Goal: Transaction & Acquisition: Download file/media

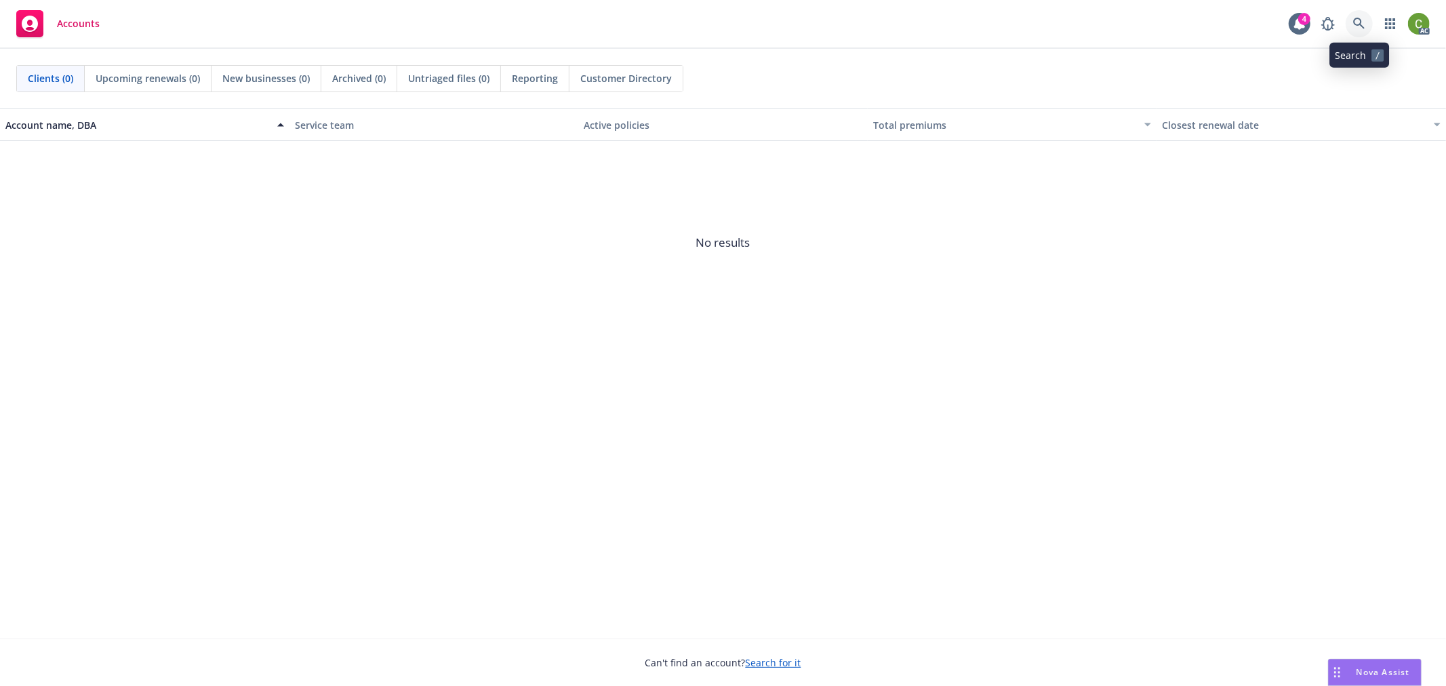
click at [1354, 25] on icon at bounding box center [1359, 24] width 12 height 12
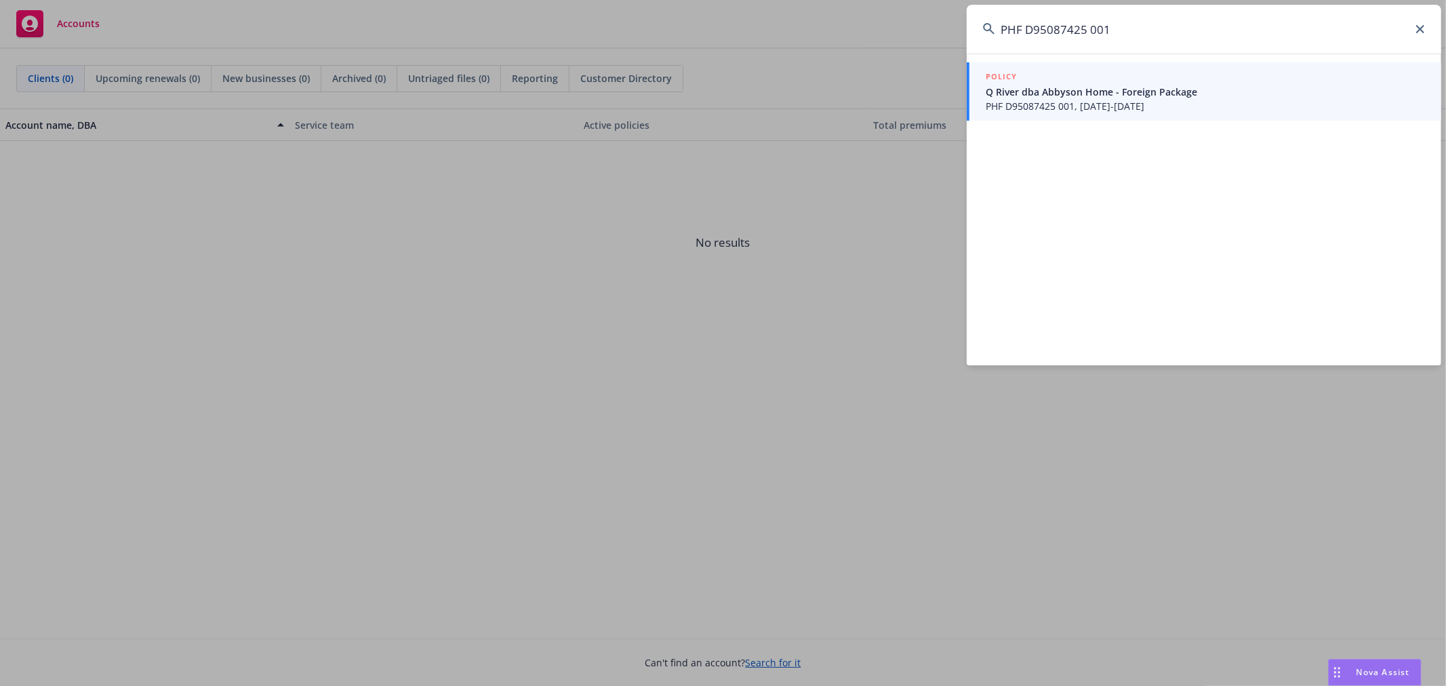
type input "PHF D95087425 001"
click at [1103, 104] on span "PHF D95087425 001, 07/01/2025-07/01/2026" at bounding box center [1204, 106] width 439 height 14
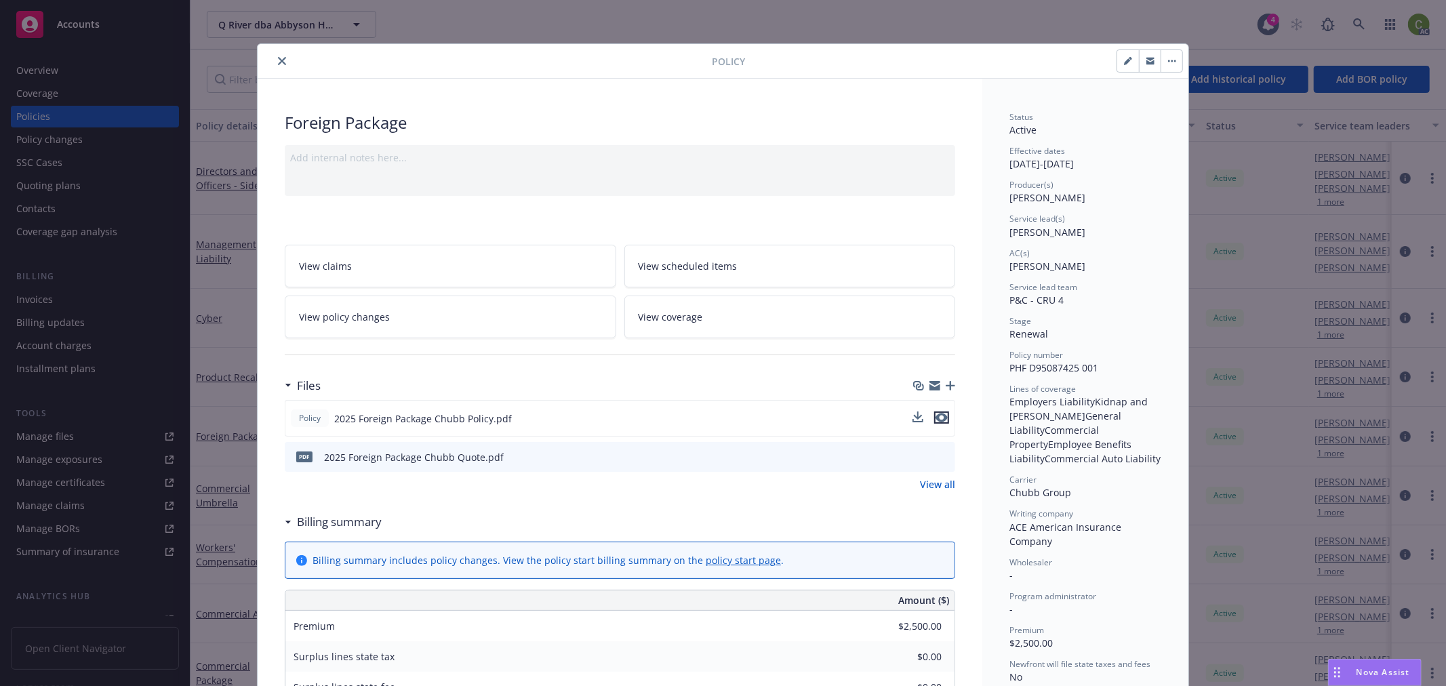
click at [937, 413] on icon "preview file" at bounding box center [941, 417] width 12 height 9
click at [278, 61] on icon "close" at bounding box center [282, 61] width 8 height 8
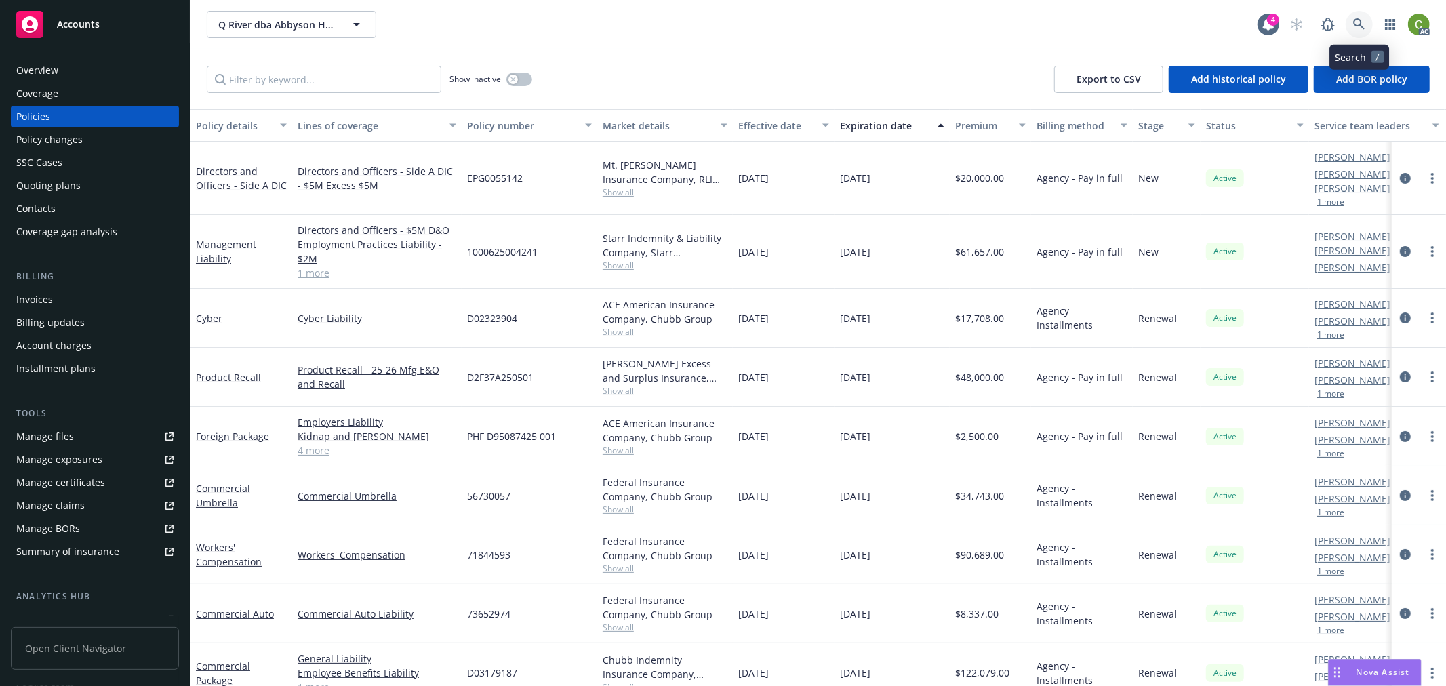
click at [1368, 18] on link at bounding box center [1358, 24] width 27 height 27
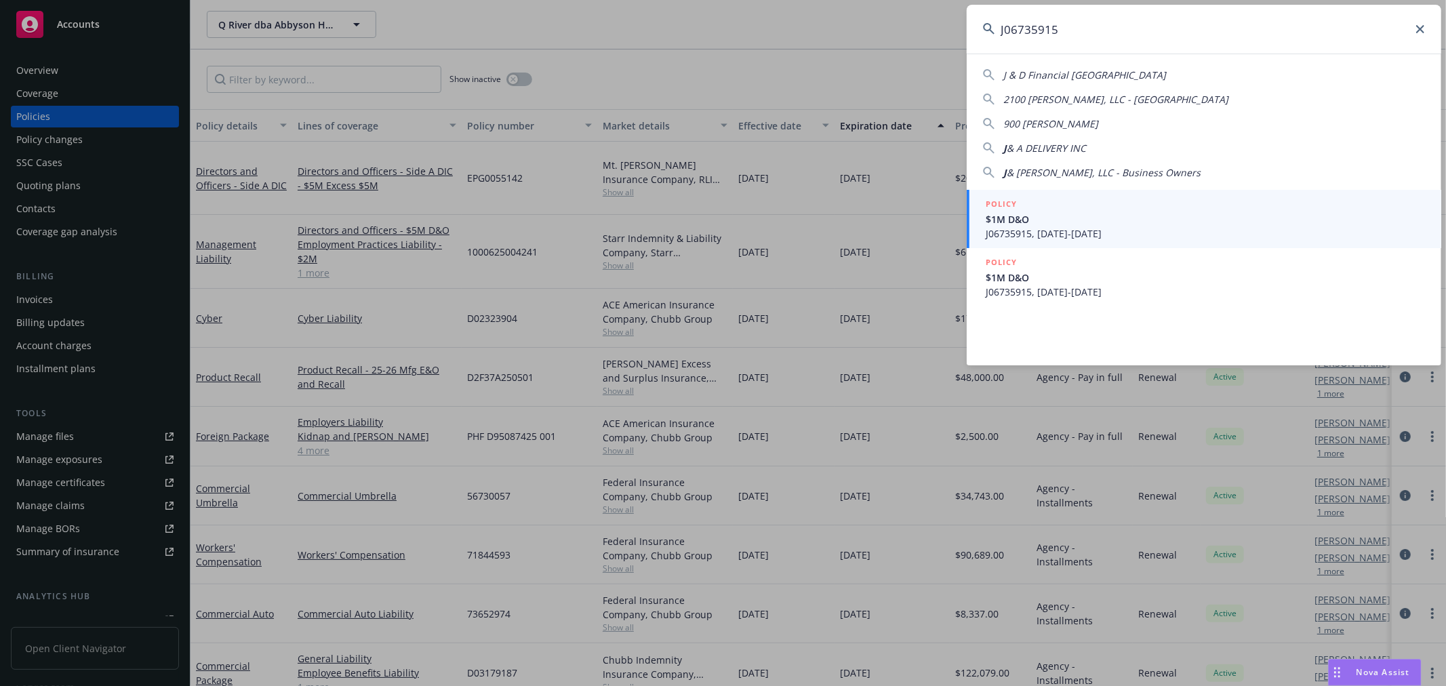
type input "J06735915"
click at [1090, 228] on span "J06735915, 08/14/2025-08/14/2026" at bounding box center [1204, 233] width 439 height 14
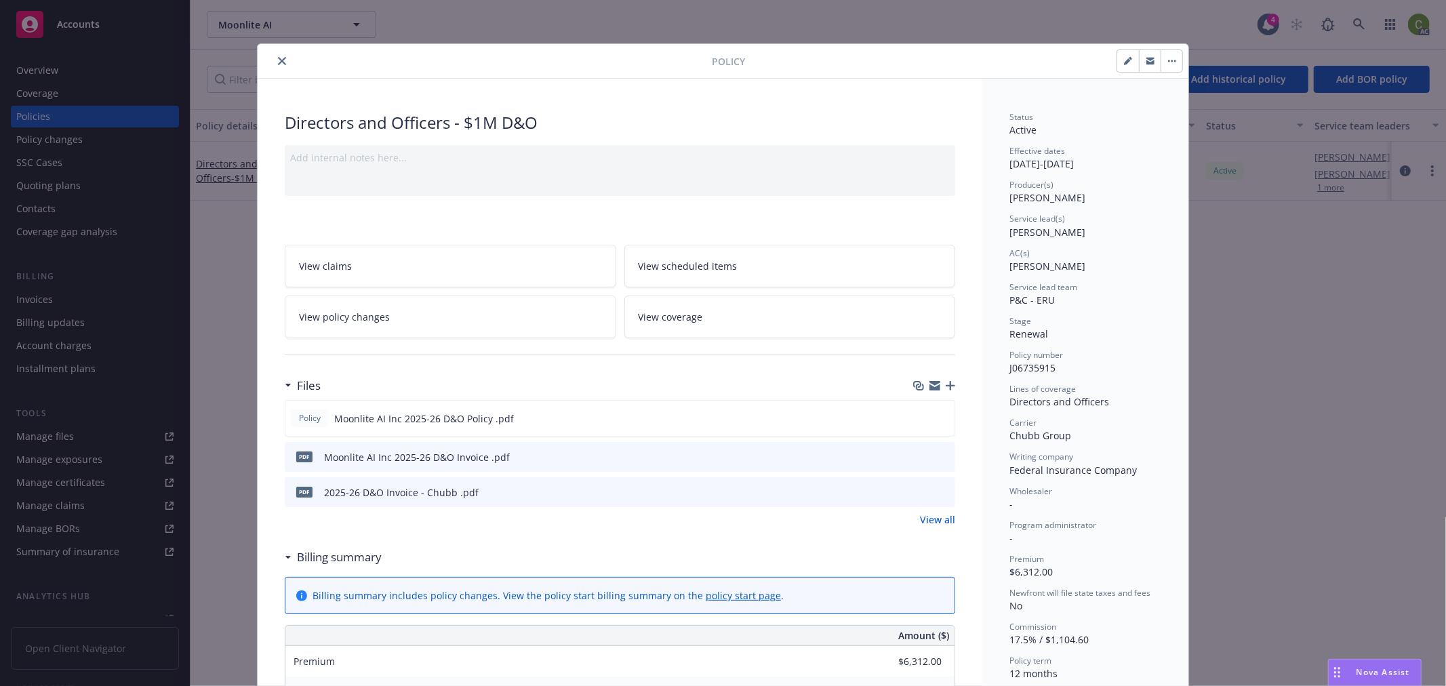
click at [279, 58] on icon "close" at bounding box center [282, 61] width 8 height 8
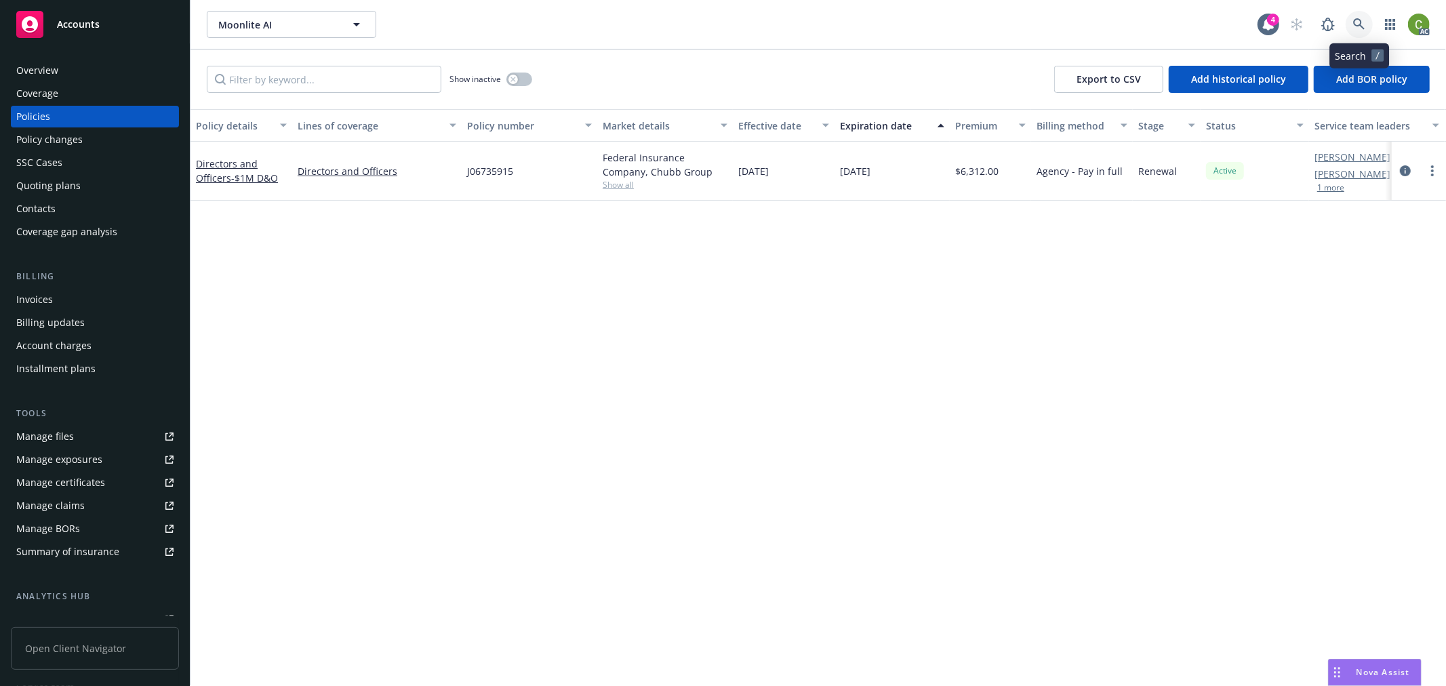
click at [1360, 26] on icon at bounding box center [1359, 24] width 12 height 12
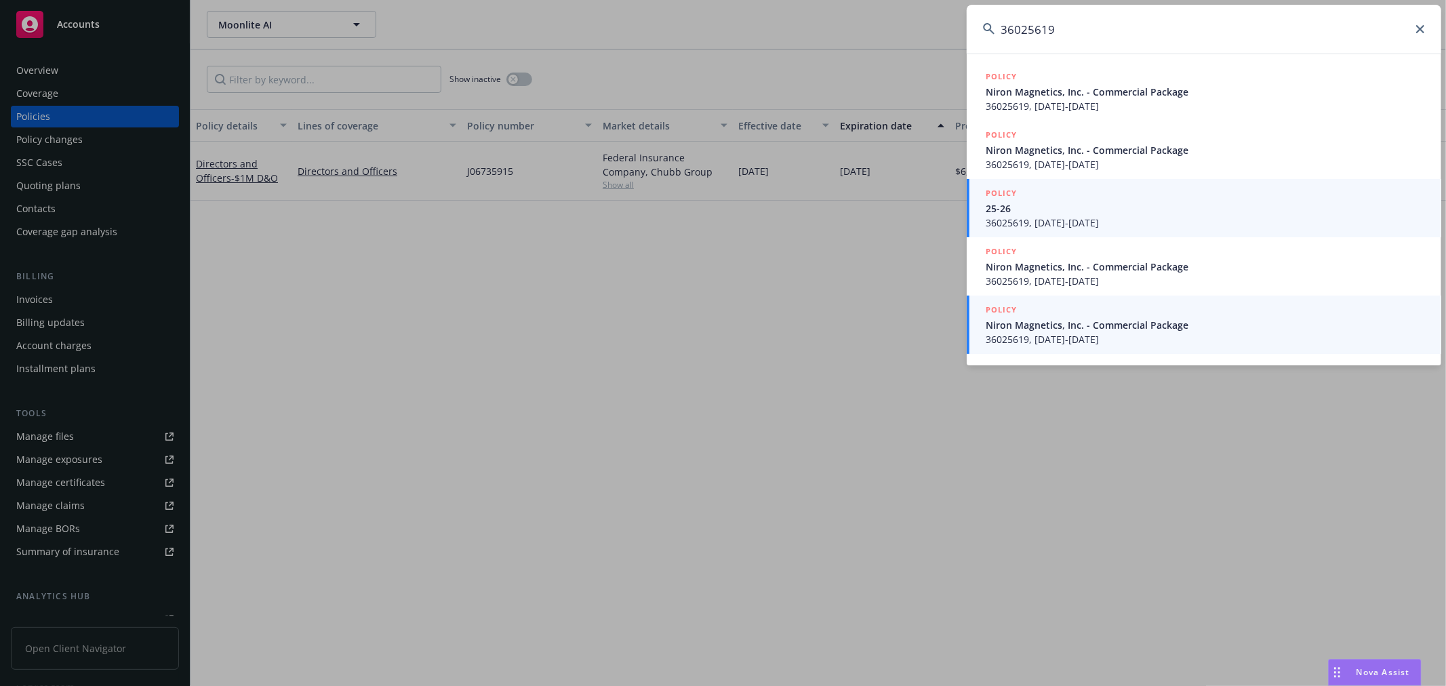
type input "36025619"
click at [1101, 216] on span "36025619, 07/11/2025-07/11/2026" at bounding box center [1204, 223] width 439 height 14
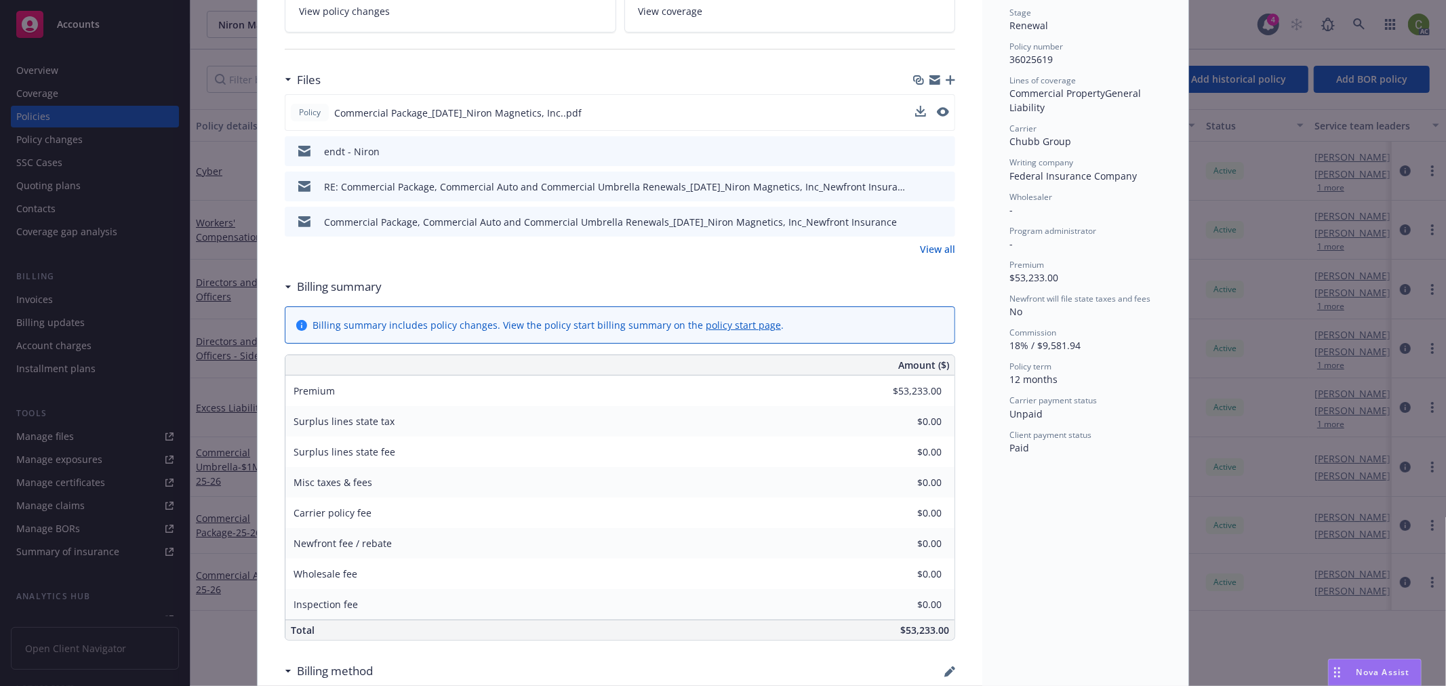
scroll to position [226, 0]
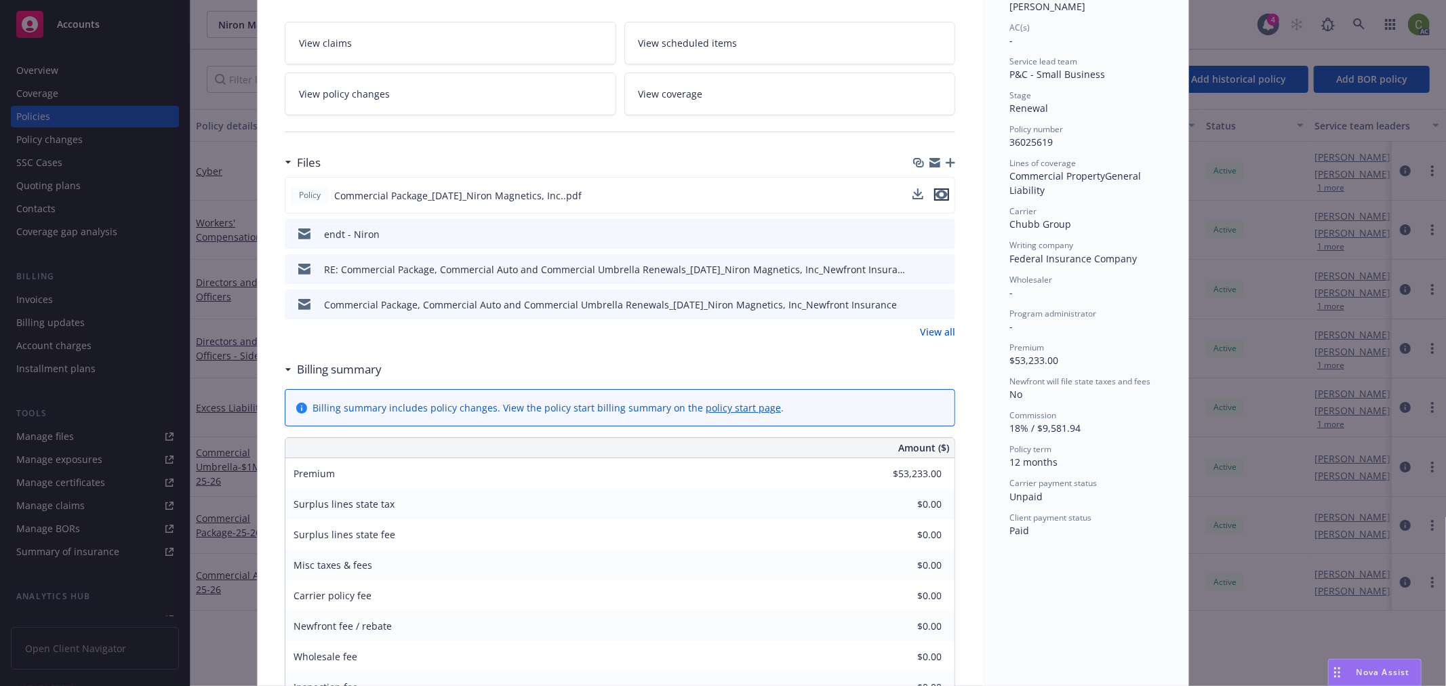
click at [941, 192] on icon "preview file" at bounding box center [941, 194] width 12 height 9
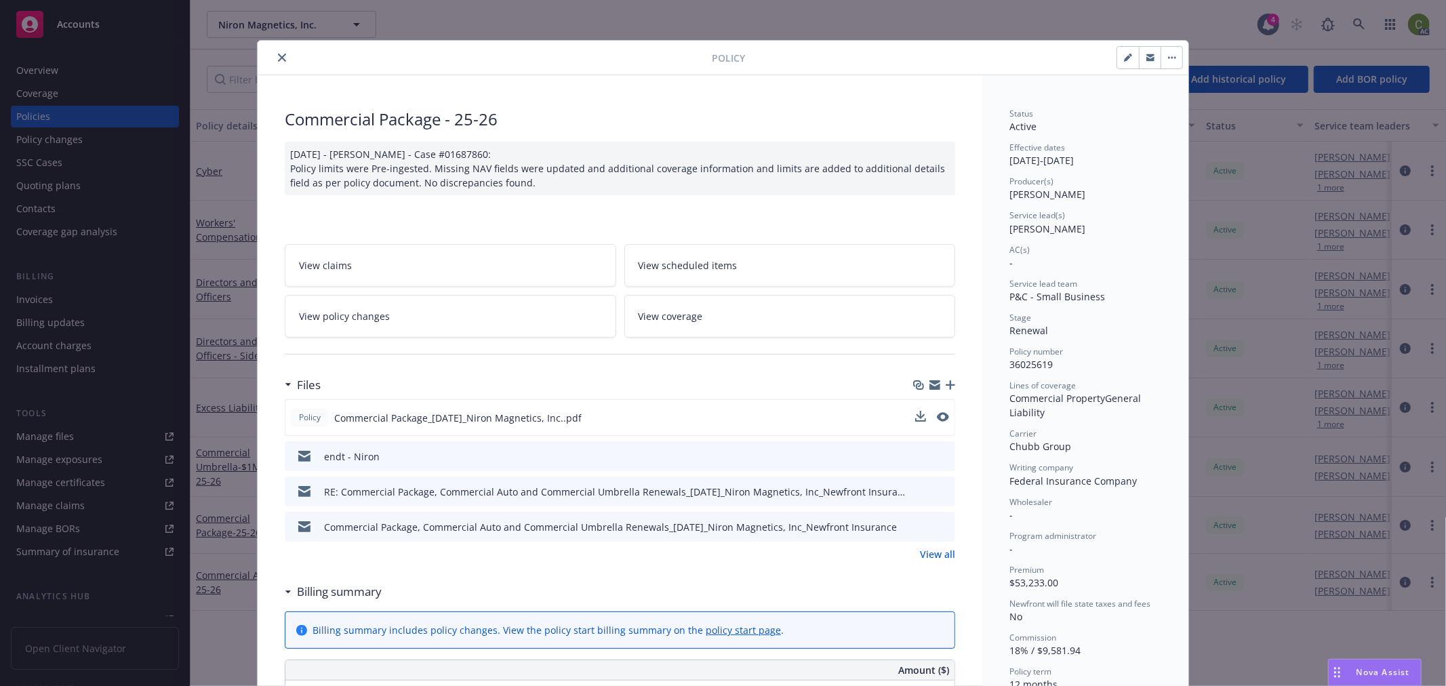
scroll to position [0, 0]
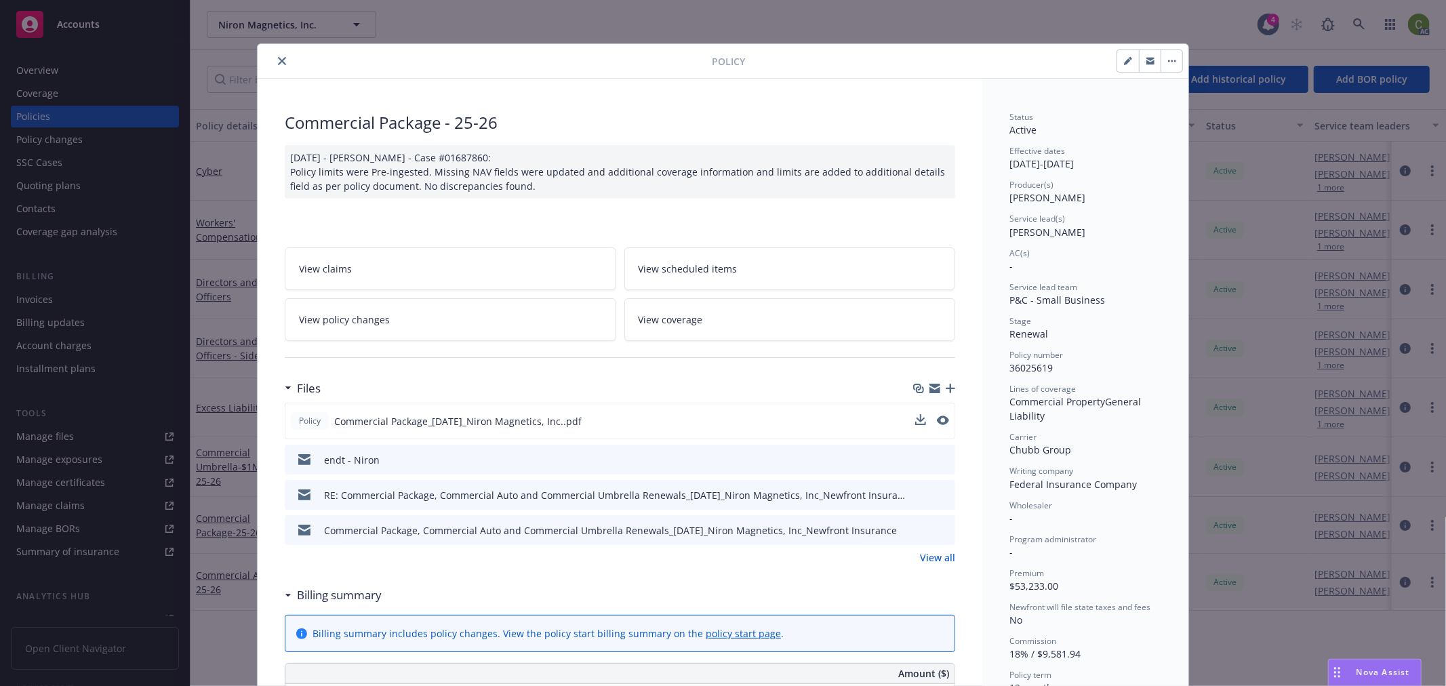
click at [278, 59] on icon "close" at bounding box center [282, 61] width 8 height 8
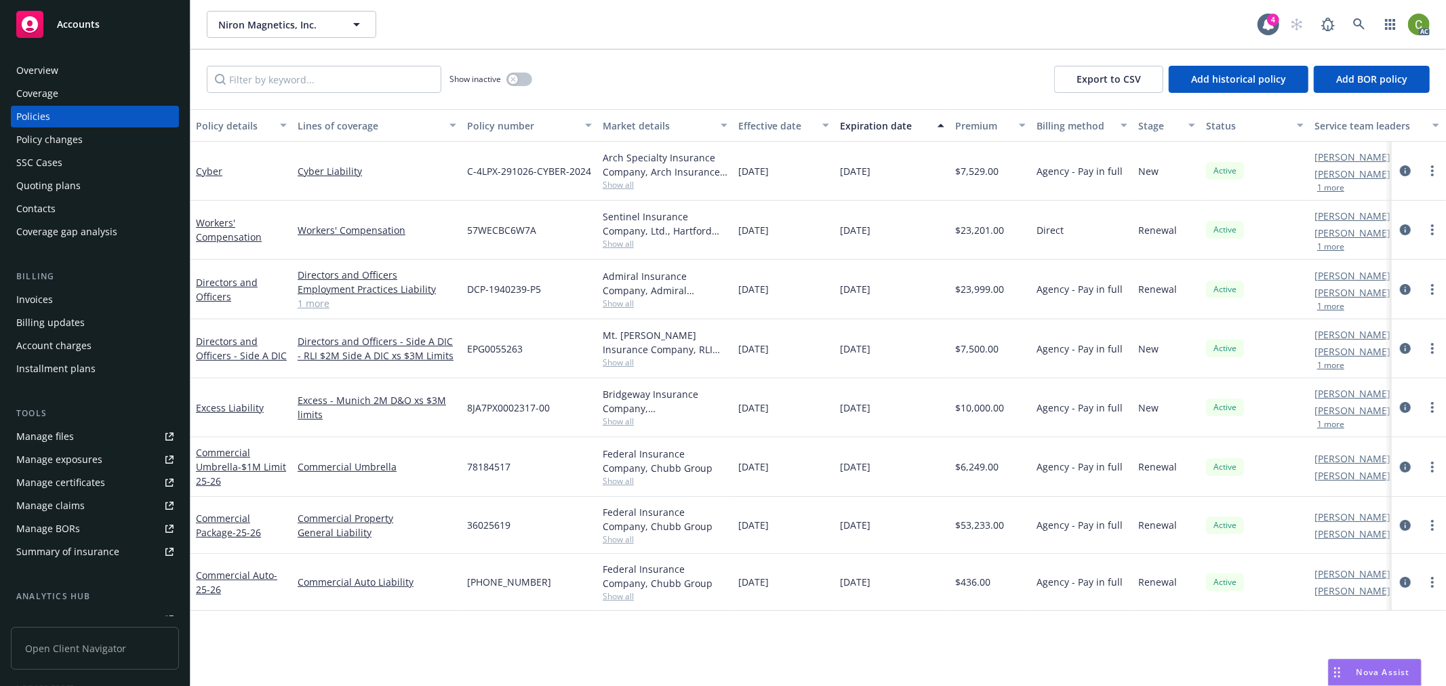
click at [85, 294] on div "Invoices" at bounding box center [94, 300] width 157 height 22
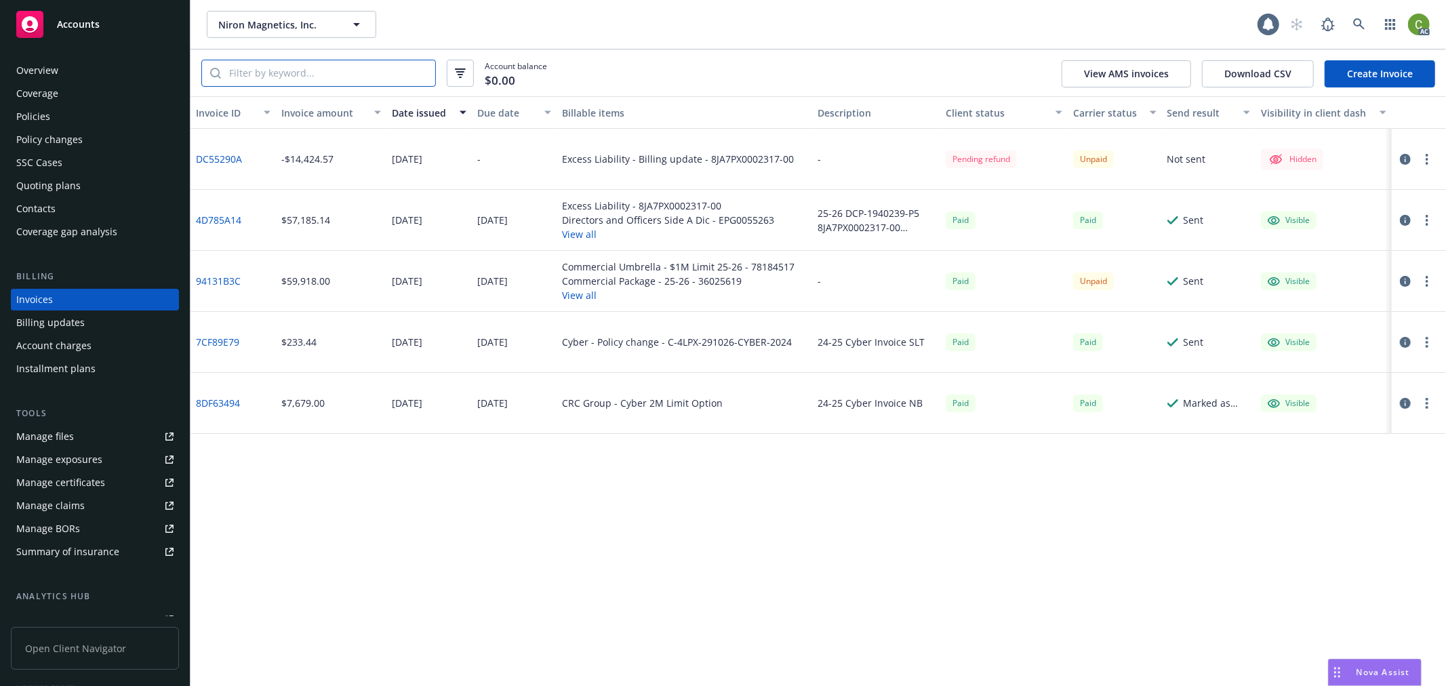
drag, startPoint x: 256, startPoint y: 77, endPoint x: 450, endPoint y: 114, distance: 197.3
click at [258, 77] on input "search" at bounding box center [328, 73] width 214 height 26
paste input "36025619"
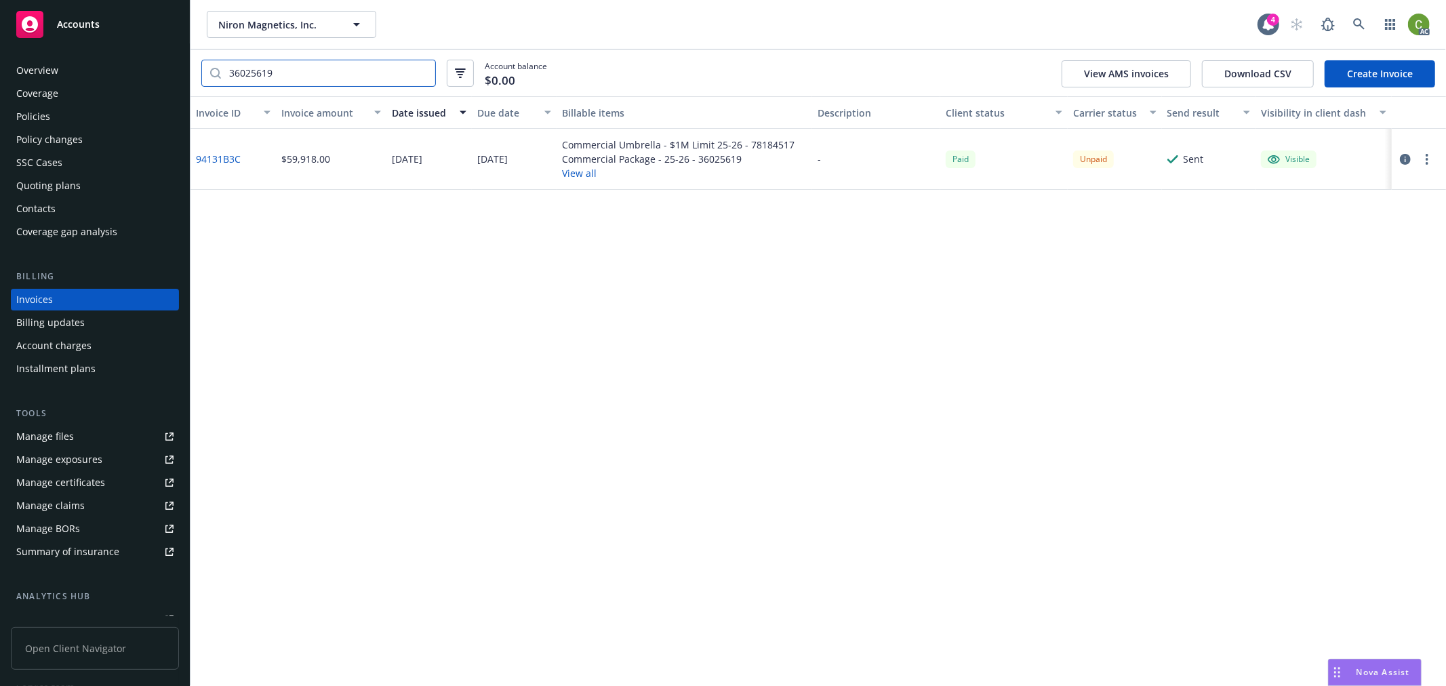
type input "36025619"
click at [1404, 158] on icon "button" at bounding box center [1405, 159] width 11 height 11
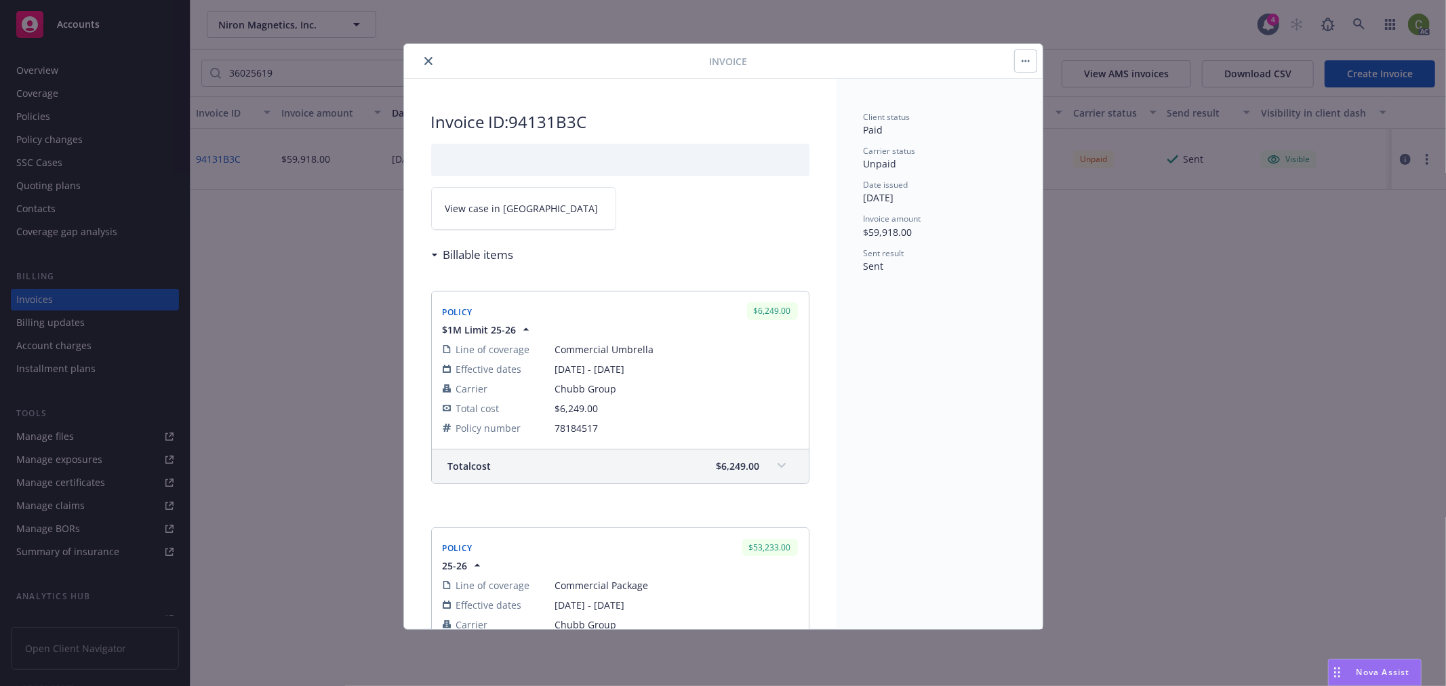
click at [557, 214] on link "View case in SSC" at bounding box center [523, 208] width 185 height 43
click at [430, 62] on icon "close" at bounding box center [428, 61] width 8 height 8
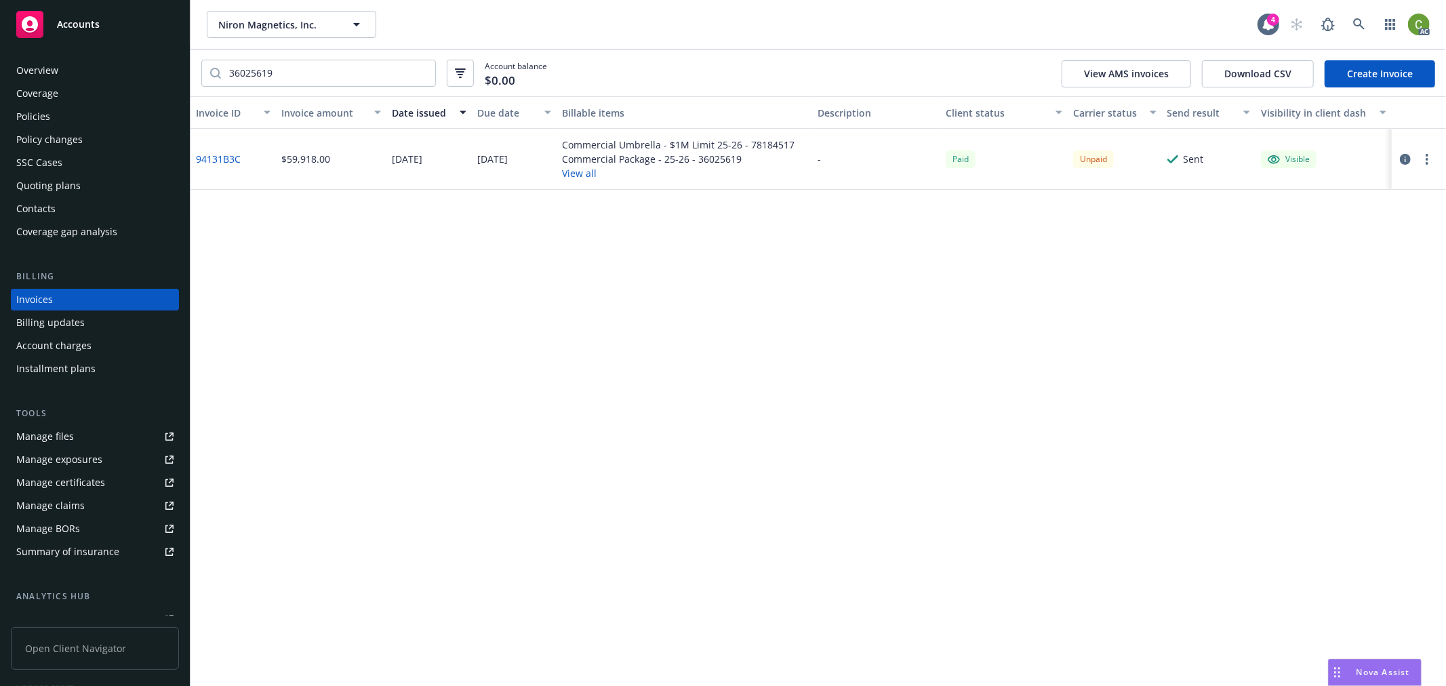
click at [83, 106] on div "Policies" at bounding box center [94, 117] width 157 height 22
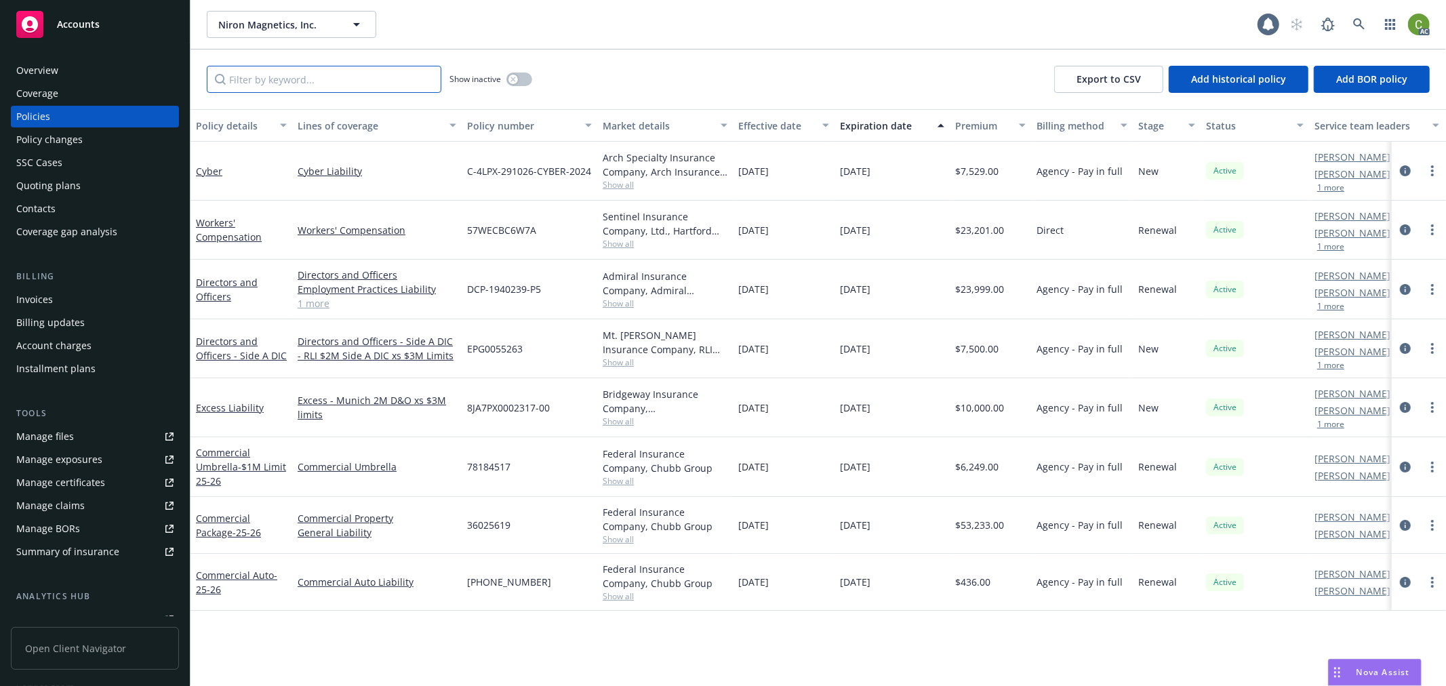
drag, startPoint x: 303, startPoint y: 68, endPoint x: 310, endPoint y: 86, distance: 19.5
click at [304, 66] on input "Filter by keyword..." at bounding box center [324, 79] width 234 height 27
paste input "36025619"
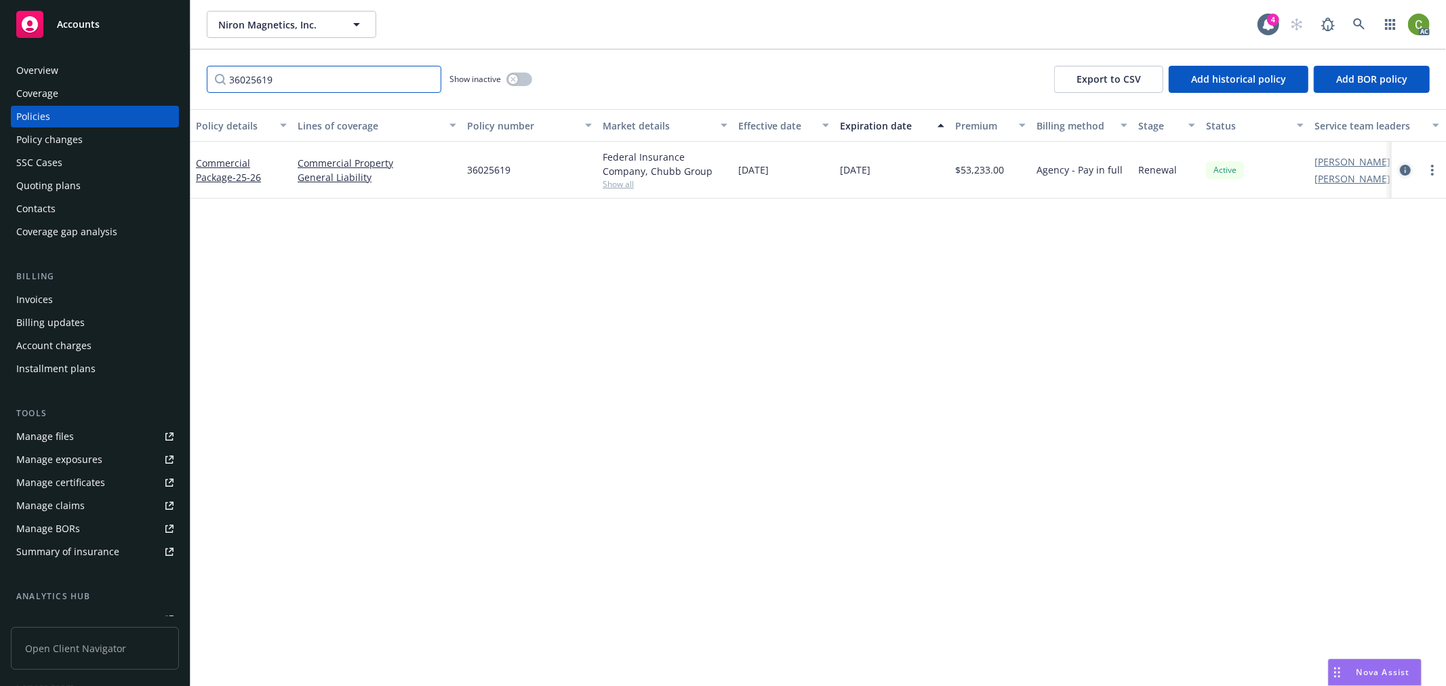
type input "36025619"
click at [1403, 168] on icon "circleInformation" at bounding box center [1405, 170] width 11 height 11
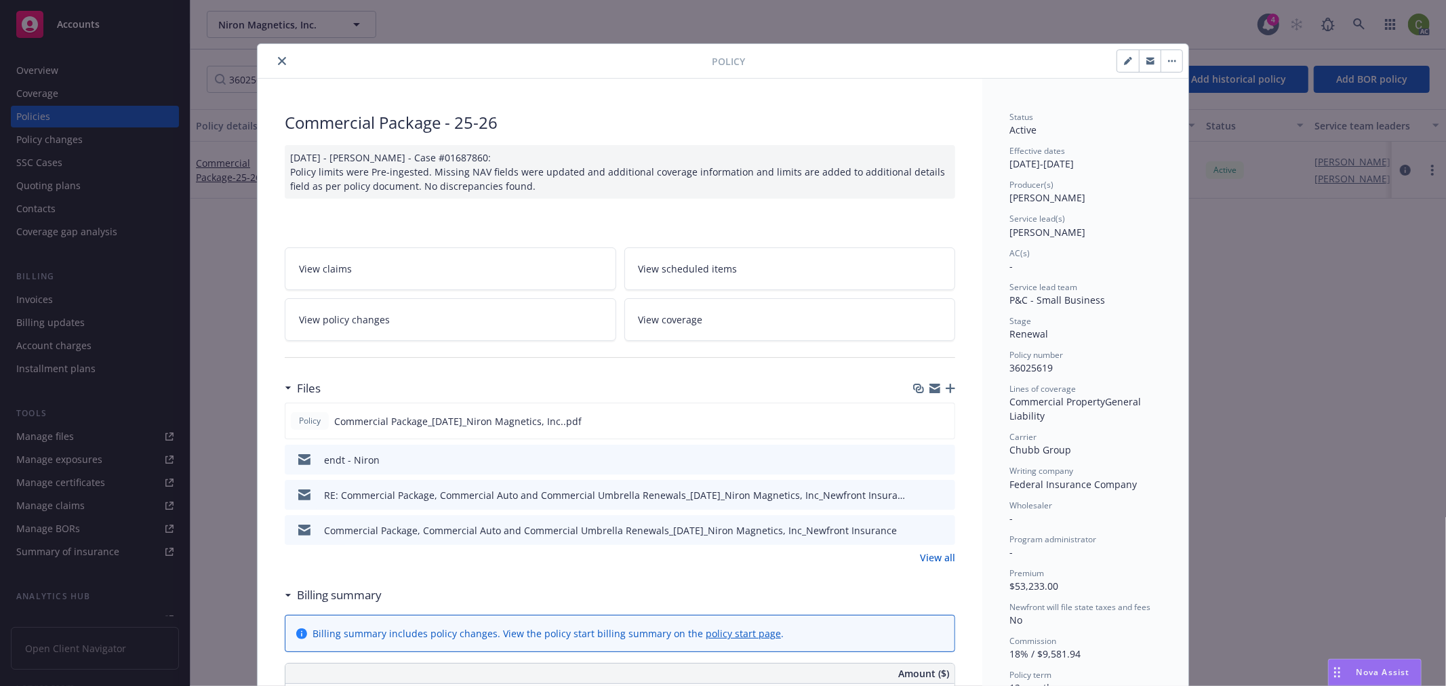
scroll to position [41, 0]
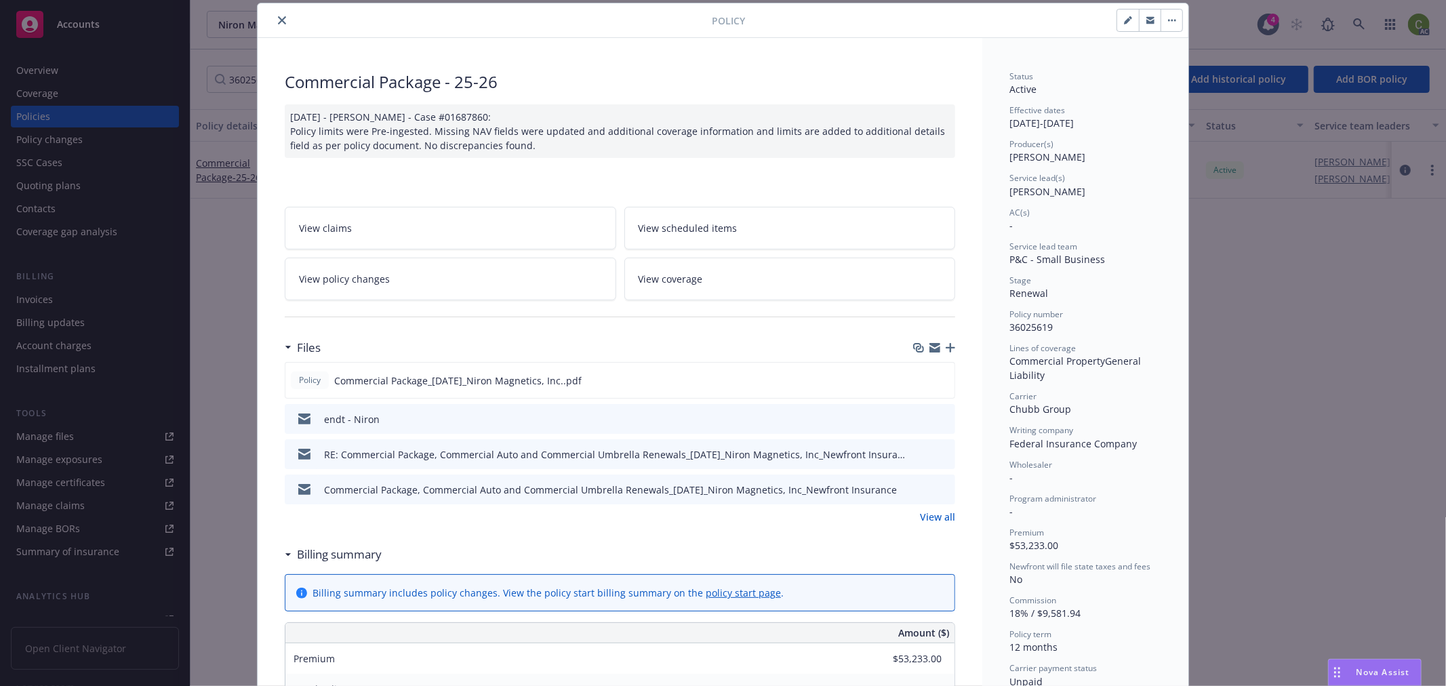
drag, startPoint x: 275, startPoint y: 20, endPoint x: 721, endPoint y: 82, distance: 450.2
click at [288, 25] on div at bounding box center [487, 20] width 449 height 16
click at [1358, 24] on div "Policy Commercial Package - 25-26 07/30/2025 - Srilakshmi Netela - Case #016878…" at bounding box center [723, 343] width 1446 height 686
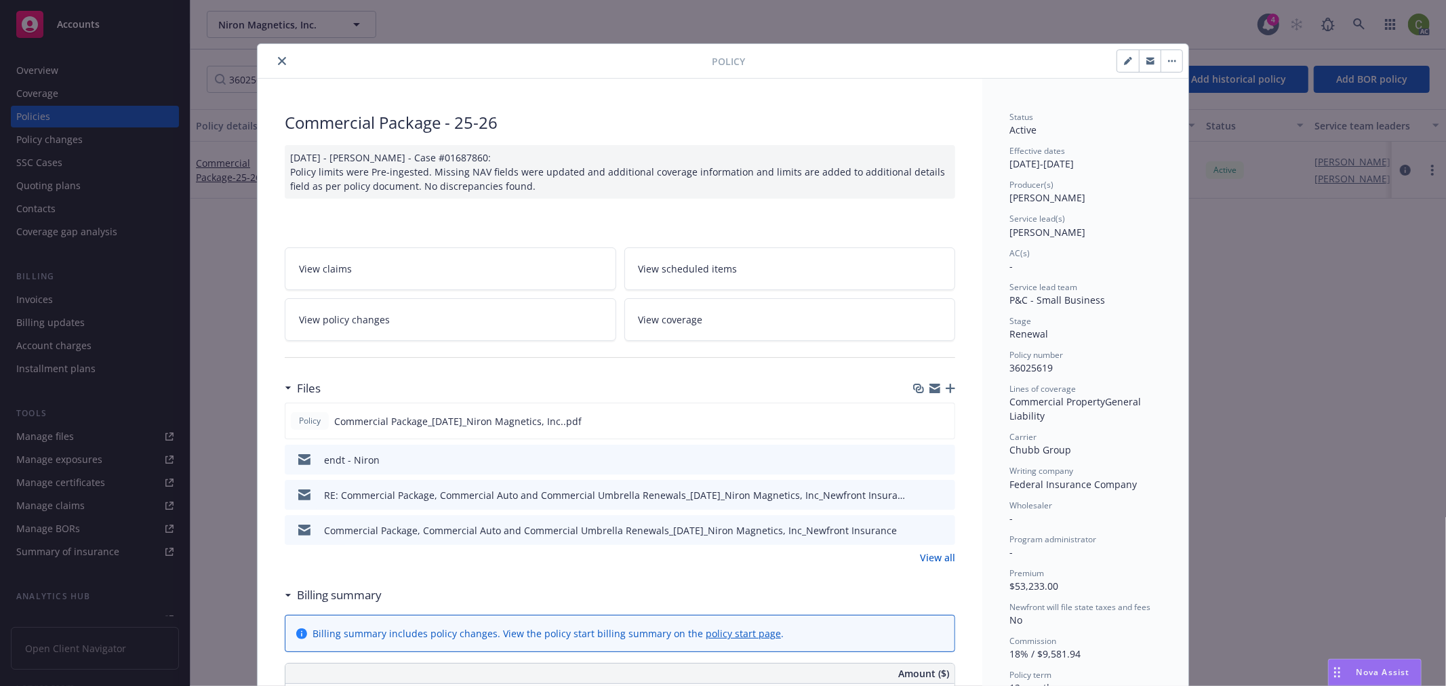
click at [278, 63] on icon "close" at bounding box center [282, 61] width 8 height 8
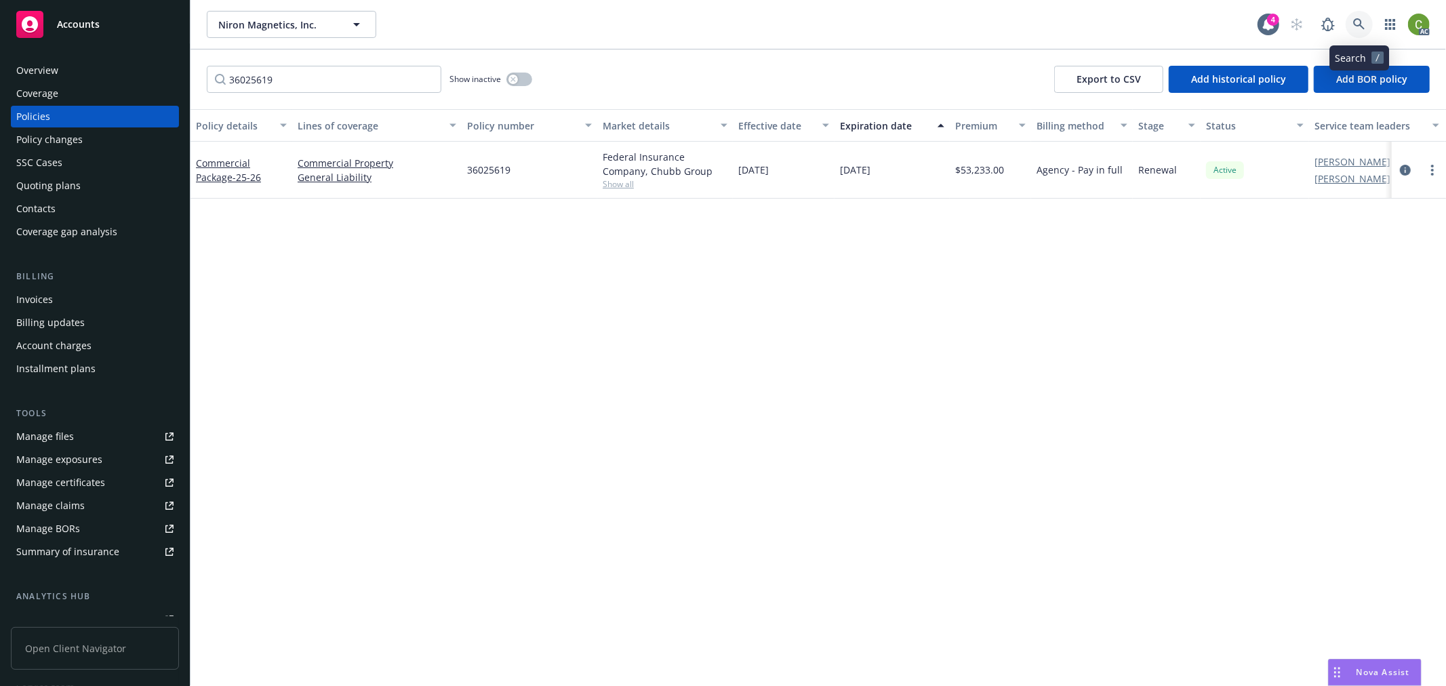
drag, startPoint x: 1358, startPoint y: 21, endPoint x: 1338, endPoint y: 60, distance: 43.7
click at [1357, 21] on icon at bounding box center [1359, 24] width 12 height 12
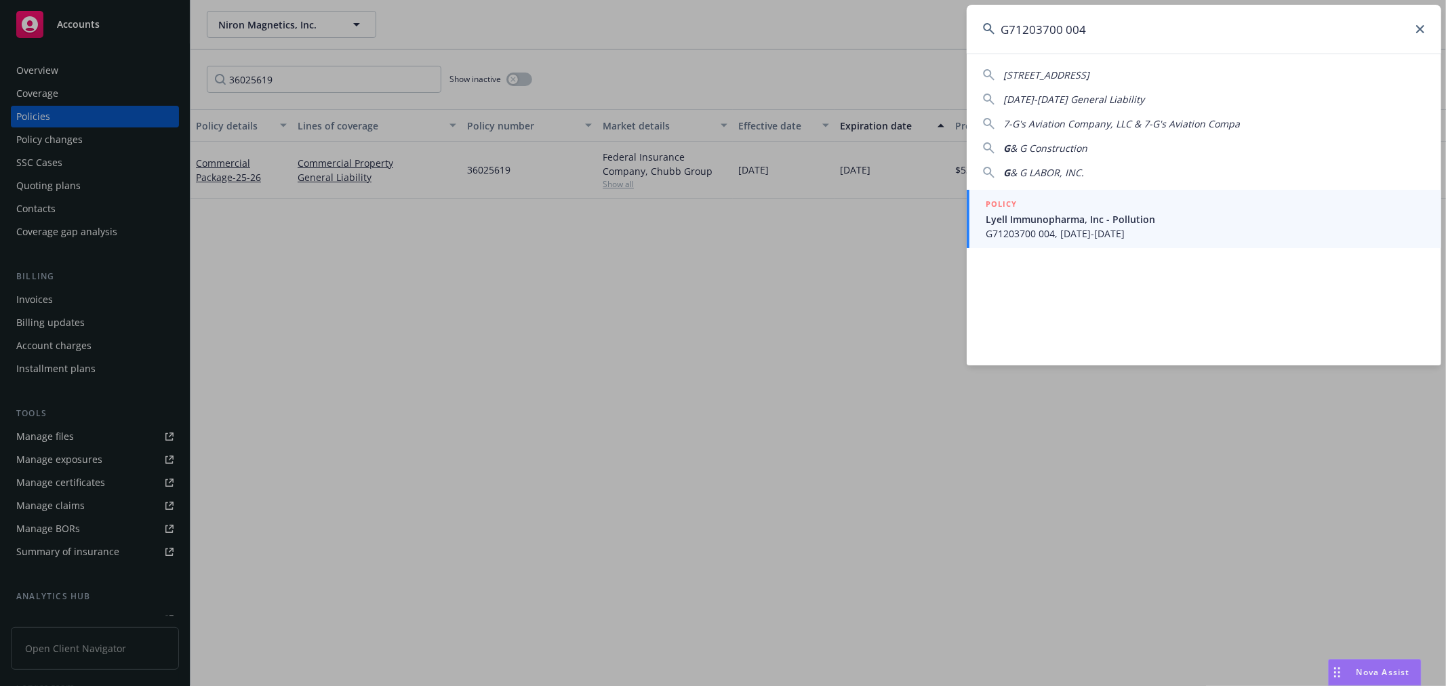
type input "G71203700 004"
click at [1074, 239] on span "G71203700 004, 08/01/2025-08/01/2028" at bounding box center [1204, 233] width 439 height 14
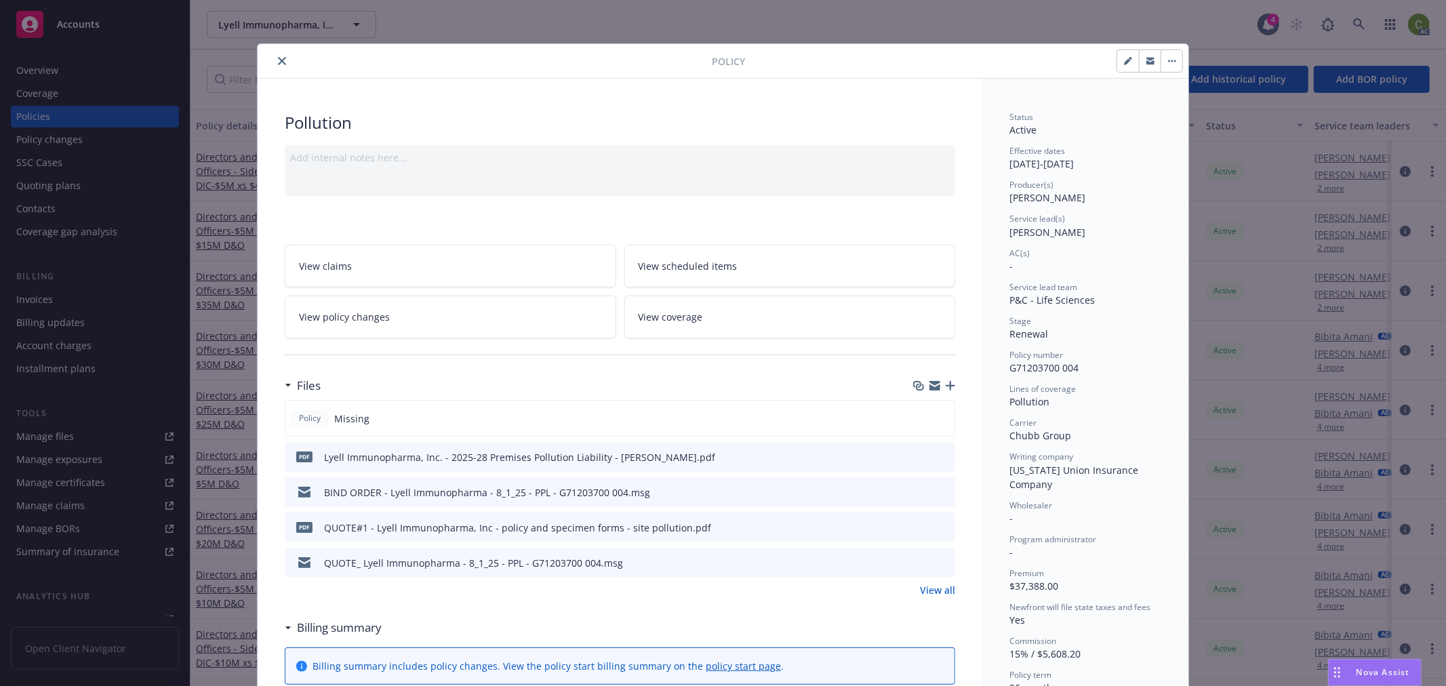
click at [279, 56] on button "close" at bounding box center [282, 61] width 16 height 16
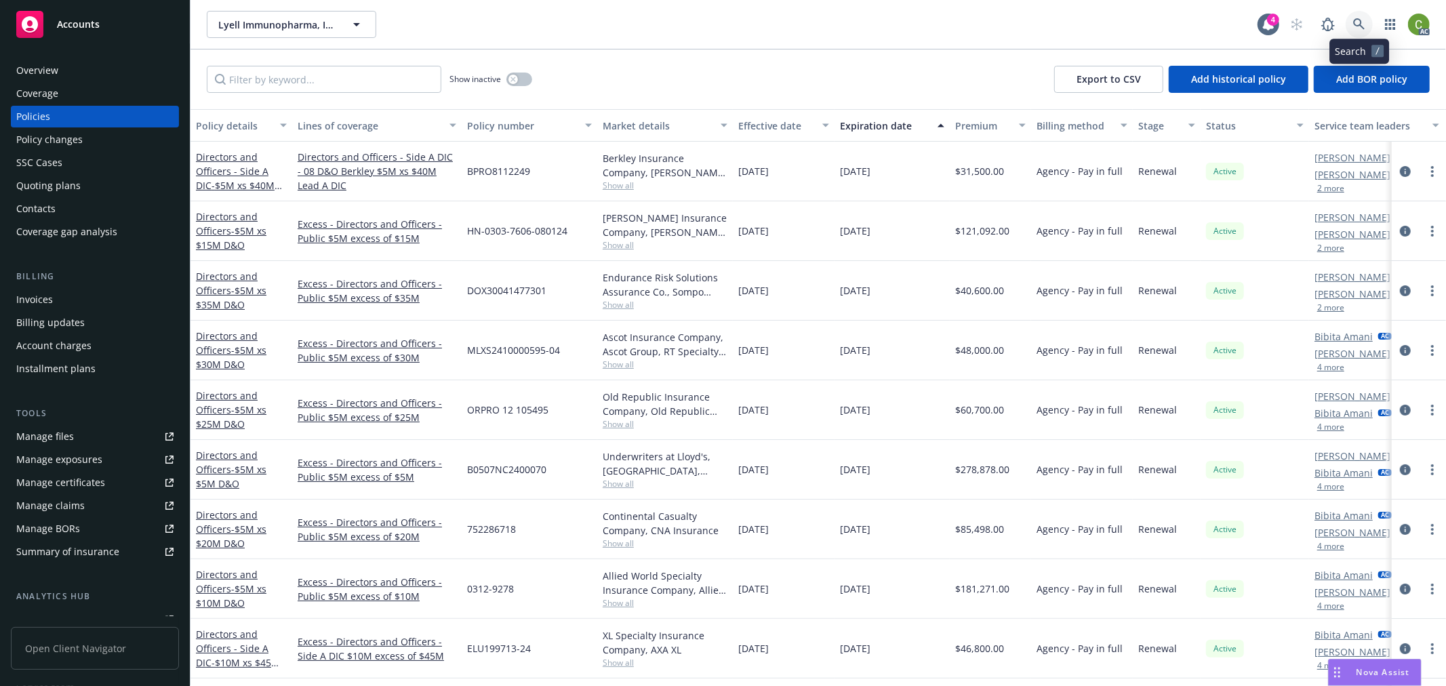
click at [1353, 23] on icon at bounding box center [1359, 24] width 12 height 12
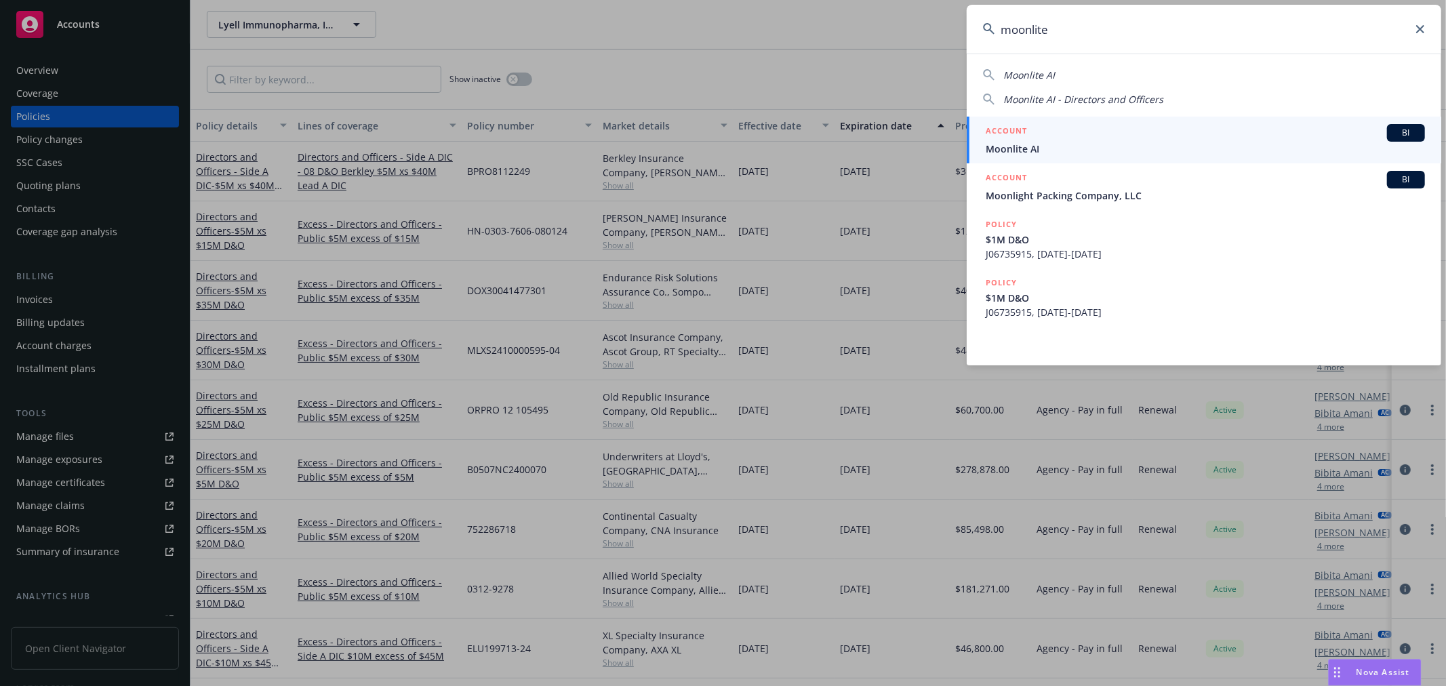
drag, startPoint x: 1081, startPoint y: 31, endPoint x: 533, endPoint y: 28, distance: 547.6
click at [533, 28] on div "moonlite Moonlite AI Moonlite AI - Directors and Officers ACCOUNT BI Moonlite A…" at bounding box center [723, 343] width 1446 height 686
paste input "8264-2239"
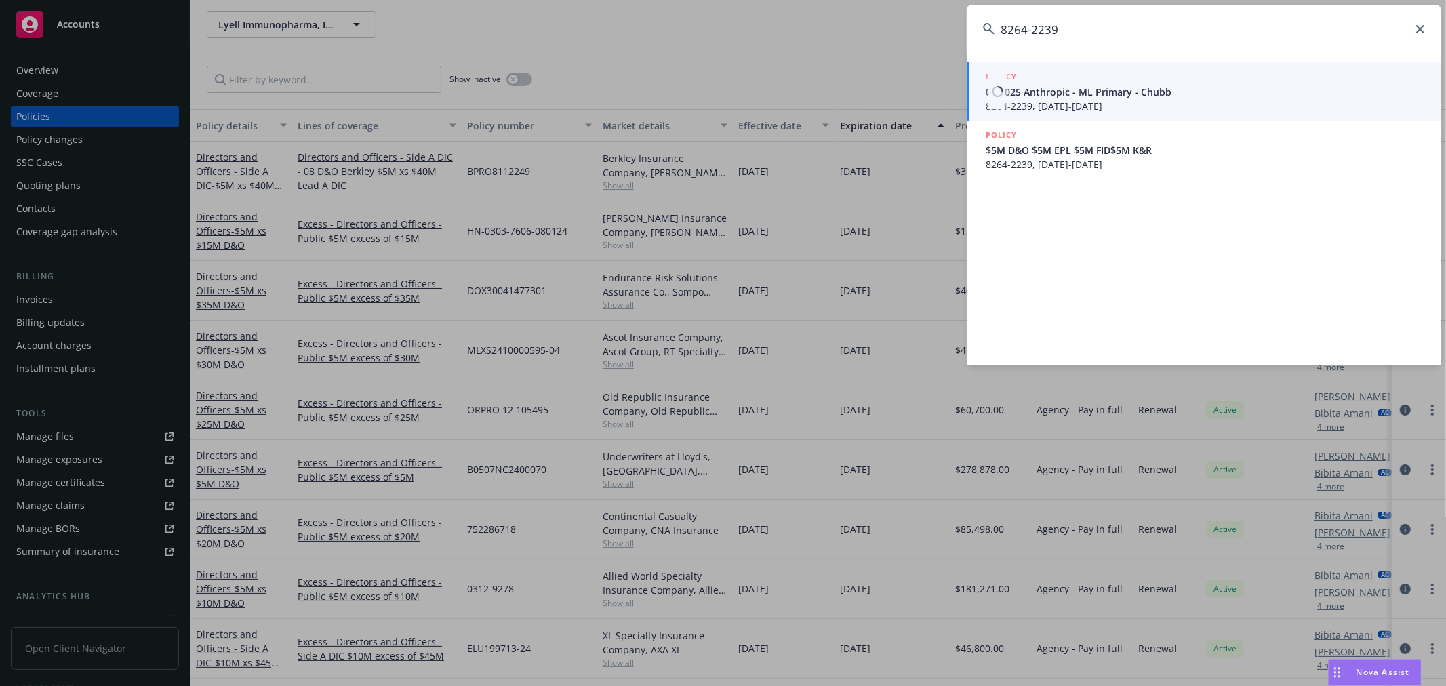
type input "8264-2239"
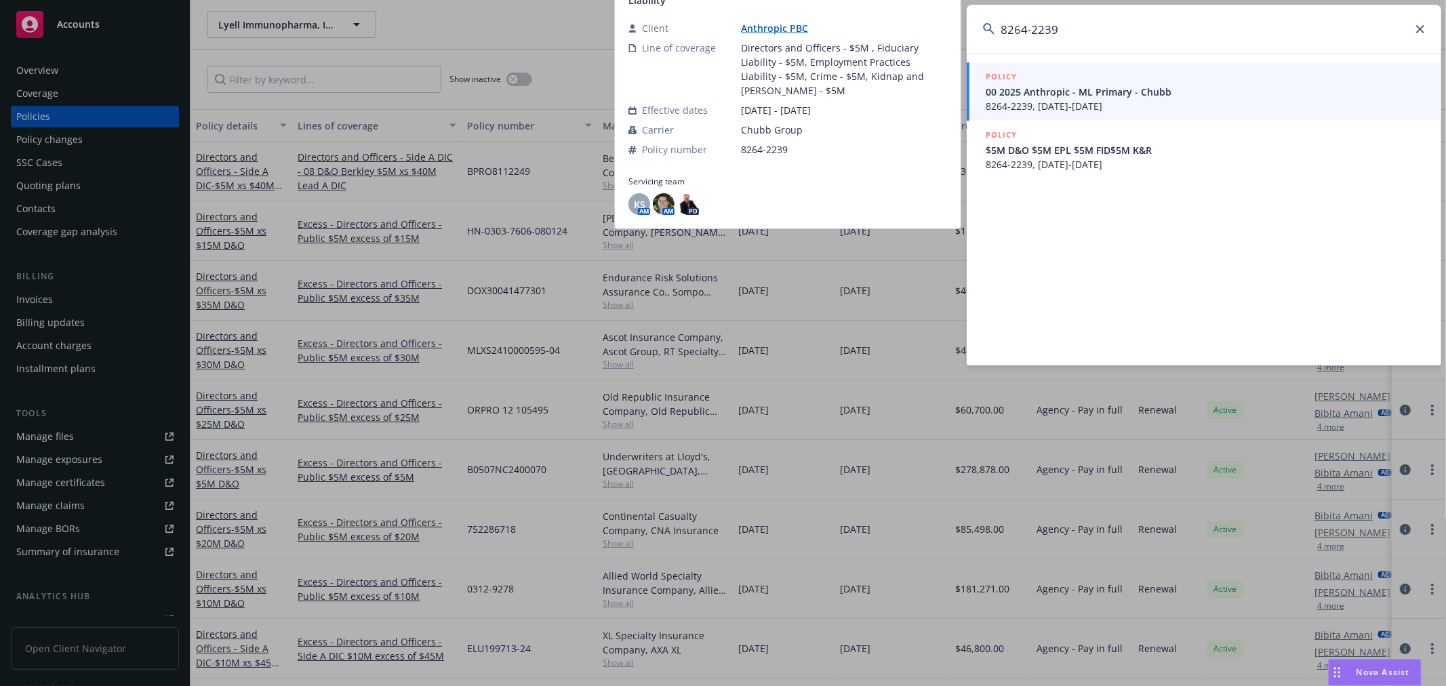
click at [1147, 108] on span "8264-2239, 04/14/2025-04/14/2026" at bounding box center [1204, 106] width 439 height 14
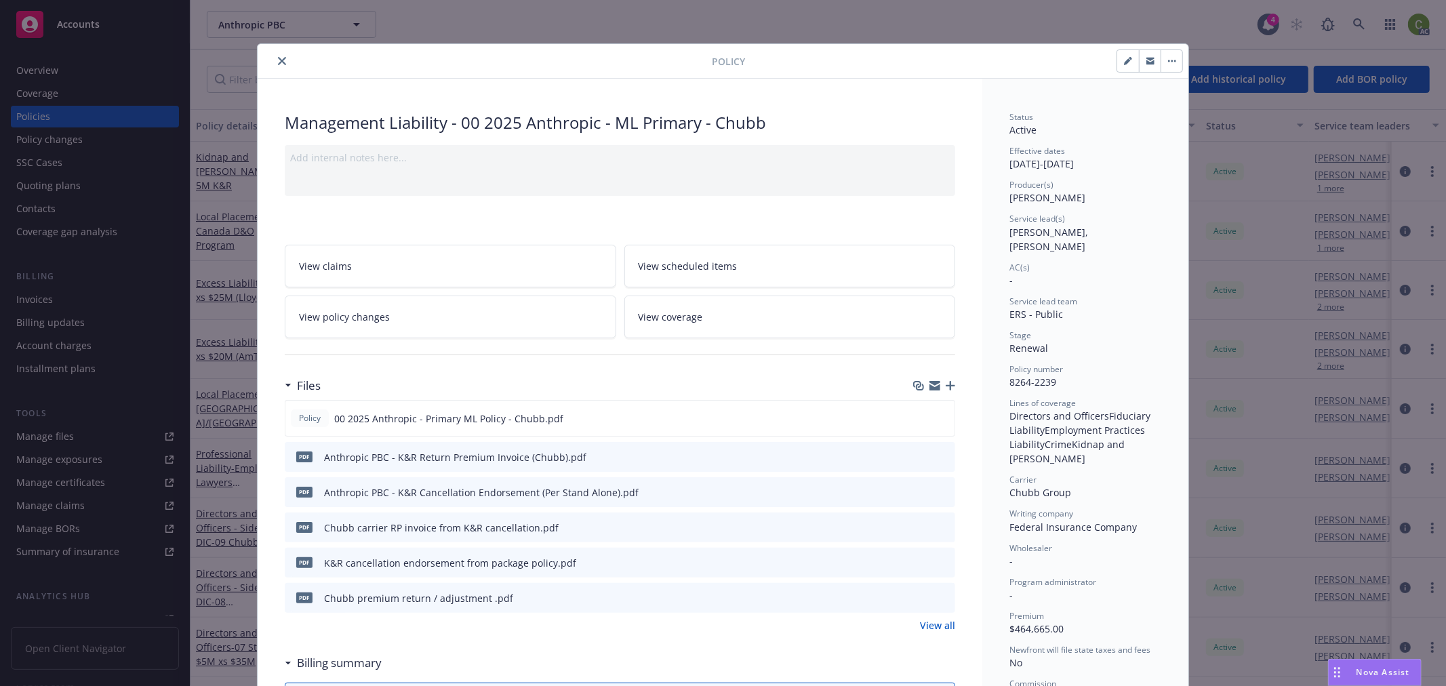
click at [389, 324] on link "View policy changes" at bounding box center [450, 316] width 331 height 43
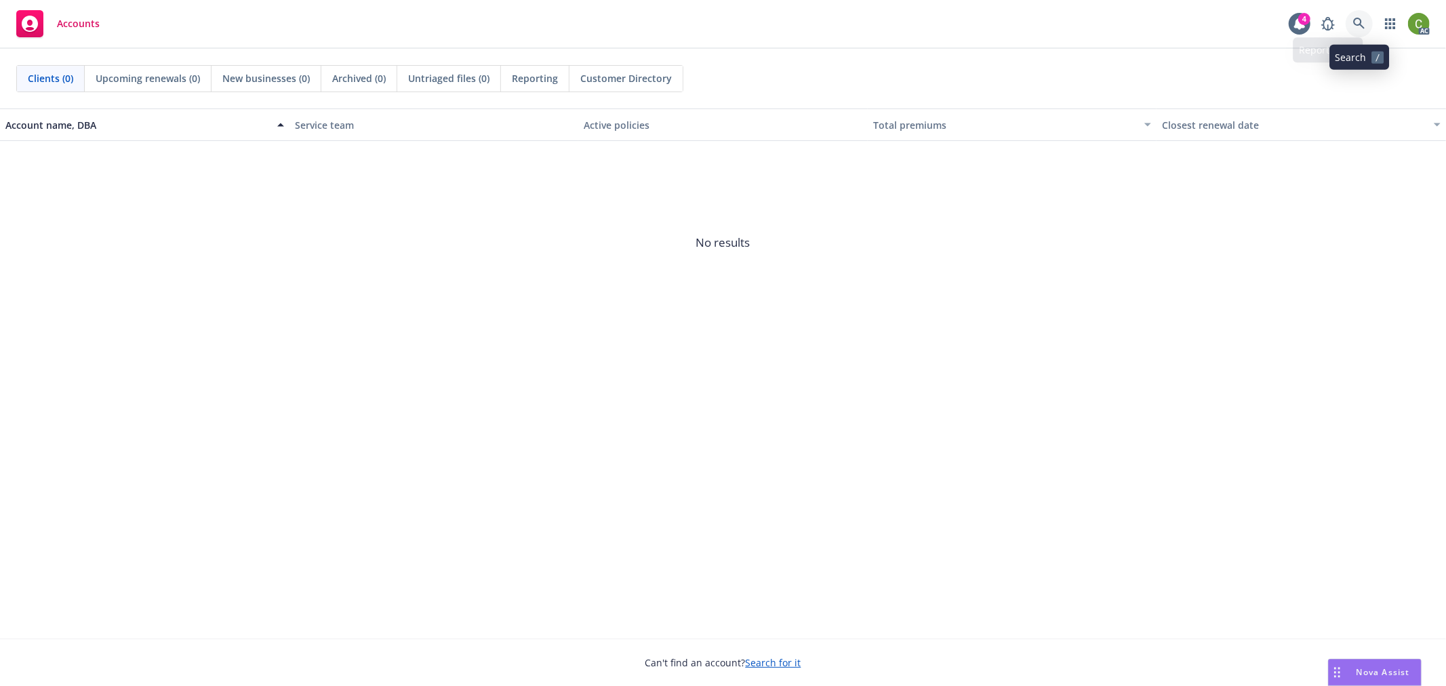
click at [1353, 22] on icon at bounding box center [1359, 24] width 12 height 12
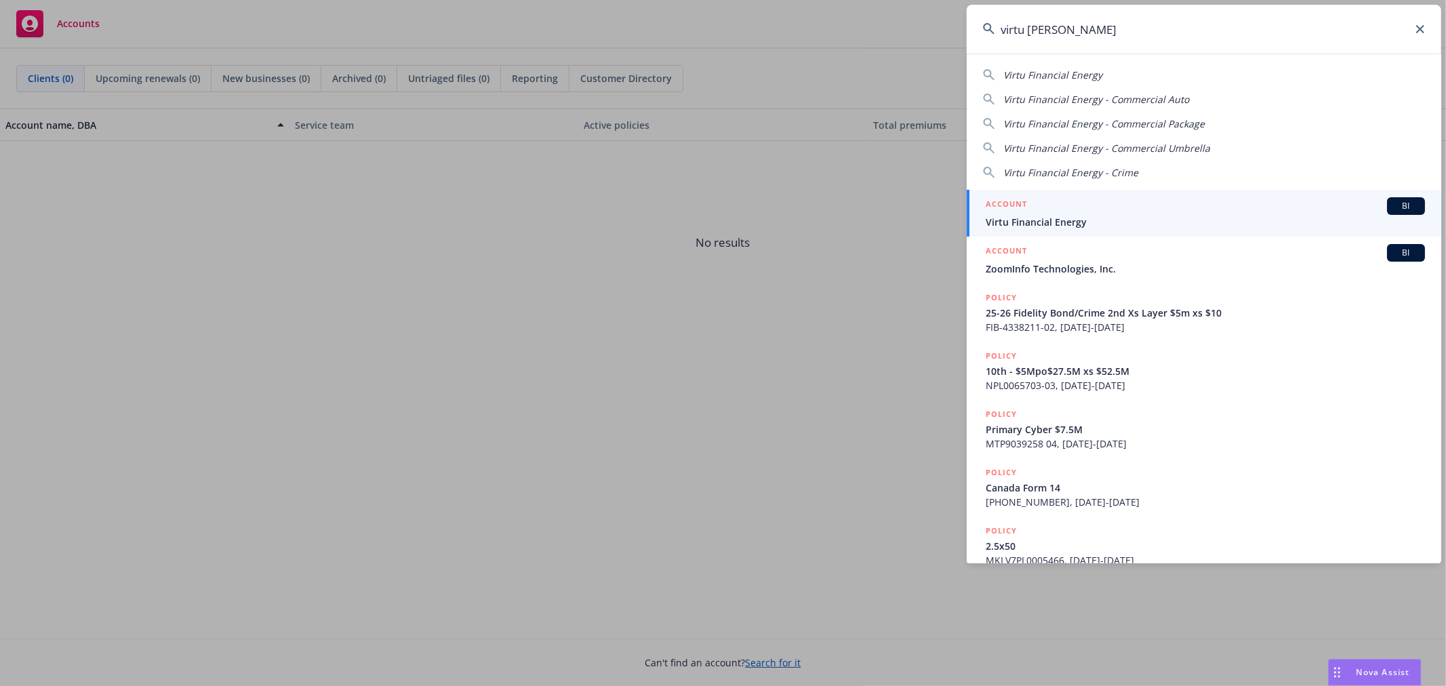
type input "virtu [PERSON_NAME]"
click at [1059, 220] on span "Virtu Financial Energy" at bounding box center [1204, 222] width 439 height 14
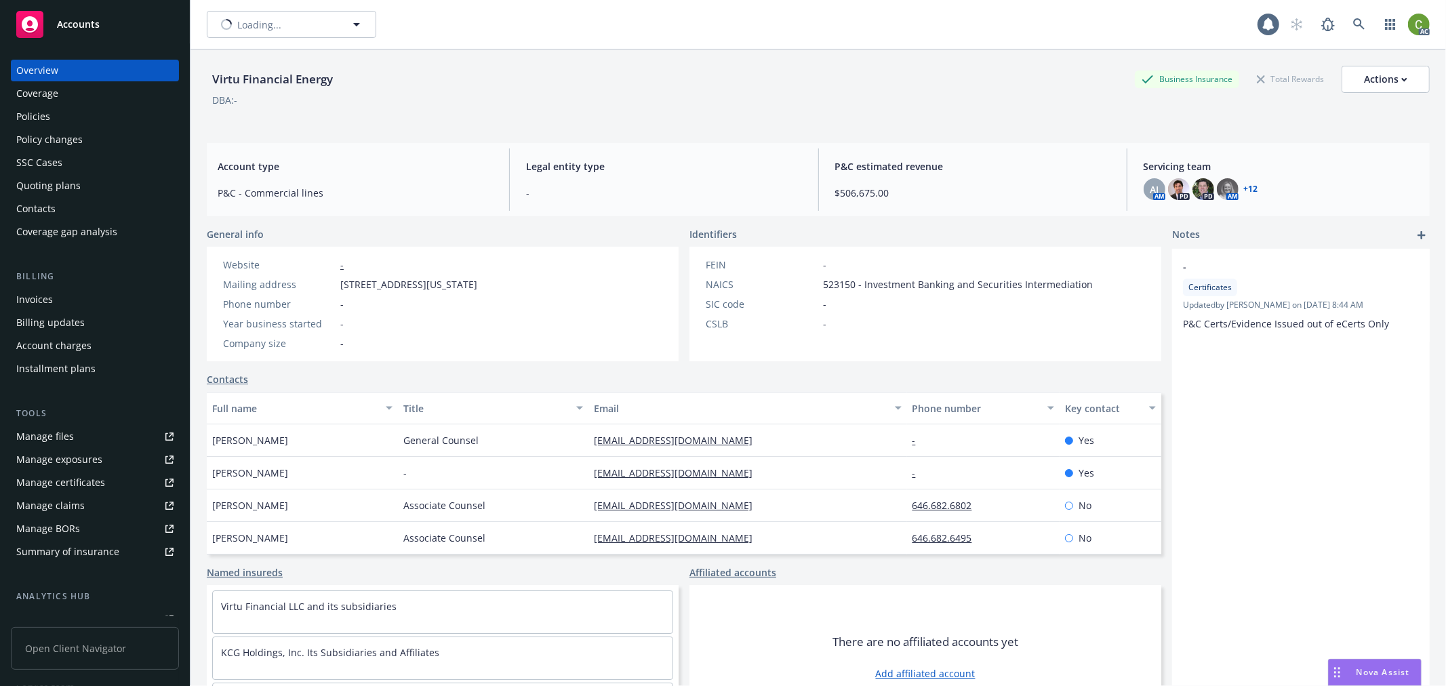
click at [52, 297] on div "Invoices" at bounding box center [94, 300] width 157 height 22
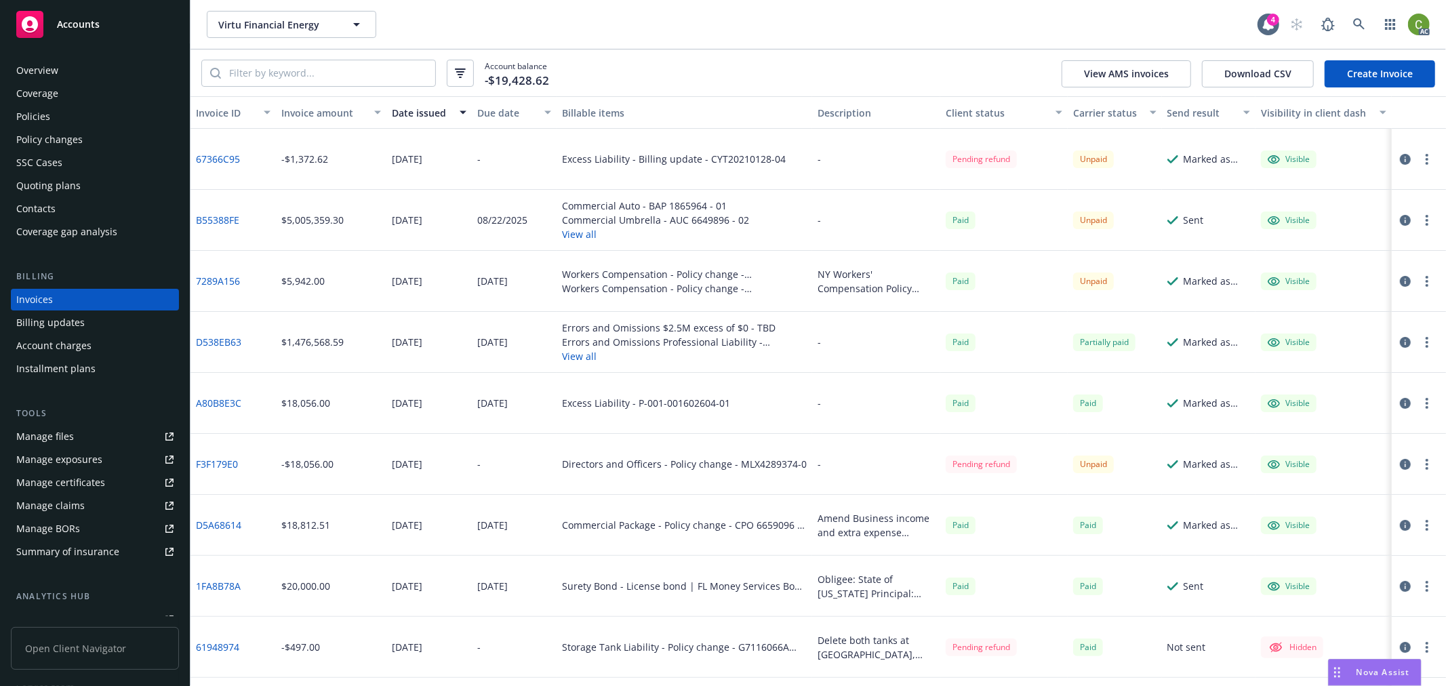
click at [58, 117] on div "Policies" at bounding box center [94, 117] width 157 height 22
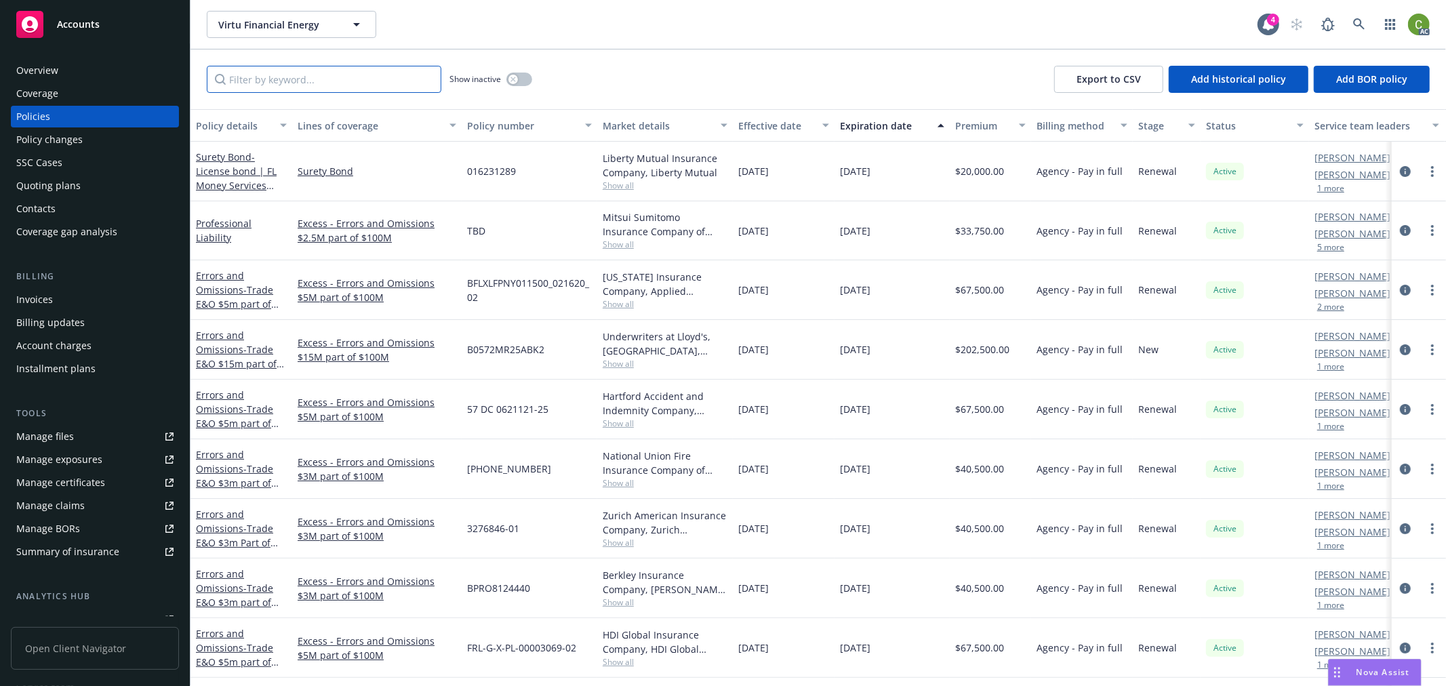
click at [300, 75] on input "Filter by keyword..." at bounding box center [324, 79] width 234 height 27
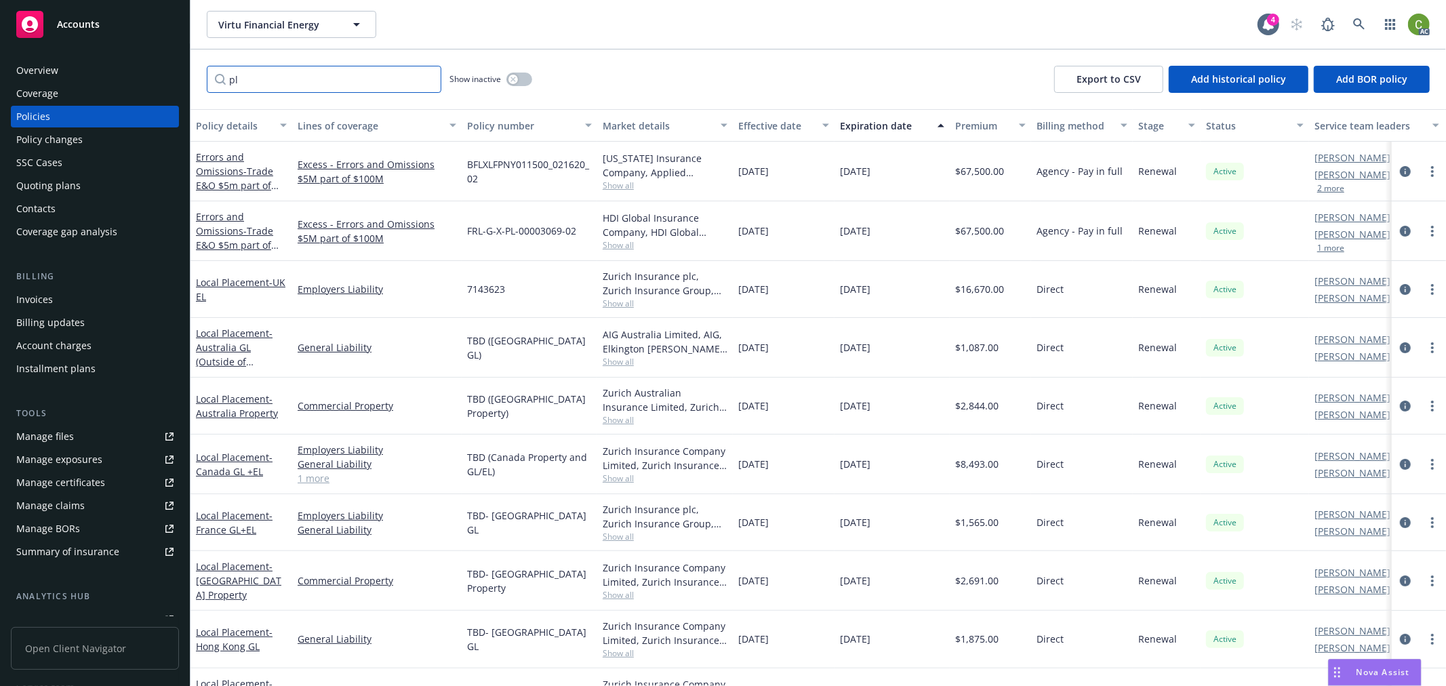
drag, startPoint x: 317, startPoint y: 75, endPoint x: -56, endPoint y: 68, distance: 372.8
click at [0, 68] on html "Accounts Overview Coverage Policies Policy changes SSC Cases Quoting plans Cont…" at bounding box center [723, 343] width 1446 height 686
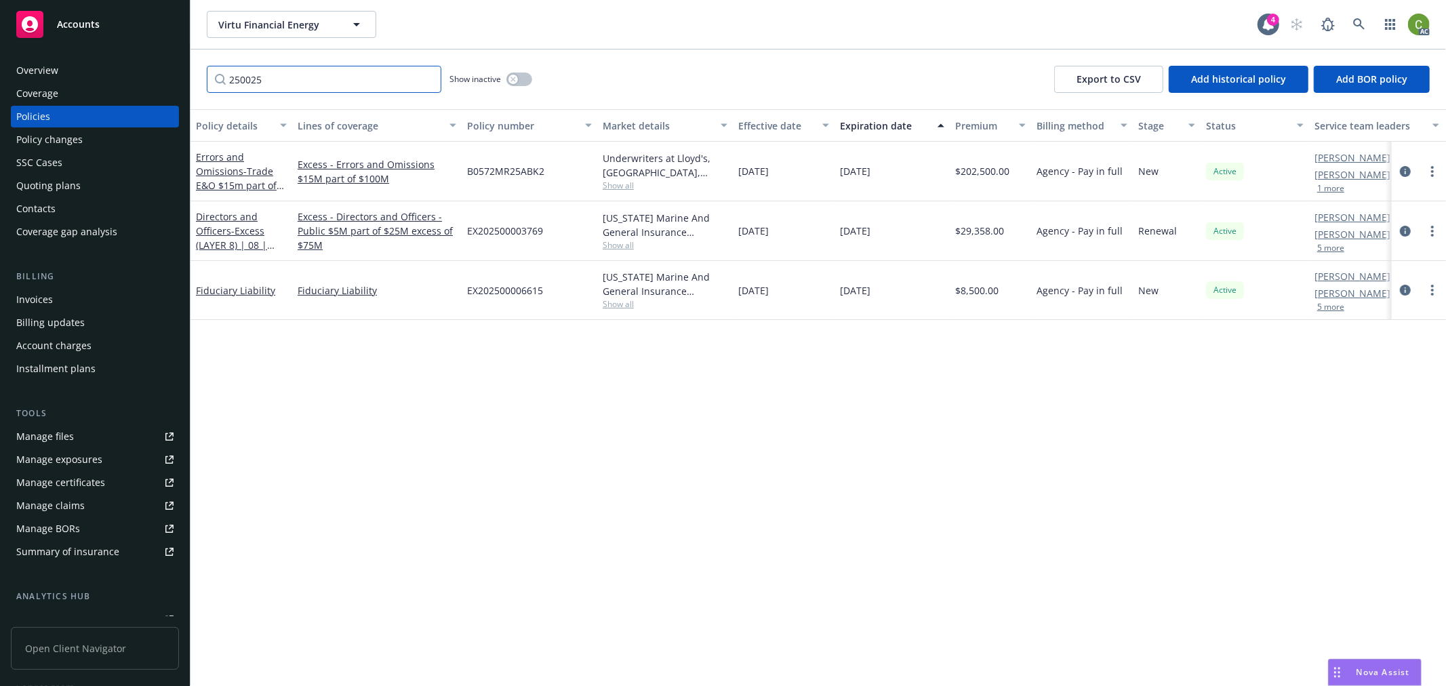
type input "2500251"
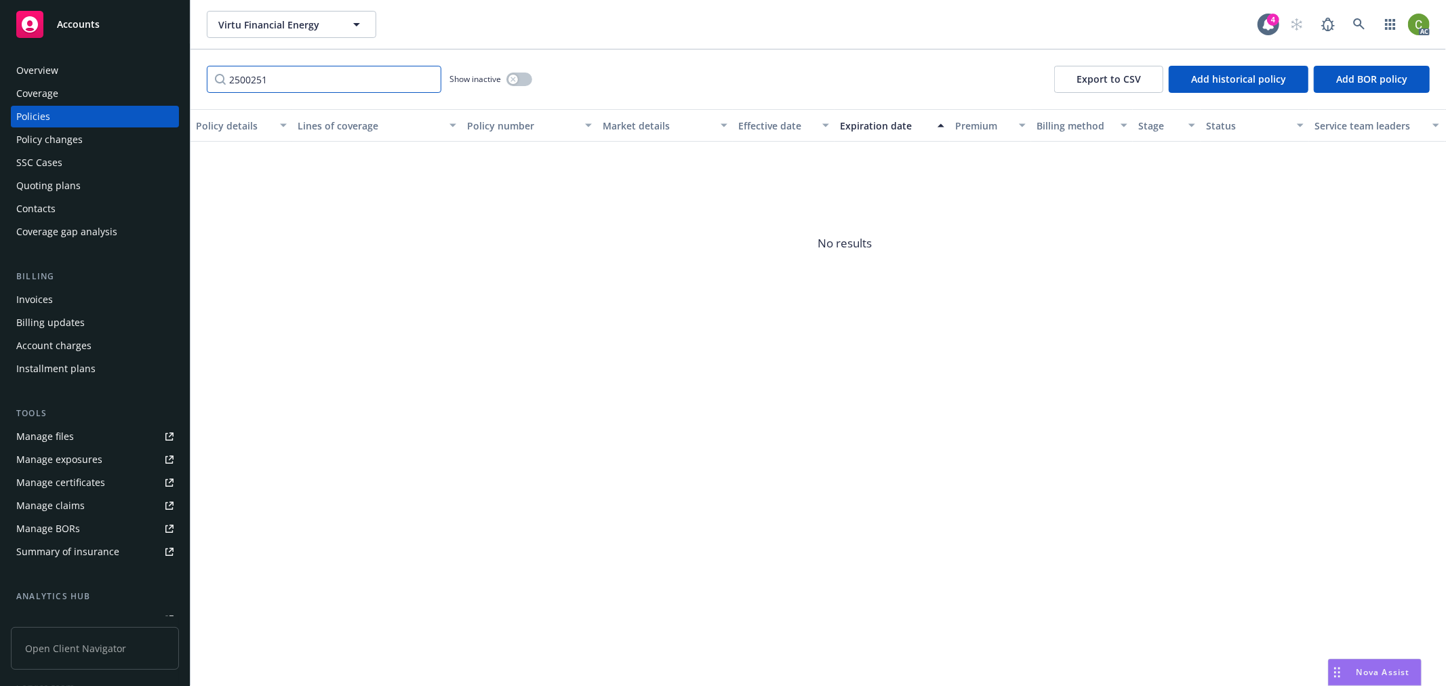
click at [427, 79] on input "2500251" at bounding box center [324, 79] width 234 height 27
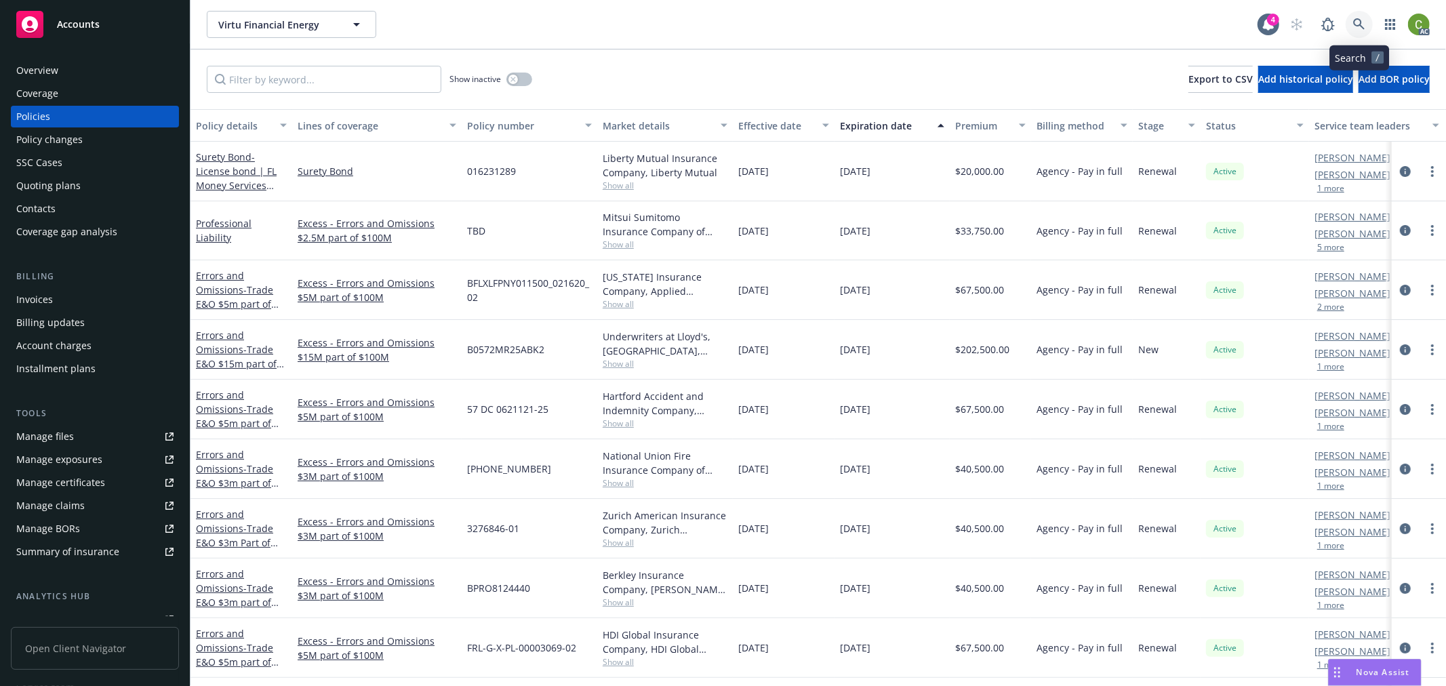
click at [1360, 23] on icon at bounding box center [1359, 24] width 12 height 12
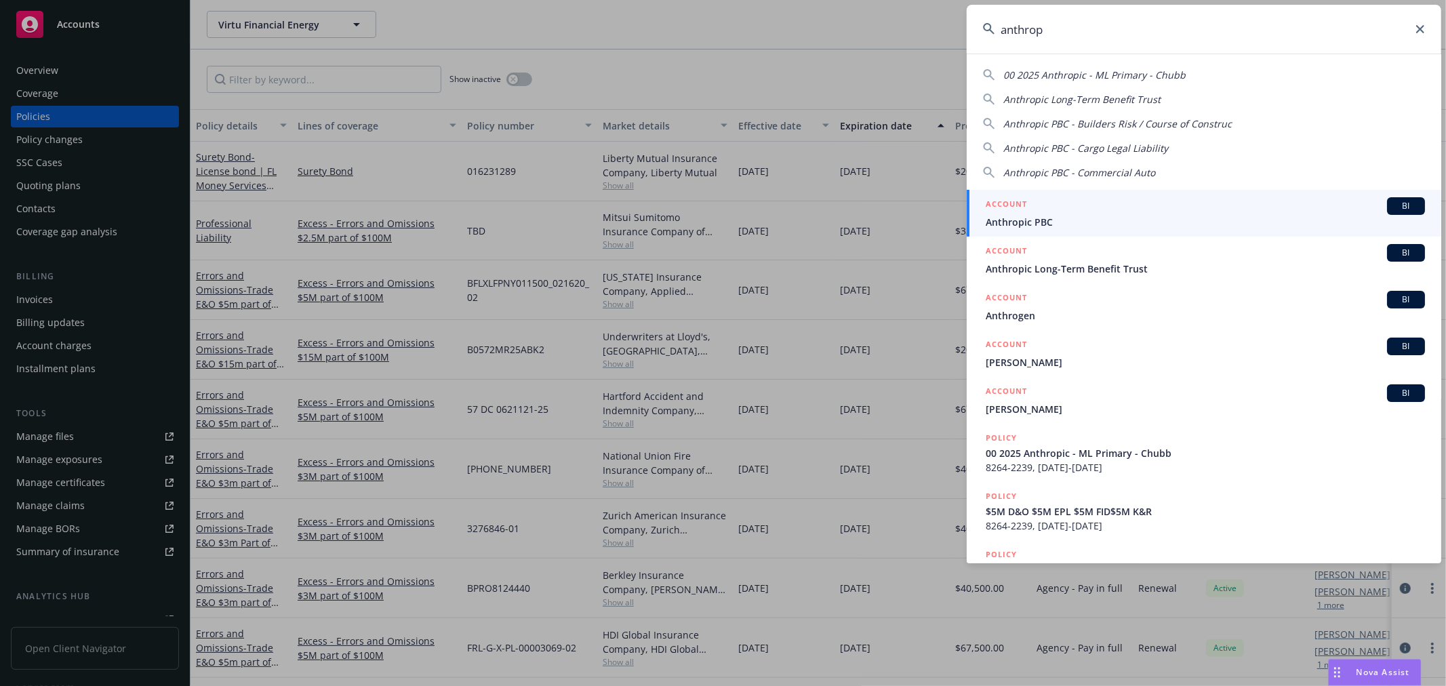
type input "anthrop"
click at [1019, 224] on span "Anthropic PBC" at bounding box center [1204, 222] width 439 height 14
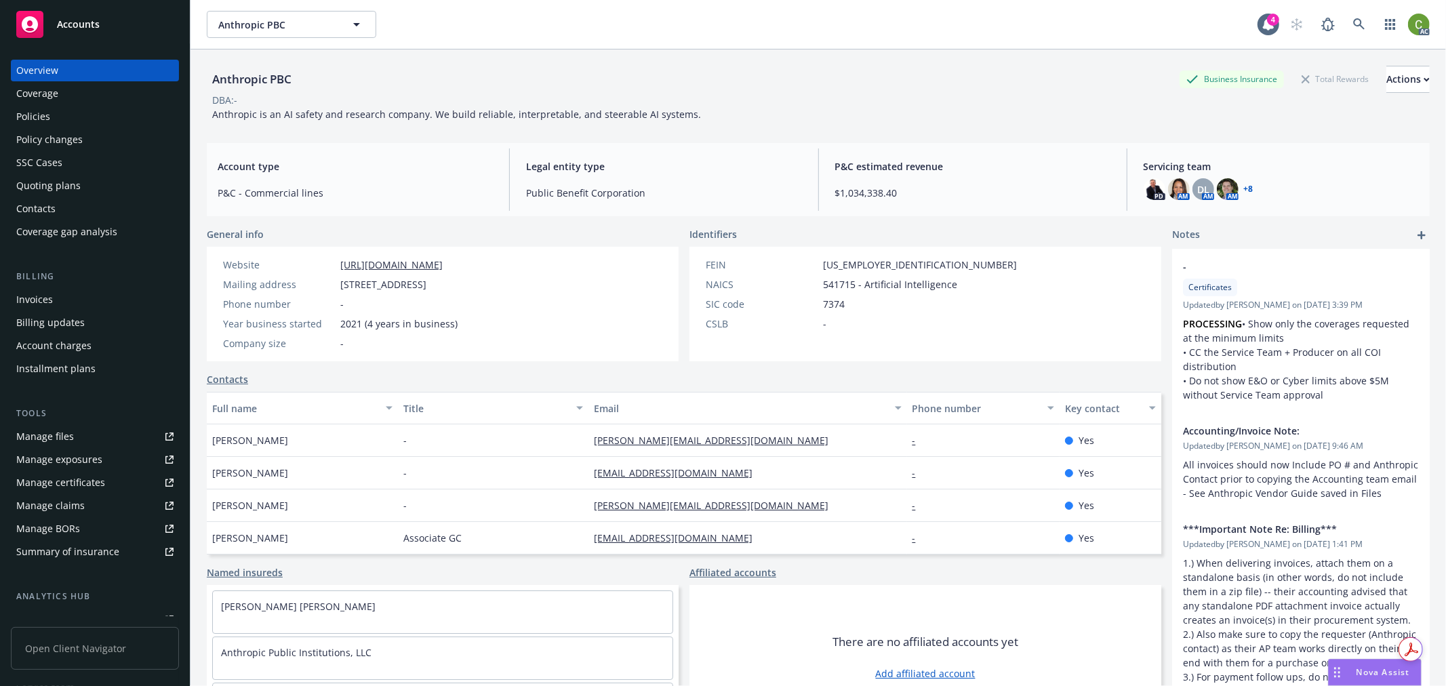
click at [114, 142] on div "Policy changes" at bounding box center [94, 140] width 157 height 22
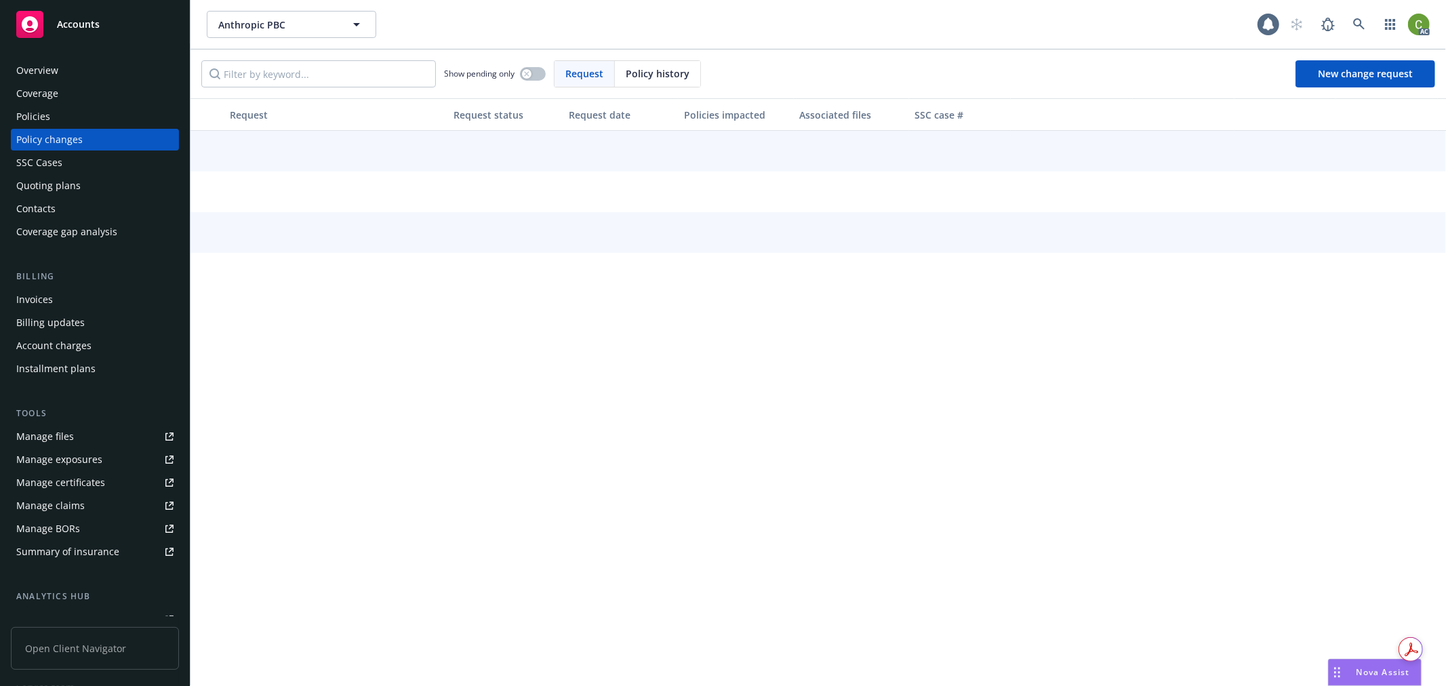
click at [641, 83] on div "Policy history" at bounding box center [657, 74] width 85 height 26
click at [380, 83] on input "Filter by keyword..." at bounding box center [318, 73] width 234 height 27
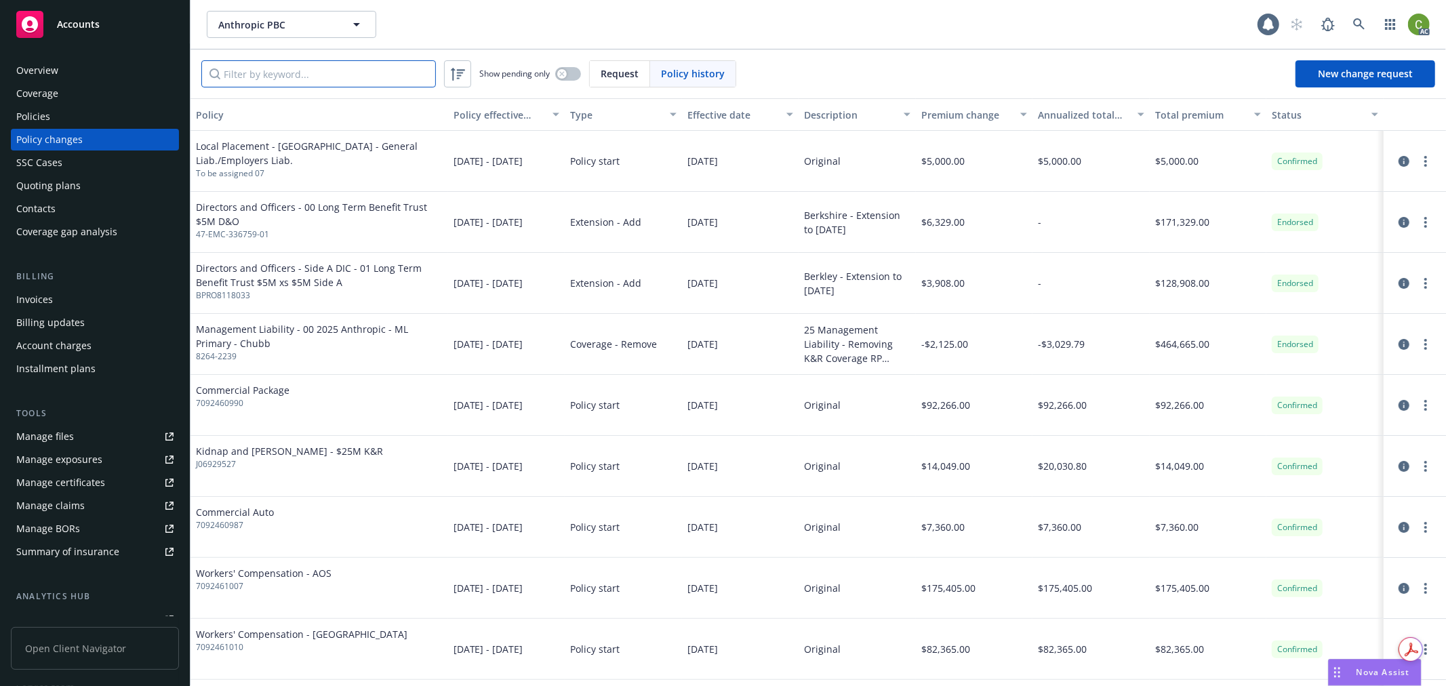
paste input "G47727054"
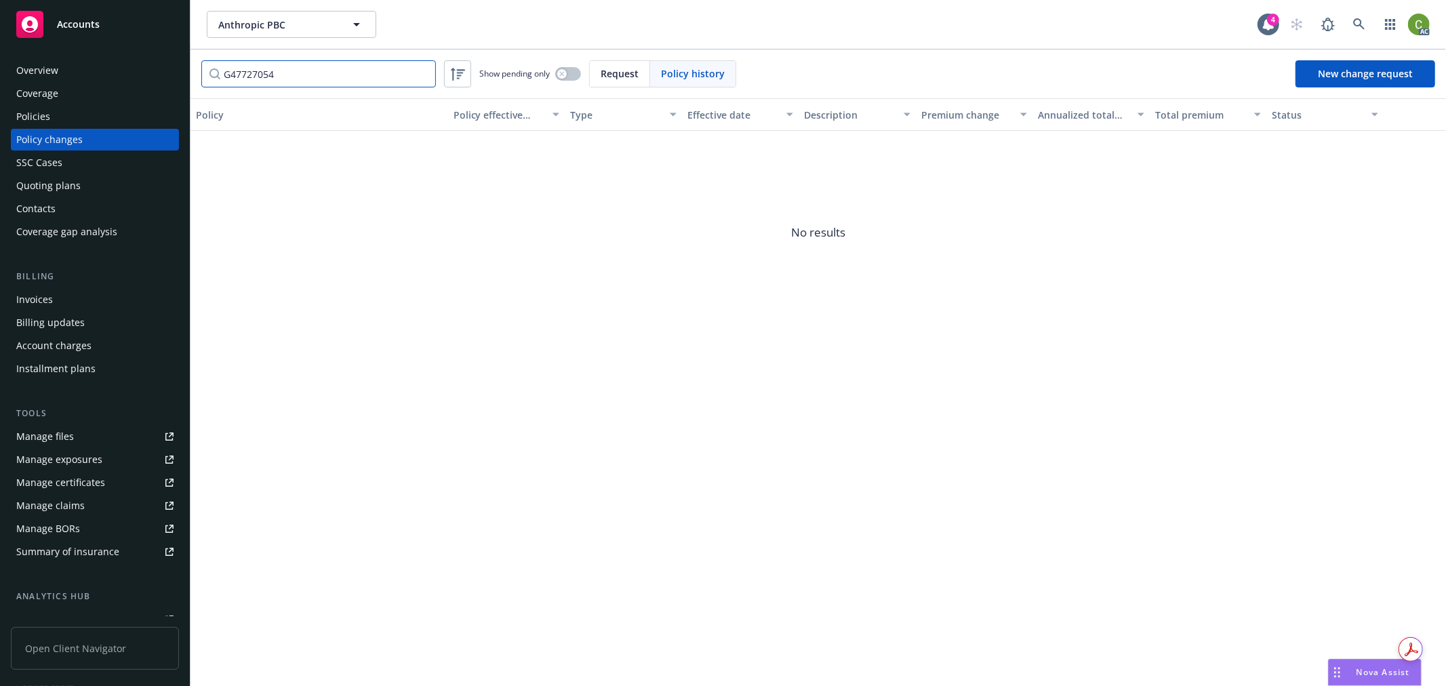
drag, startPoint x: 362, startPoint y: 80, endPoint x: -291, endPoint y: 77, distance: 652.7
click at [0, 77] on html "Accounts Overview Coverage Policies Policy changes SSC Cases Quoting plans Cont…" at bounding box center [723, 343] width 1446 height 686
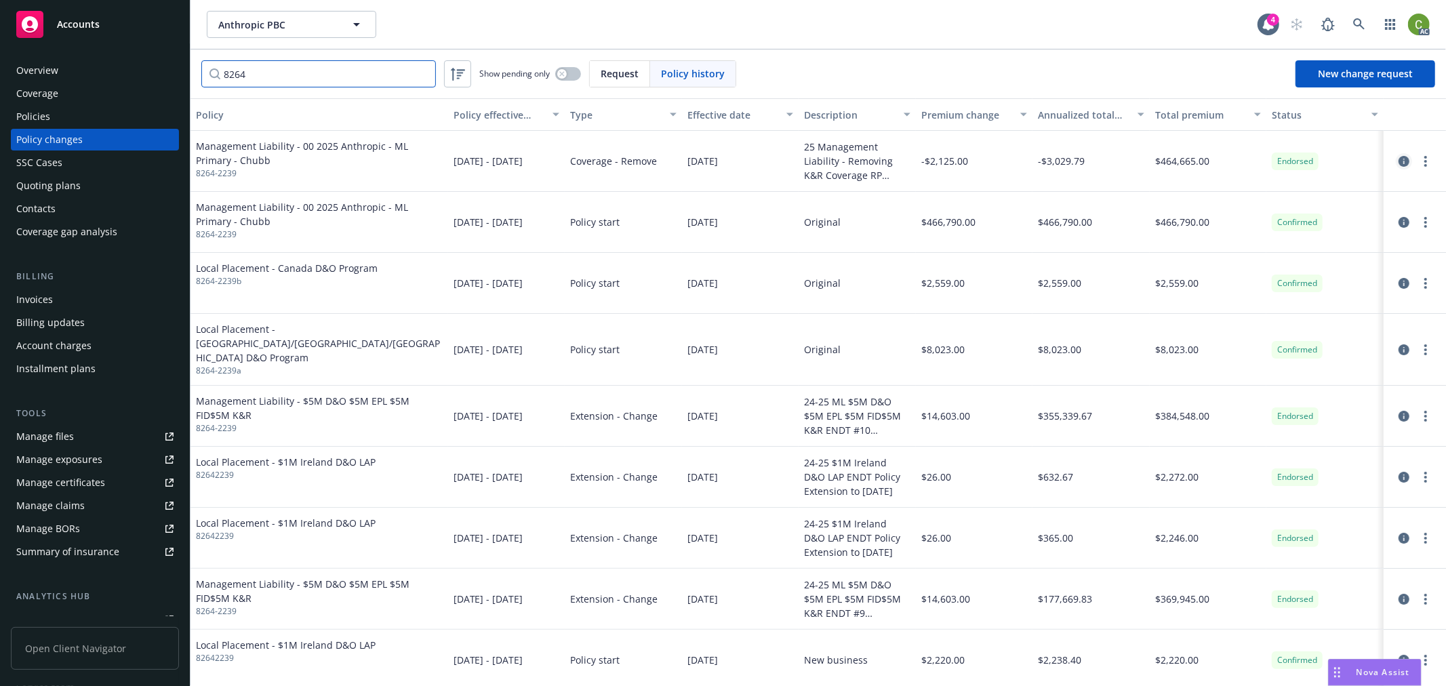
type input "8264"
click at [1398, 166] on icon "circleInformation" at bounding box center [1403, 161] width 11 height 11
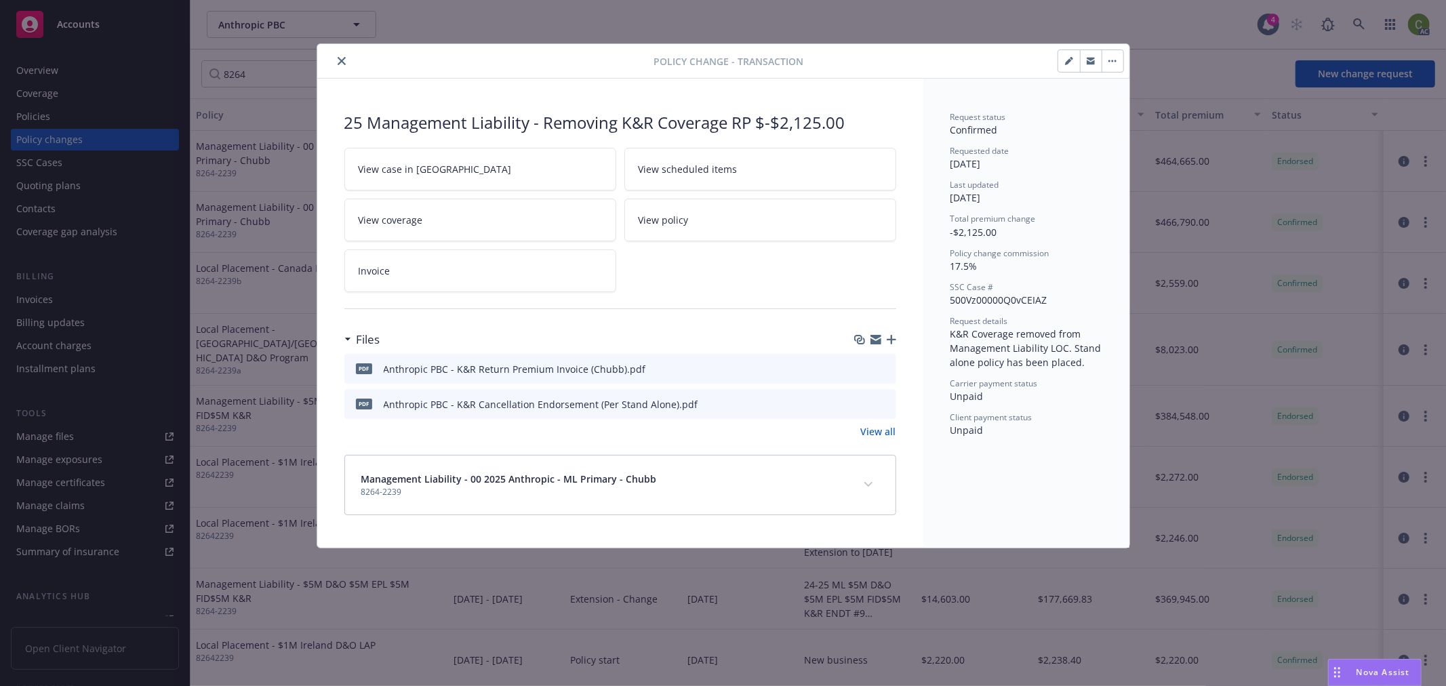
click at [452, 272] on link "Invoice" at bounding box center [480, 270] width 272 height 43
click at [346, 56] on button "close" at bounding box center [341, 61] width 16 height 16
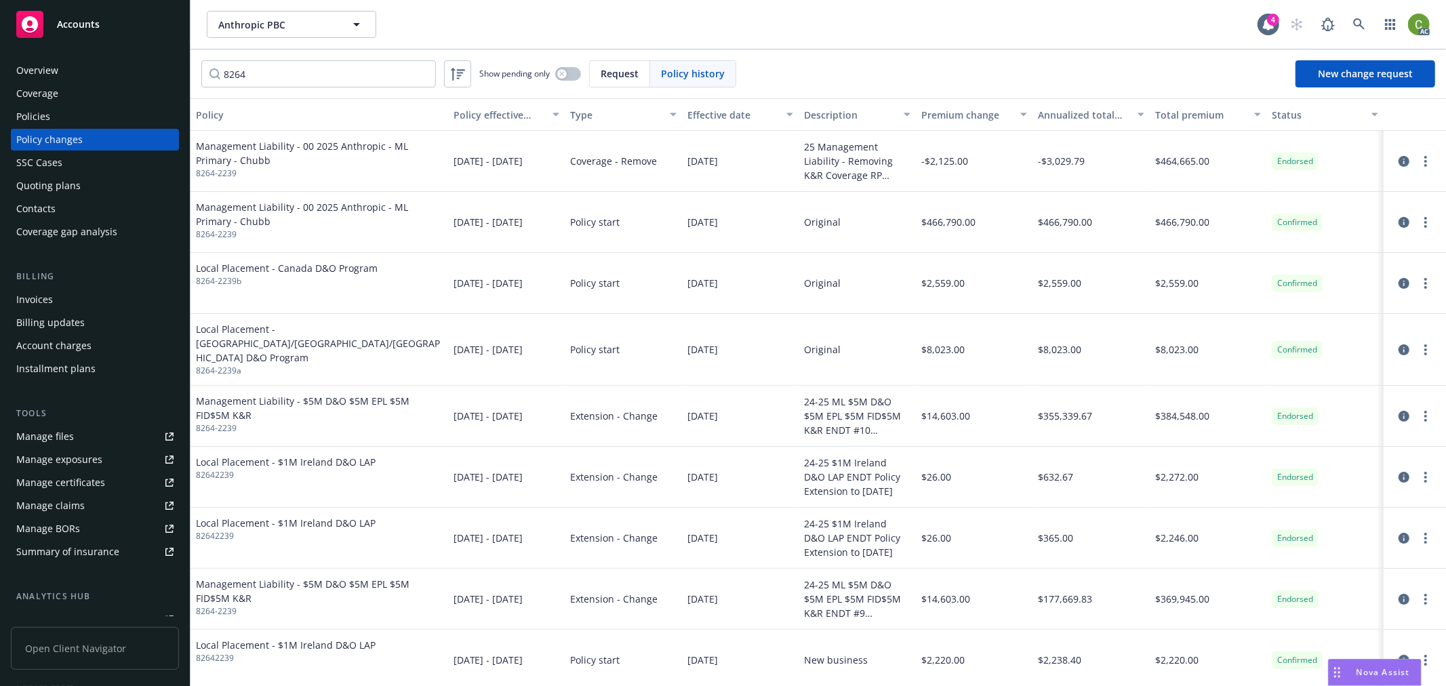
click at [52, 302] on div "Invoices" at bounding box center [94, 300] width 157 height 22
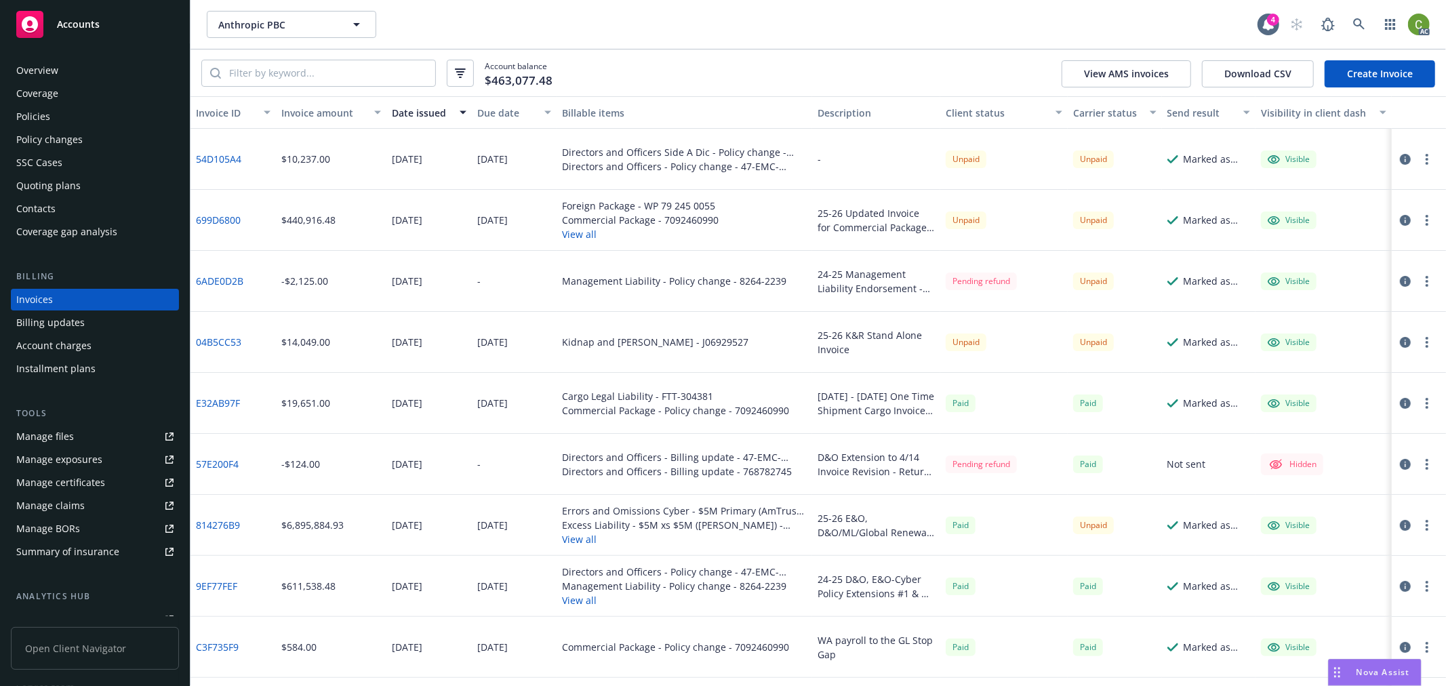
click at [1400, 282] on icon "button" at bounding box center [1405, 281] width 11 height 11
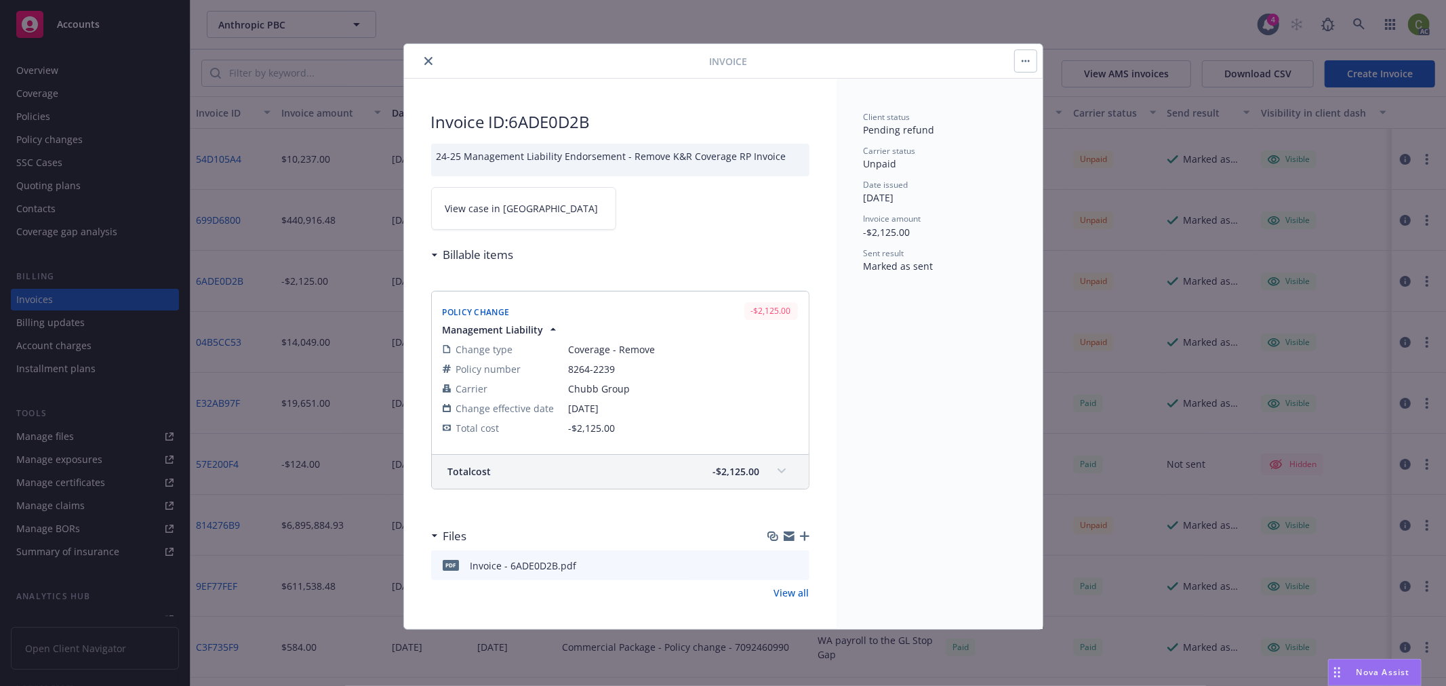
click at [548, 204] on link "View case in SSC" at bounding box center [523, 208] width 185 height 43
click at [531, 120] on h2 "Invoice ID: 6ADE0D2B" at bounding box center [620, 122] width 378 height 22
copy h2 "6ADE0D2B"
click at [424, 62] on icon "close" at bounding box center [428, 61] width 8 height 8
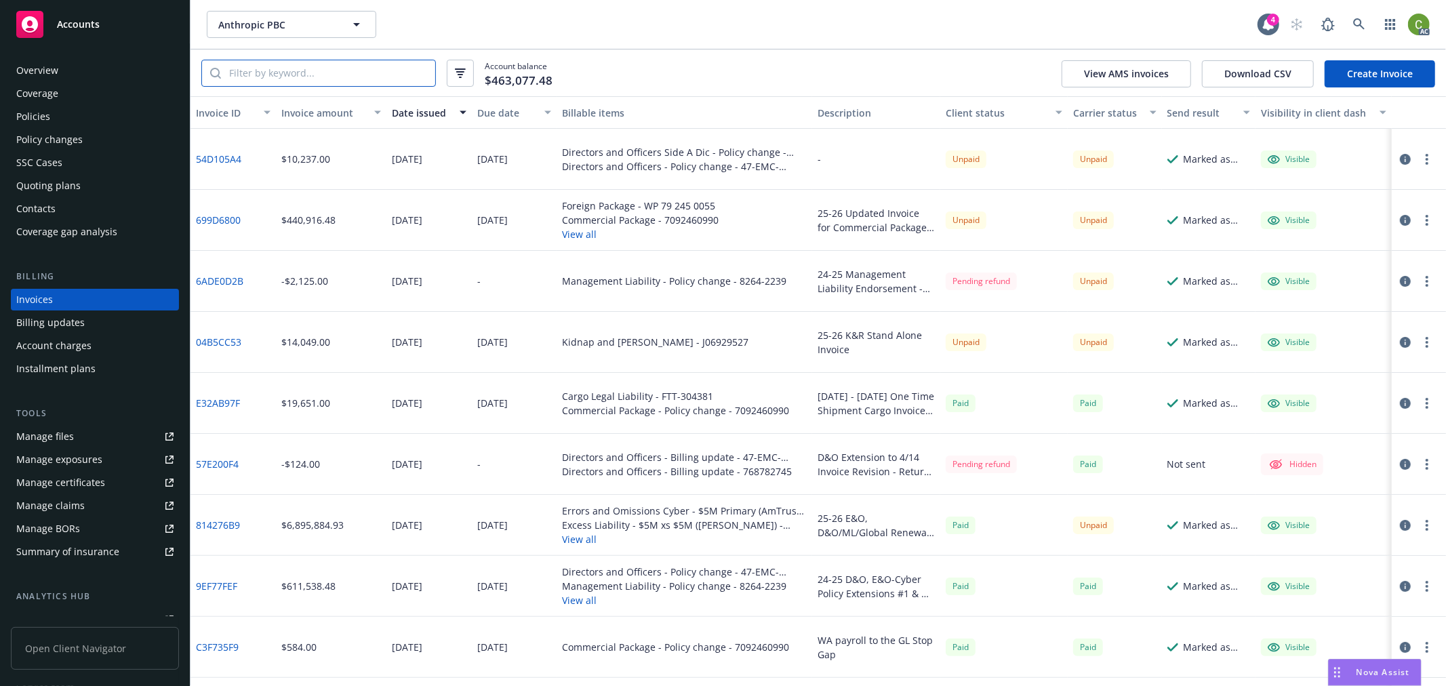
click at [359, 75] on input "search" at bounding box center [328, 73] width 214 height 26
paste input "6ADE0D2B"
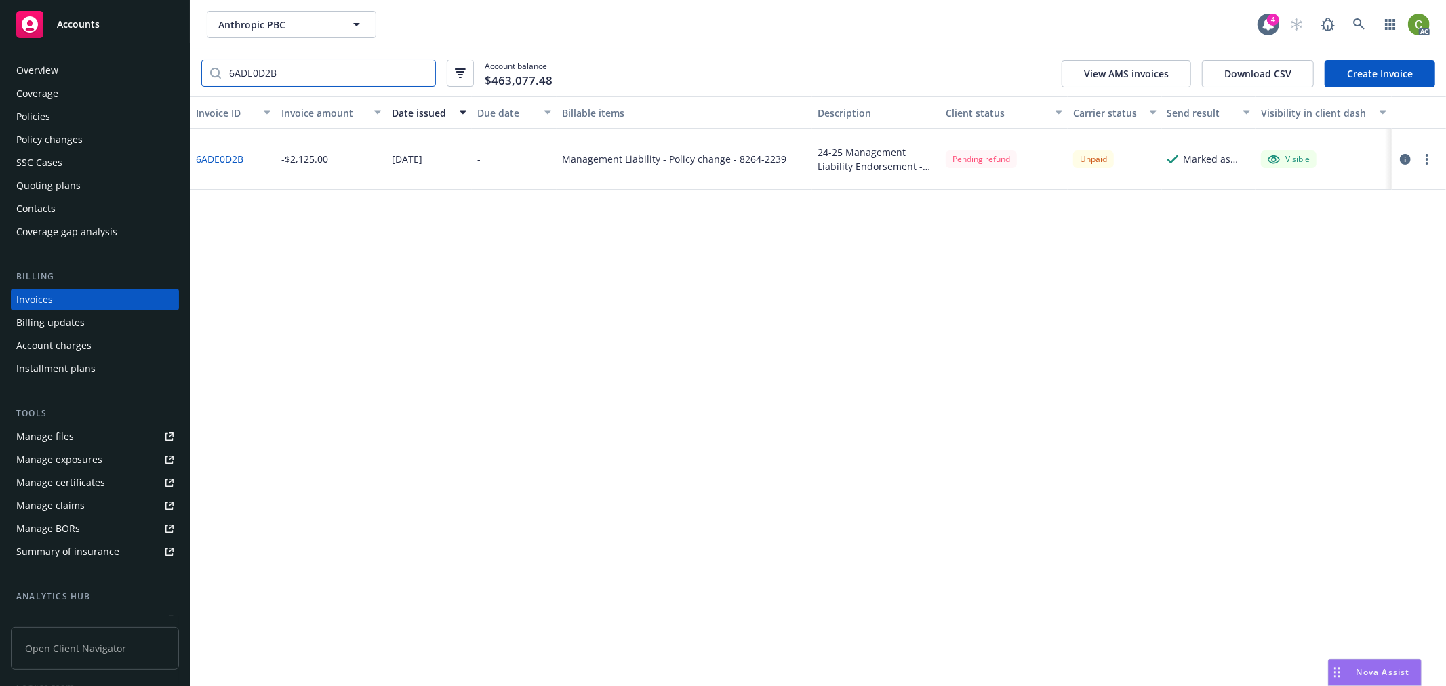
type input "6ADE0D2B"
click at [91, 137] on div "Policy changes" at bounding box center [94, 140] width 157 height 22
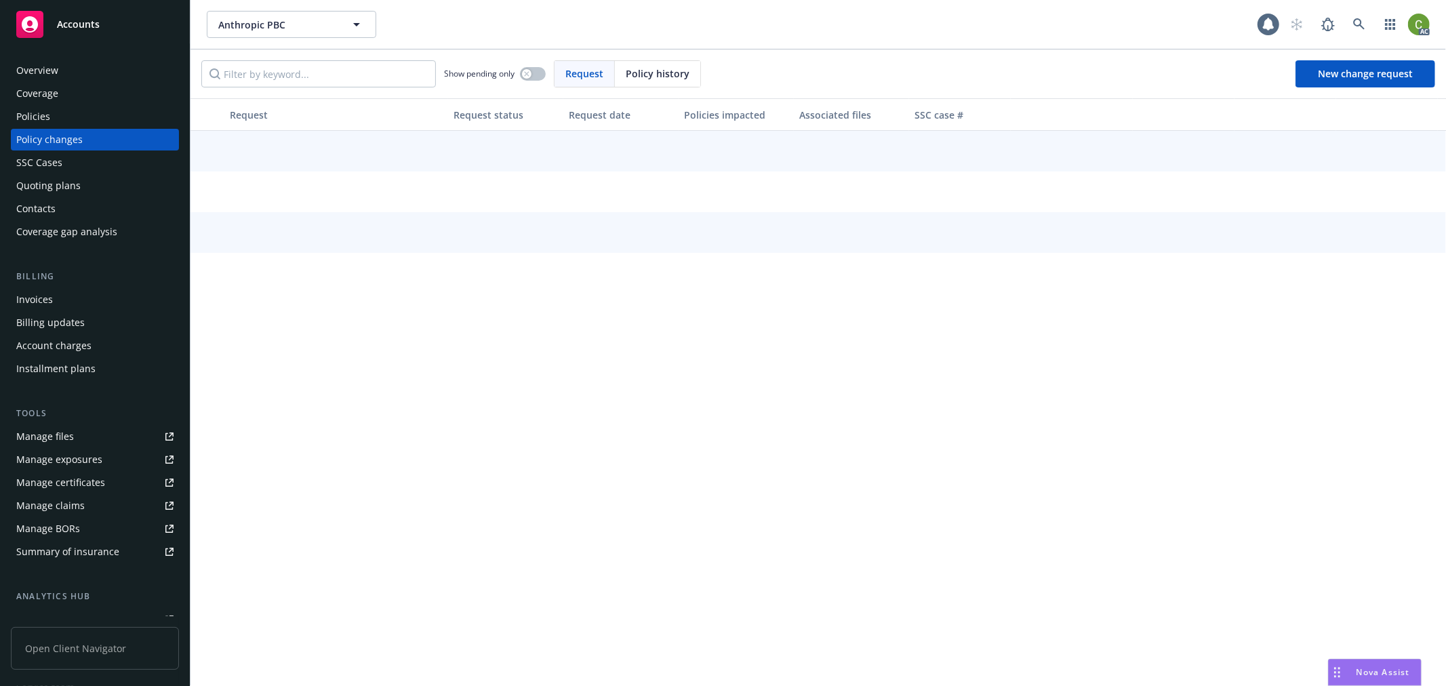
click at [68, 72] on div "Overview" at bounding box center [94, 71] width 157 height 22
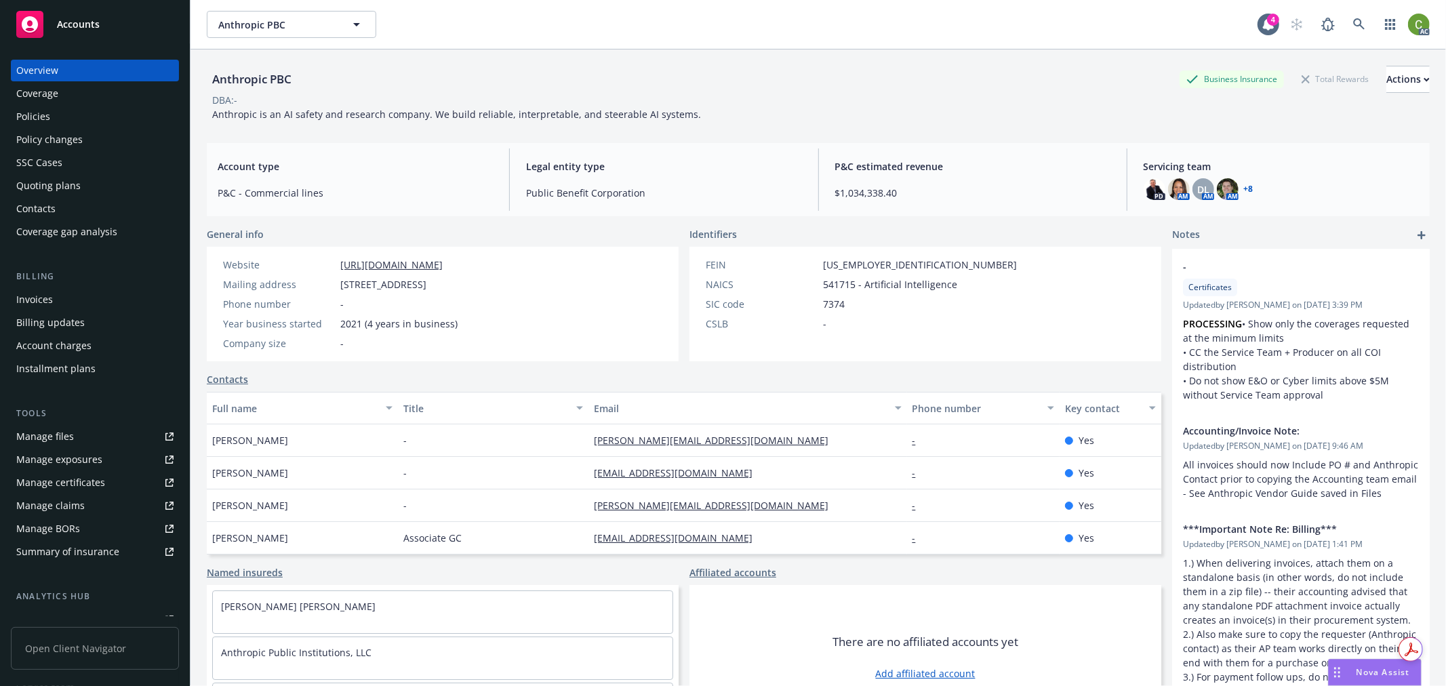
drag, startPoint x: 222, startPoint y: 280, endPoint x: 596, endPoint y: 283, distance: 374.8
click at [463, 282] on div "Mailing address 548 Market Street PMB 90375, San Francisco, CA, 94104" at bounding box center [340, 284] width 245 height 14
copy div "Mailing address 548 Market Street PMB 90375, San Francisco, CA, 94104"
click at [1360, 26] on link at bounding box center [1358, 24] width 27 height 27
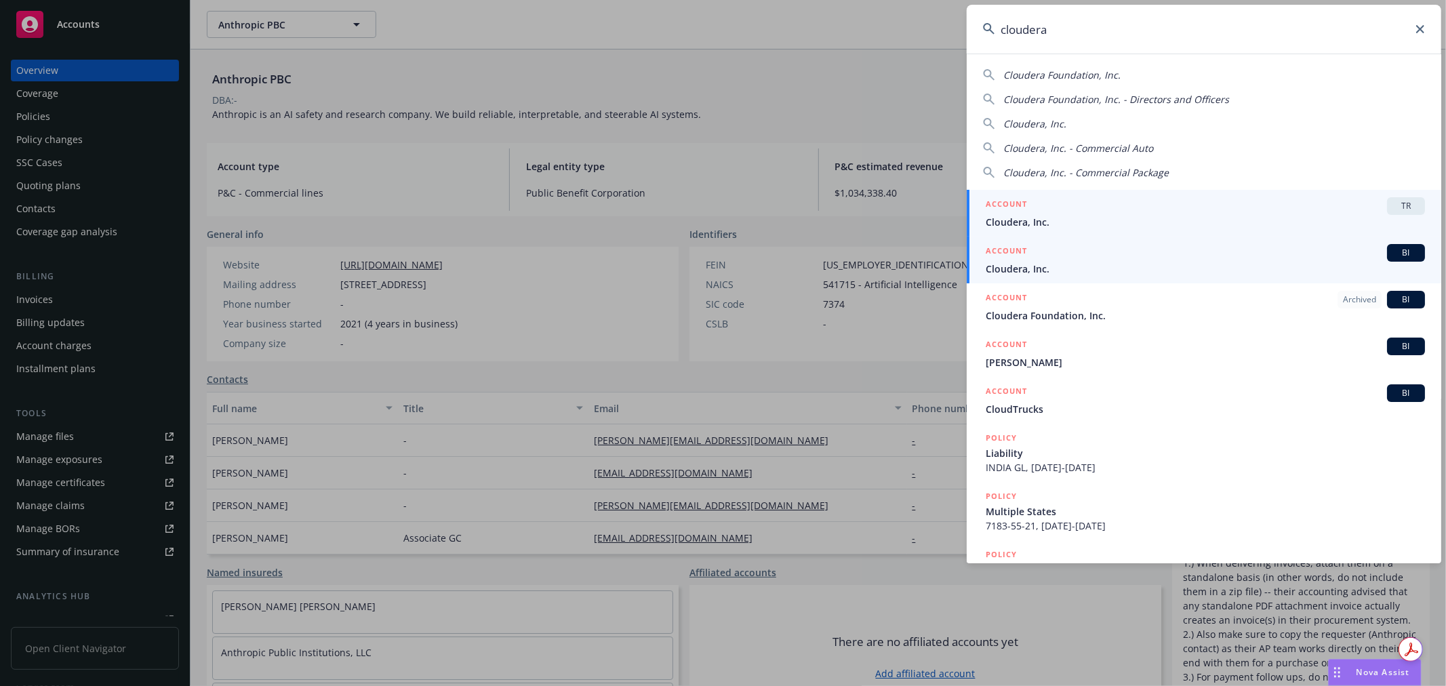
type input "cloudera"
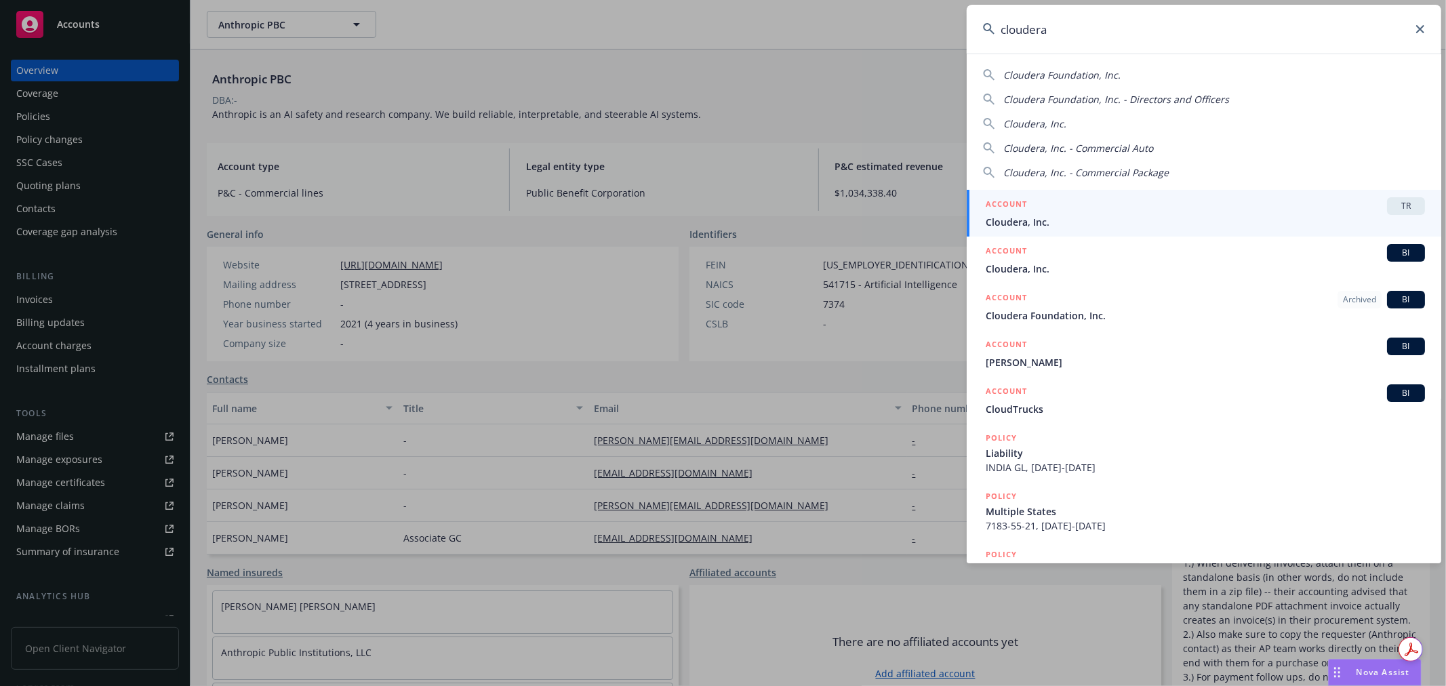
drag, startPoint x: 1038, startPoint y: 264, endPoint x: 843, endPoint y: 266, distance: 194.5
click at [1038, 264] on span "Cloudera, Inc." at bounding box center [1204, 269] width 439 height 14
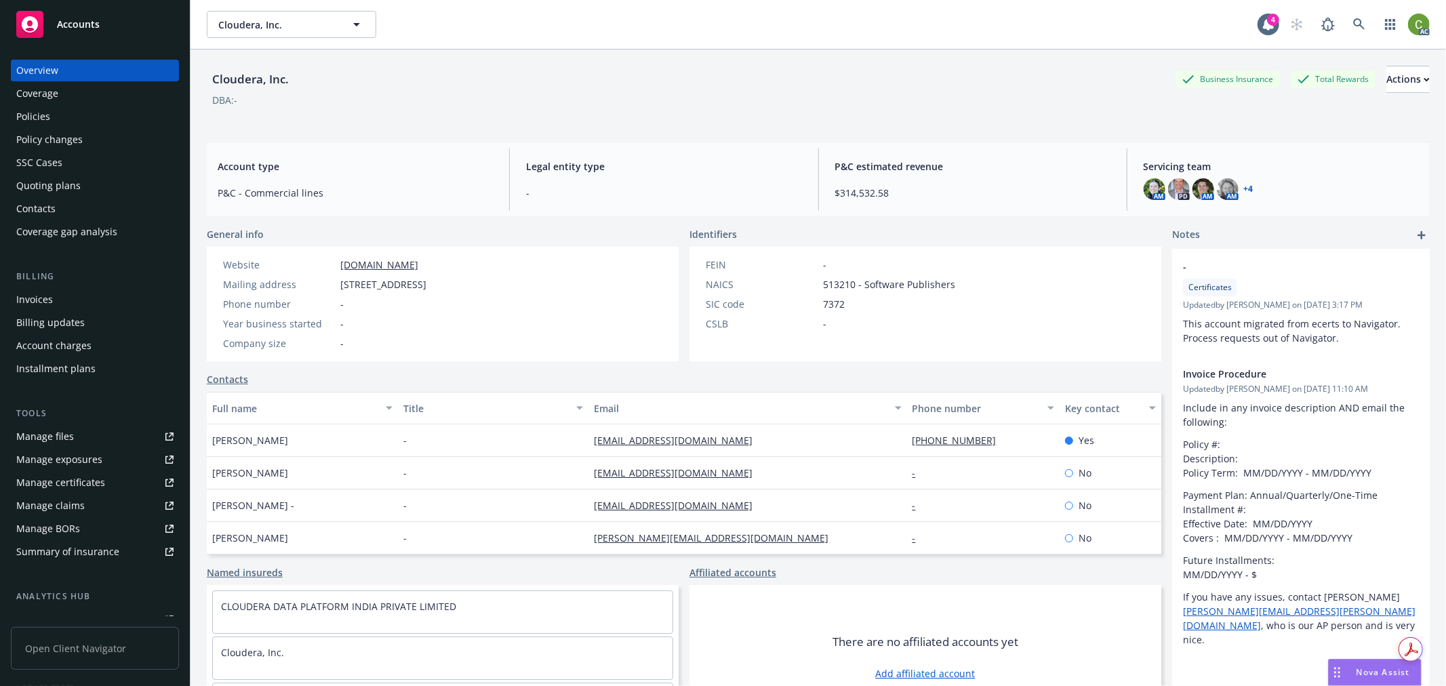
click at [56, 300] on div "Invoices" at bounding box center [94, 300] width 157 height 22
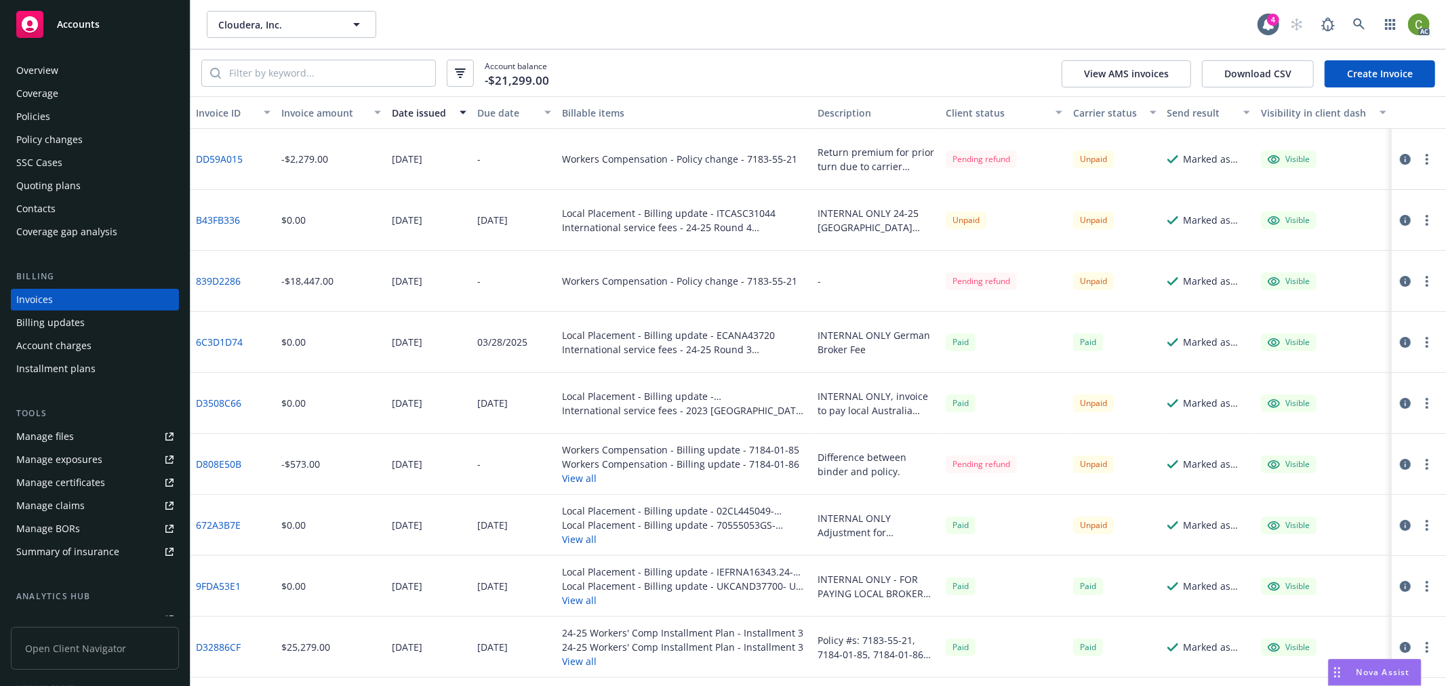
click at [207, 152] on link "DD59A015" at bounding box center [219, 159] width 47 height 14
click at [1400, 159] on icon "button" at bounding box center [1405, 159] width 11 height 11
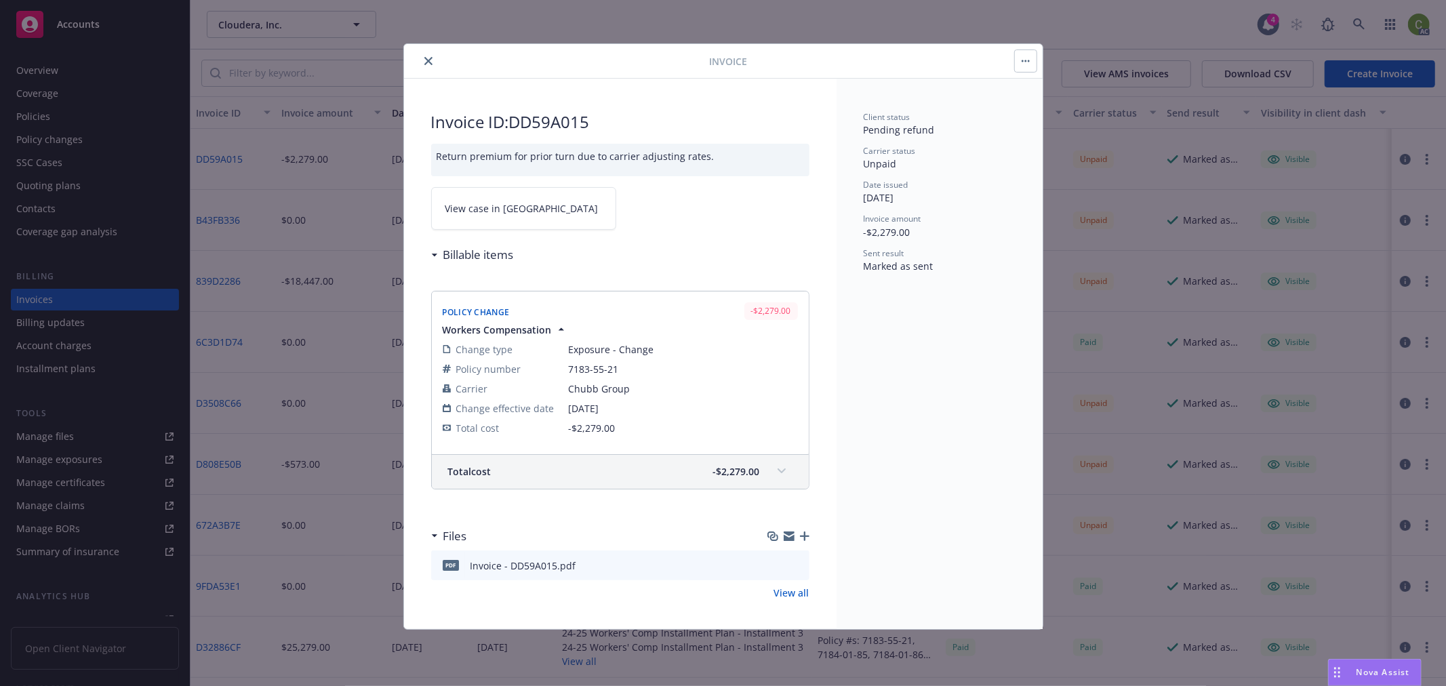
click at [489, 202] on span "View case in SSC" at bounding box center [521, 208] width 153 height 14
click at [427, 60] on icon "close" at bounding box center [428, 61] width 8 height 8
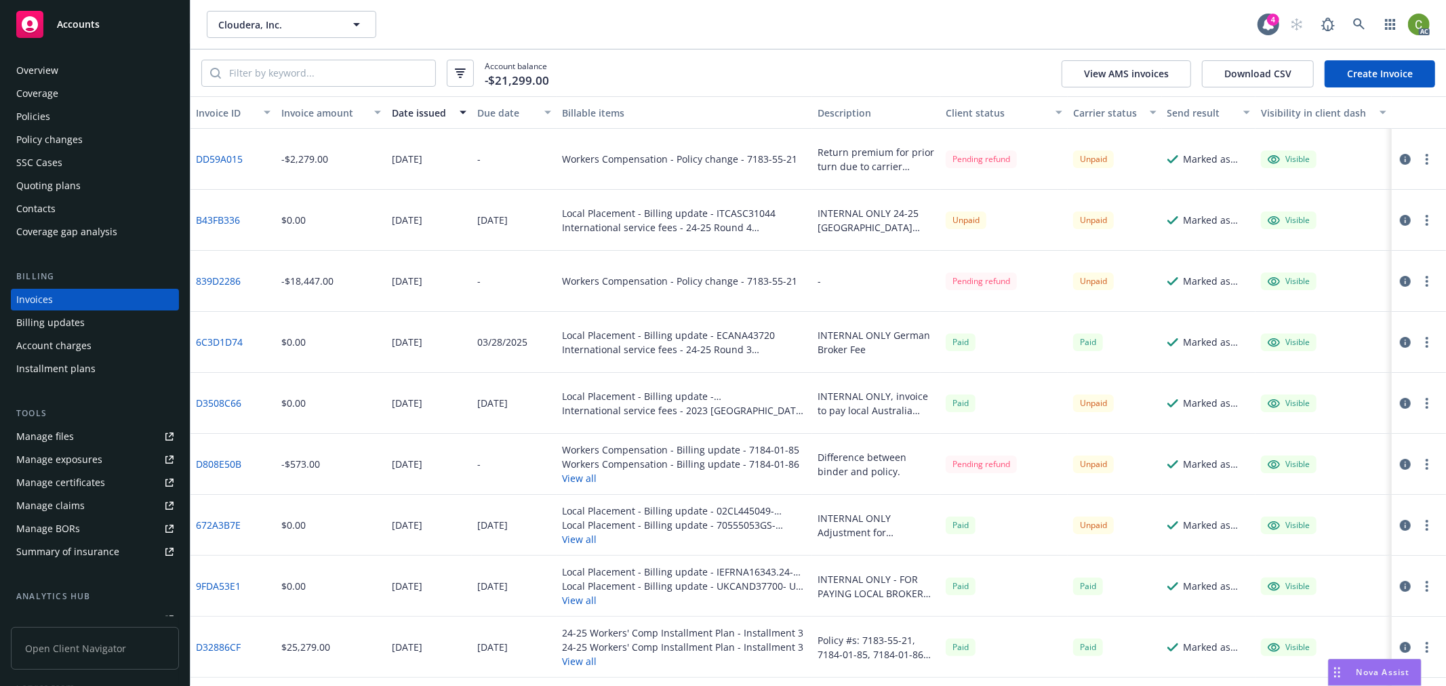
click at [79, 138] on div "Policy changes" at bounding box center [49, 140] width 66 height 22
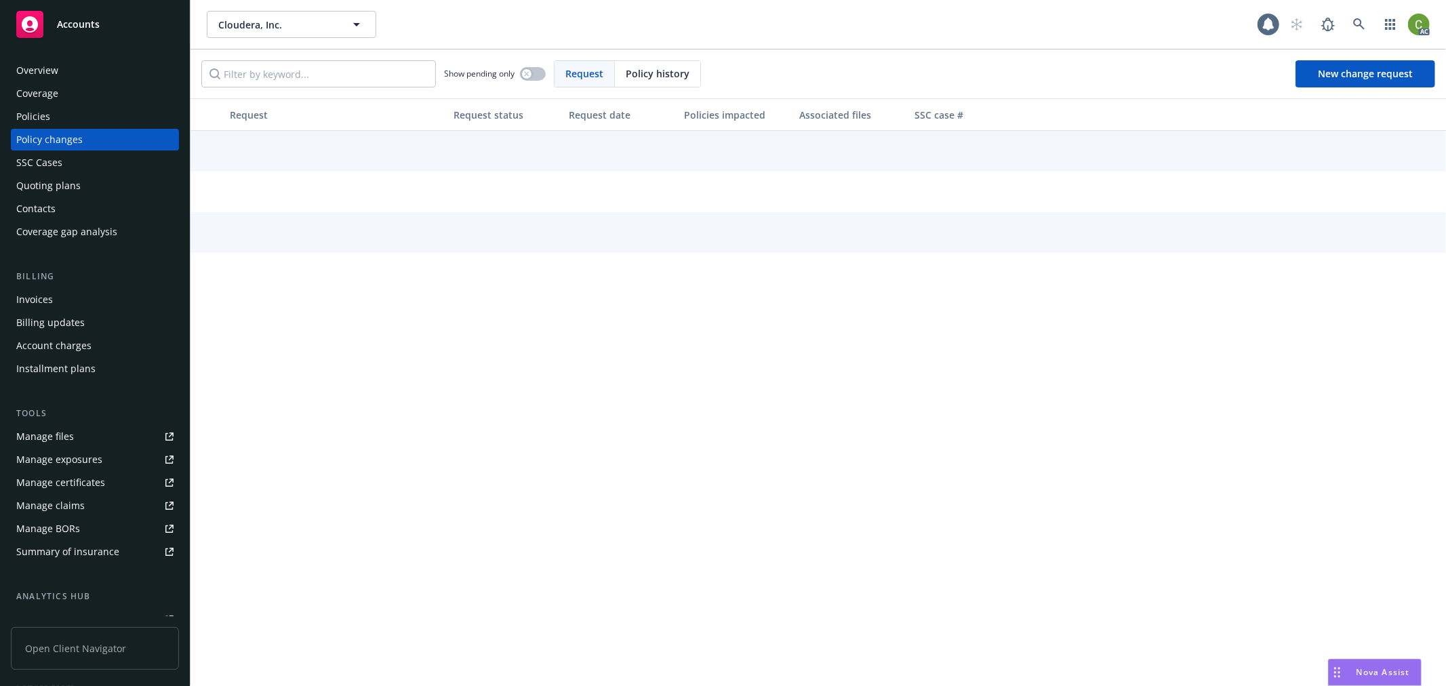
click at [656, 80] on span "Policy history" at bounding box center [658, 73] width 64 height 14
click at [396, 80] on input "Filter by keyword..." at bounding box center [318, 73] width 234 height 27
paste input "7183-55-21"
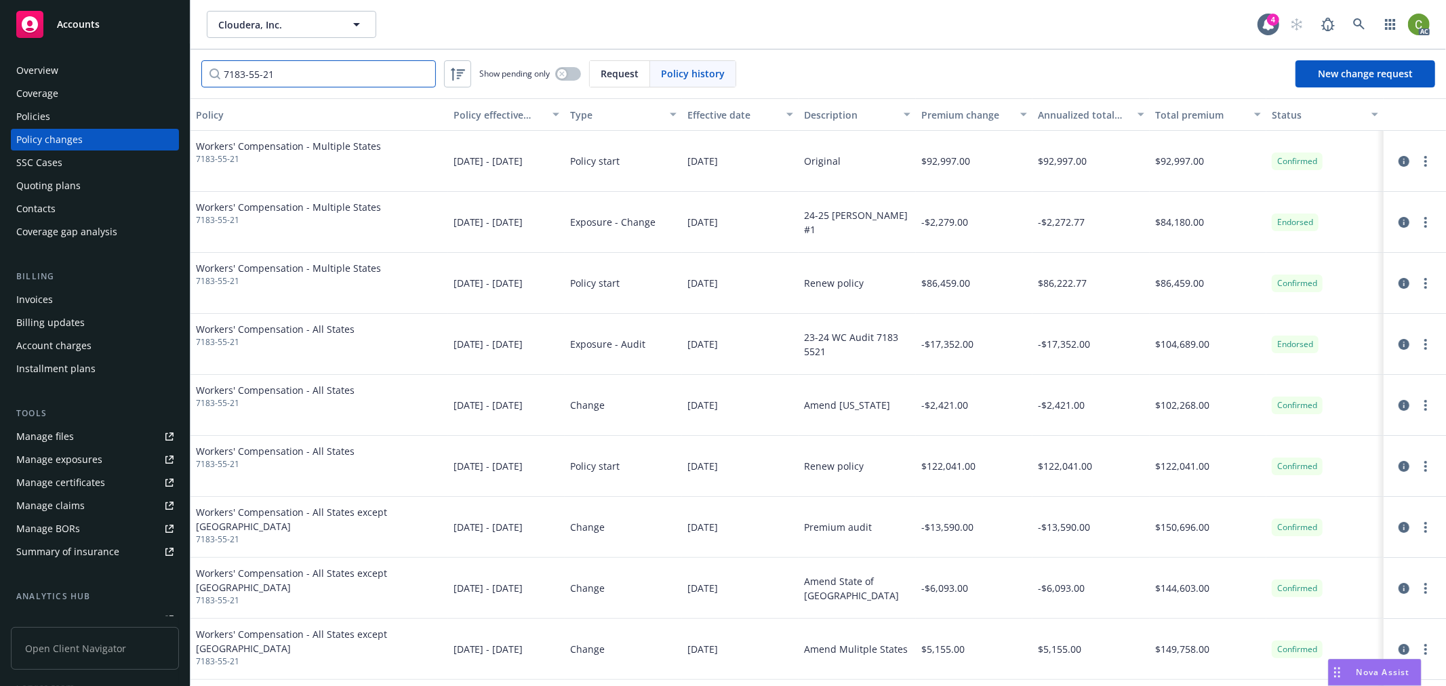
type input "7183-55-21"
click at [80, 117] on div "Policies" at bounding box center [94, 117] width 157 height 22
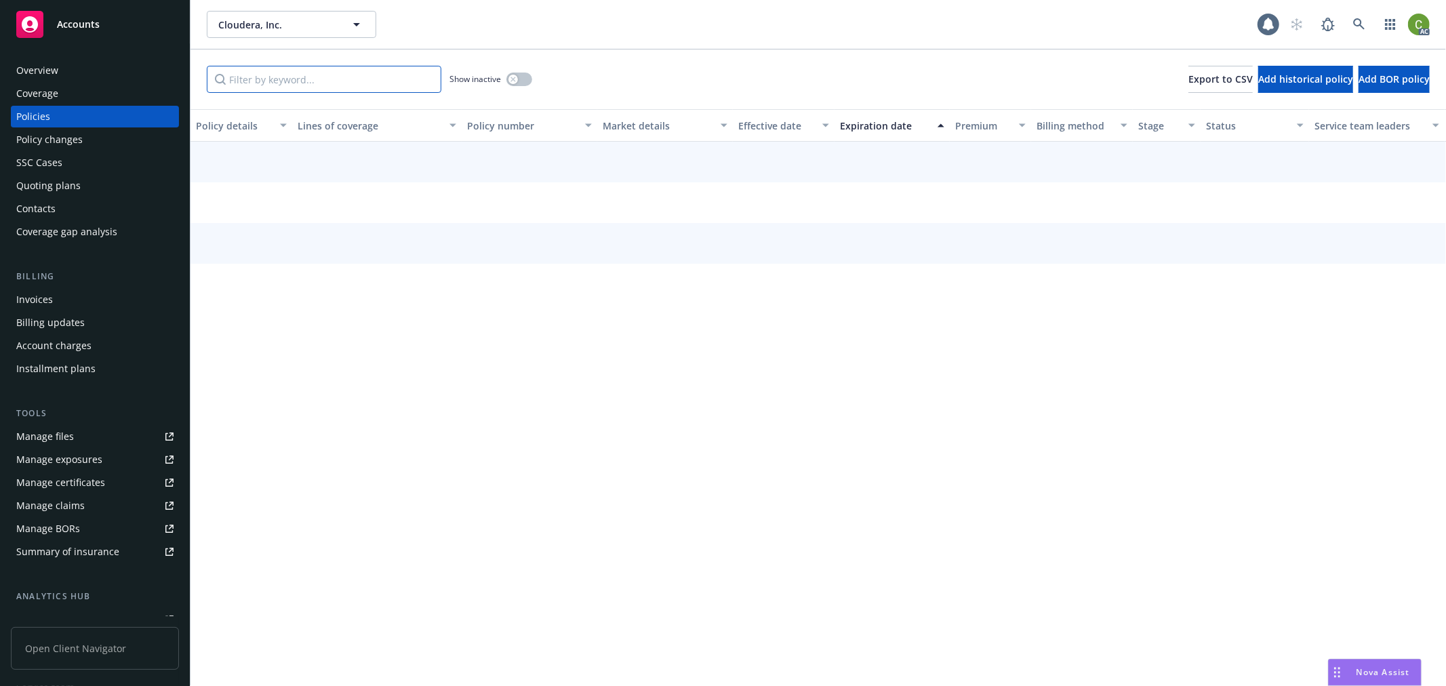
click at [279, 83] on input "Filter by keyword..." at bounding box center [324, 79] width 234 height 27
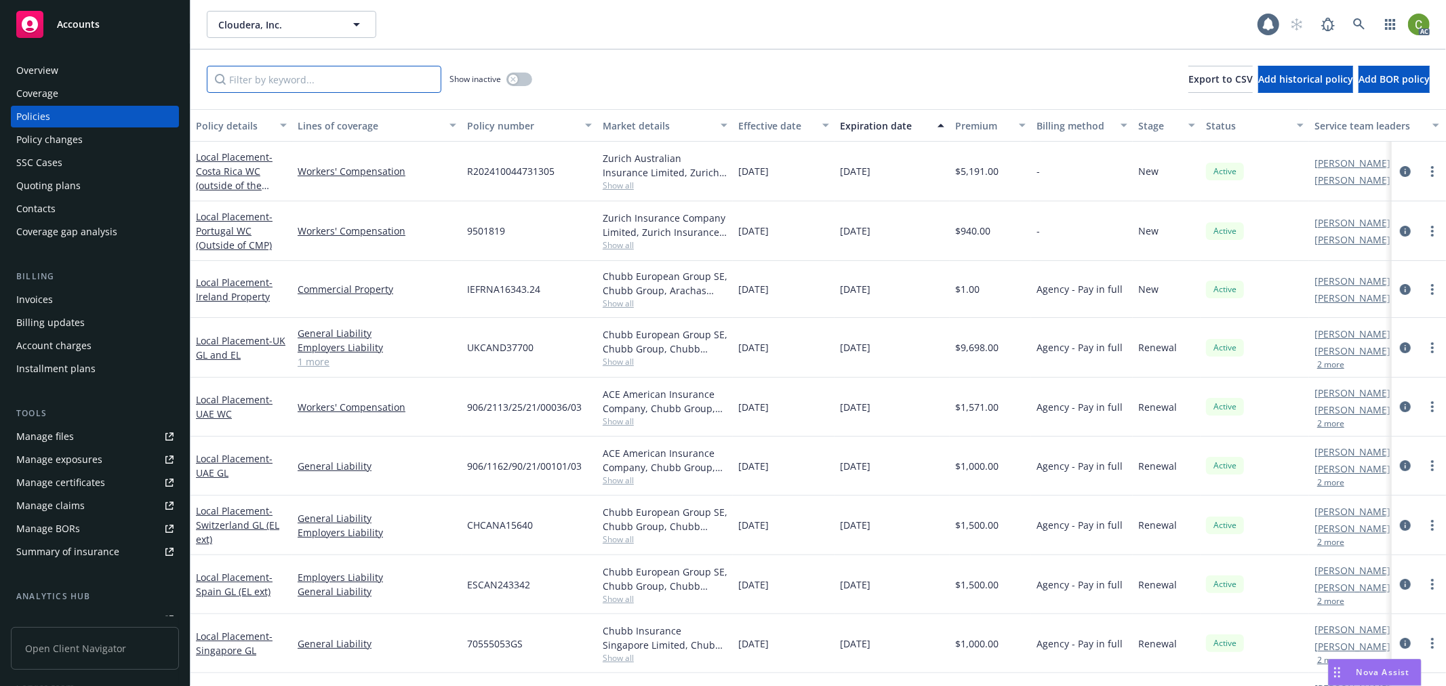
paste input "7183-55-21"
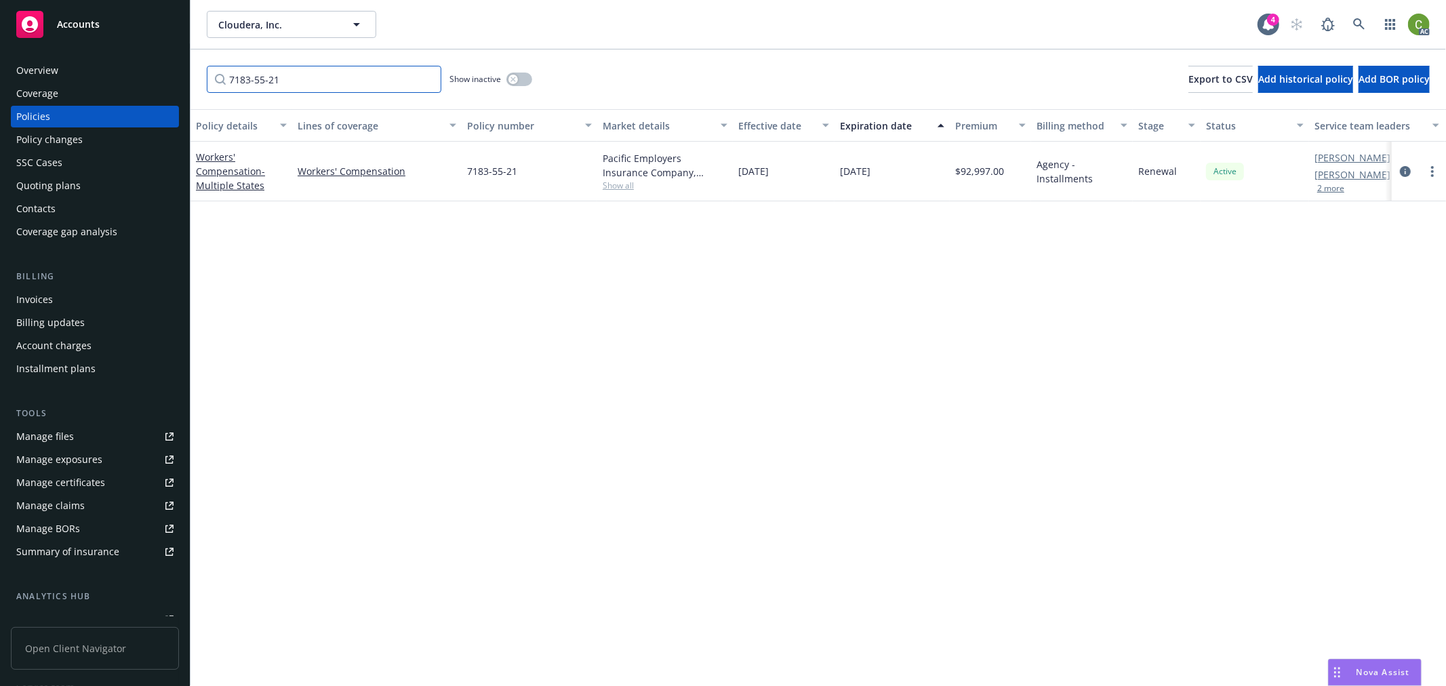
type input "7183-55-21"
click at [512, 79] on icon "button" at bounding box center [512, 79] width 5 height 5
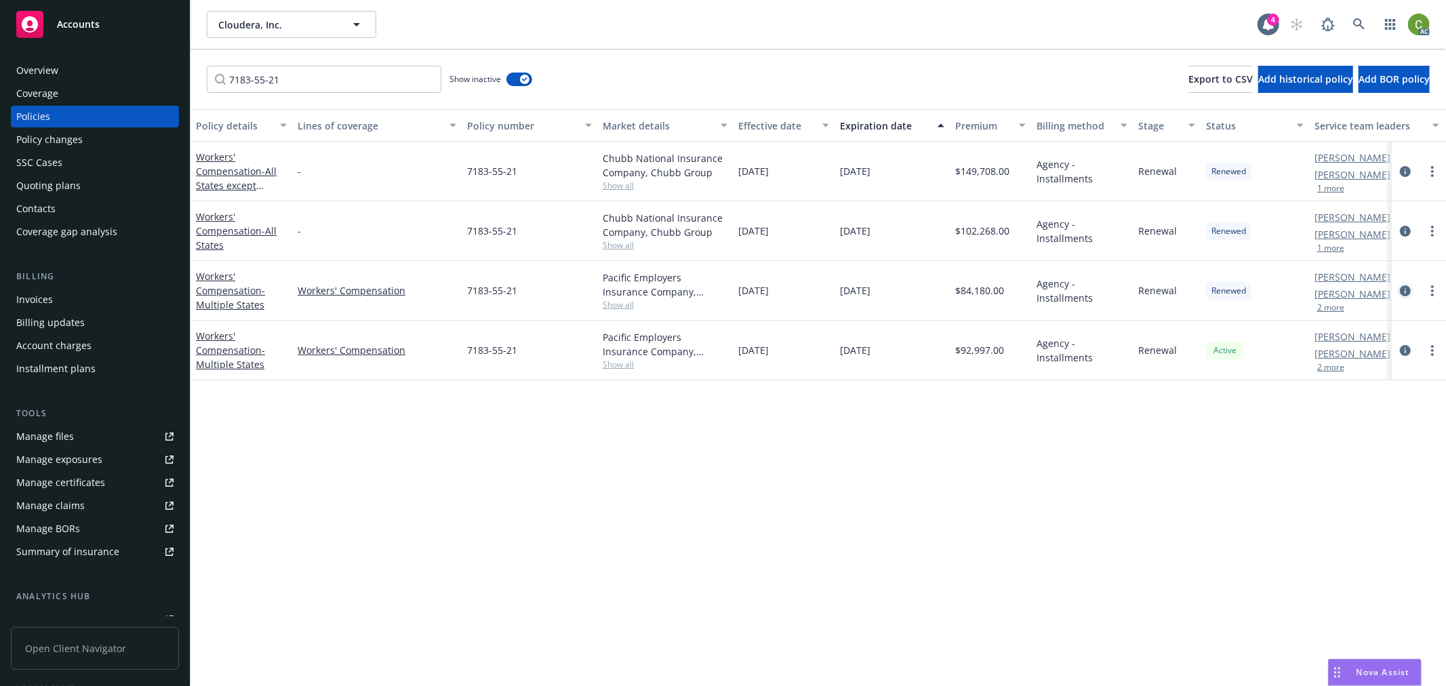
click at [1403, 289] on icon "circleInformation" at bounding box center [1405, 290] width 11 height 11
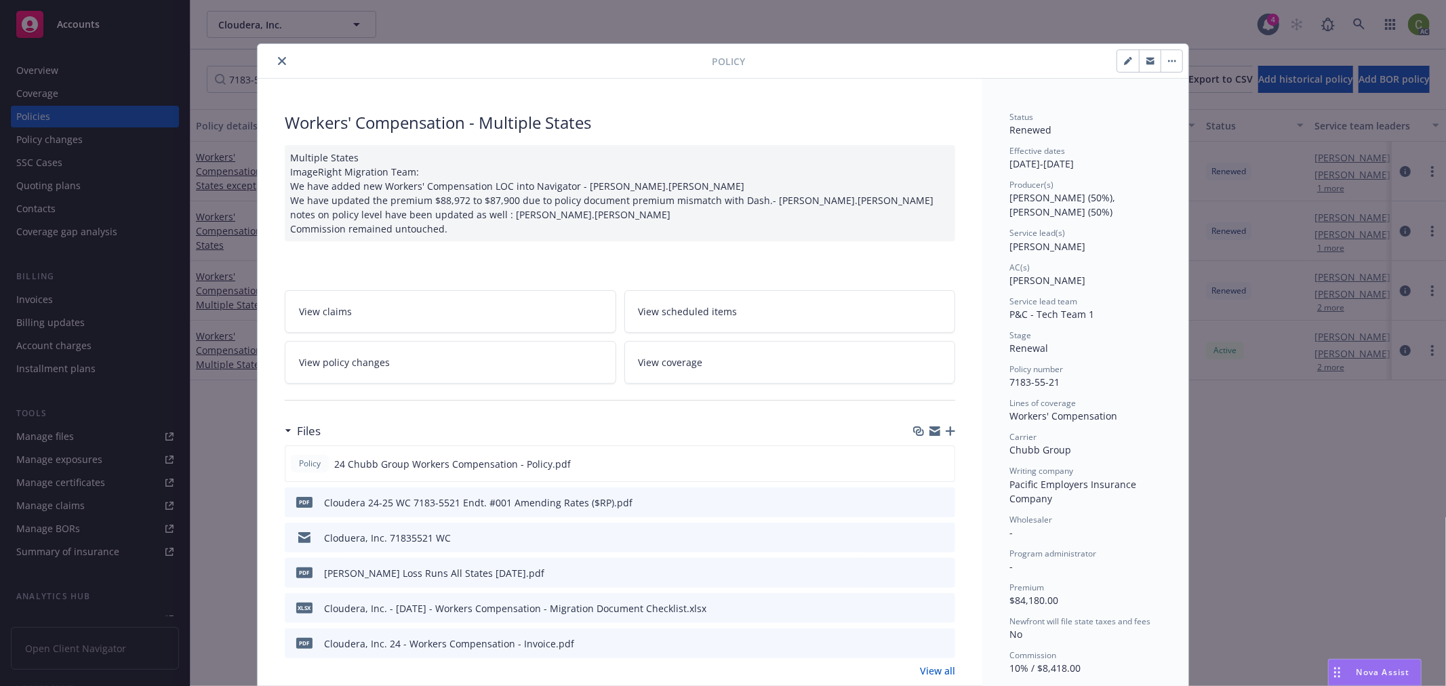
click at [278, 59] on icon "close" at bounding box center [282, 61] width 8 height 8
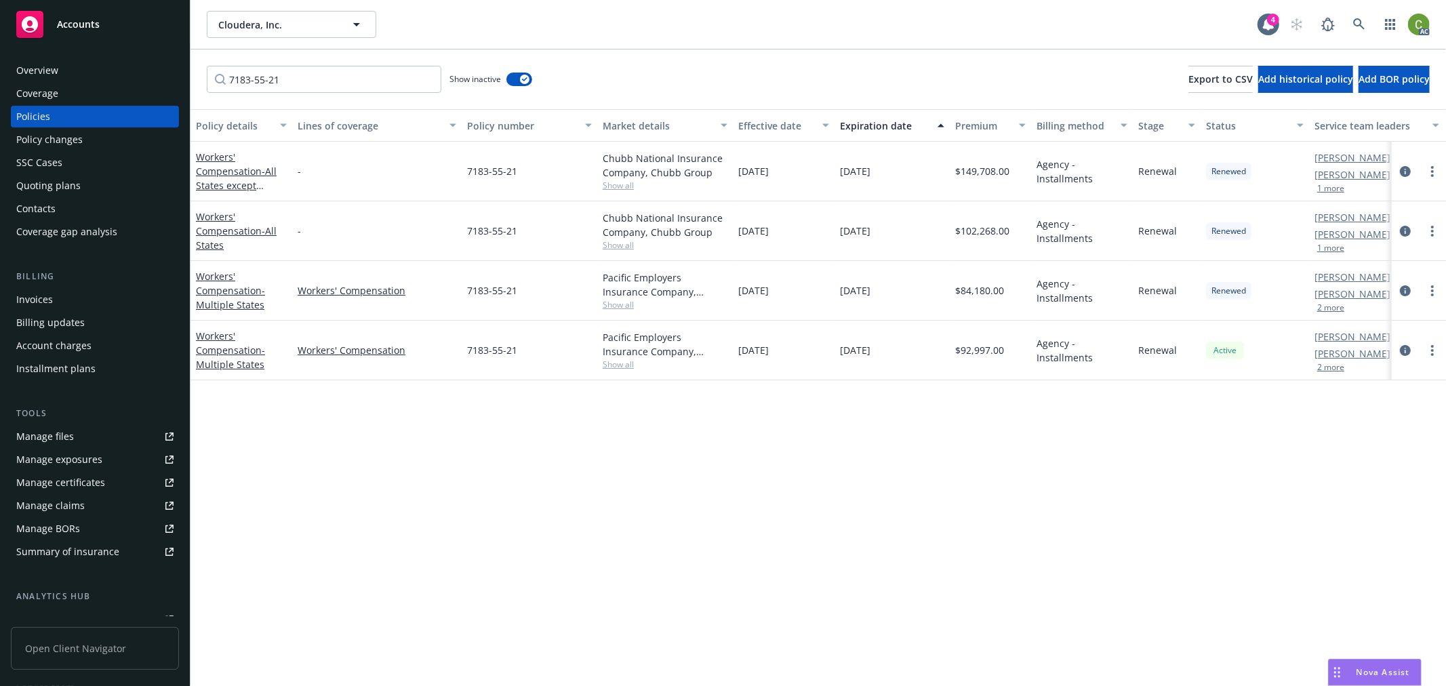
click at [52, 295] on div "Invoices" at bounding box center [94, 300] width 157 height 22
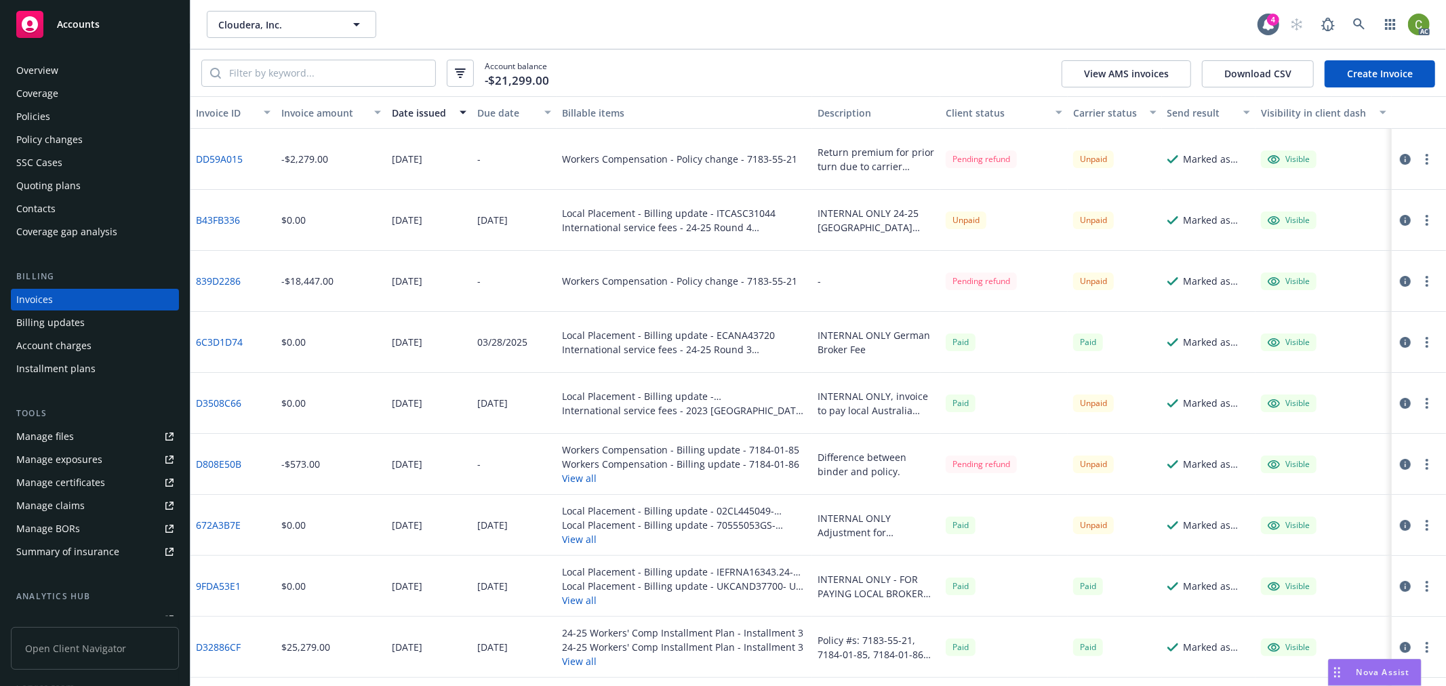
click at [1400, 281] on icon "button" at bounding box center [1405, 281] width 11 height 11
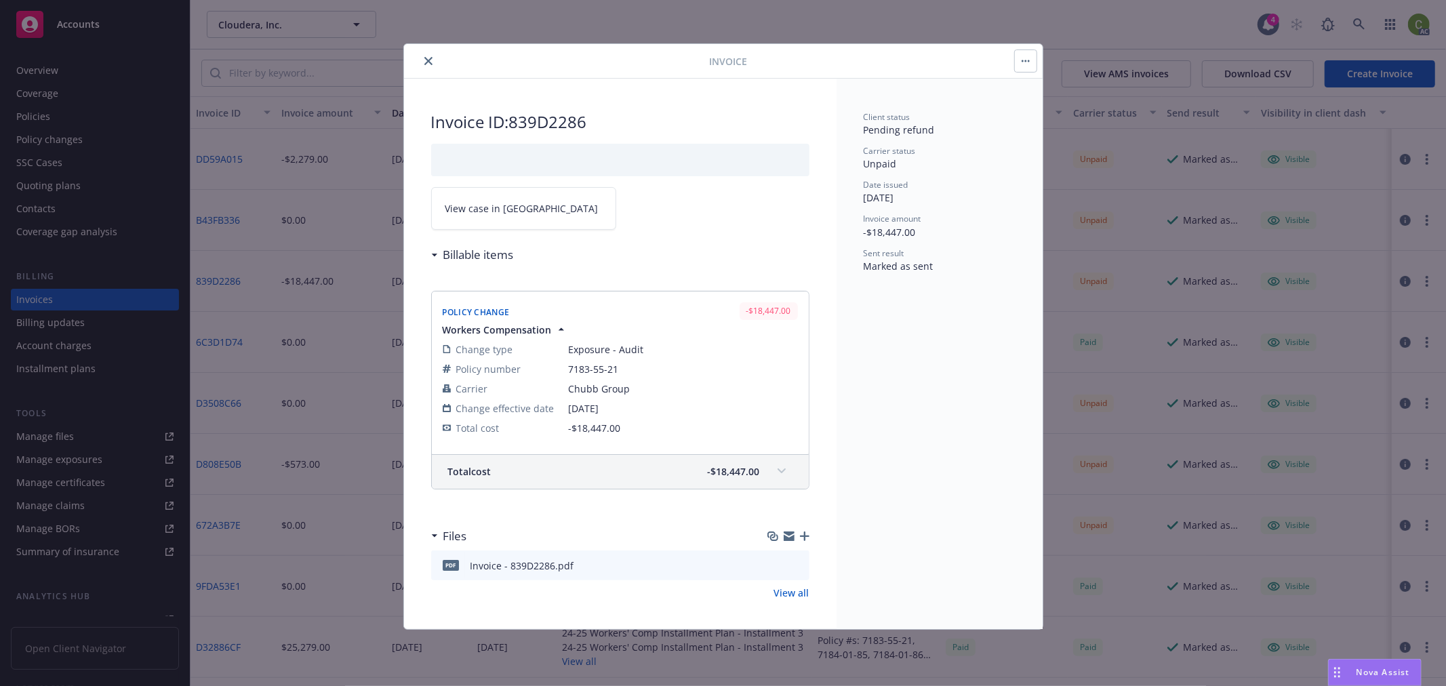
click at [777, 469] on icon at bounding box center [781, 470] width 8 height 5
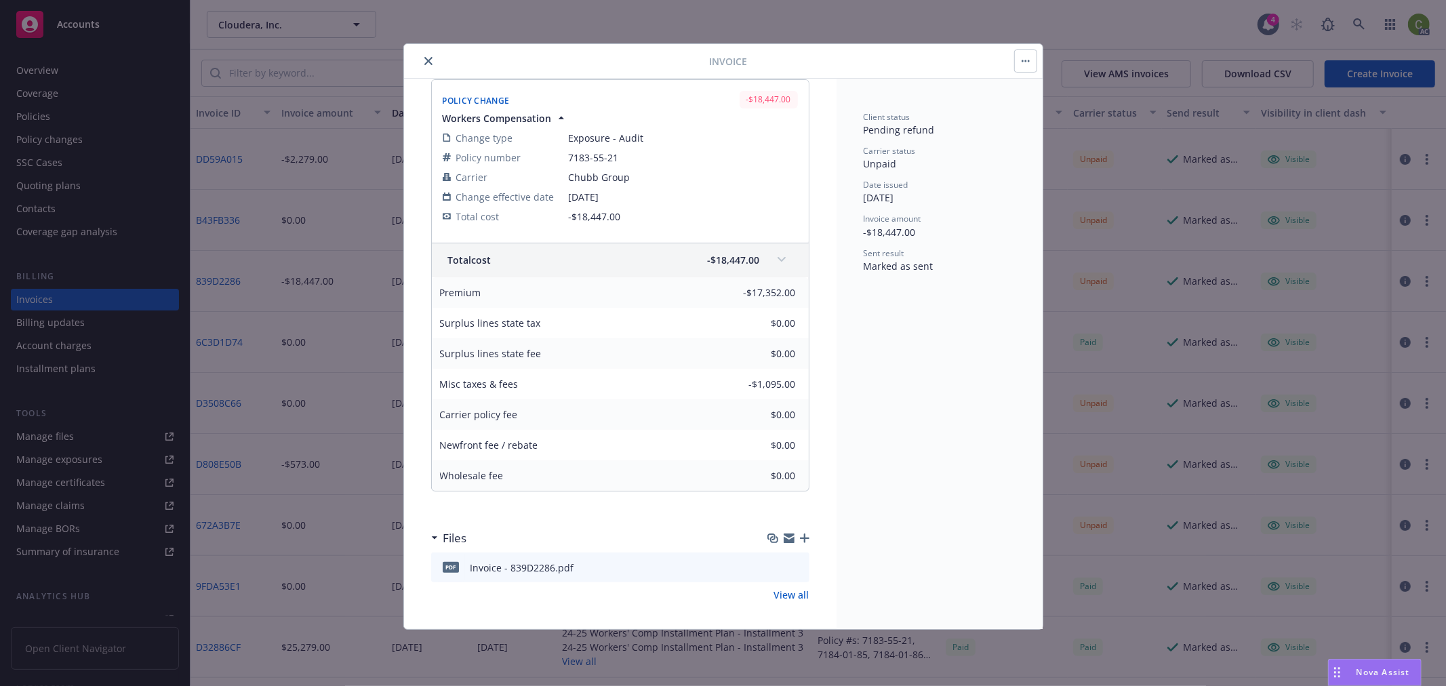
scroll to position [217, 0]
drag, startPoint x: 570, startPoint y: 151, endPoint x: 618, endPoint y: 149, distance: 48.2
click at [618, 149] on span "7183-55-21" at bounding box center [683, 152] width 229 height 14
copy span "7183-55-21"
click at [428, 57] on icon "close" at bounding box center [428, 61] width 8 height 8
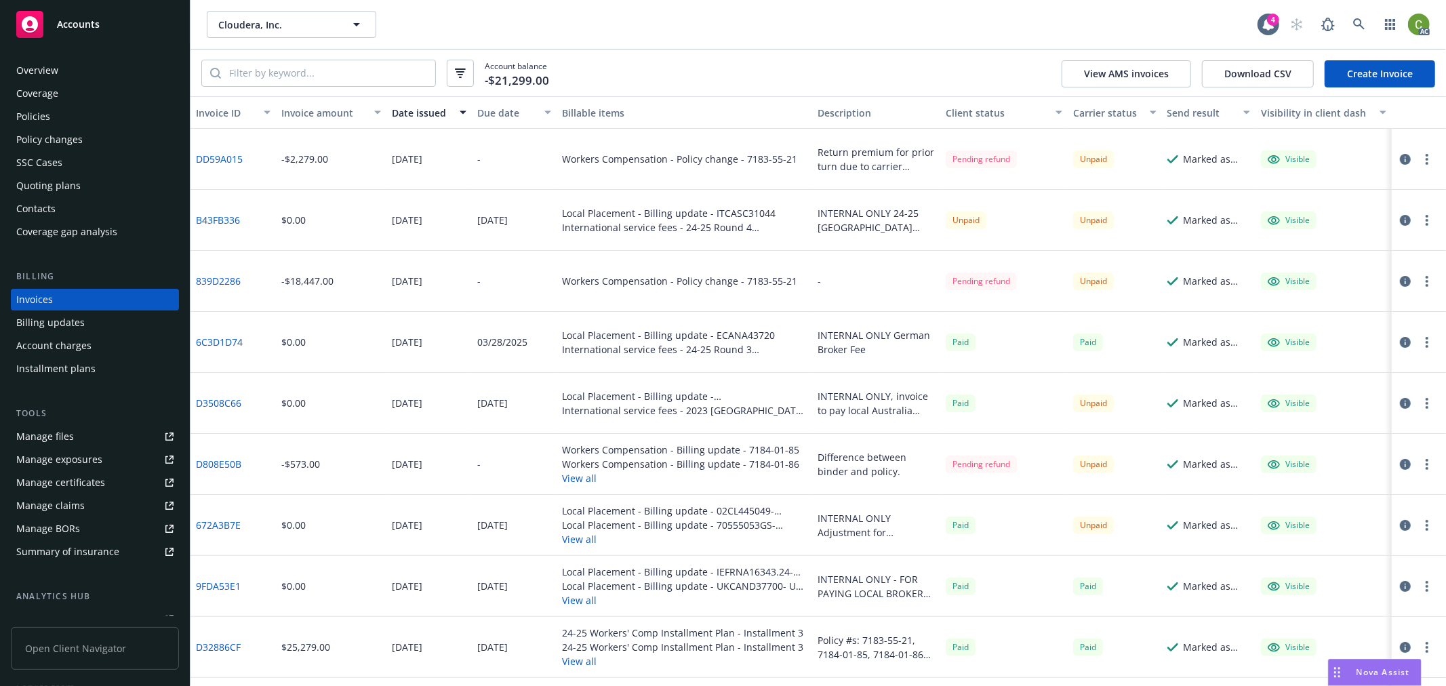
click at [97, 142] on div "Policy changes" at bounding box center [94, 140] width 157 height 22
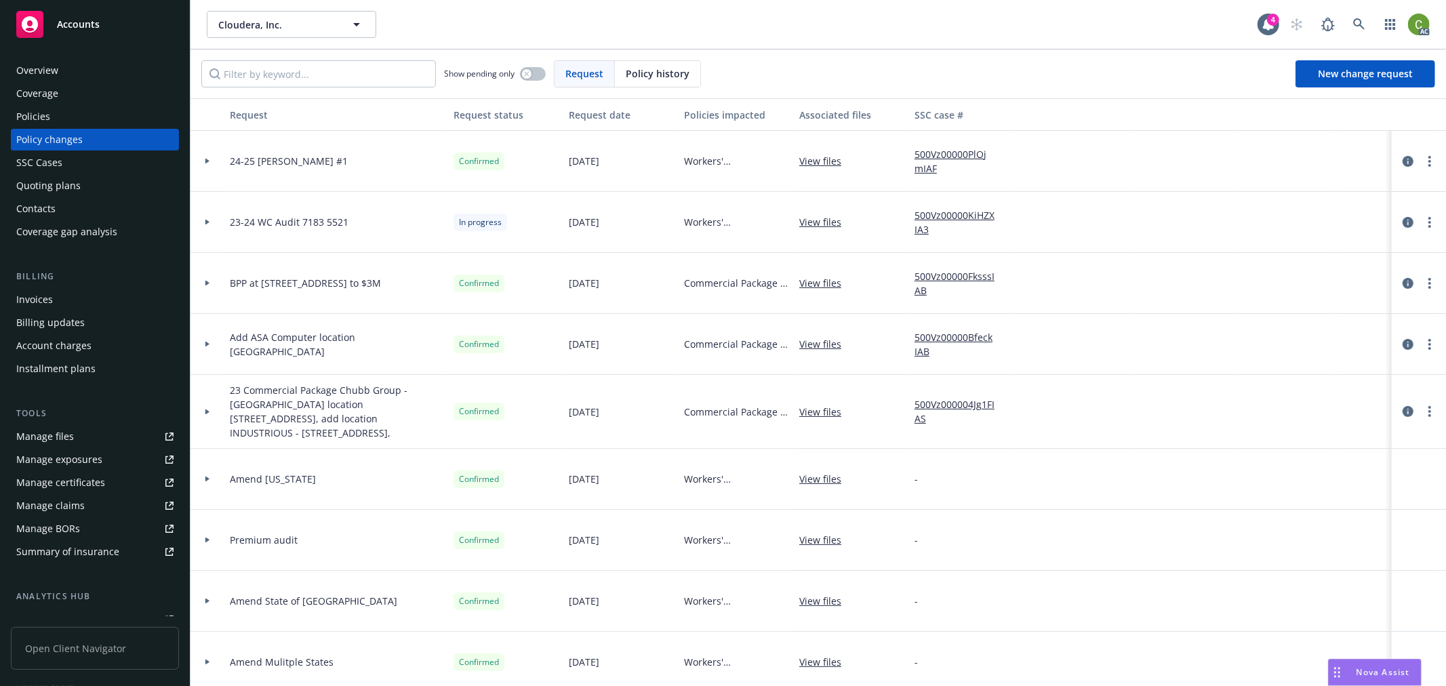
click at [624, 71] on div "Policy history" at bounding box center [657, 74] width 85 height 26
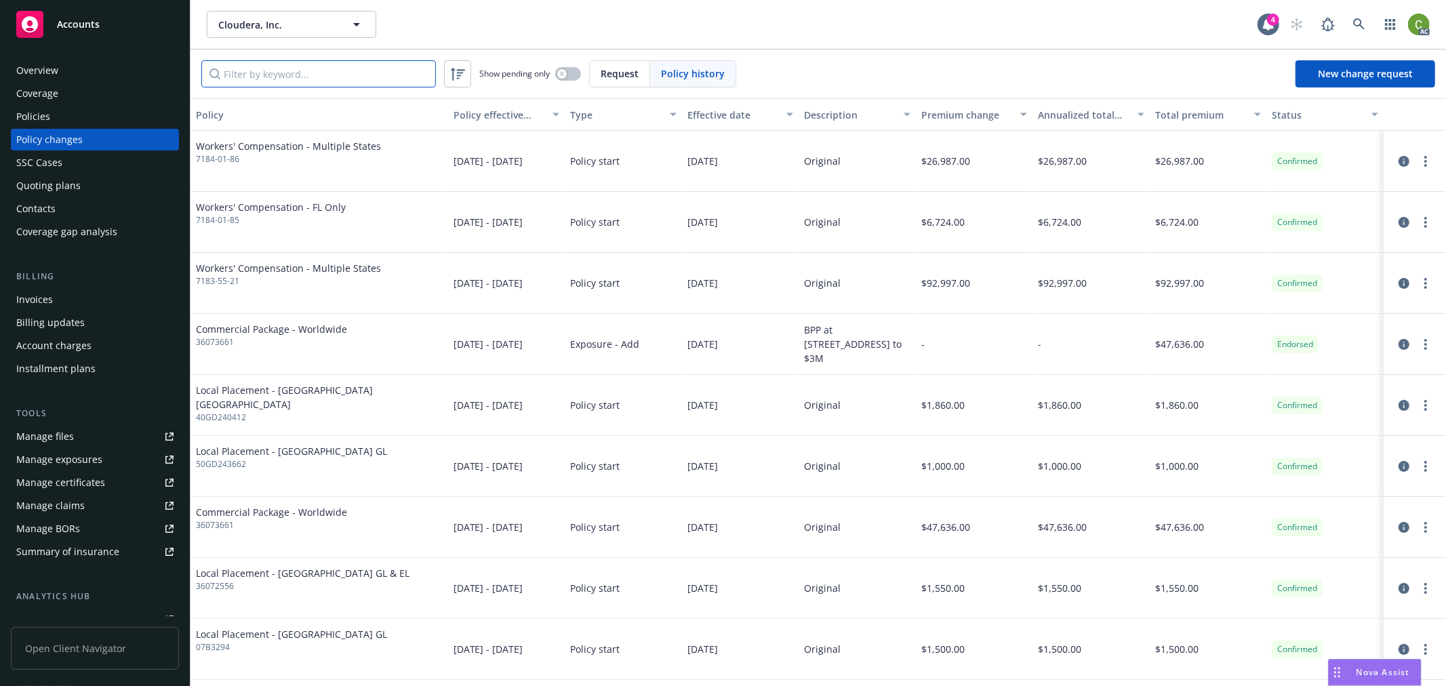
click at [388, 73] on input "Filter by keyword..." at bounding box center [318, 73] width 234 height 27
paste input "7183-55-21"
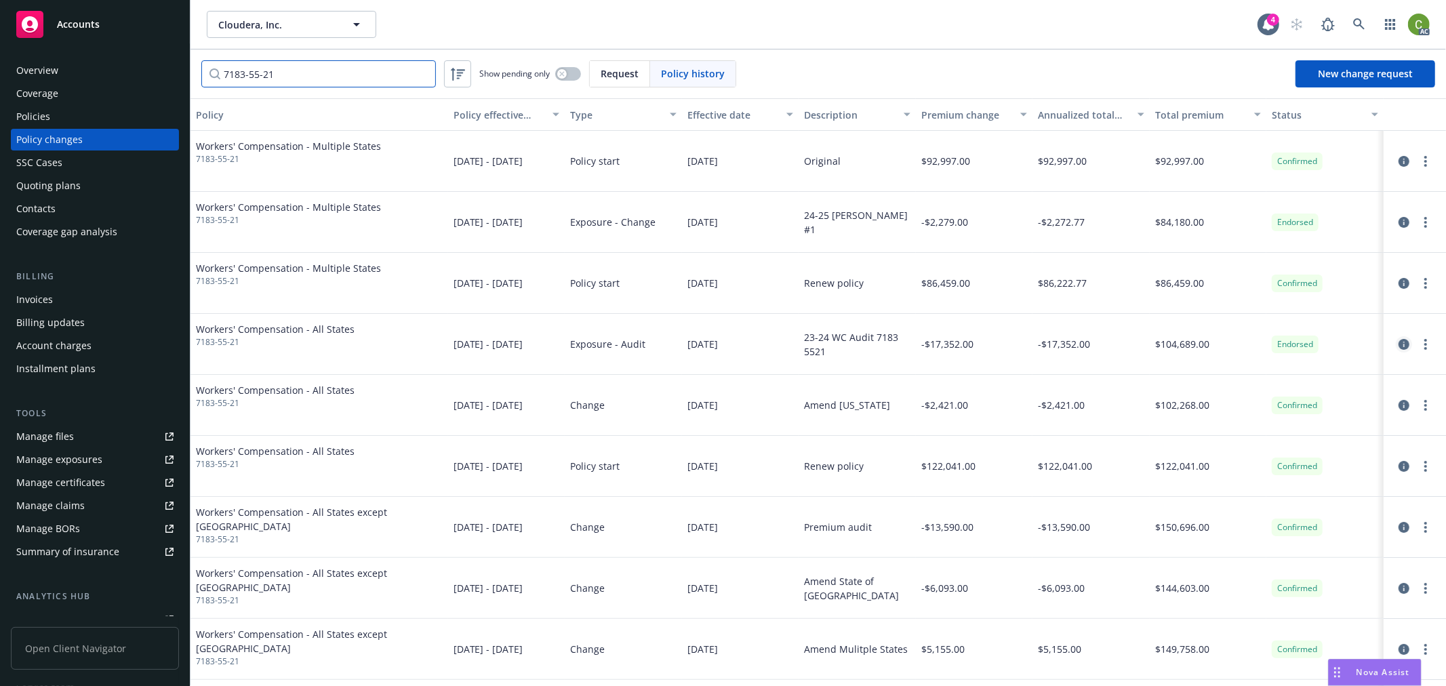
type input "7183-55-21"
click at [1398, 349] on icon "circleInformation" at bounding box center [1403, 344] width 11 height 11
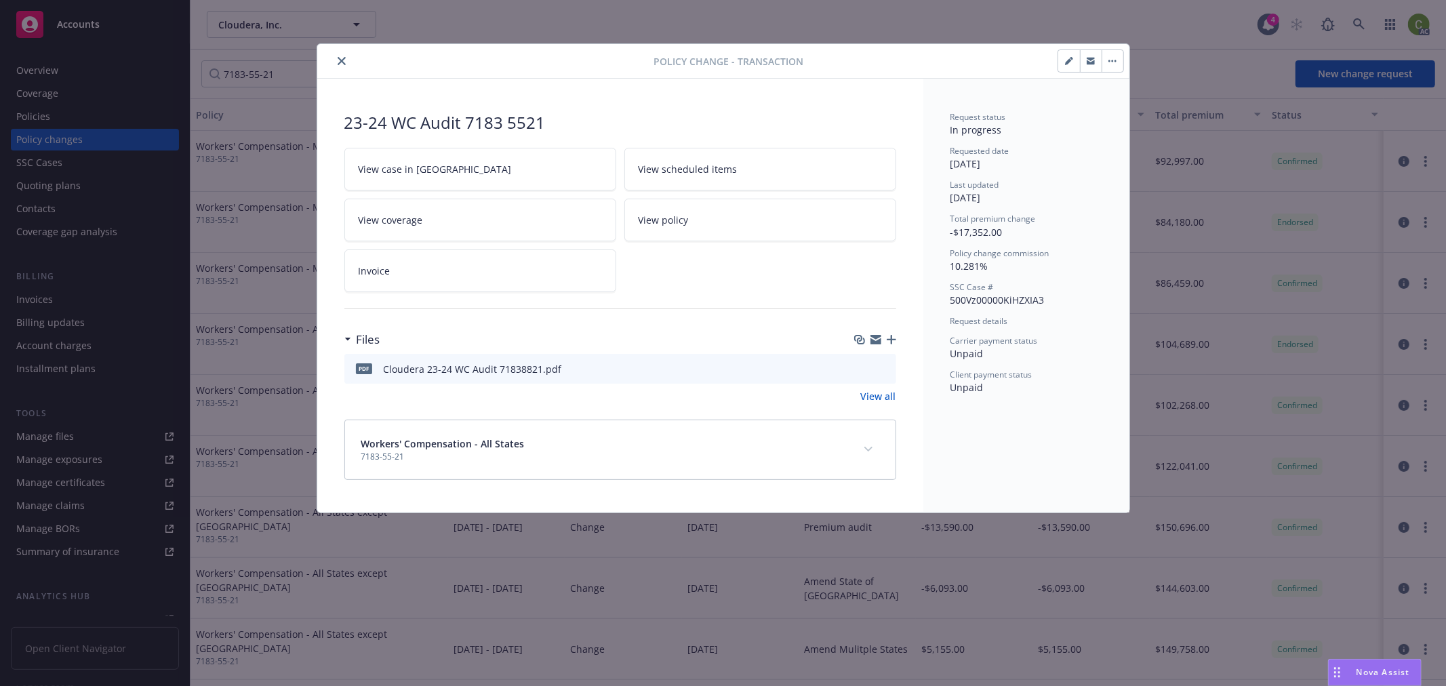
click at [882, 368] on icon "preview file" at bounding box center [883, 367] width 12 height 9
click at [868, 449] on icon "expand content" at bounding box center [868, 449] width 8 height 5
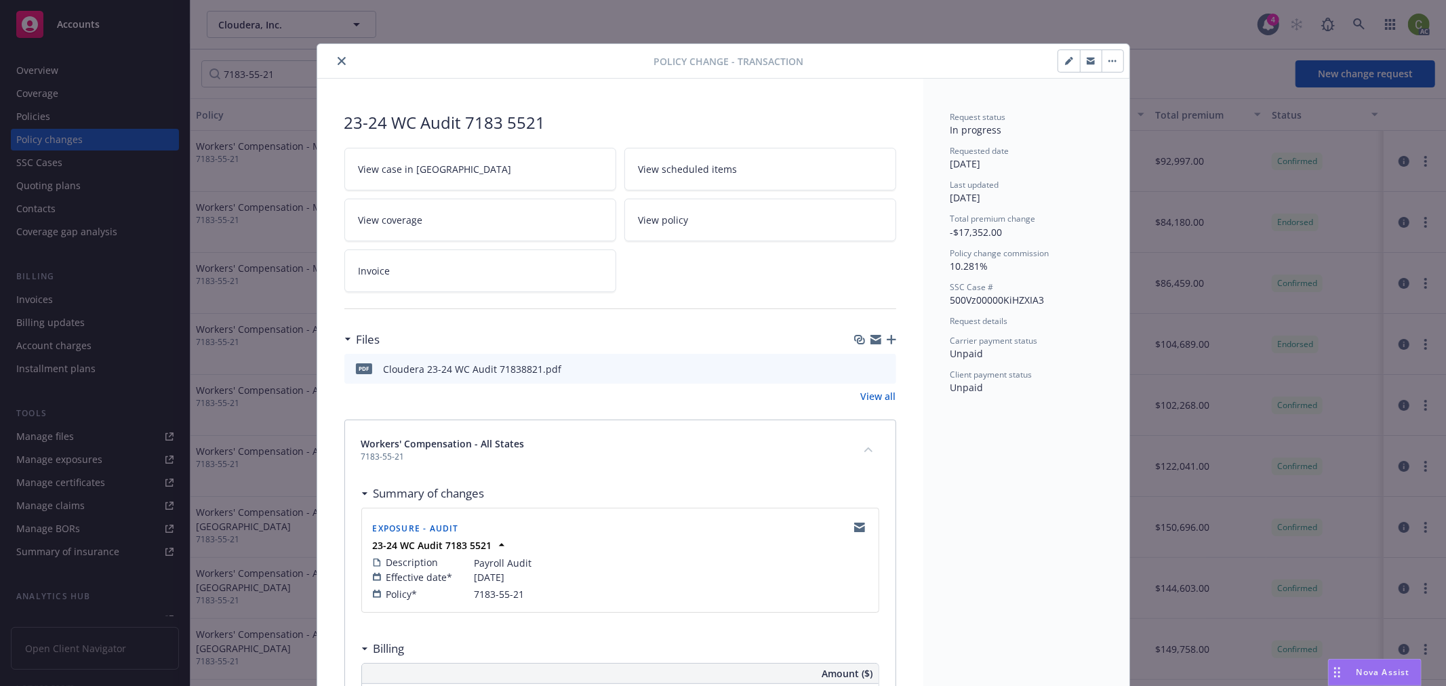
click at [338, 64] on icon "close" at bounding box center [342, 61] width 8 height 8
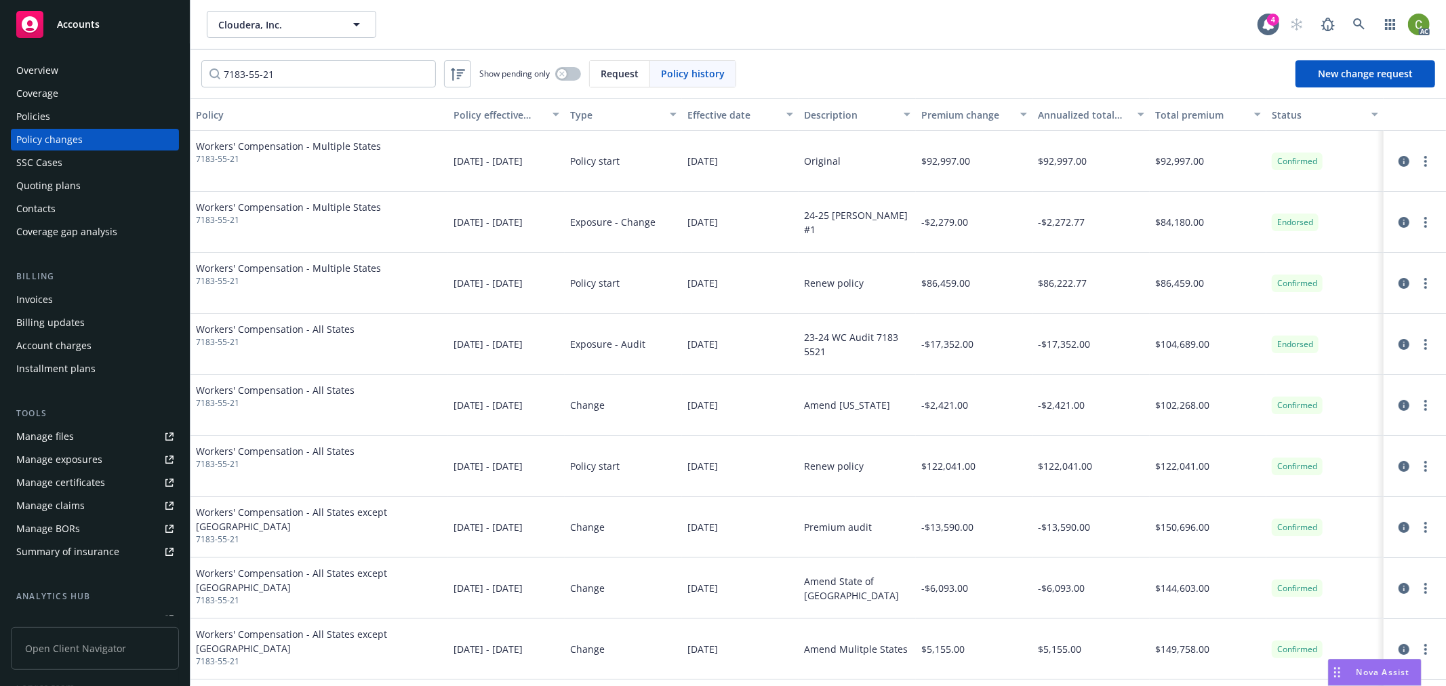
click at [73, 300] on div "Invoices" at bounding box center [94, 300] width 157 height 22
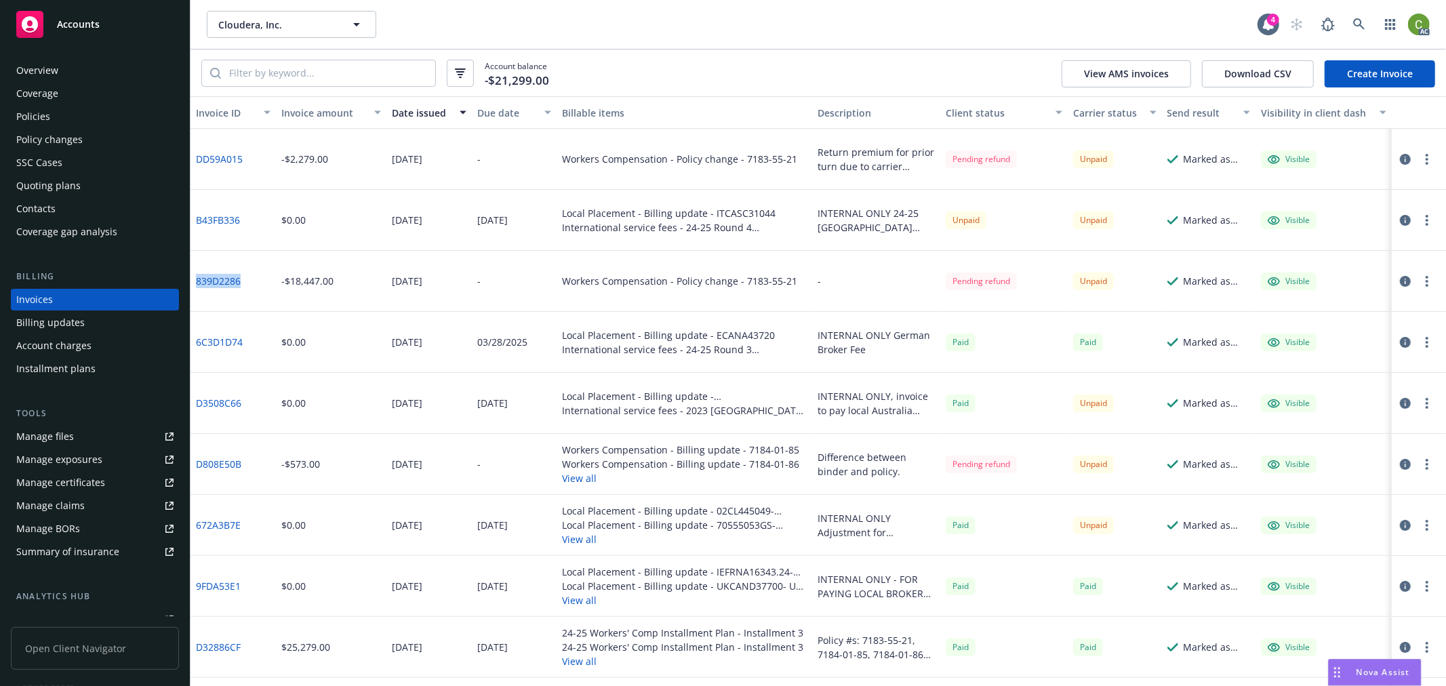
drag, startPoint x: 243, startPoint y: 294, endPoint x: 195, endPoint y: 302, distance: 48.0
click at [195, 302] on div "839D2286" at bounding box center [232, 281] width 85 height 61
copy link "839D2286"
click at [85, 134] on div "Policy changes" at bounding box center [94, 140] width 157 height 22
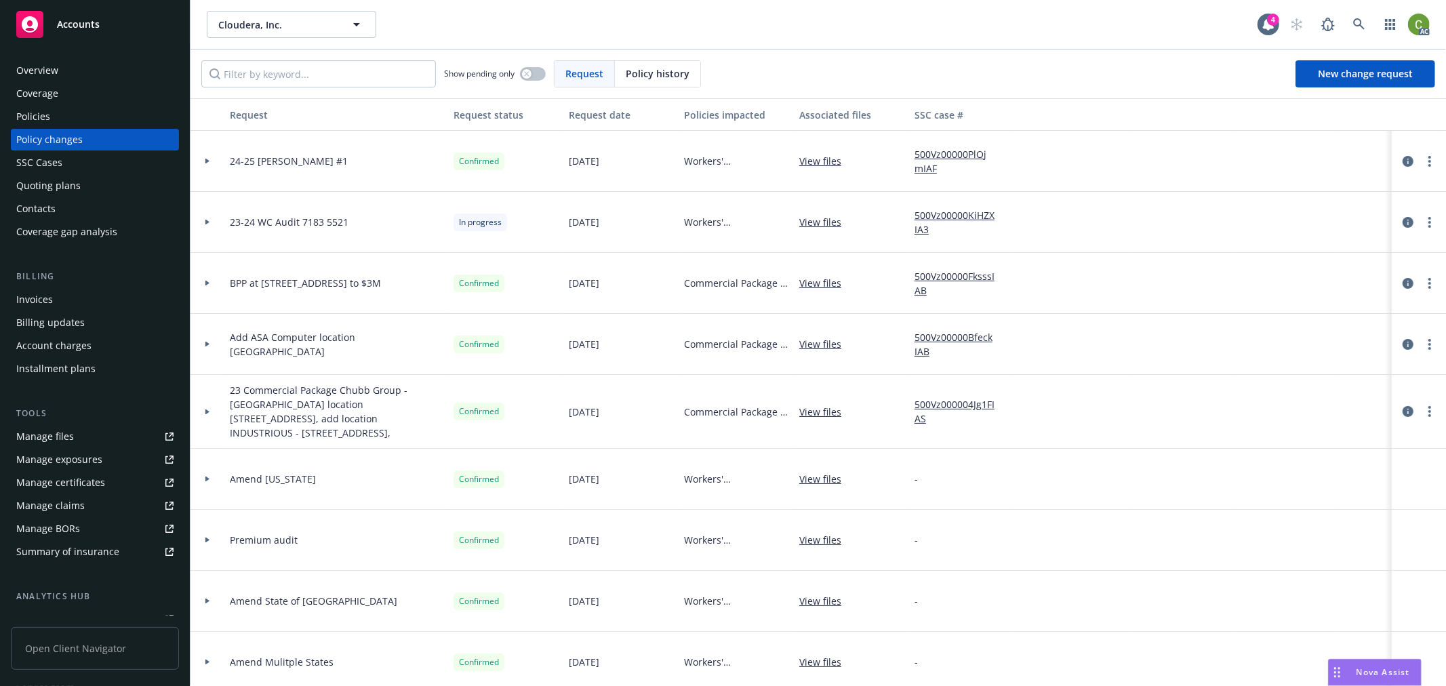
click at [676, 76] on span "Policy history" at bounding box center [658, 73] width 64 height 14
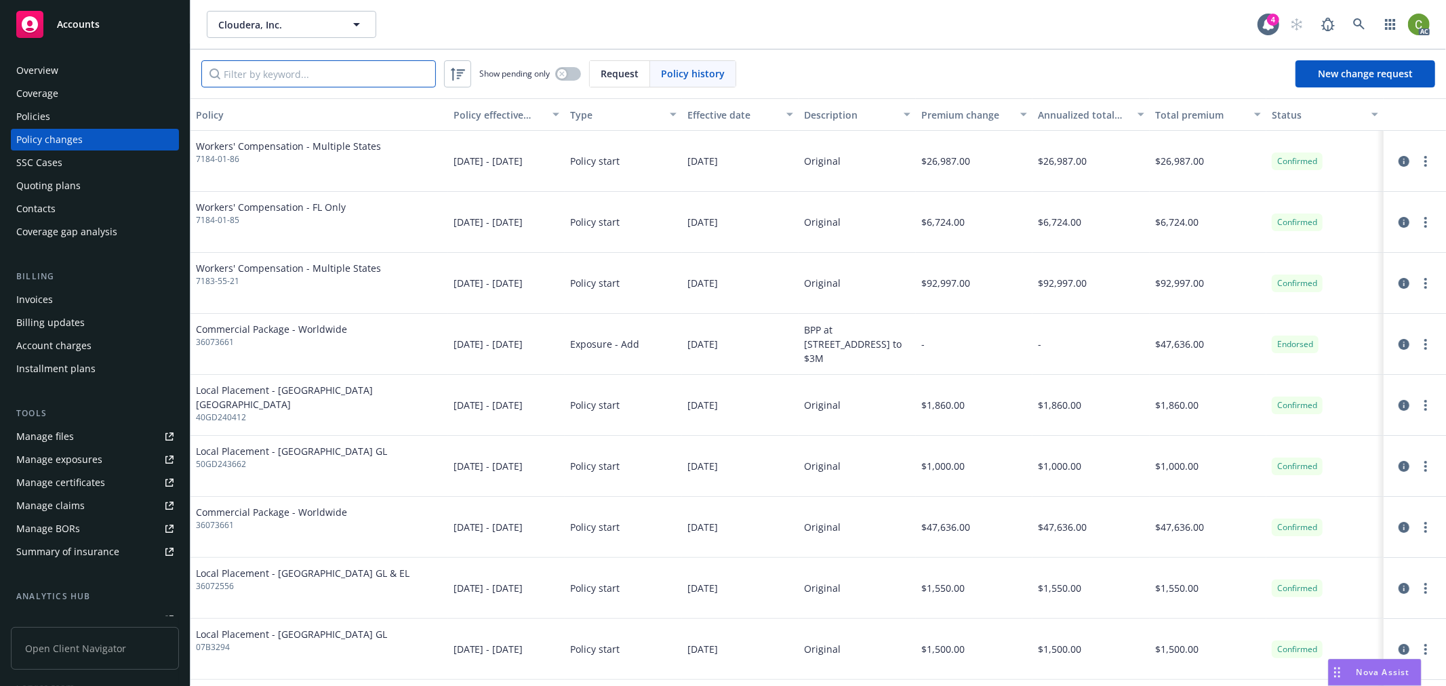
click at [405, 75] on input "Filter by keyword..." at bounding box center [318, 73] width 234 height 27
click at [254, 75] on input "Filter by keyword..." at bounding box center [318, 73] width 234 height 27
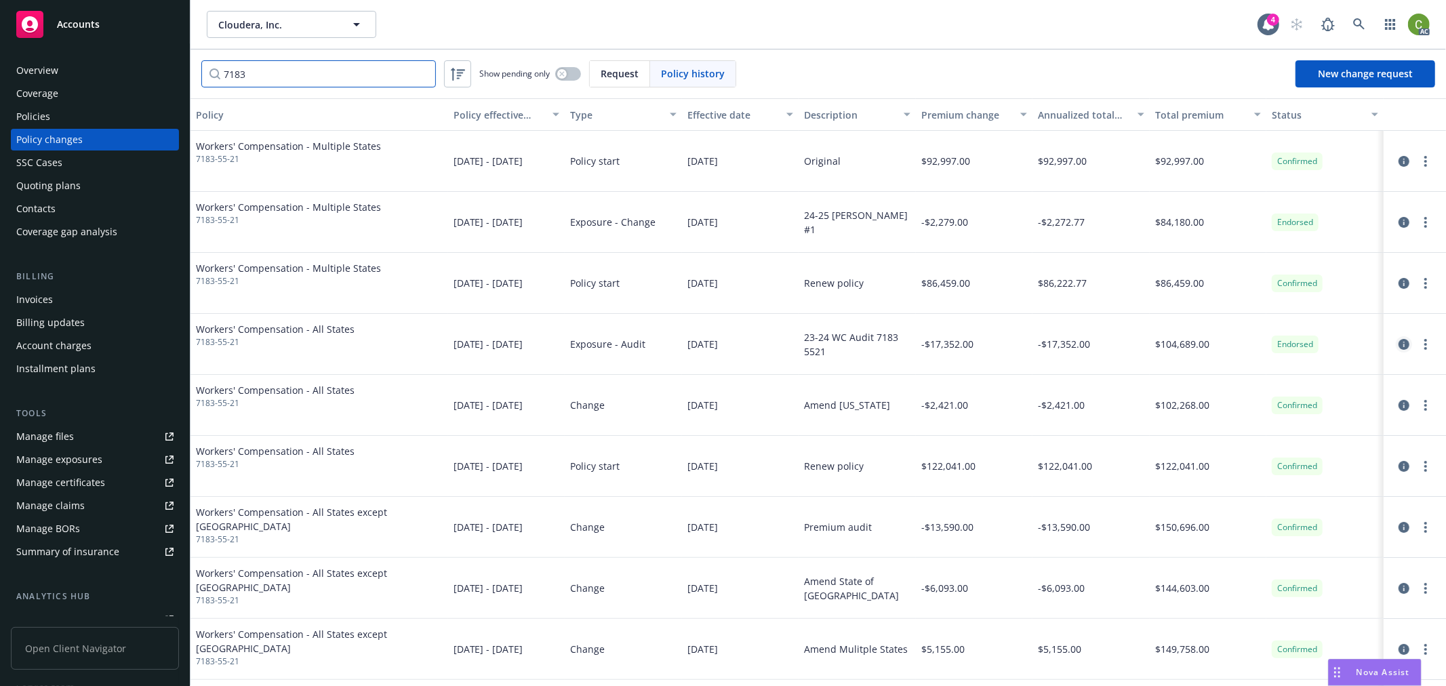
type input "7183"
click at [1398, 344] on icon "circleInformation" at bounding box center [1403, 344] width 11 height 11
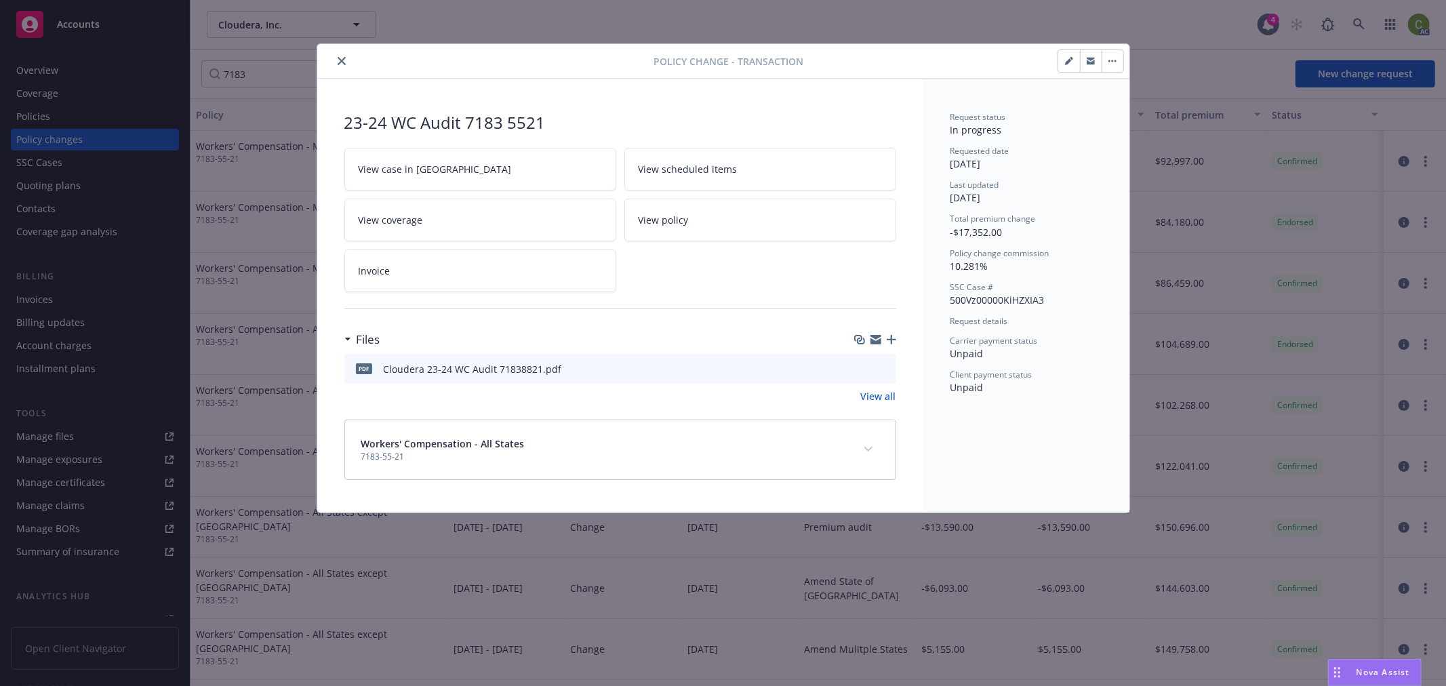
click at [1067, 64] on icon "button" at bounding box center [1069, 61] width 8 height 8
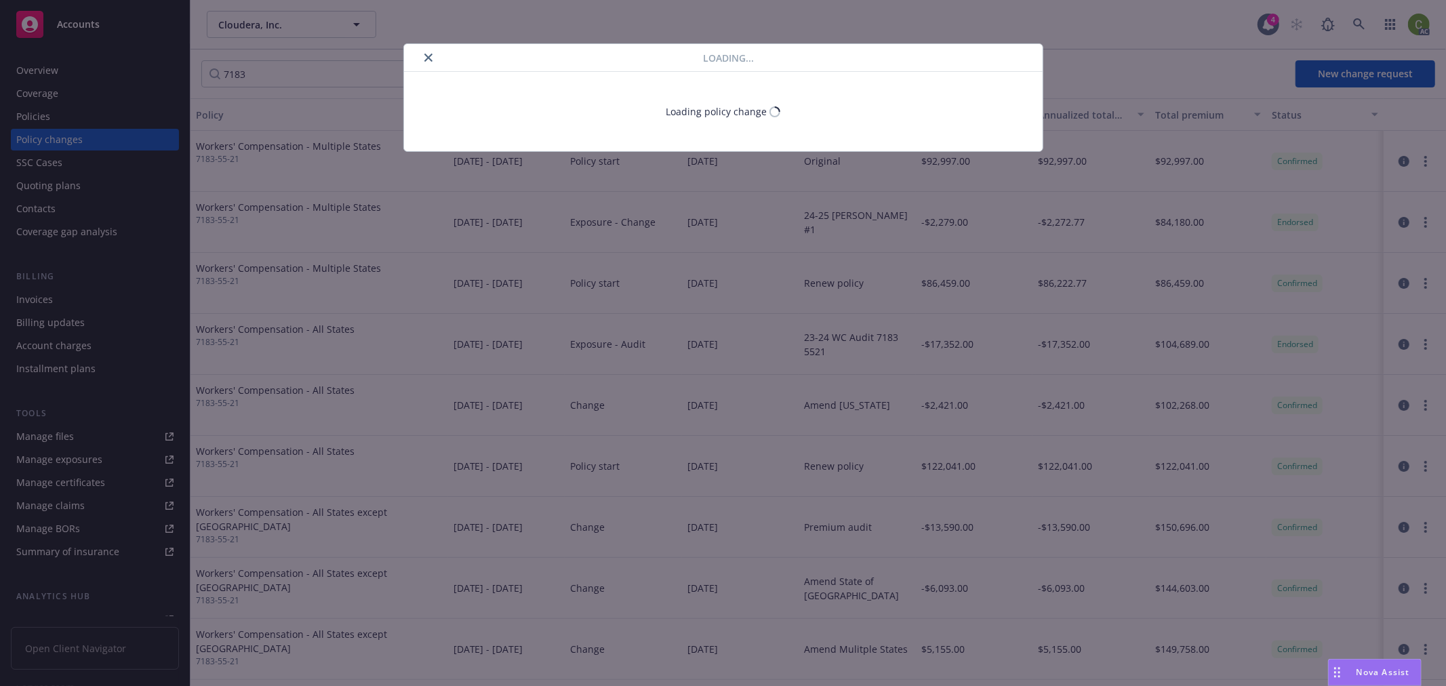
select select "ACCEPTED"
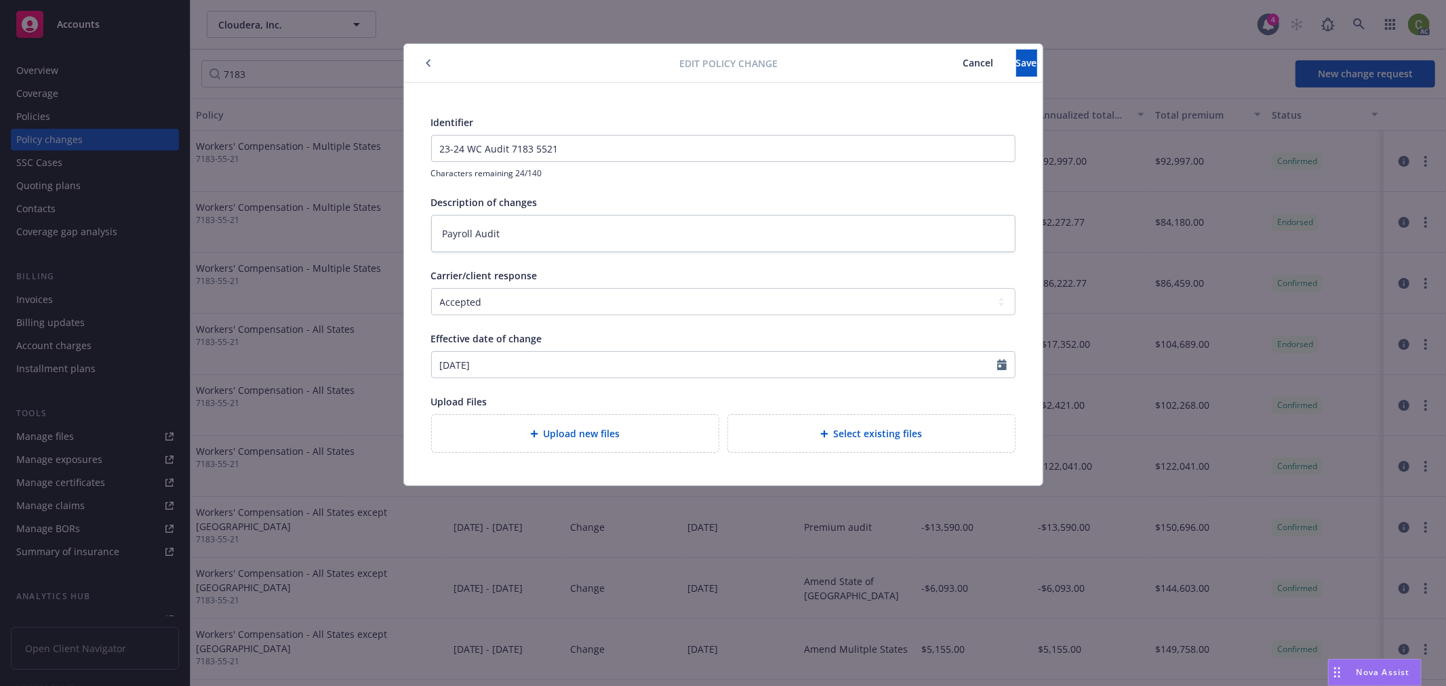
drag, startPoint x: 925, startPoint y: 70, endPoint x: 1121, endPoint y: 73, distance: 195.9
click at [941, 69] on button "Cancel" at bounding box center [978, 62] width 75 height 27
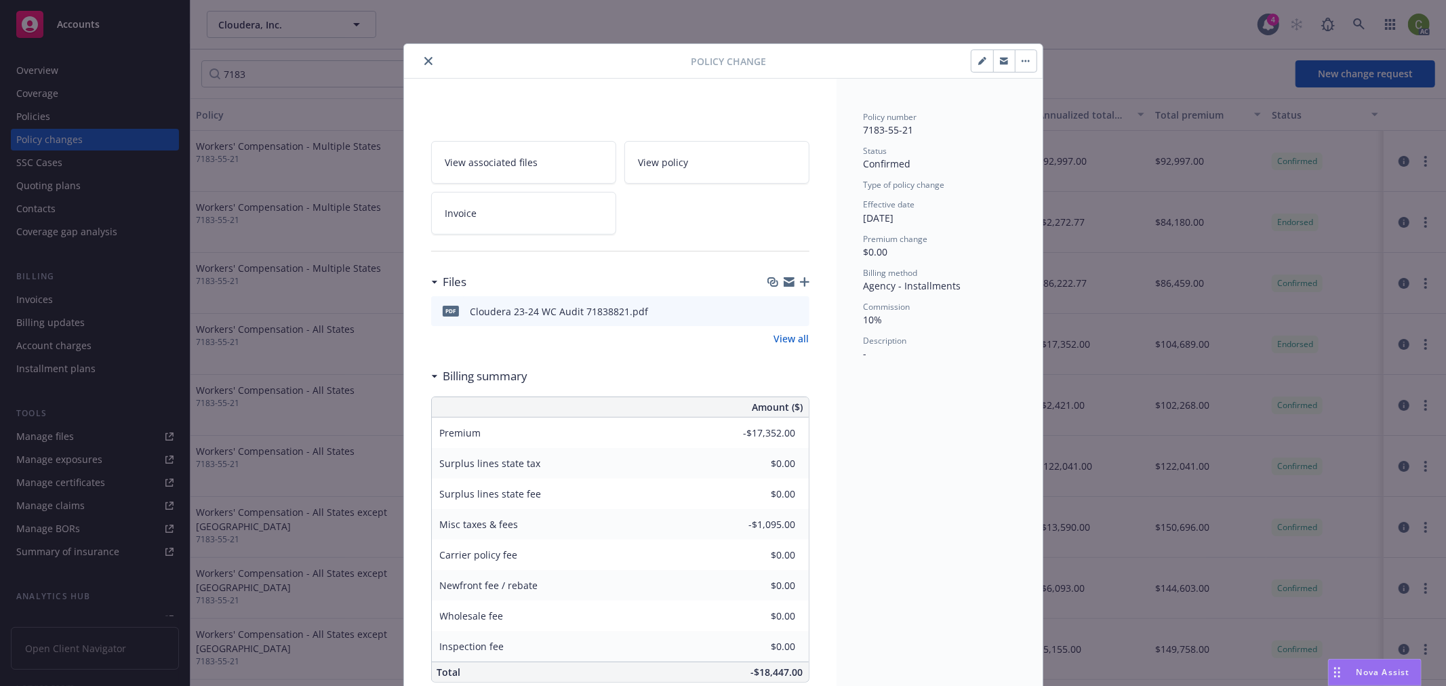
click at [1021, 62] on icon "button" at bounding box center [1025, 61] width 8 height 3
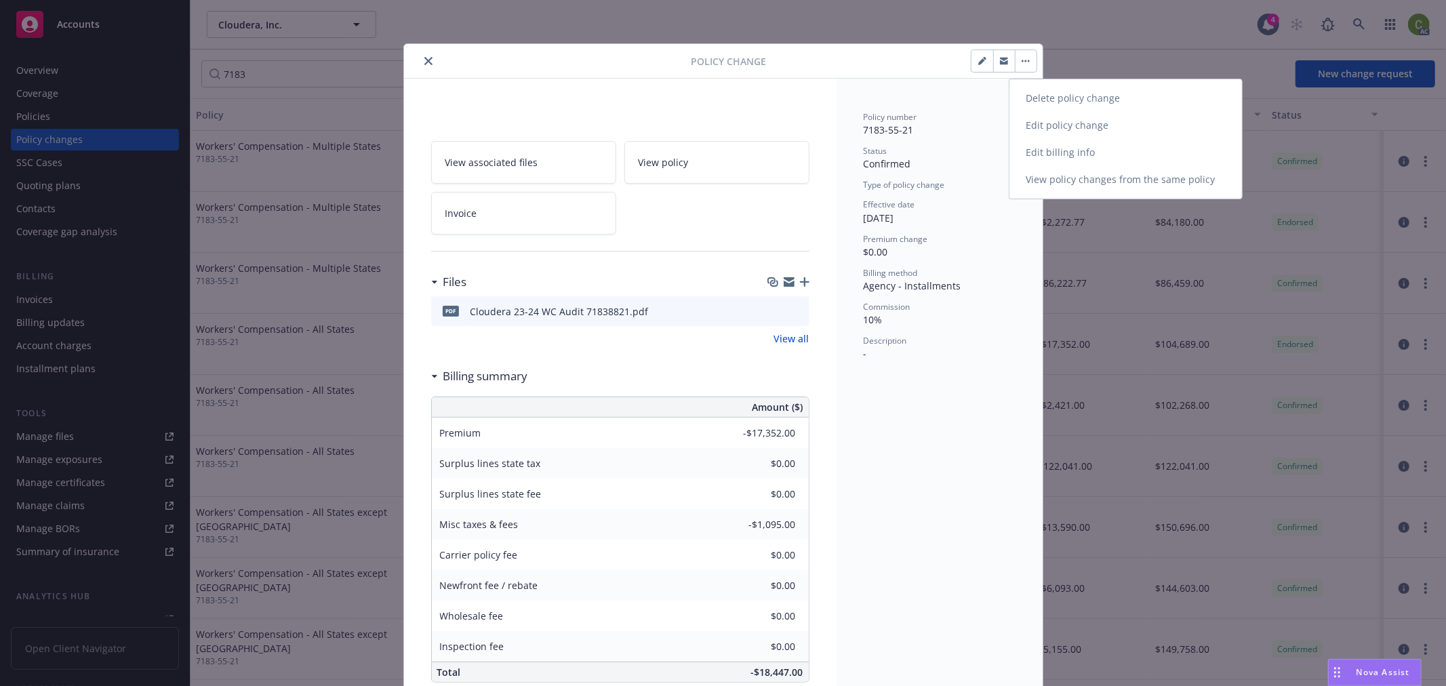
click at [1046, 152] on link "Edit billing info" at bounding box center [1125, 152] width 232 height 27
type textarea "x"
select select "ACCEPTED"
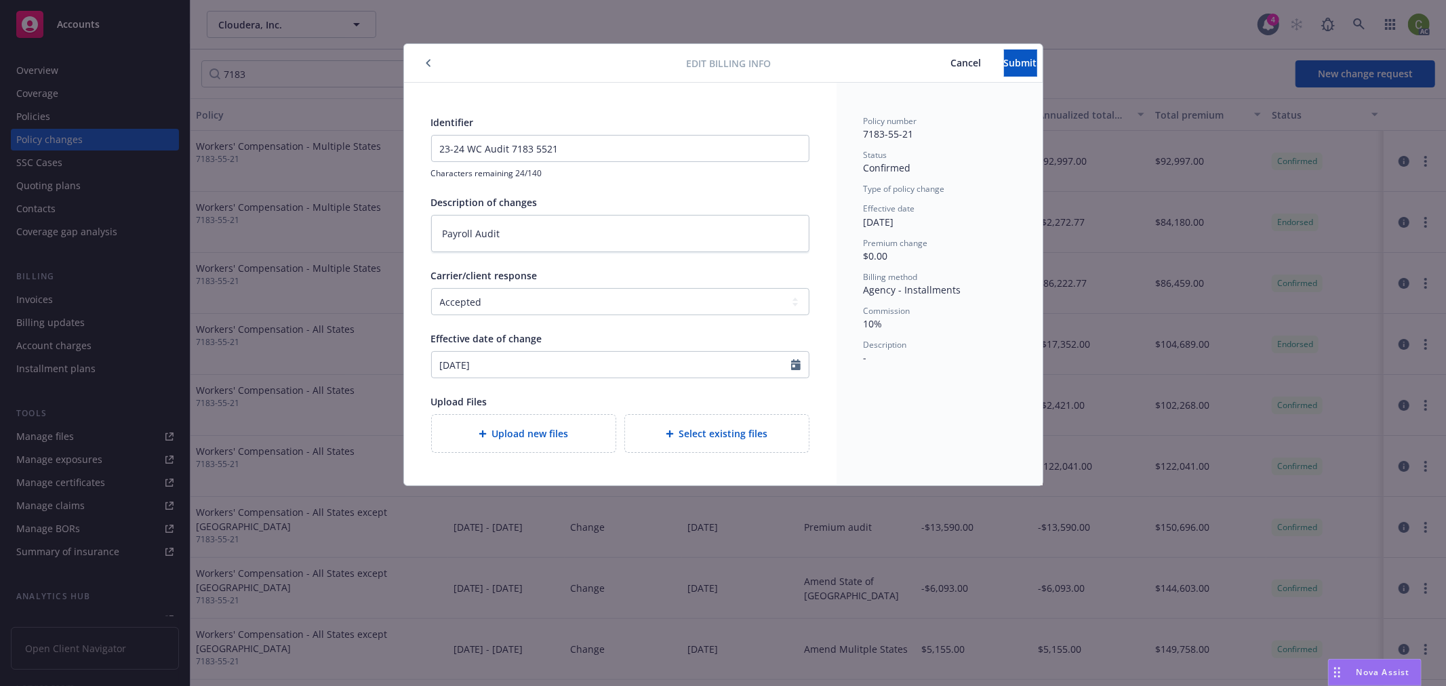
click at [951, 59] on span "Cancel" at bounding box center [966, 62] width 30 height 13
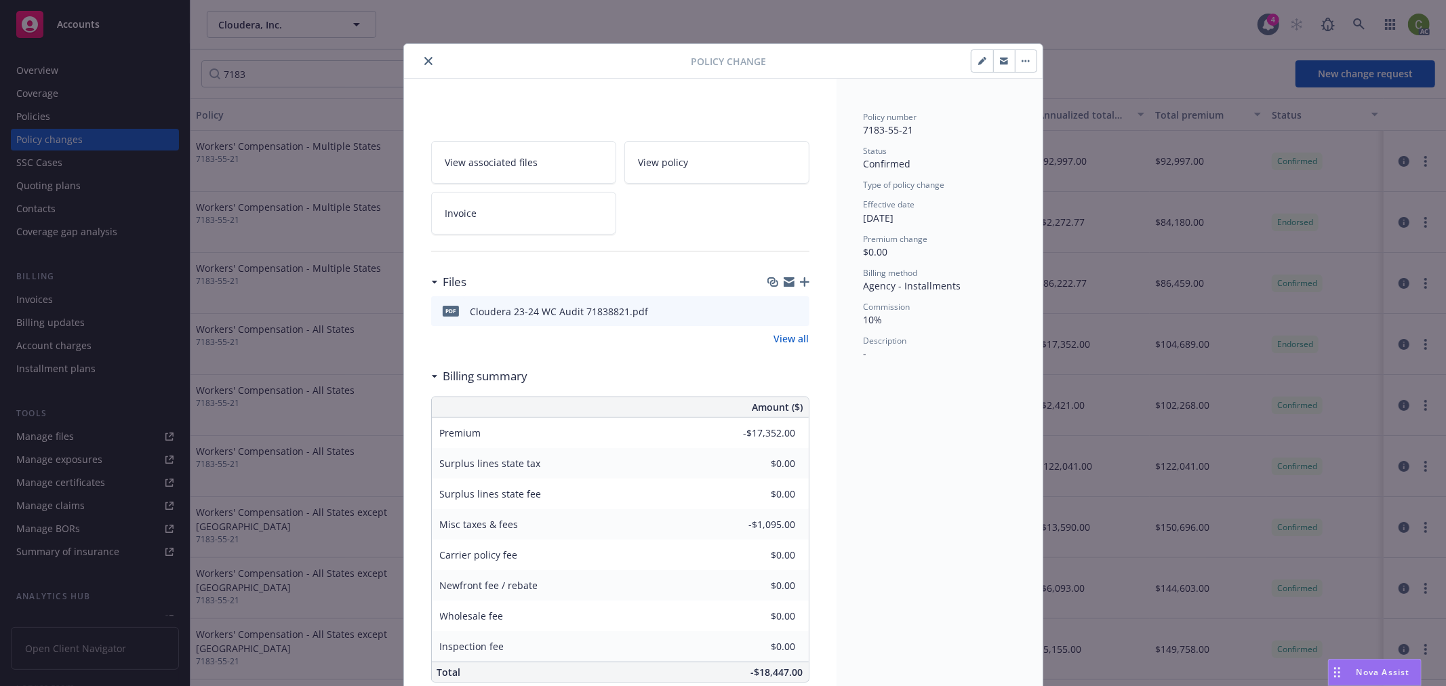
click at [1028, 66] on button "button" at bounding box center [1026, 61] width 22 height 22
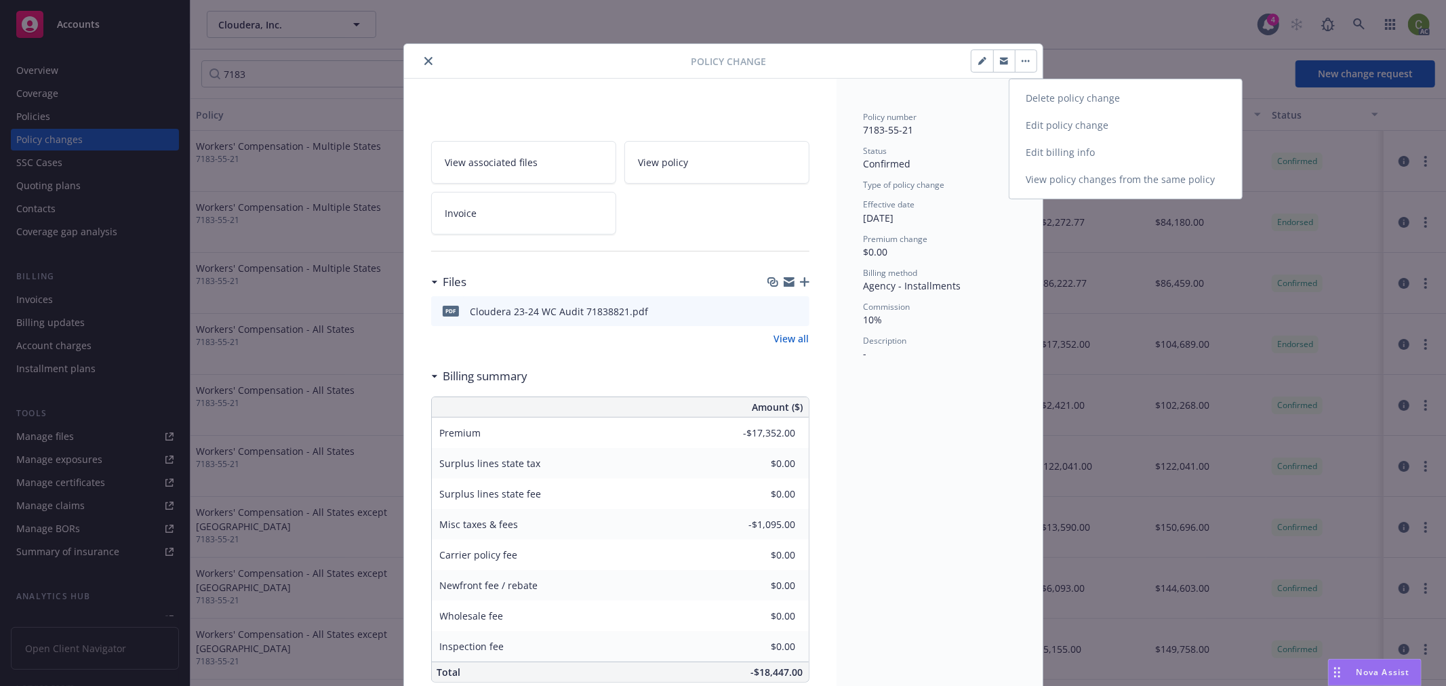
click at [1054, 157] on link "Edit billing info" at bounding box center [1125, 152] width 232 height 27
type textarea "x"
select select "ACCEPTED"
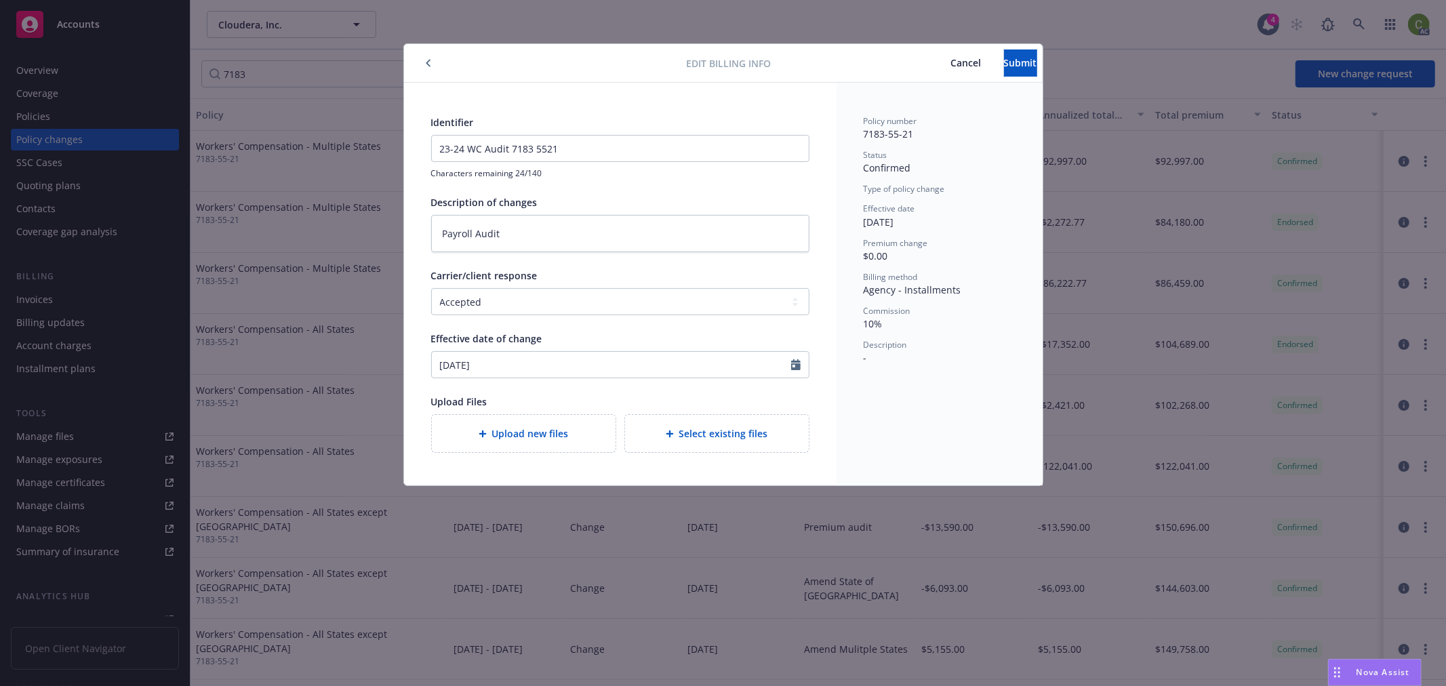
click at [951, 58] on span "Cancel" at bounding box center [966, 62] width 30 height 13
type textarea "x"
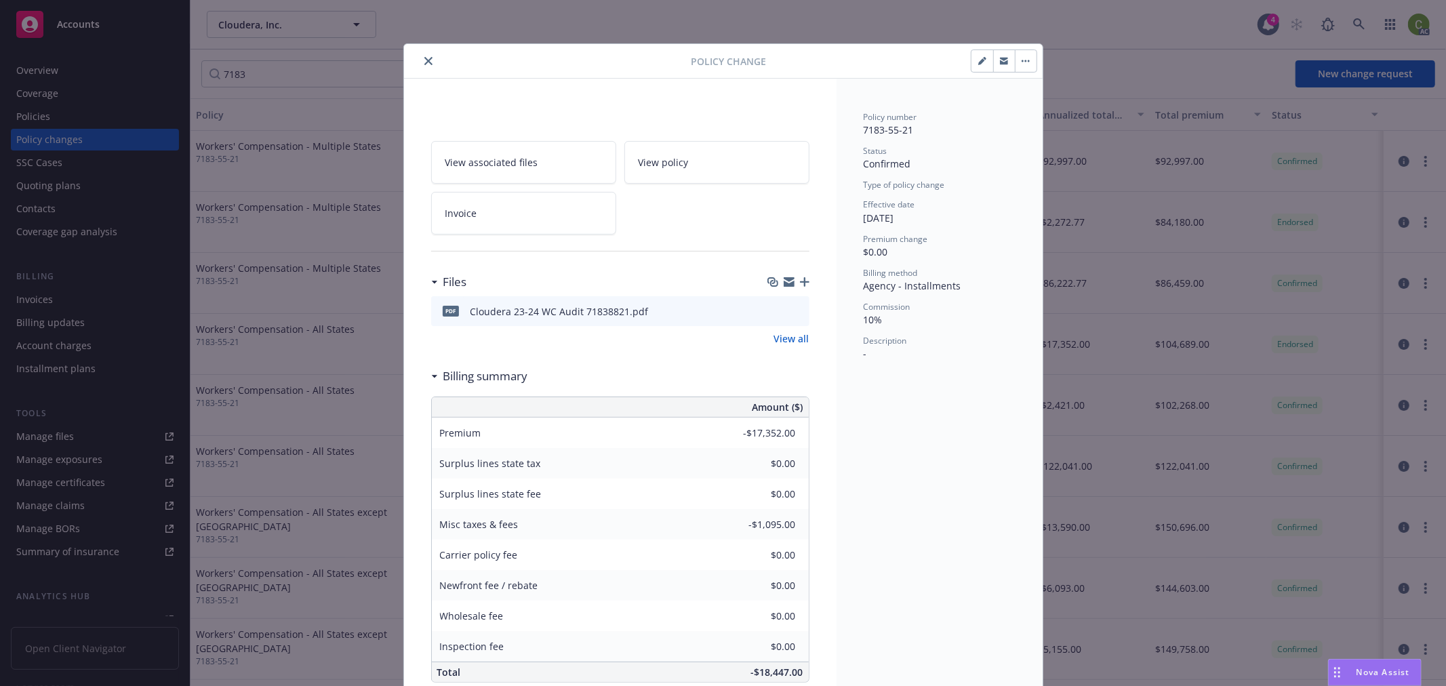
click at [424, 58] on icon "close" at bounding box center [428, 61] width 8 height 8
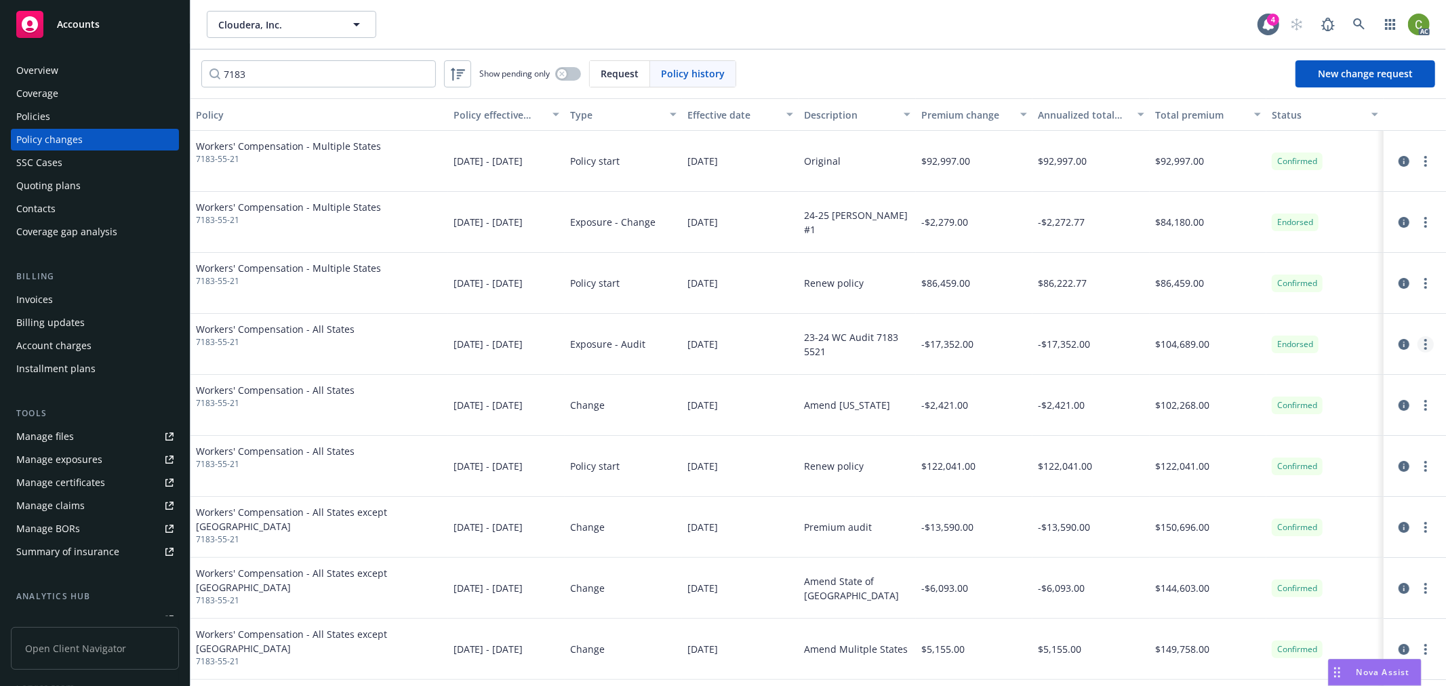
click at [1424, 346] on icon "more" at bounding box center [1425, 344] width 3 height 11
click at [1280, 452] on link "Edit billing info" at bounding box center [1305, 453] width 232 height 27
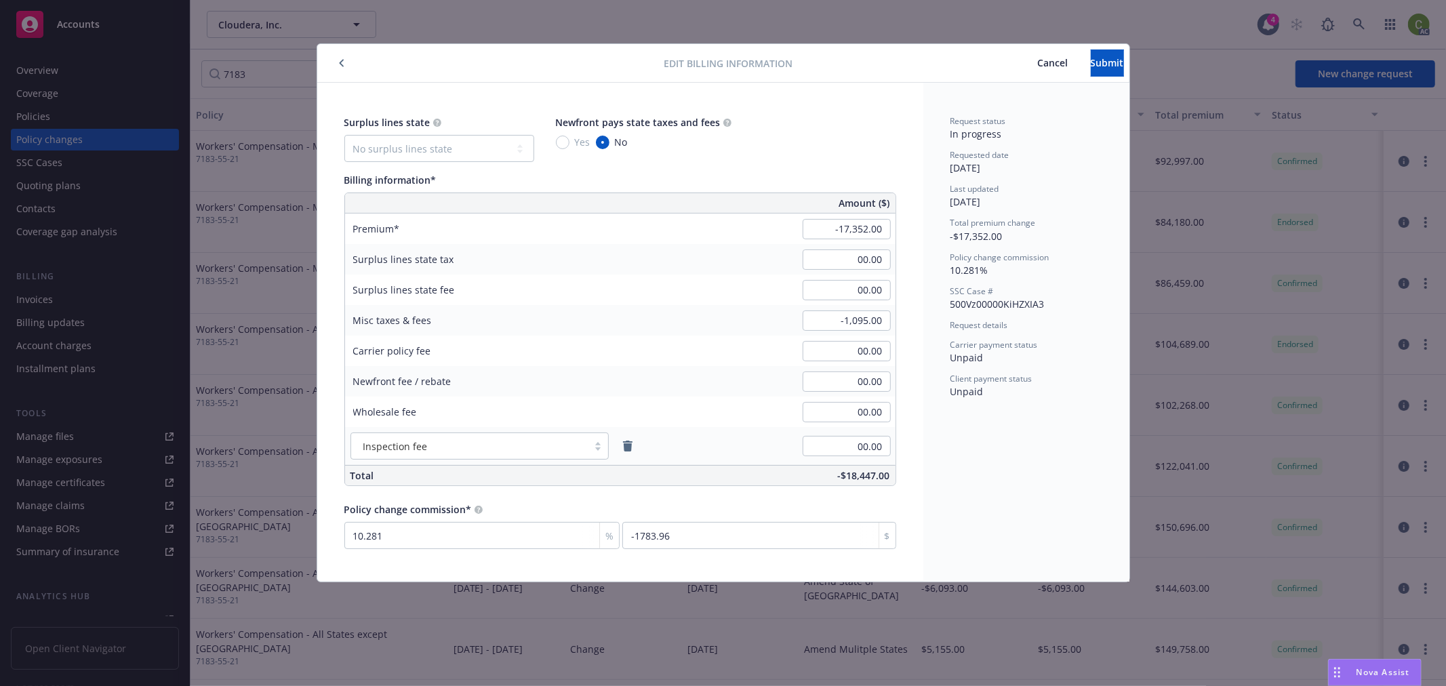
click at [1038, 65] on span "Cancel" at bounding box center [1053, 62] width 30 height 13
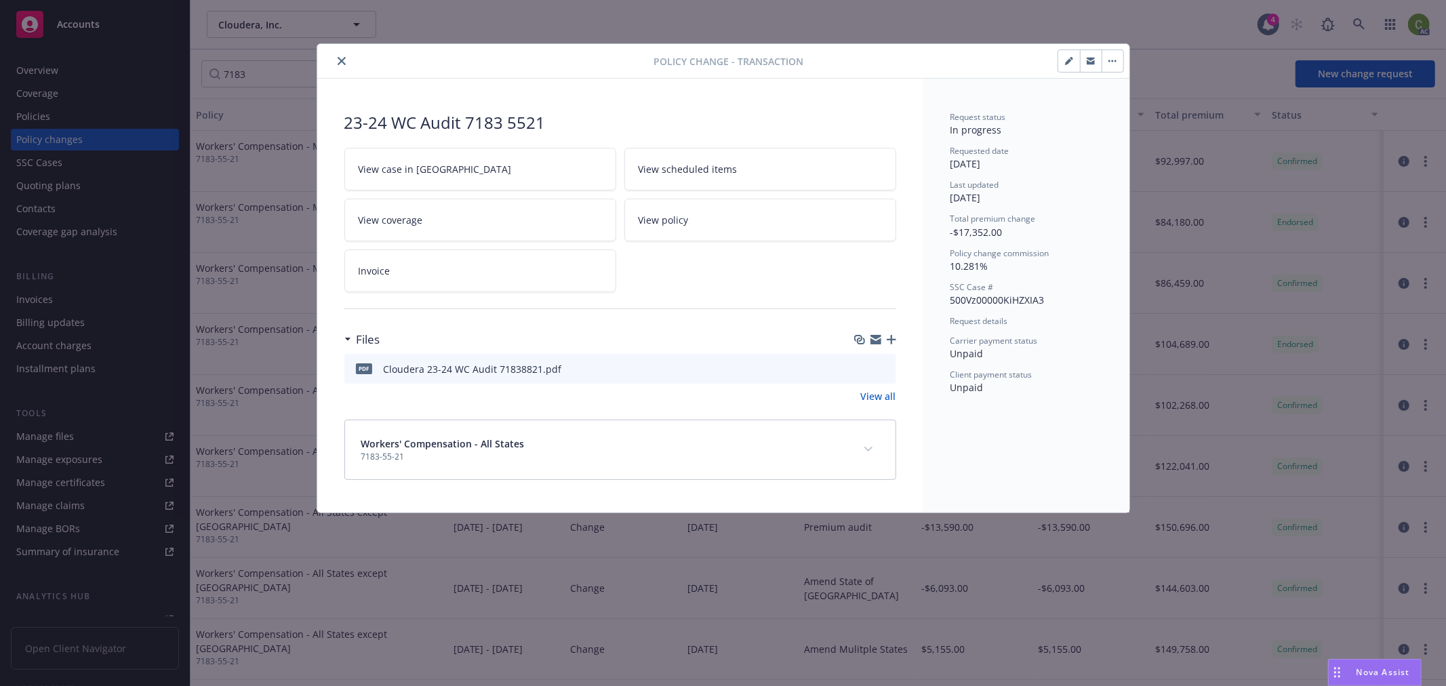
click at [344, 60] on icon "close" at bounding box center [342, 61] width 8 height 8
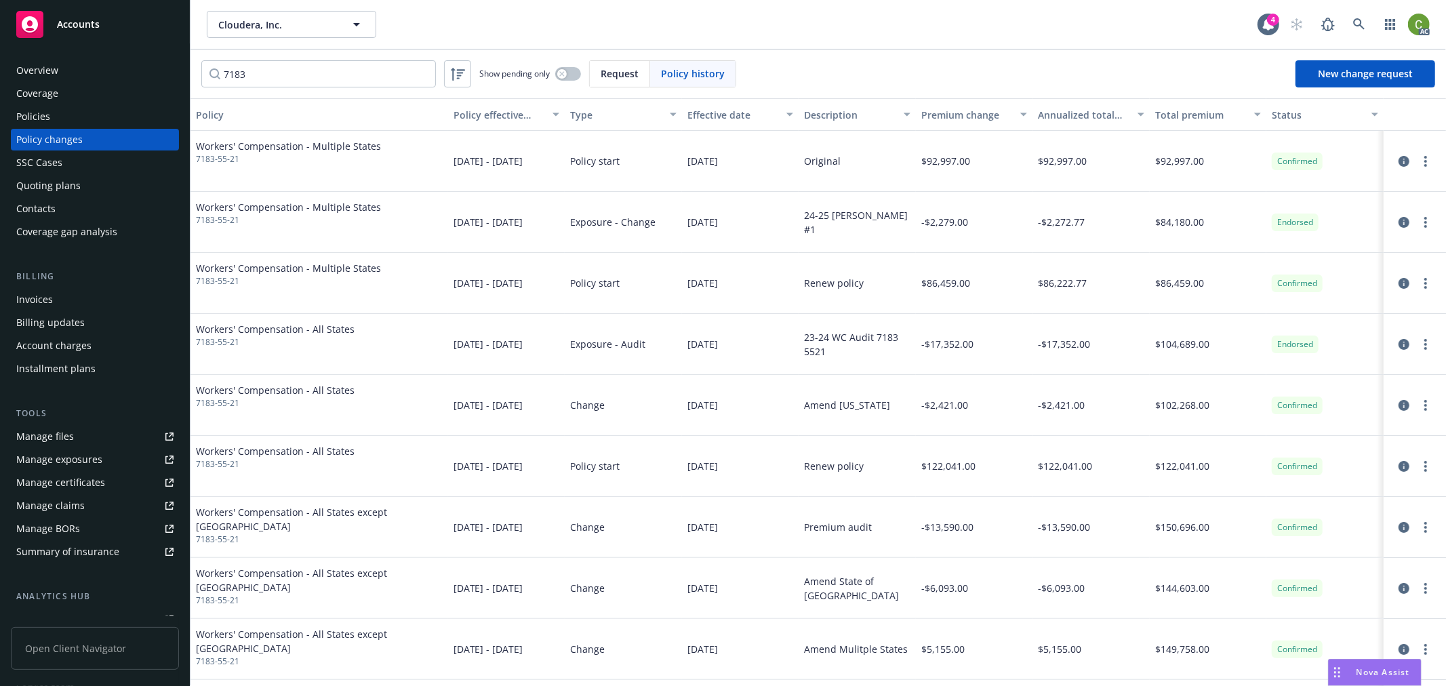
click at [52, 300] on div "Invoices" at bounding box center [94, 300] width 157 height 22
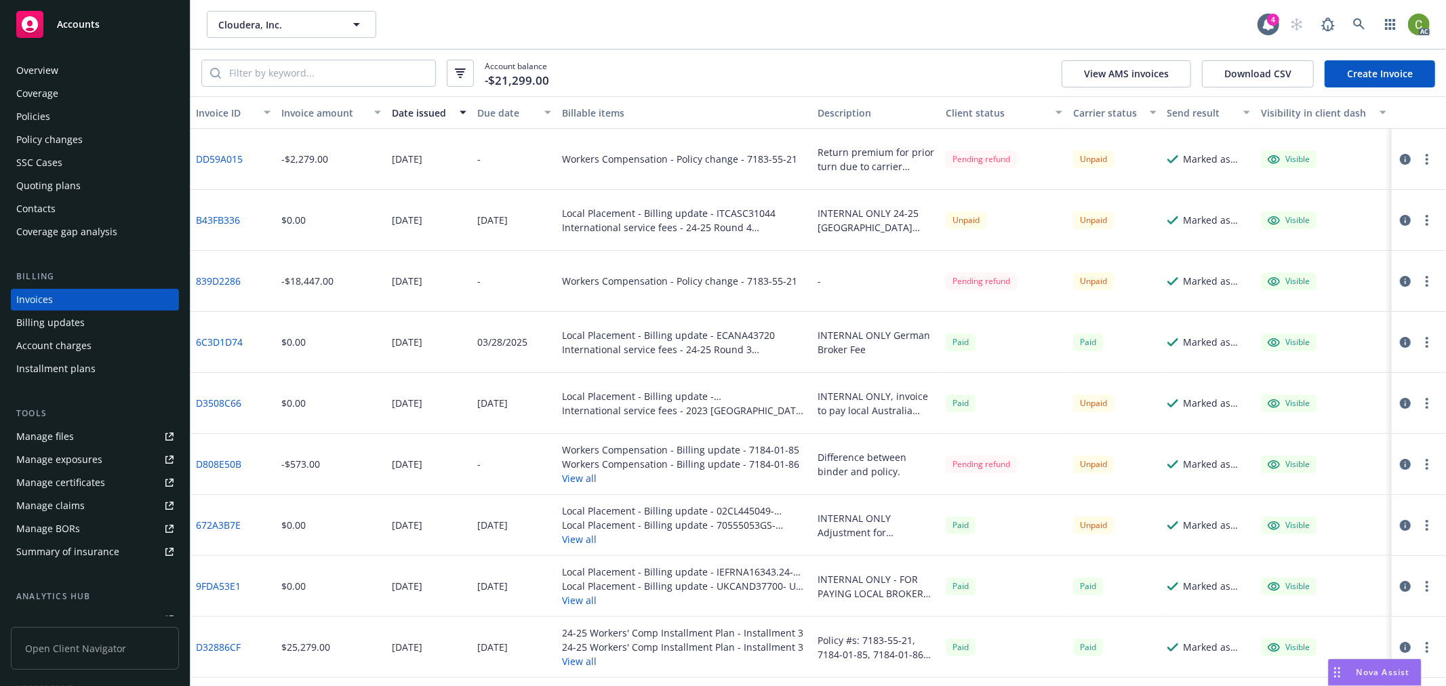
click at [1400, 280] on icon "button" at bounding box center [1405, 281] width 11 height 11
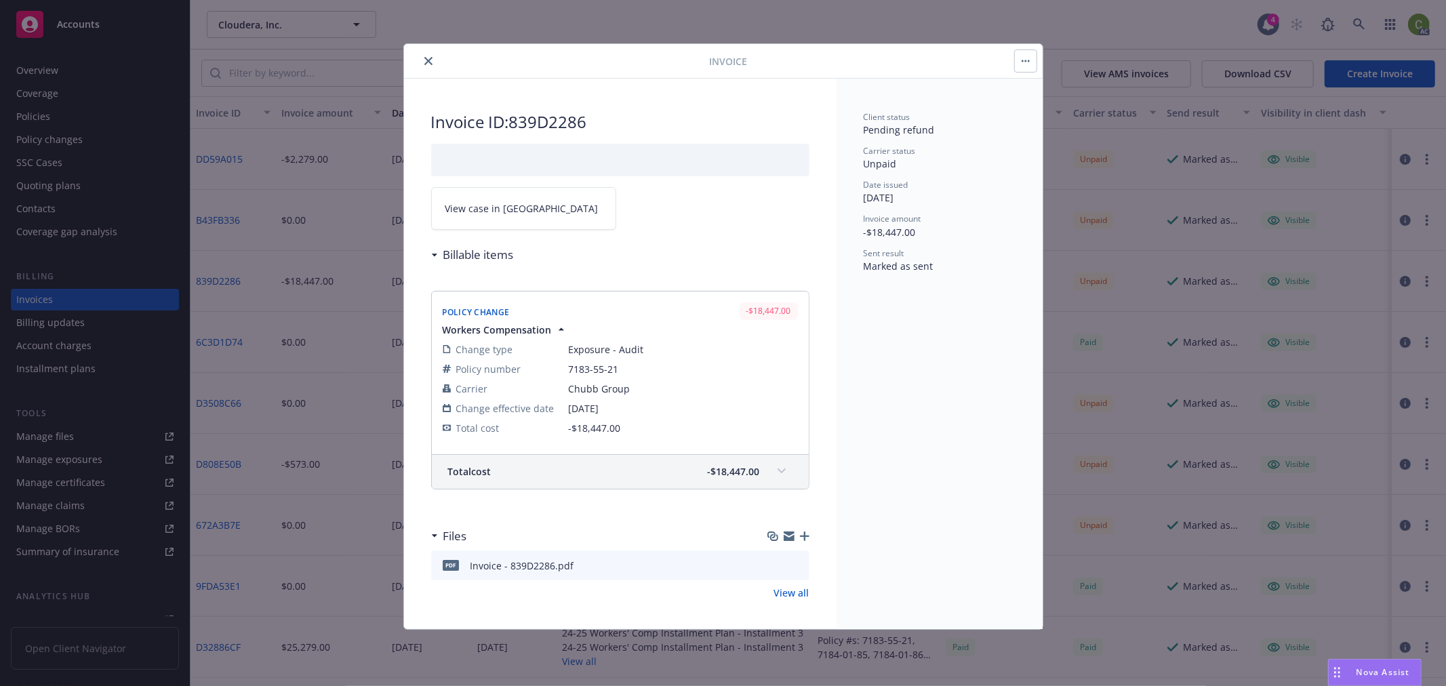
click at [469, 217] on link "View case in SSC" at bounding box center [523, 208] width 185 height 43
drag, startPoint x: 424, startPoint y: 64, endPoint x: 1293, endPoint y: 62, distance: 868.9
click at [427, 63] on icon "close" at bounding box center [428, 61] width 8 height 8
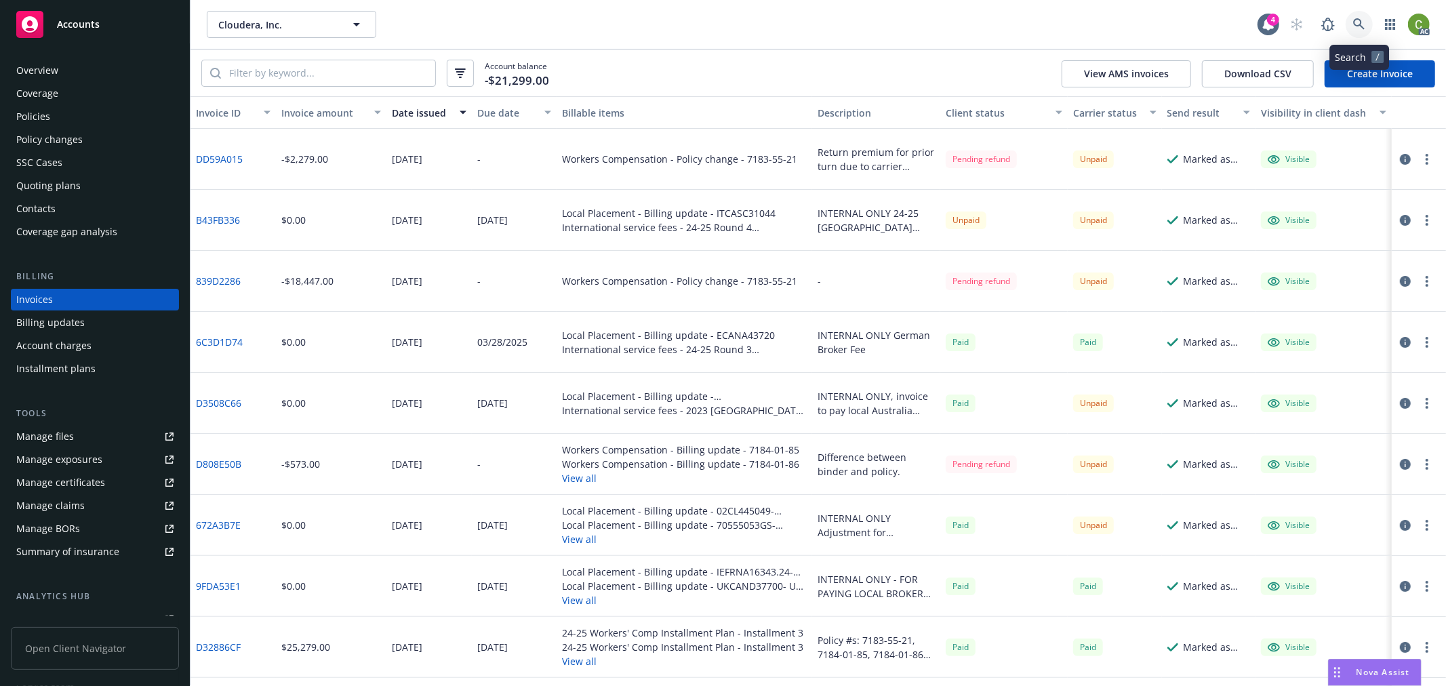
click at [1355, 24] on icon at bounding box center [1359, 24] width 12 height 12
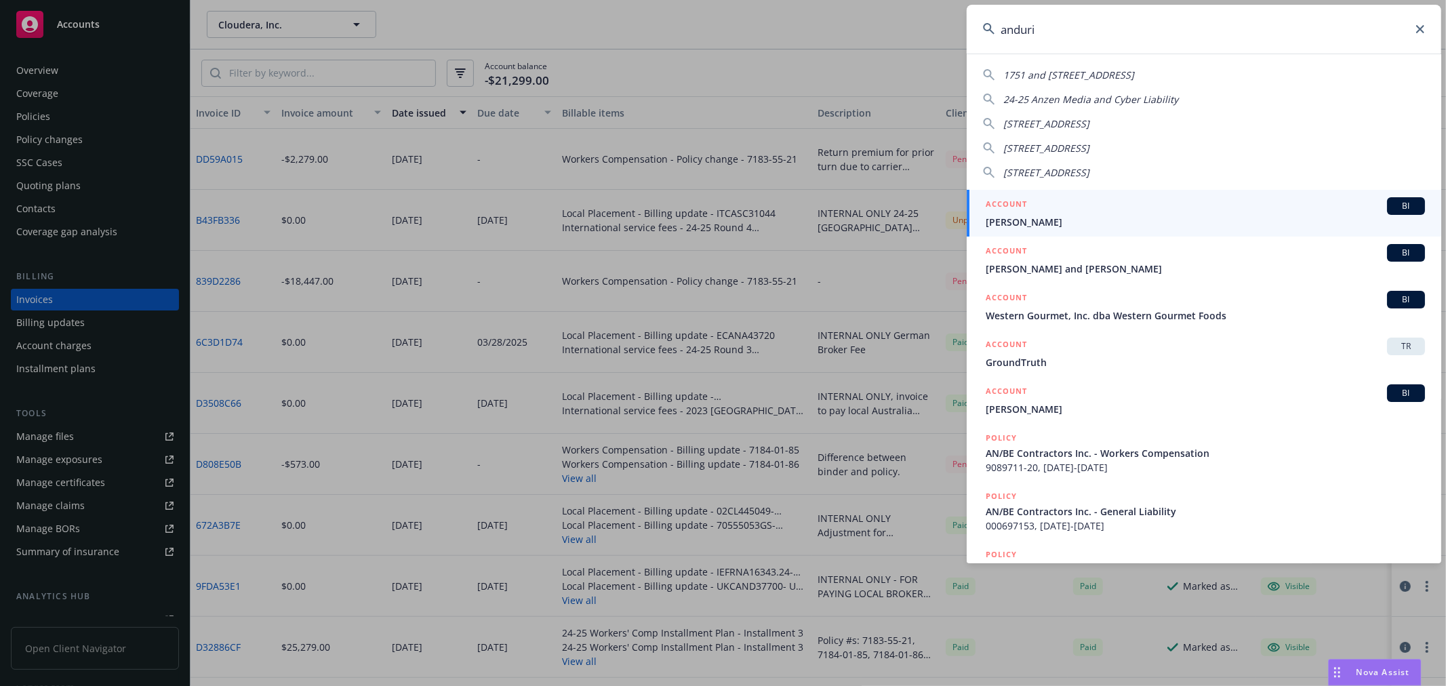
type input "anduril"
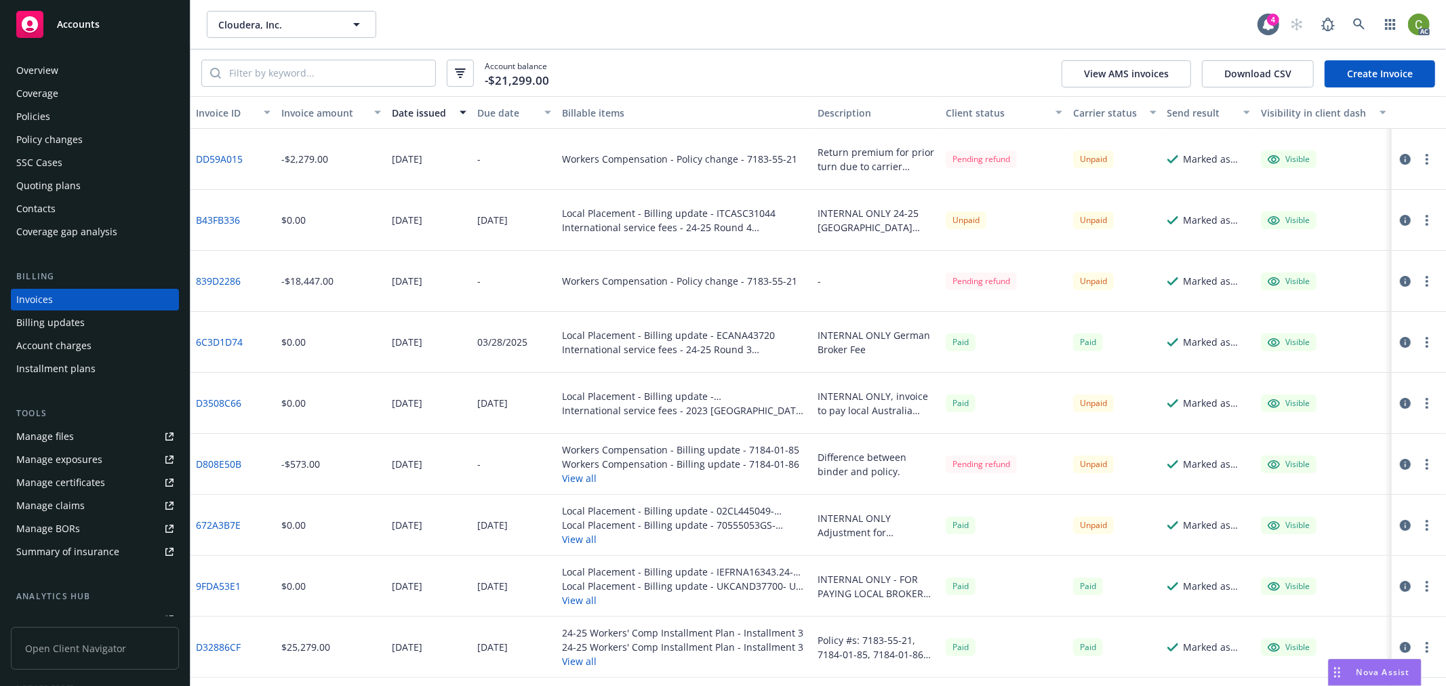
click at [1400, 163] on icon "button" at bounding box center [1405, 159] width 11 height 11
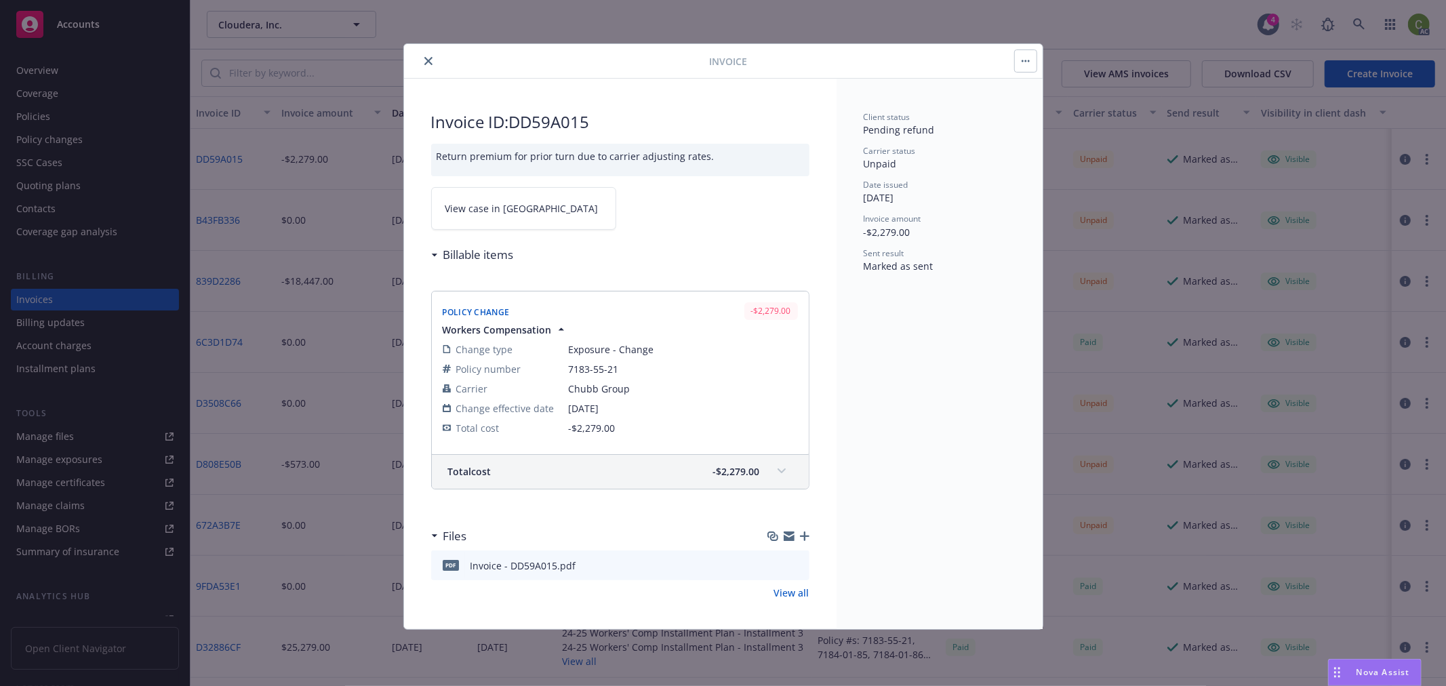
click at [424, 54] on button "close" at bounding box center [428, 61] width 16 height 16
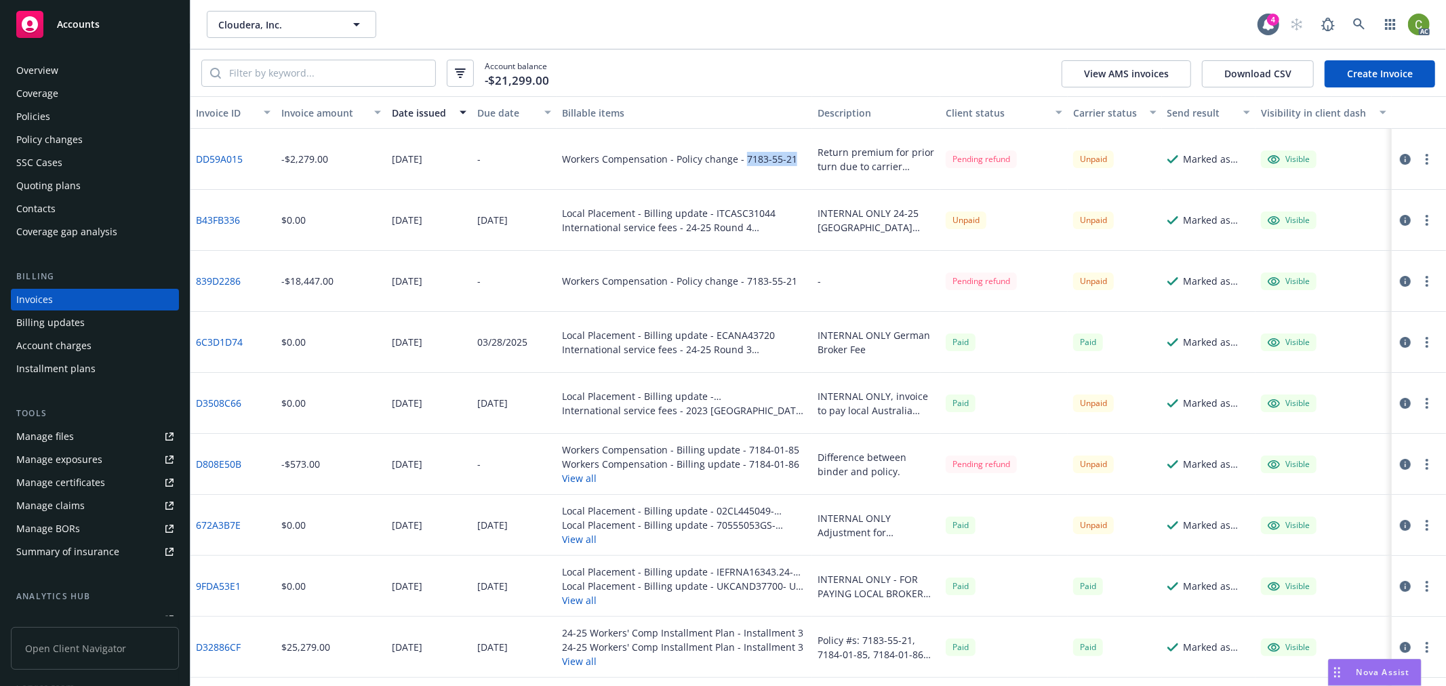
drag, startPoint x: 741, startPoint y: 165, endPoint x: 787, endPoint y: 168, distance: 46.2
click at [787, 168] on div "Workers Compensation - Policy change - 7183-55-21" at bounding box center [684, 159] width 256 height 61
copy div "7183-55-21"
click at [1400, 157] on button "button" at bounding box center [1405, 159] width 16 height 16
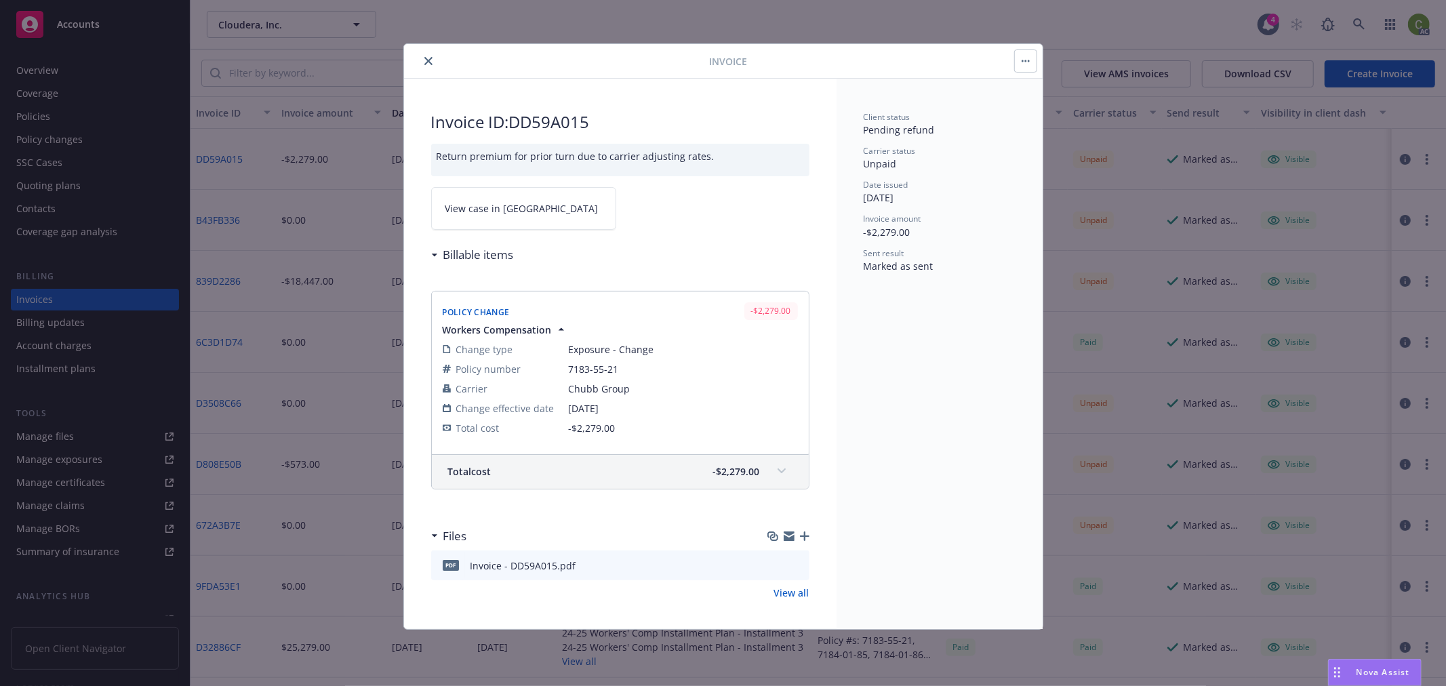
click at [500, 214] on span "View case in SSC" at bounding box center [521, 208] width 153 height 14
click at [425, 60] on icon "close" at bounding box center [428, 61] width 8 height 8
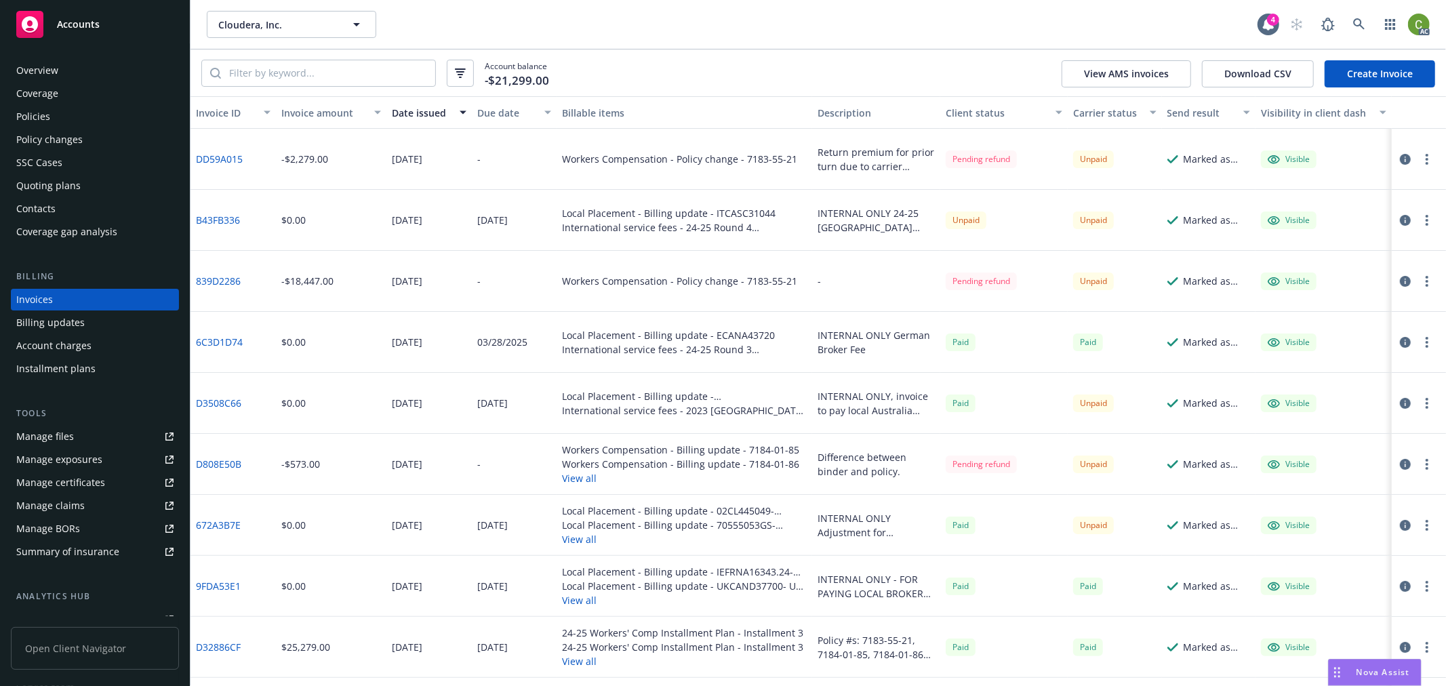
click at [93, 72] on div "Overview" at bounding box center [94, 71] width 157 height 22
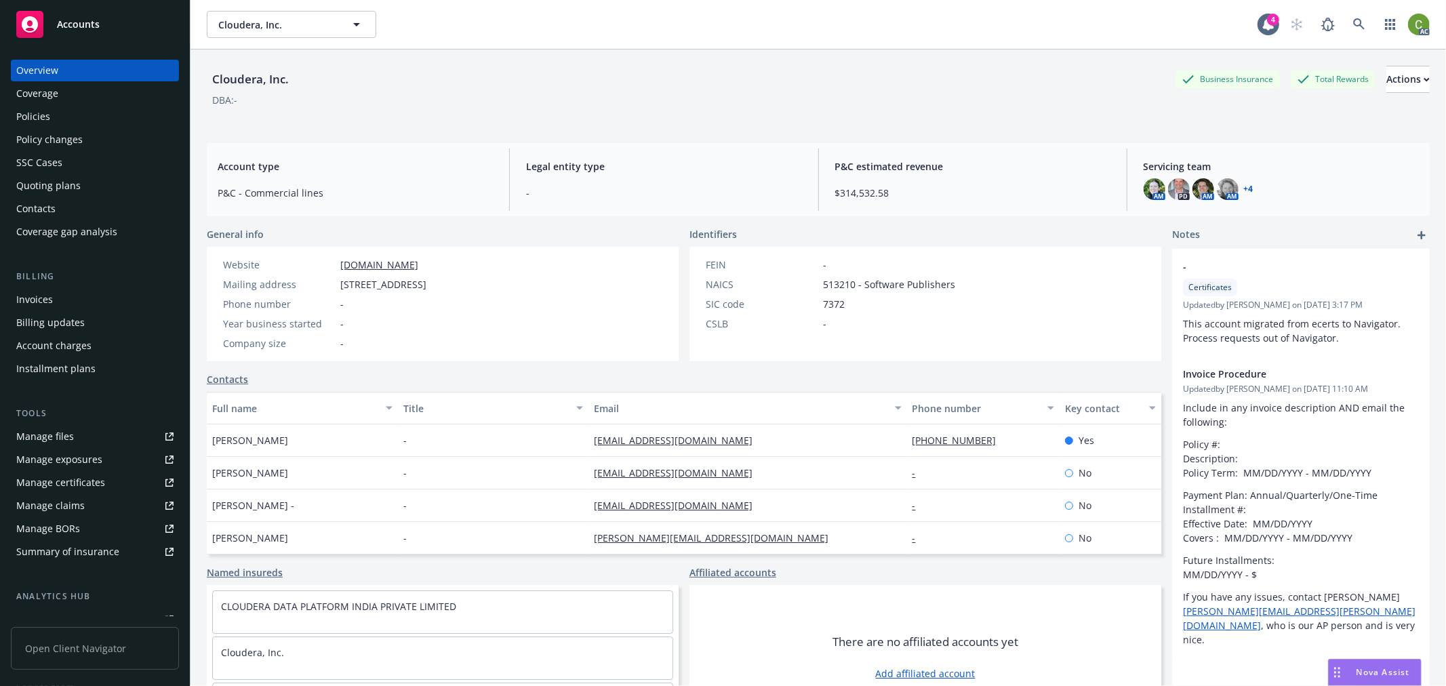
drag, startPoint x: 222, startPoint y: 279, endPoint x: 571, endPoint y: 283, distance: 349.1
click at [432, 283] on div "Mailing address 5470 Great America Parkway, Santa Clara, CA, 95054" at bounding box center [325, 284] width 214 height 14
copy div "Mailing address 5470 Great America Parkway, Santa Clara, CA, 95054"
click at [1353, 28] on icon at bounding box center [1359, 24] width 12 height 12
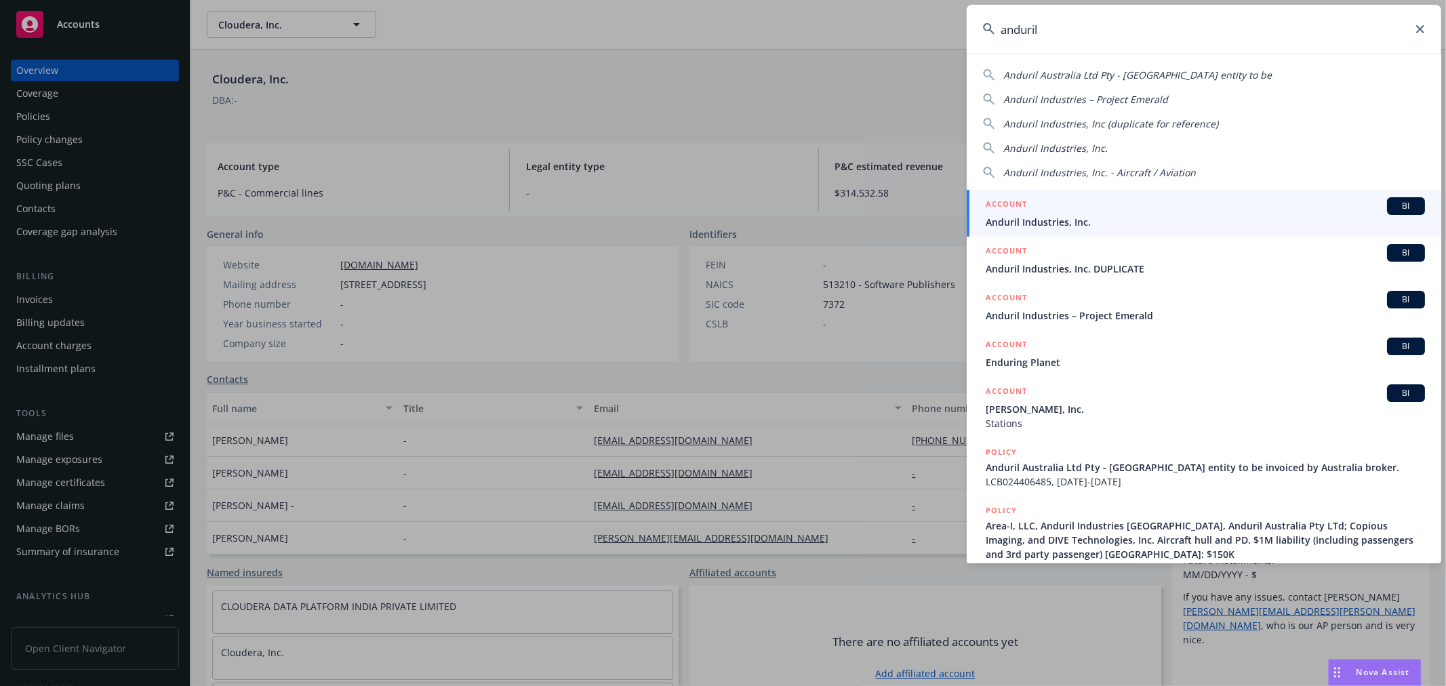
type input "anduril"
click at [1047, 213] on div "ACCOUNT BI" at bounding box center [1204, 206] width 439 height 18
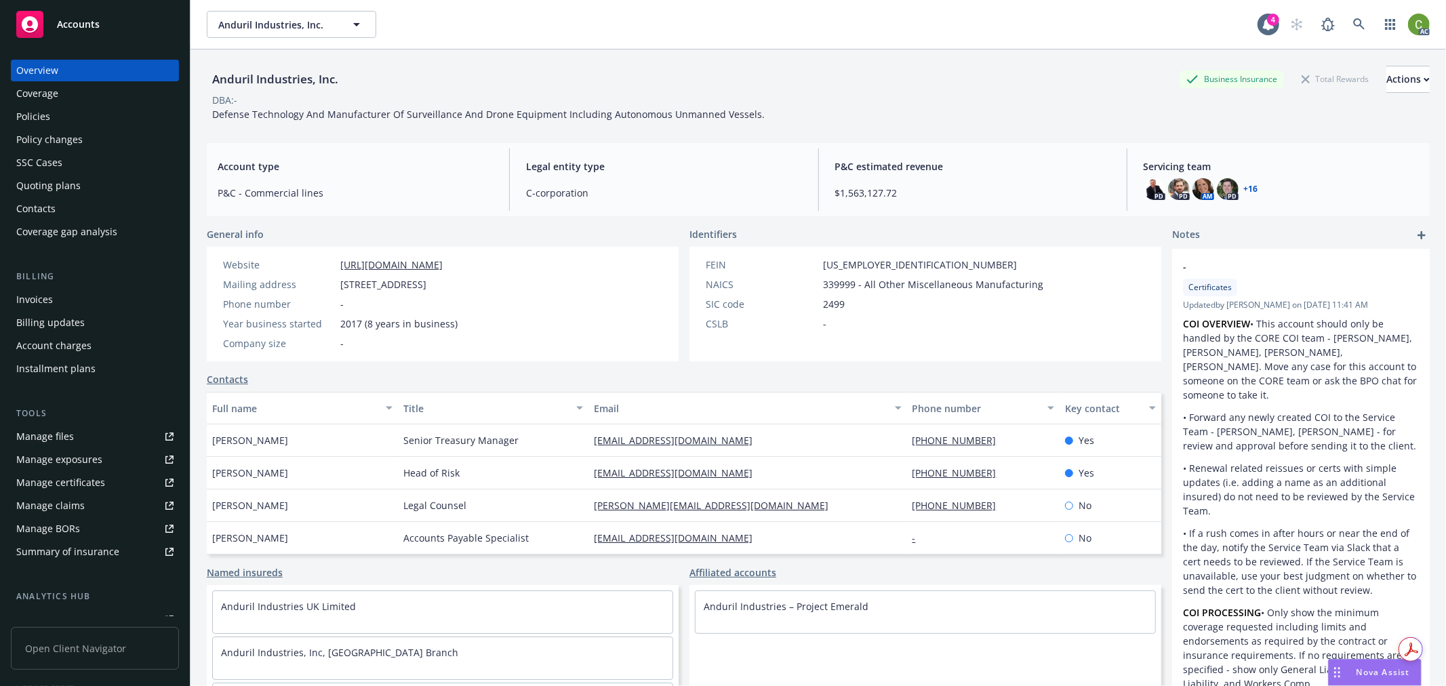
click at [77, 292] on div "Invoices" at bounding box center [94, 300] width 157 height 22
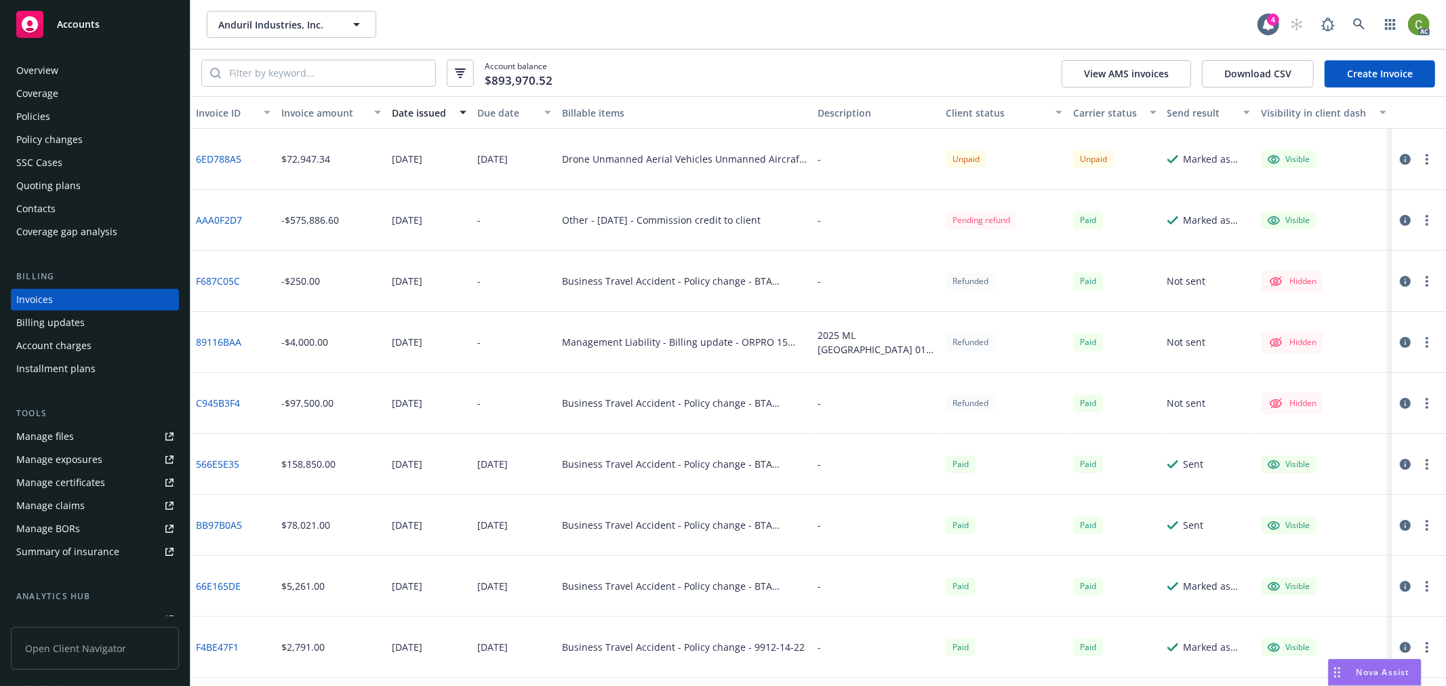
click at [123, 130] on div "Policy changes" at bounding box center [94, 140] width 157 height 22
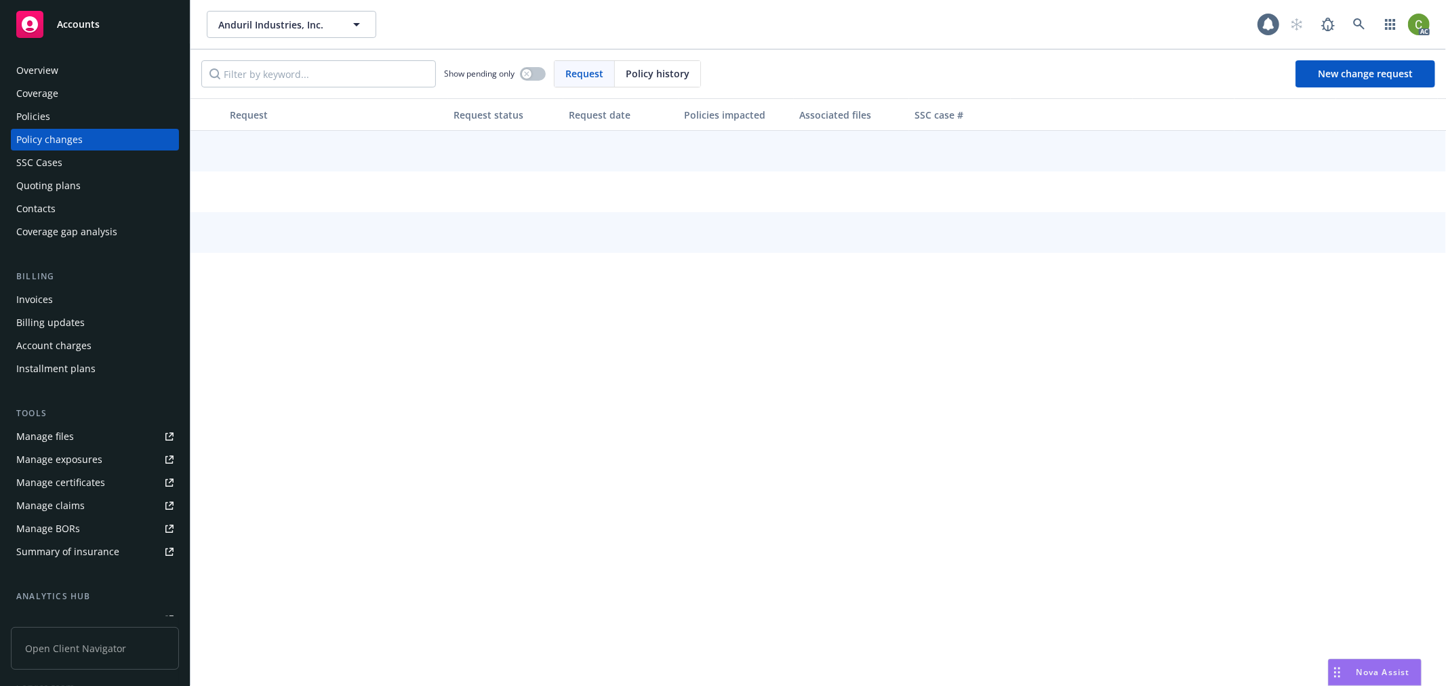
click at [632, 75] on span "Policy history" at bounding box center [658, 73] width 64 height 14
click at [363, 75] on input "Filter by keyword..." at bounding box center [318, 73] width 234 height 27
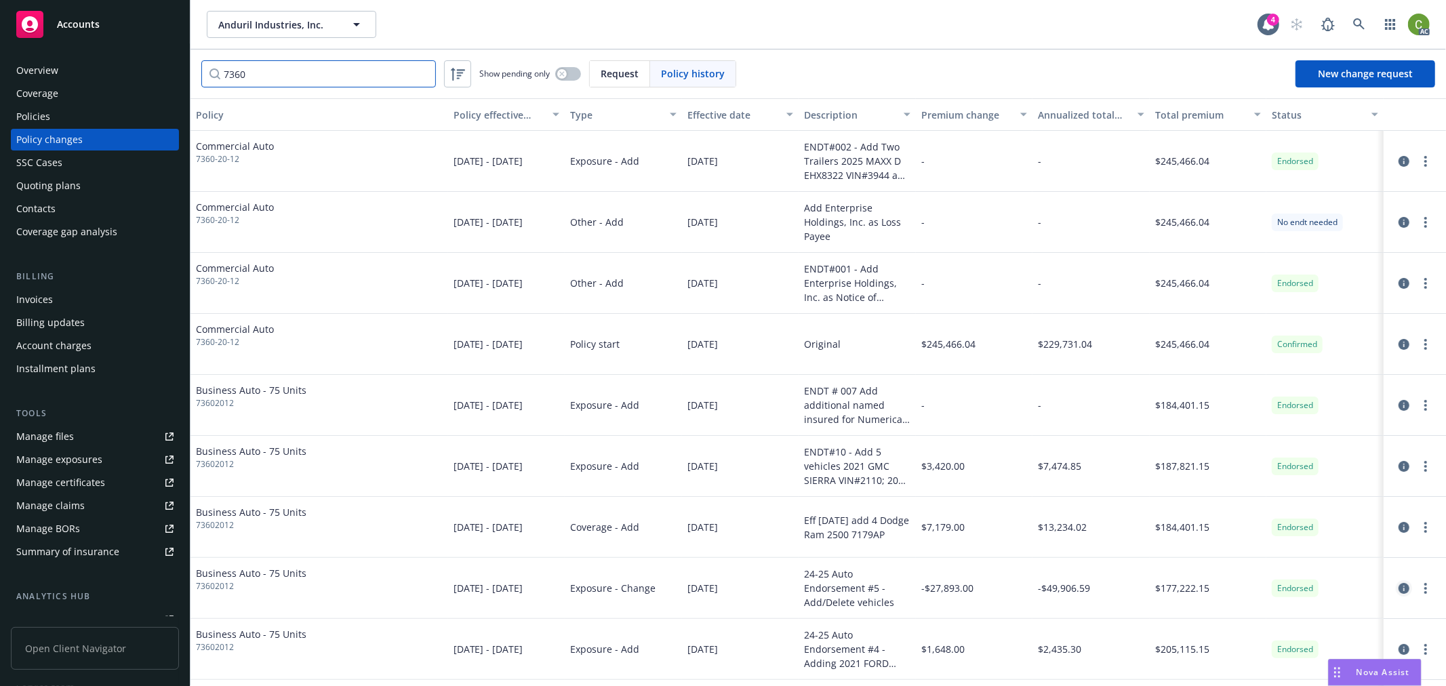
type input "7360"
click at [1398, 590] on icon "circleInformation" at bounding box center [1403, 588] width 11 height 11
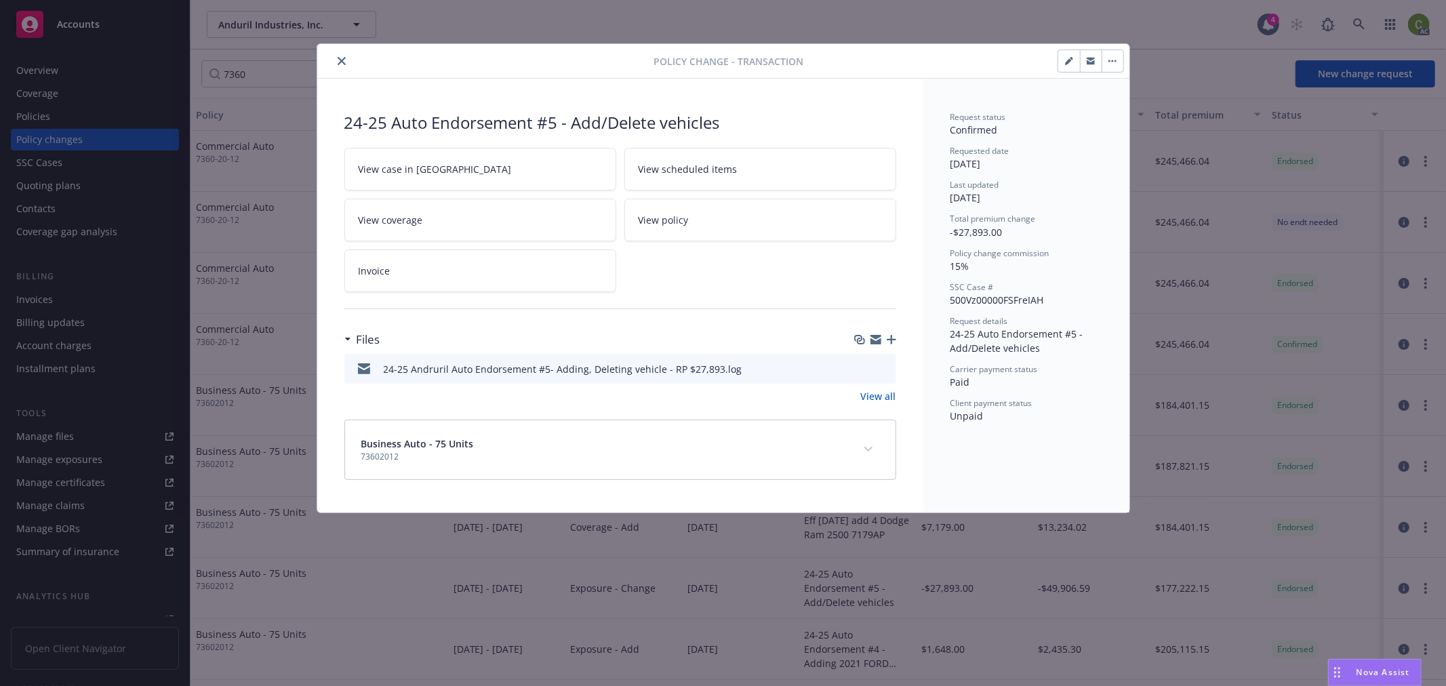
click at [869, 452] on button "expand content" at bounding box center [868, 449] width 22 height 22
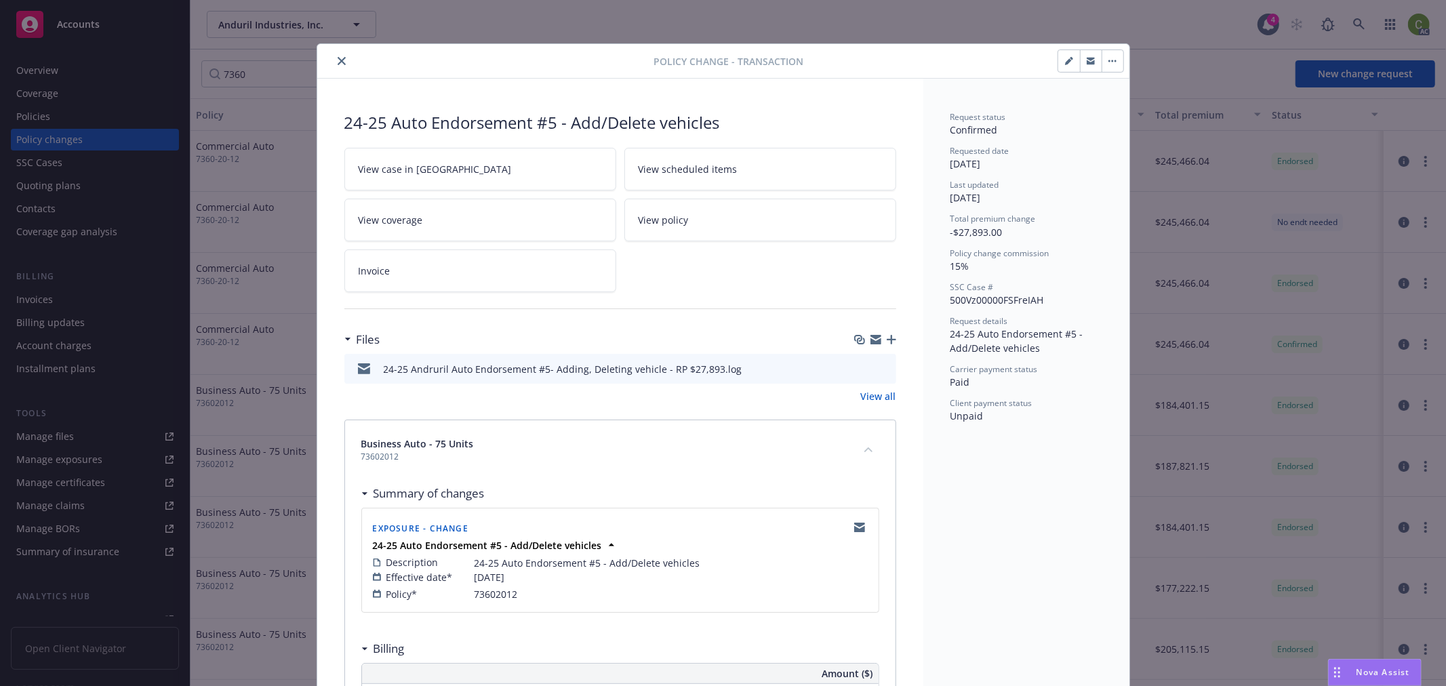
click at [405, 270] on link "Invoice" at bounding box center [480, 270] width 272 height 43
click at [333, 62] on button "close" at bounding box center [341, 61] width 16 height 16
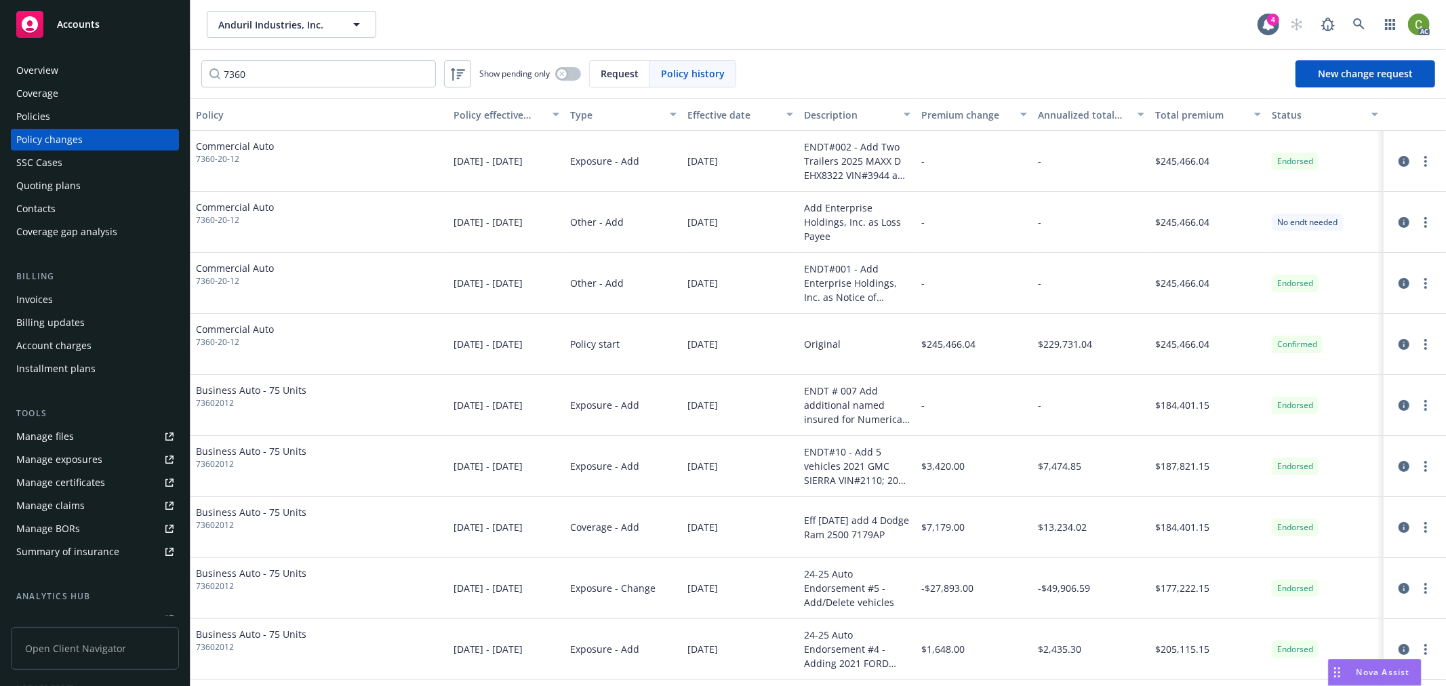
click at [1376, 18] on div "AC" at bounding box center [1356, 24] width 146 height 27
click at [1349, 30] on link at bounding box center [1358, 24] width 27 height 27
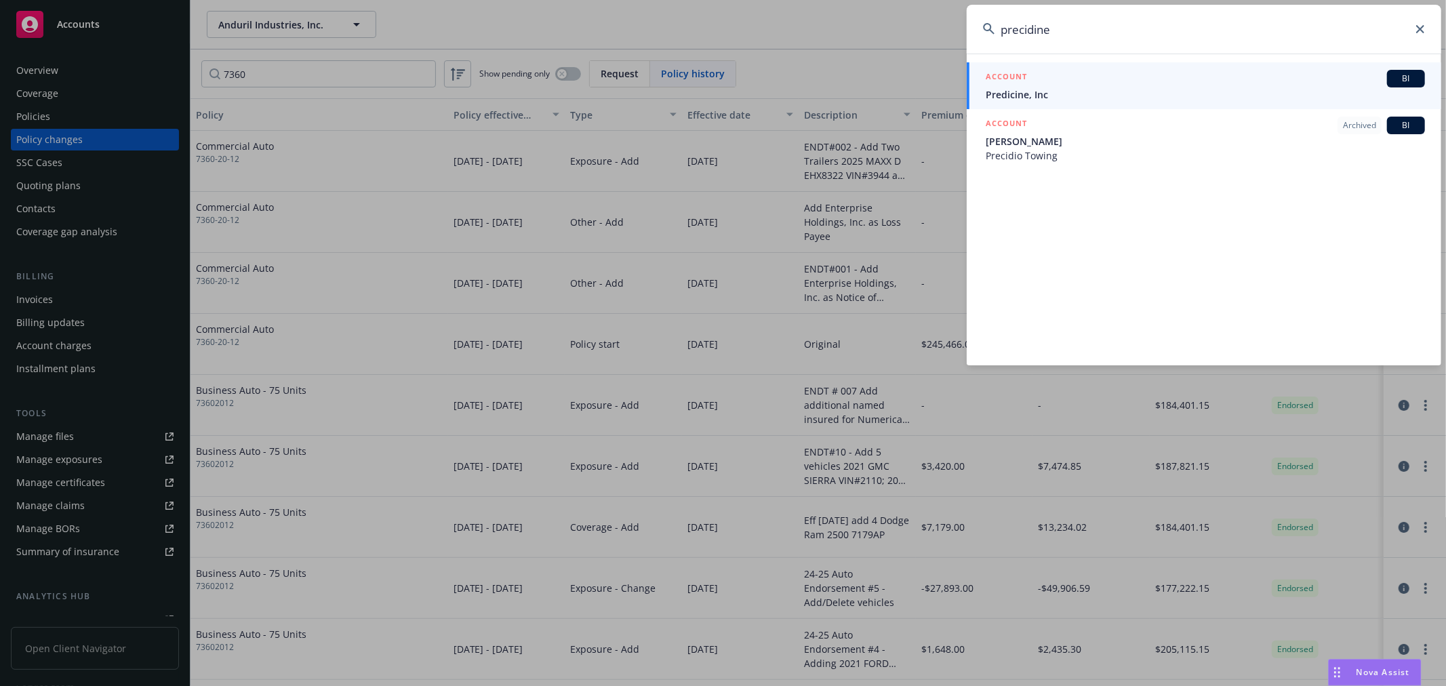
type input "precidine"
click at [1047, 91] on span "Predicine, Inc" at bounding box center [1204, 94] width 439 height 14
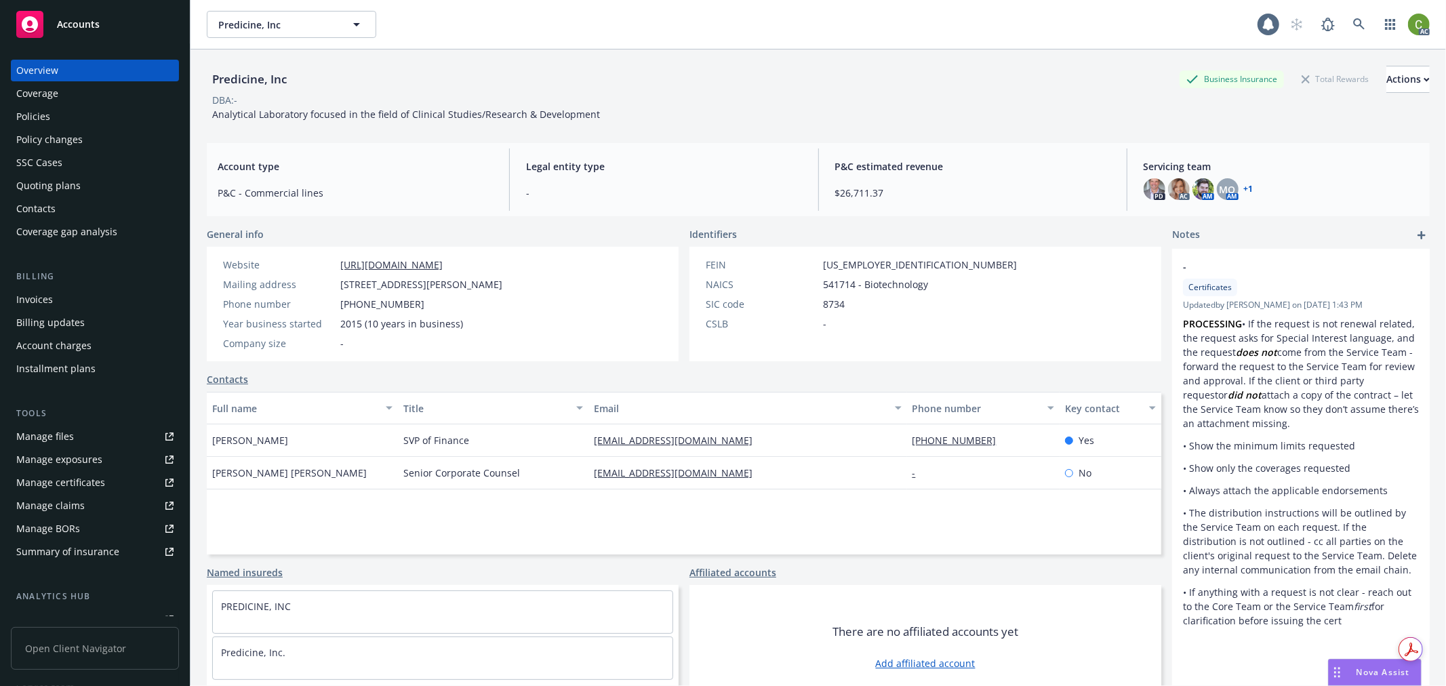
click at [73, 298] on div "Invoices" at bounding box center [94, 300] width 157 height 22
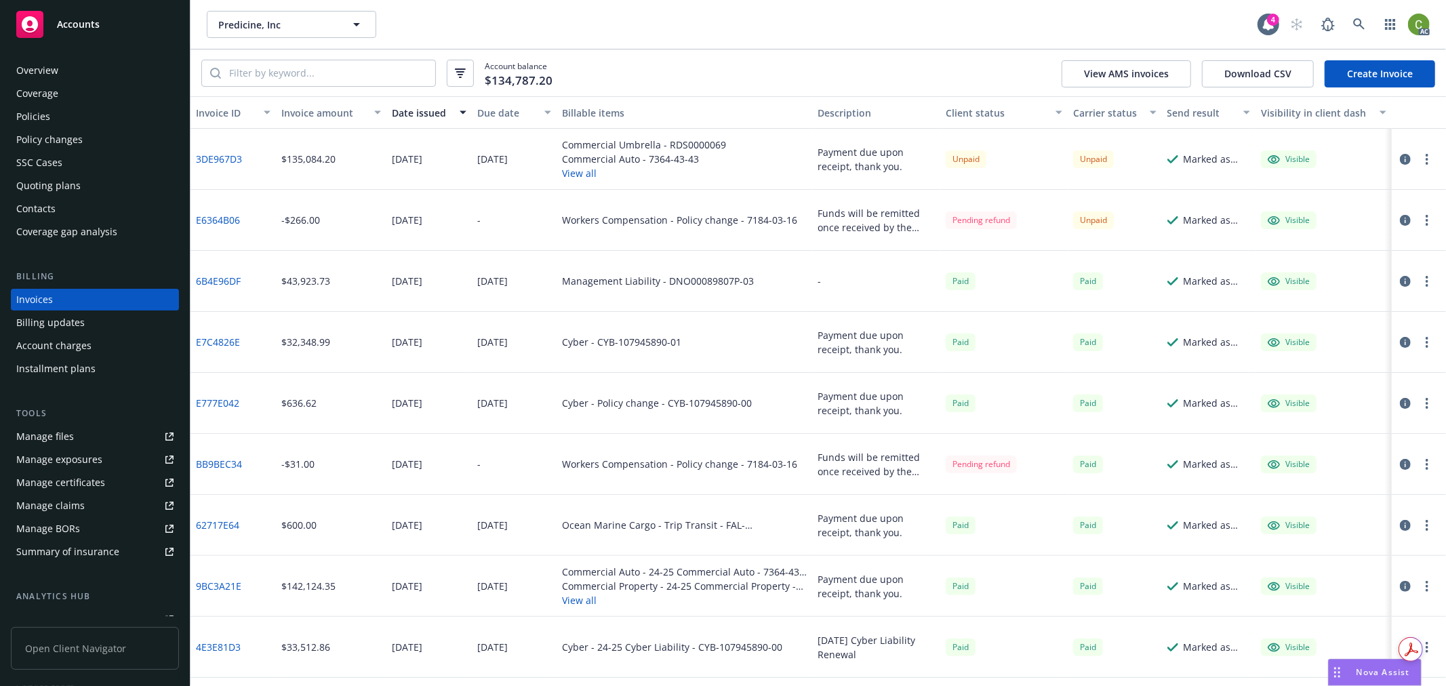
click at [1406, 221] on icon "button" at bounding box center [1405, 220] width 11 height 11
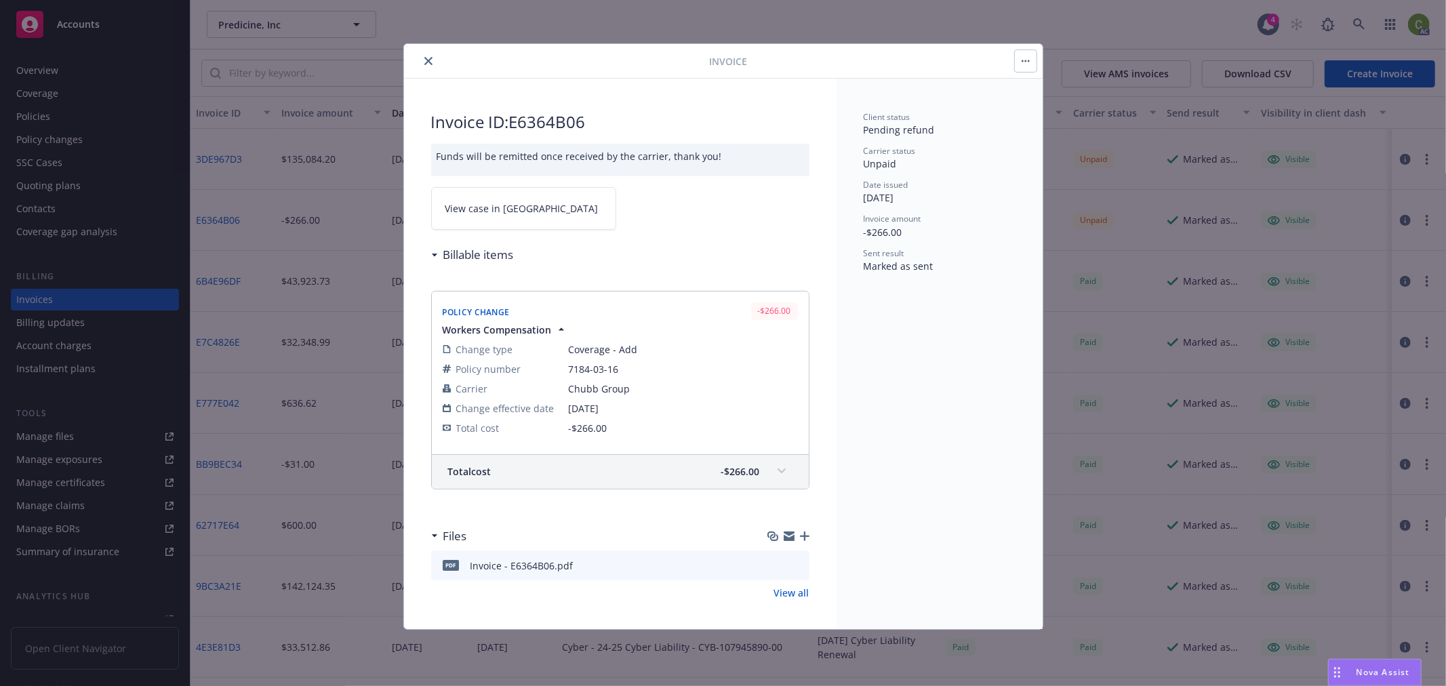
click at [570, 125] on h2 "Invoice ID: E6364B06" at bounding box center [620, 122] width 378 height 22
copy h2 "E6364B06"
click at [560, 206] on link "View case in SSC" at bounding box center [523, 208] width 185 height 43
click at [432, 63] on button "close" at bounding box center [428, 61] width 16 height 16
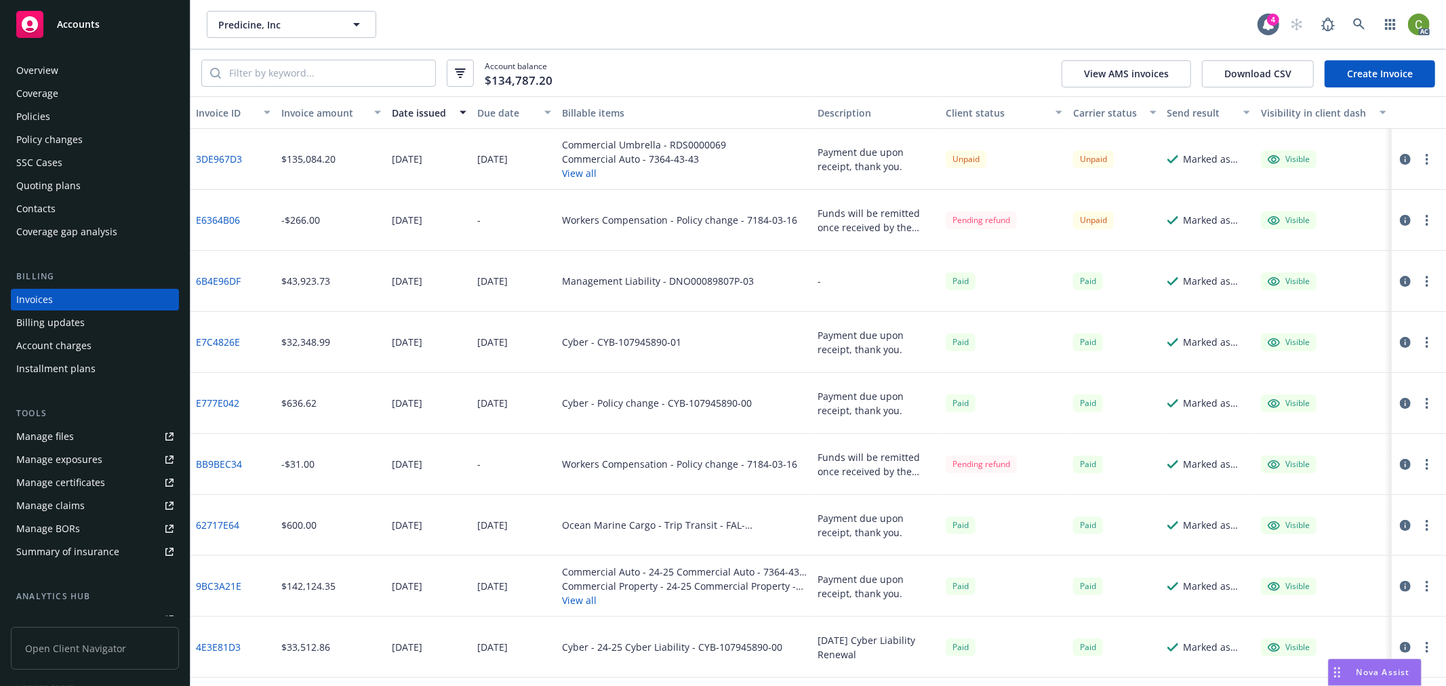
click at [66, 112] on div "Policies" at bounding box center [94, 117] width 157 height 22
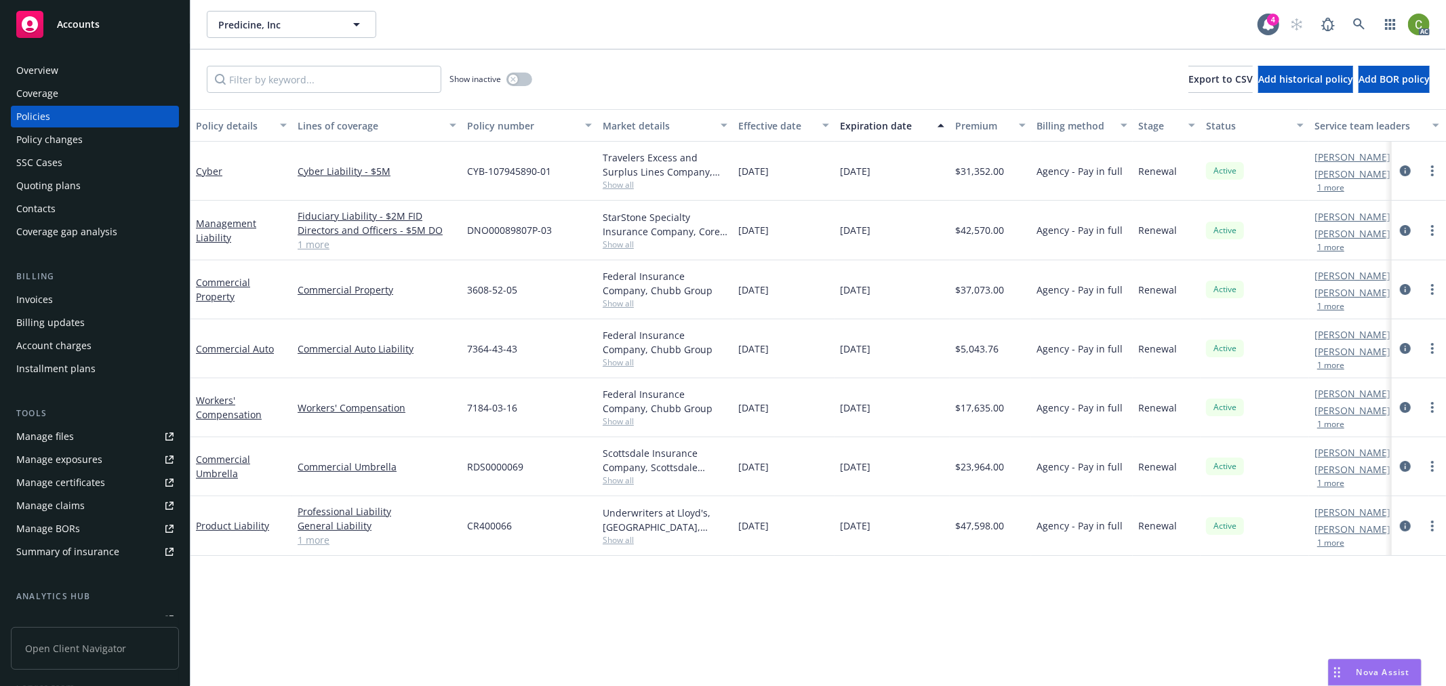
click at [111, 138] on div "Policy changes" at bounding box center [94, 140] width 157 height 22
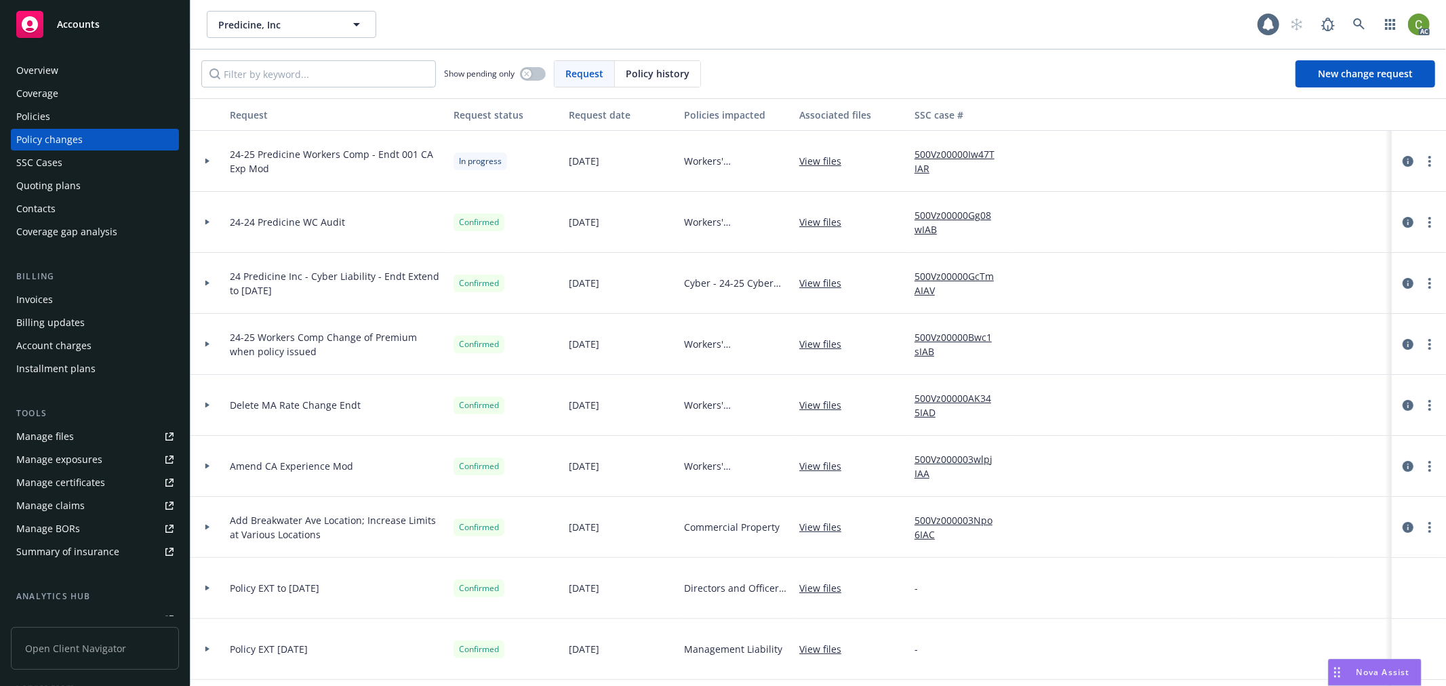
click at [632, 84] on div "Policy history" at bounding box center [657, 74] width 85 height 26
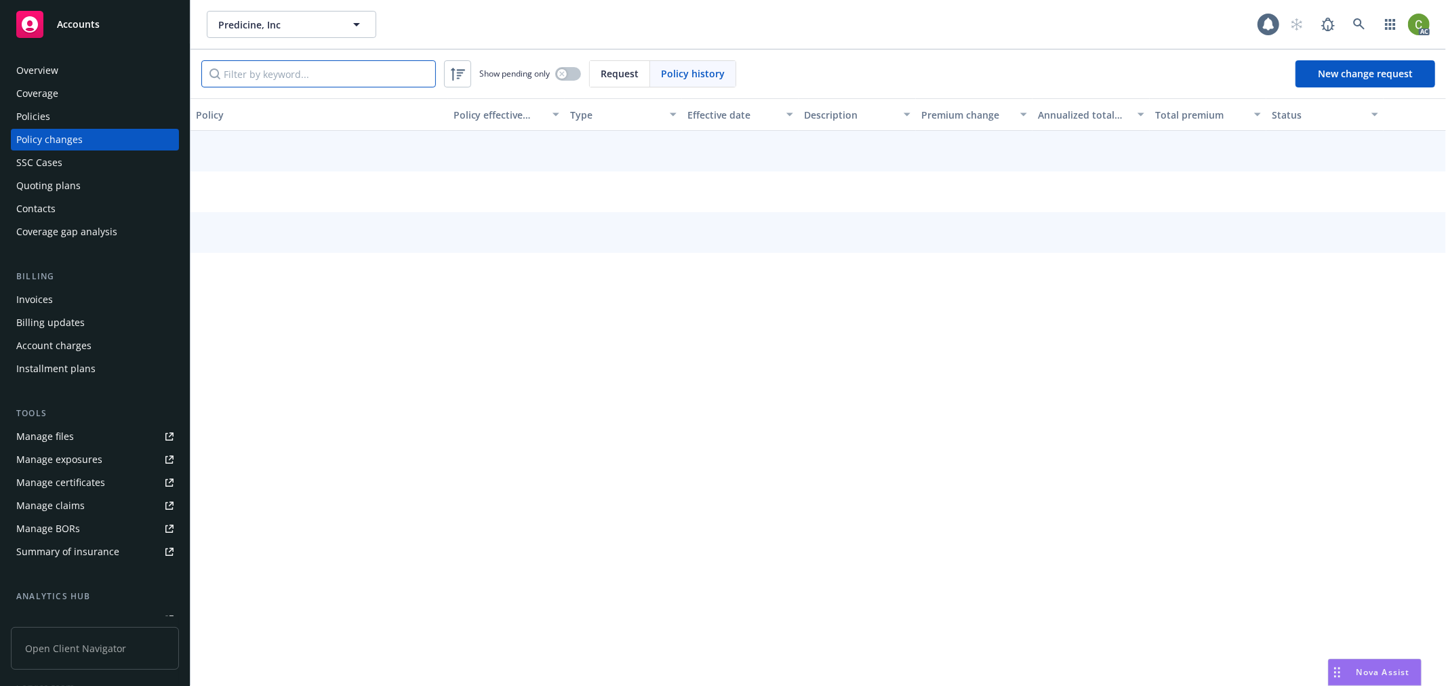
click at [384, 78] on input "Filter by keyword..." at bounding box center [318, 73] width 234 height 27
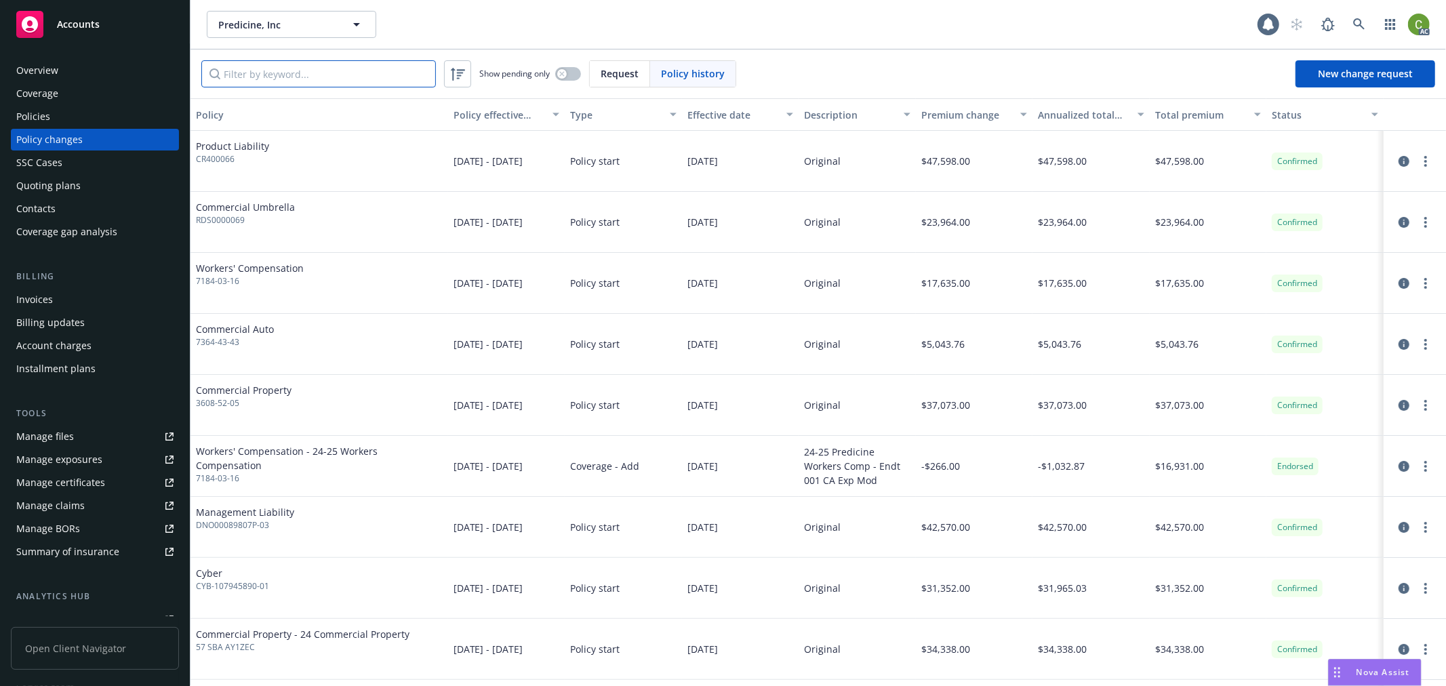
paste input "7184-03-16"
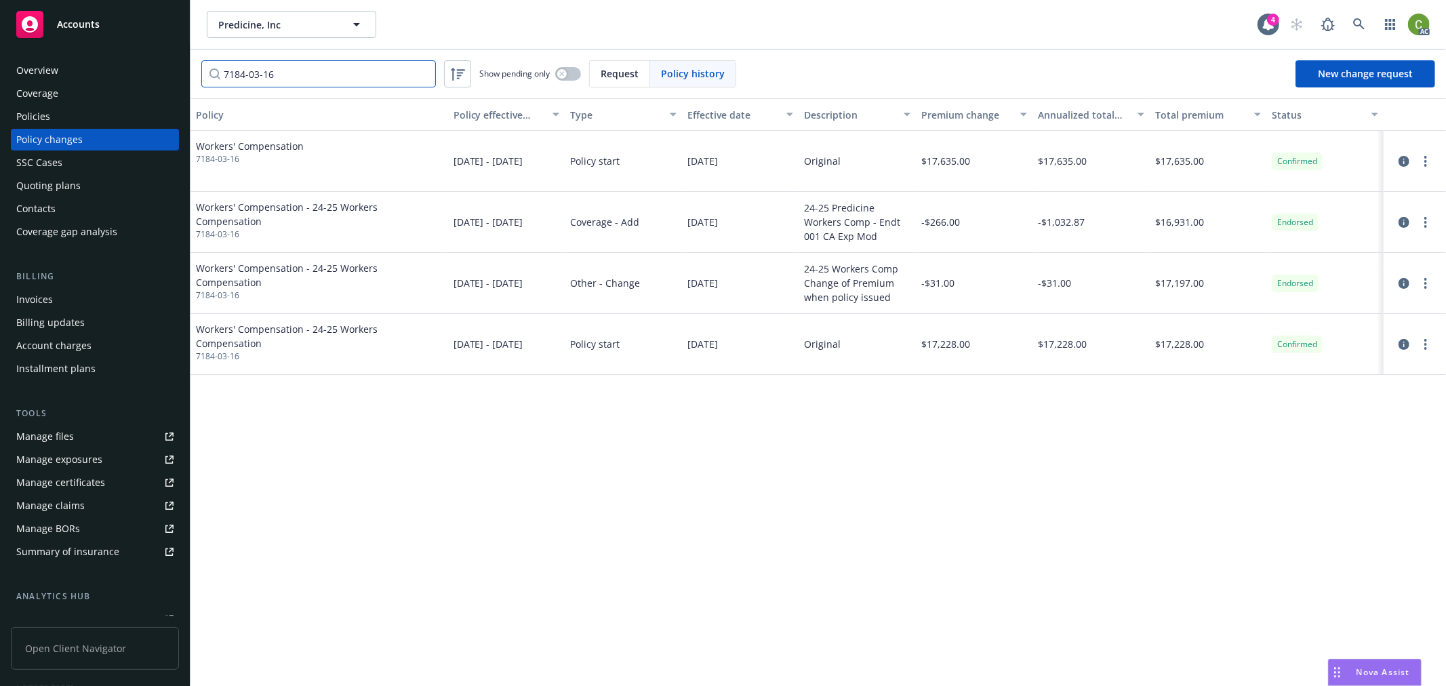
type input "7184-03-16"
click at [85, 123] on div "Policies" at bounding box center [94, 117] width 157 height 22
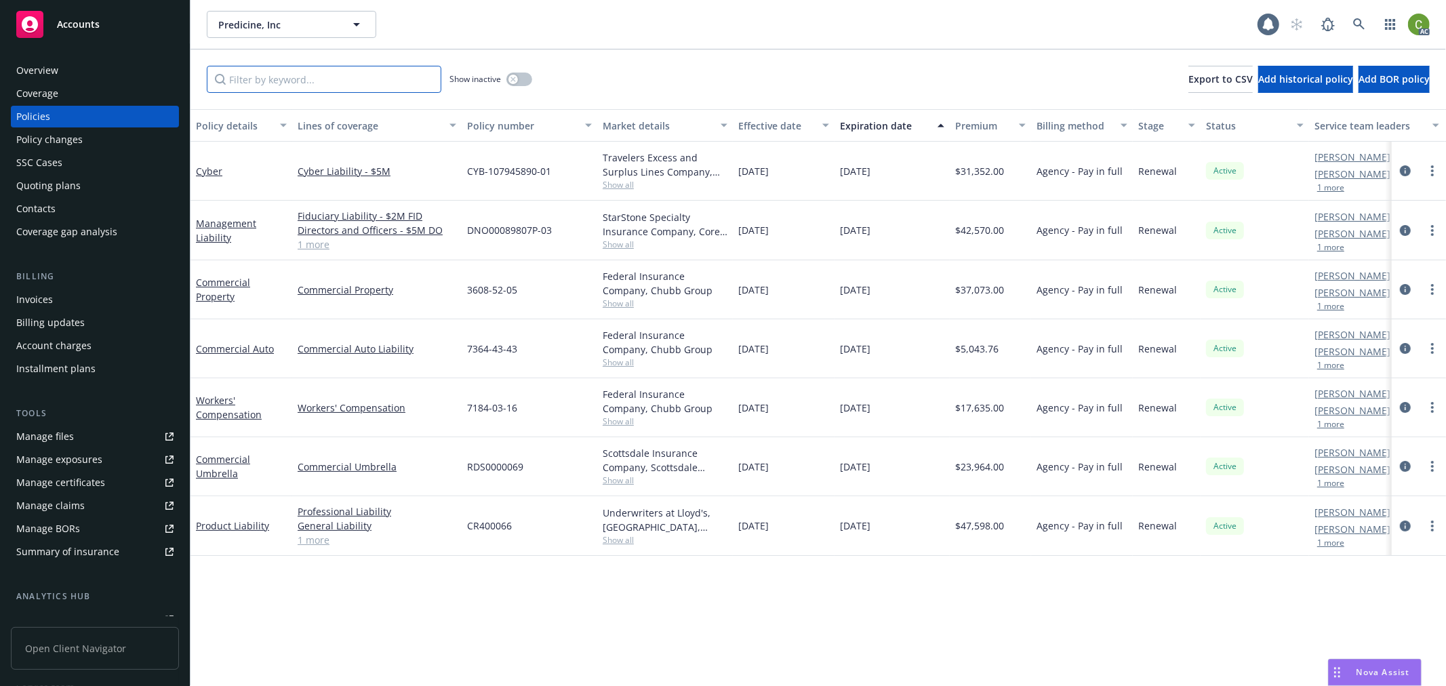
drag, startPoint x: 249, startPoint y: 83, endPoint x: 407, endPoint y: 131, distance: 165.7
click at [262, 83] on input "Filter by keyword..." at bounding box center [324, 79] width 234 height 27
paste input "7184-03-16"
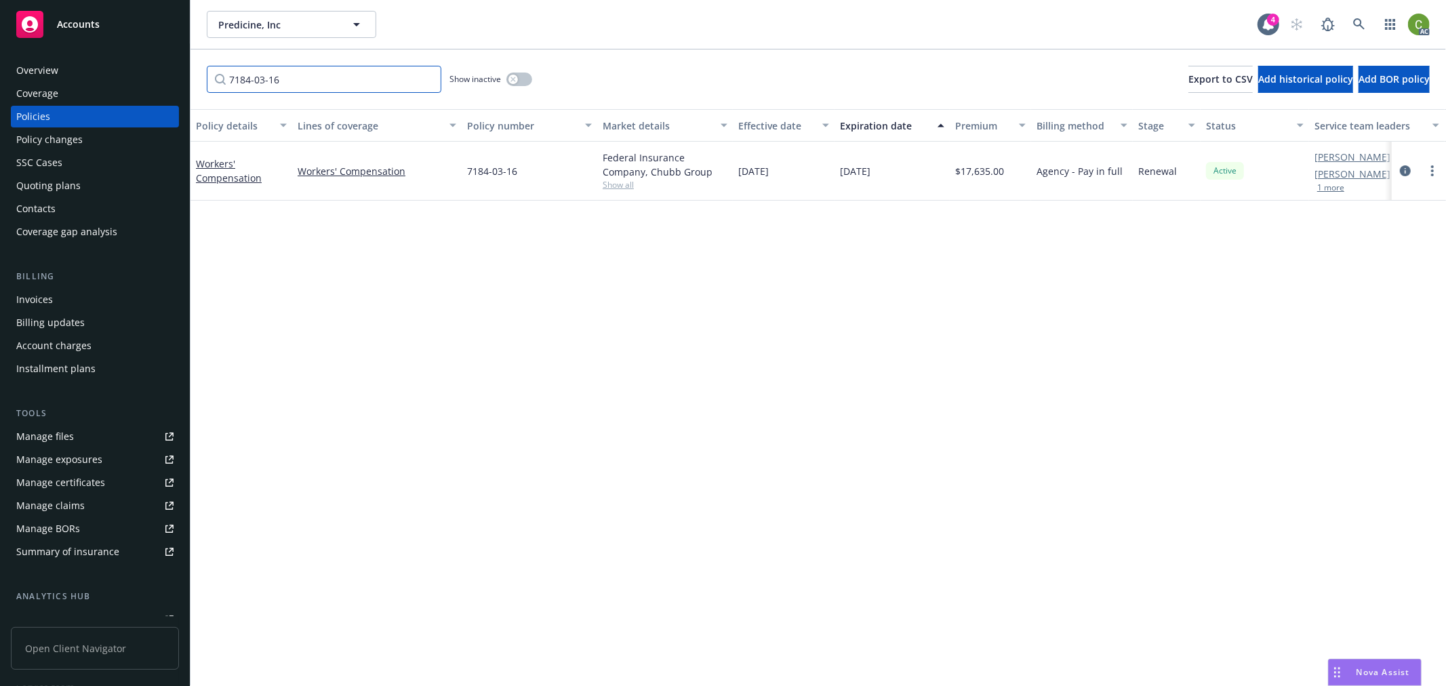
type input "7184-03-16"
click at [514, 80] on icon "button" at bounding box center [512, 79] width 5 height 5
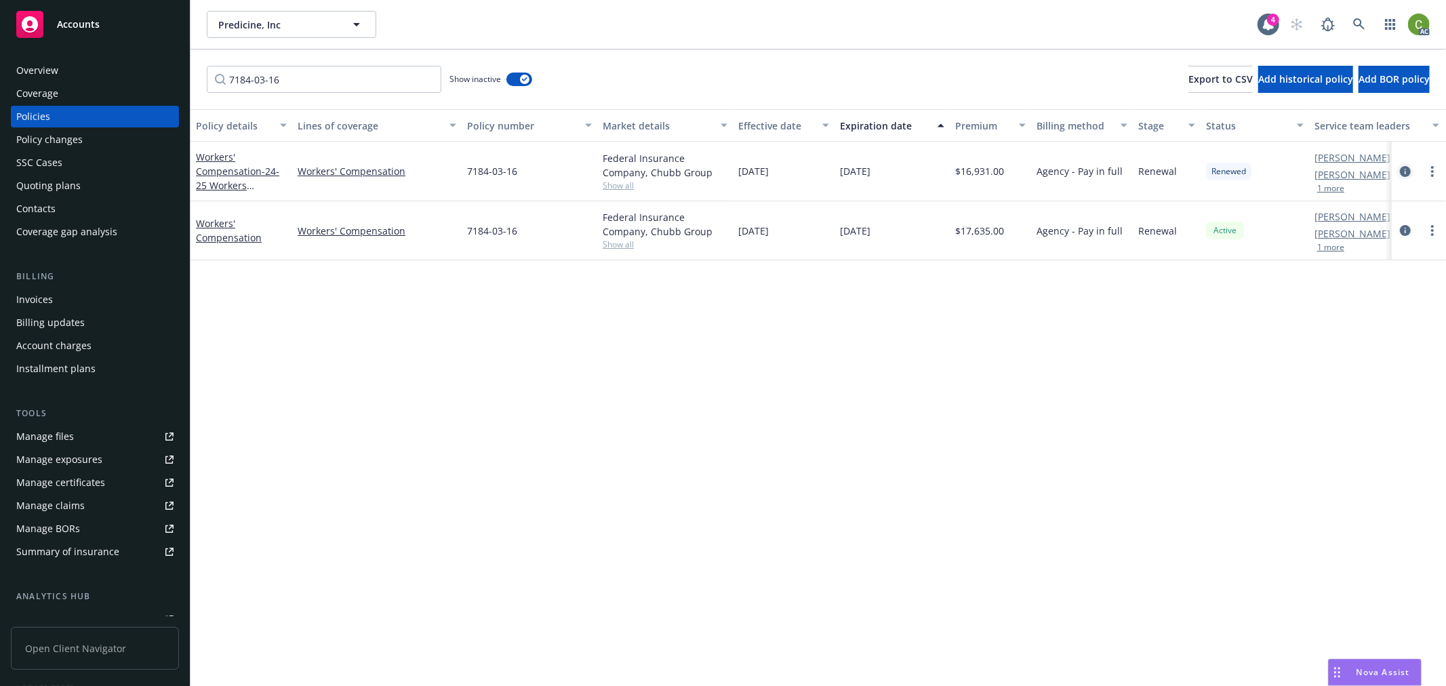
click at [1403, 171] on icon "circleInformation" at bounding box center [1405, 171] width 11 height 11
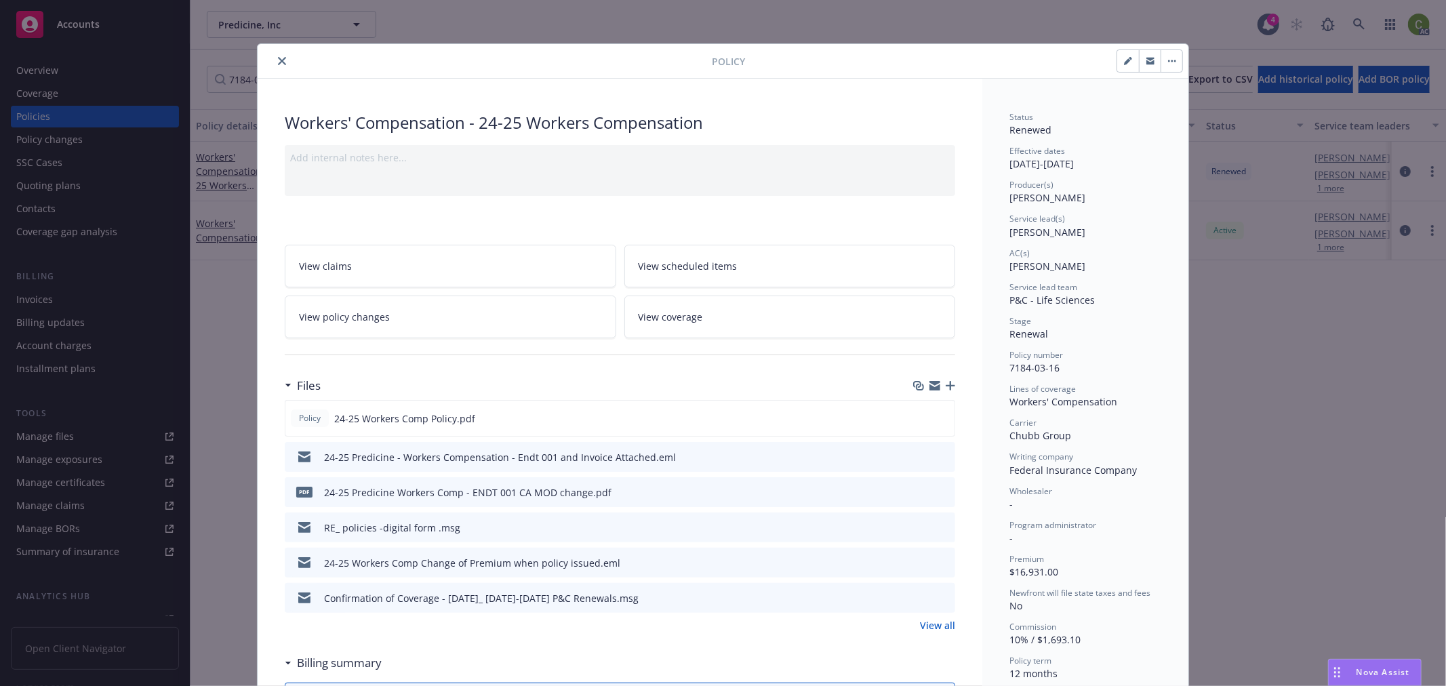
click at [274, 62] on button "close" at bounding box center [282, 61] width 16 height 16
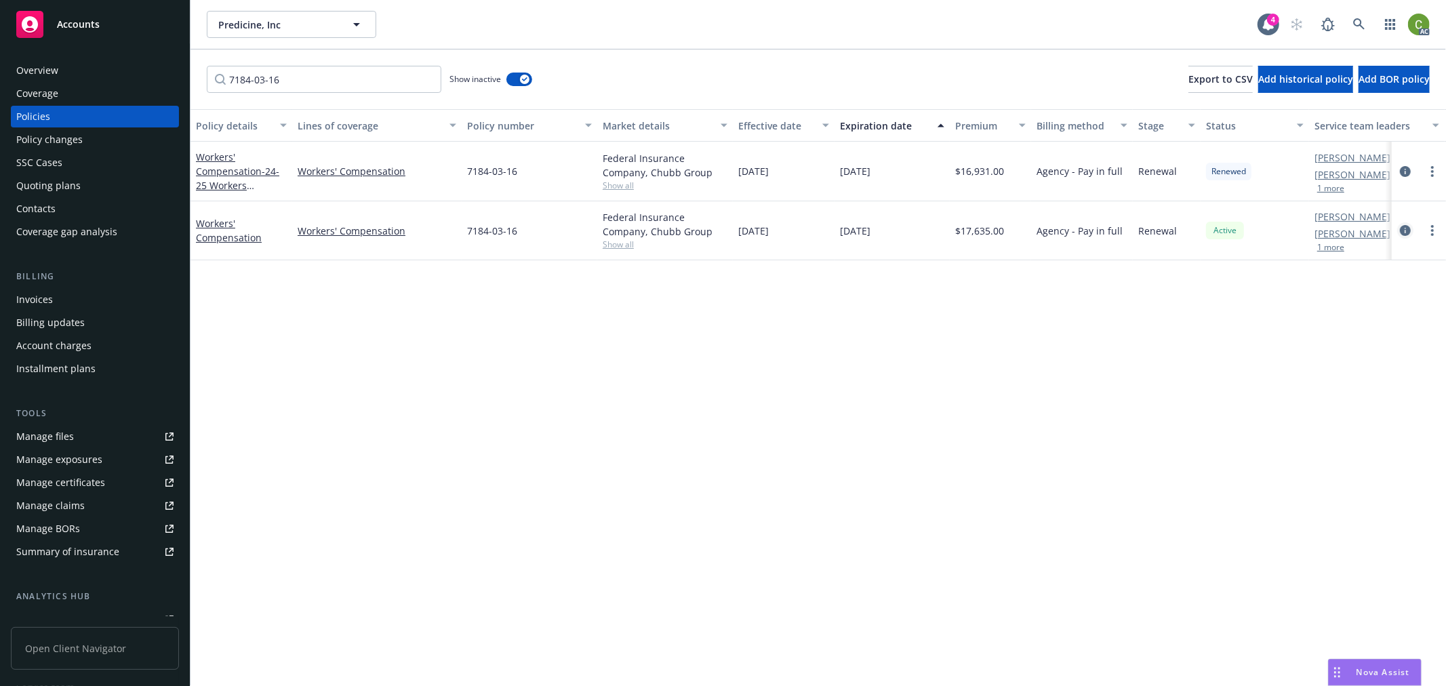
click at [1406, 232] on icon "circleInformation" at bounding box center [1405, 230] width 11 height 11
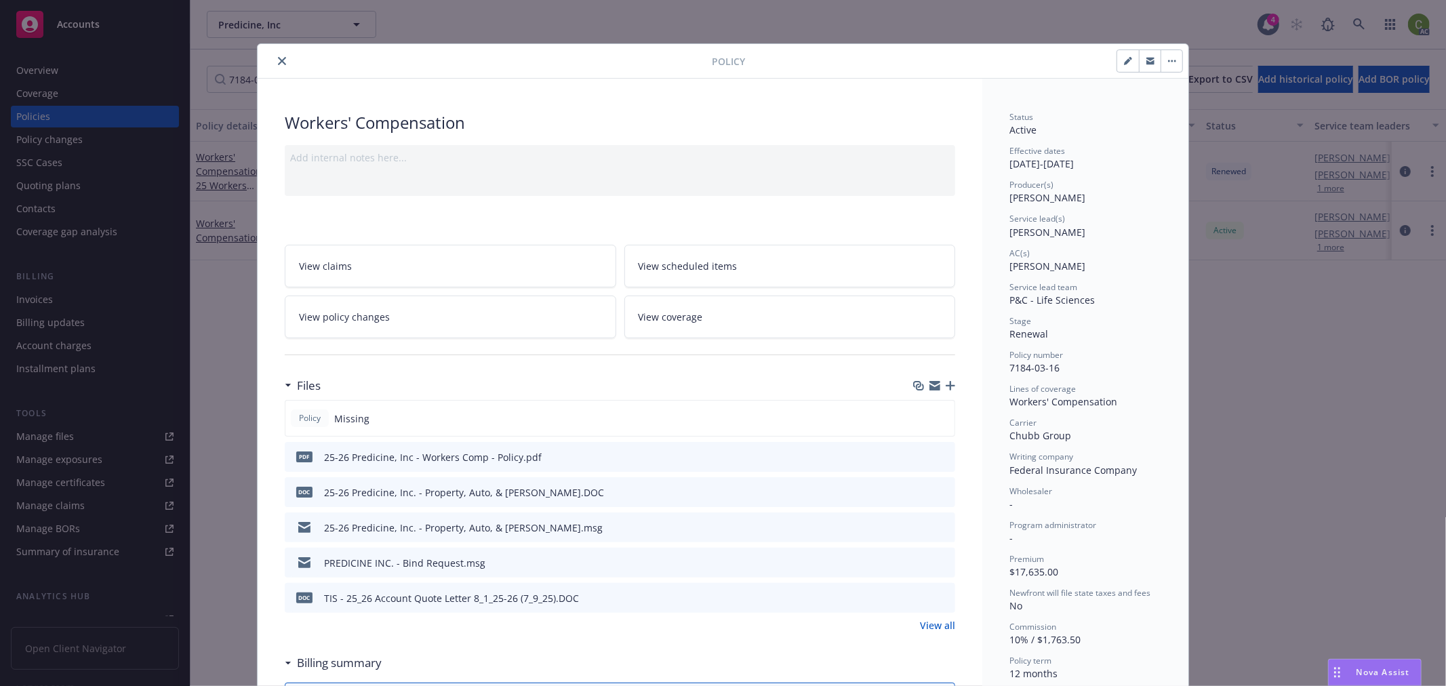
click at [278, 62] on icon "close" at bounding box center [282, 61] width 8 height 8
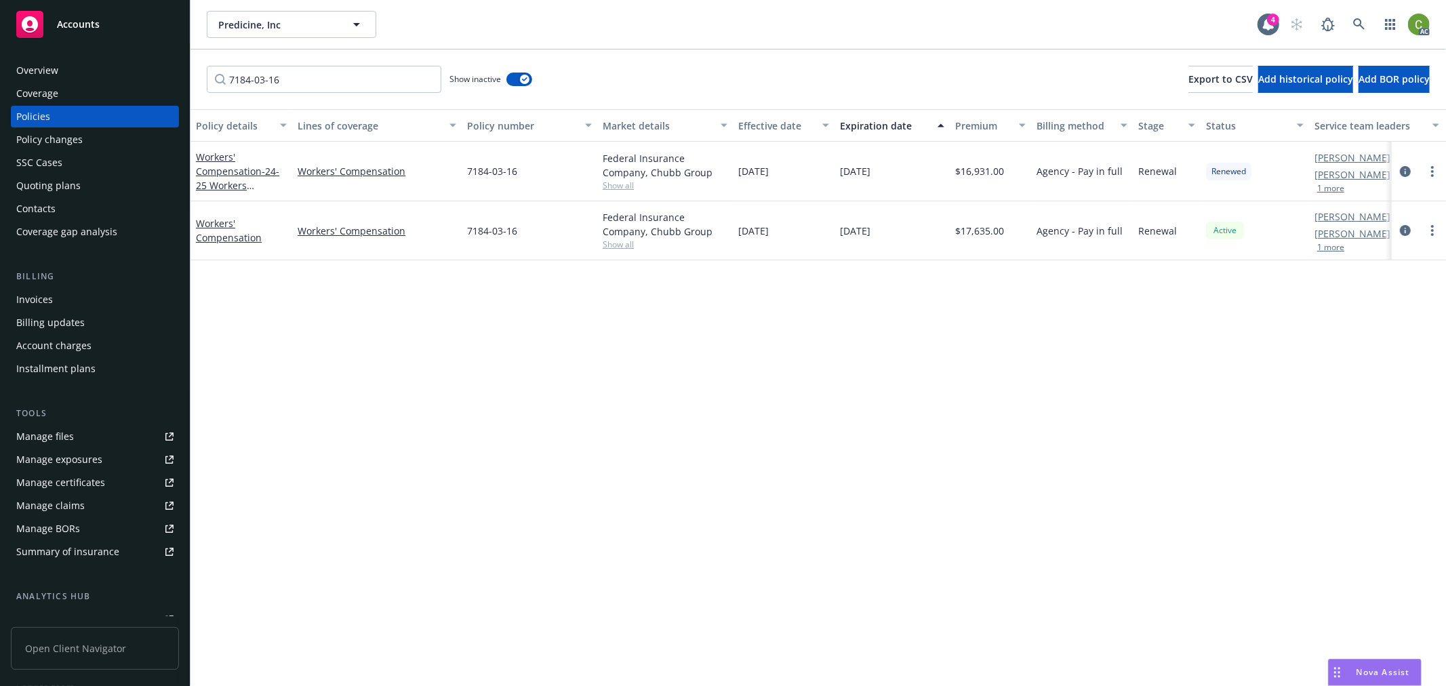
click at [75, 301] on div "Invoices" at bounding box center [94, 300] width 157 height 22
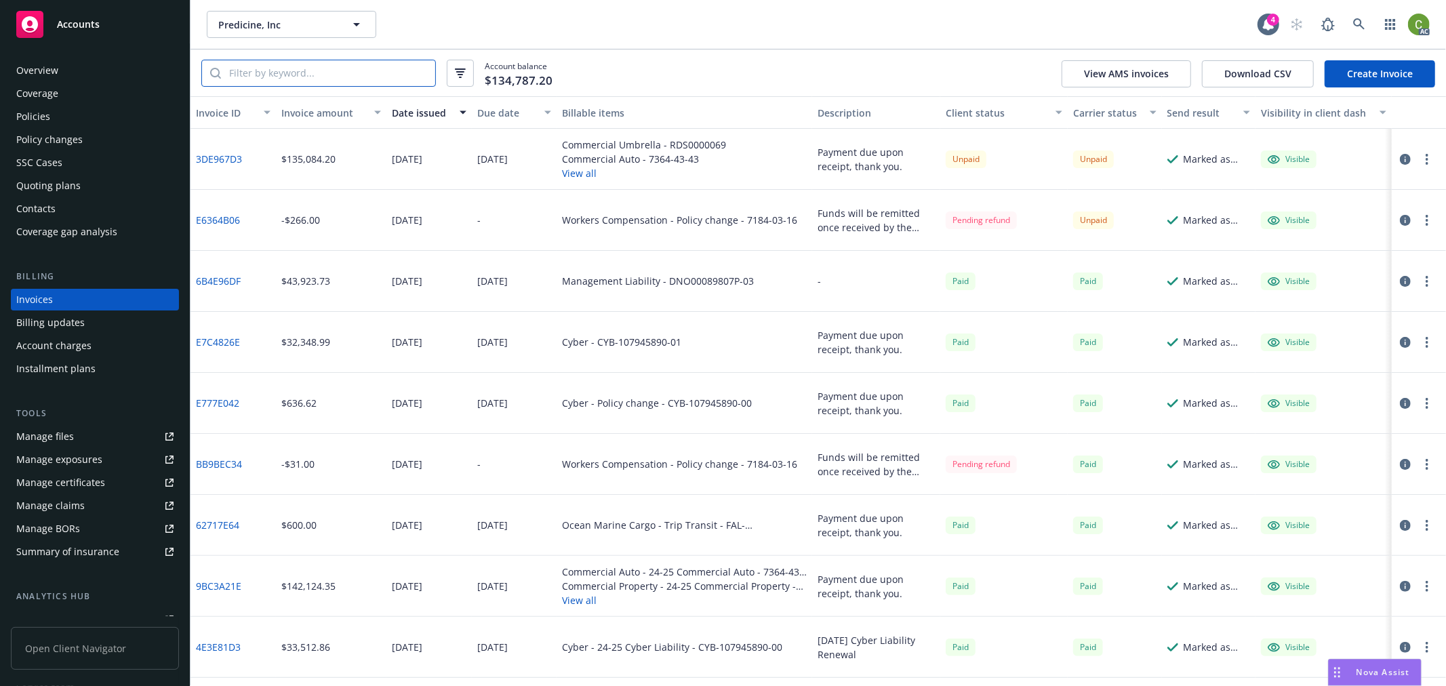
click at [329, 83] on input "search" at bounding box center [328, 73] width 214 height 26
paste input "7184-03-16"
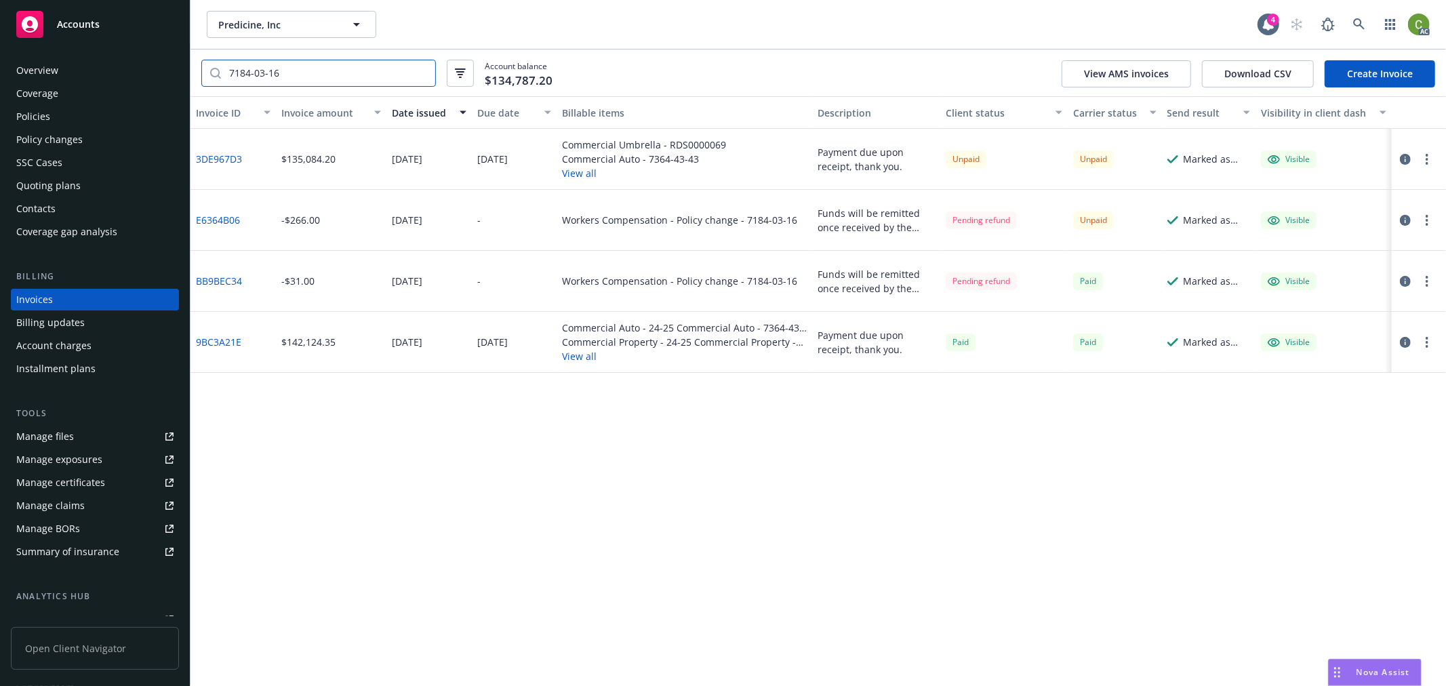
type input "7184-03-16"
click at [324, 113] on div "Invoice amount" at bounding box center [323, 113] width 85 height 14
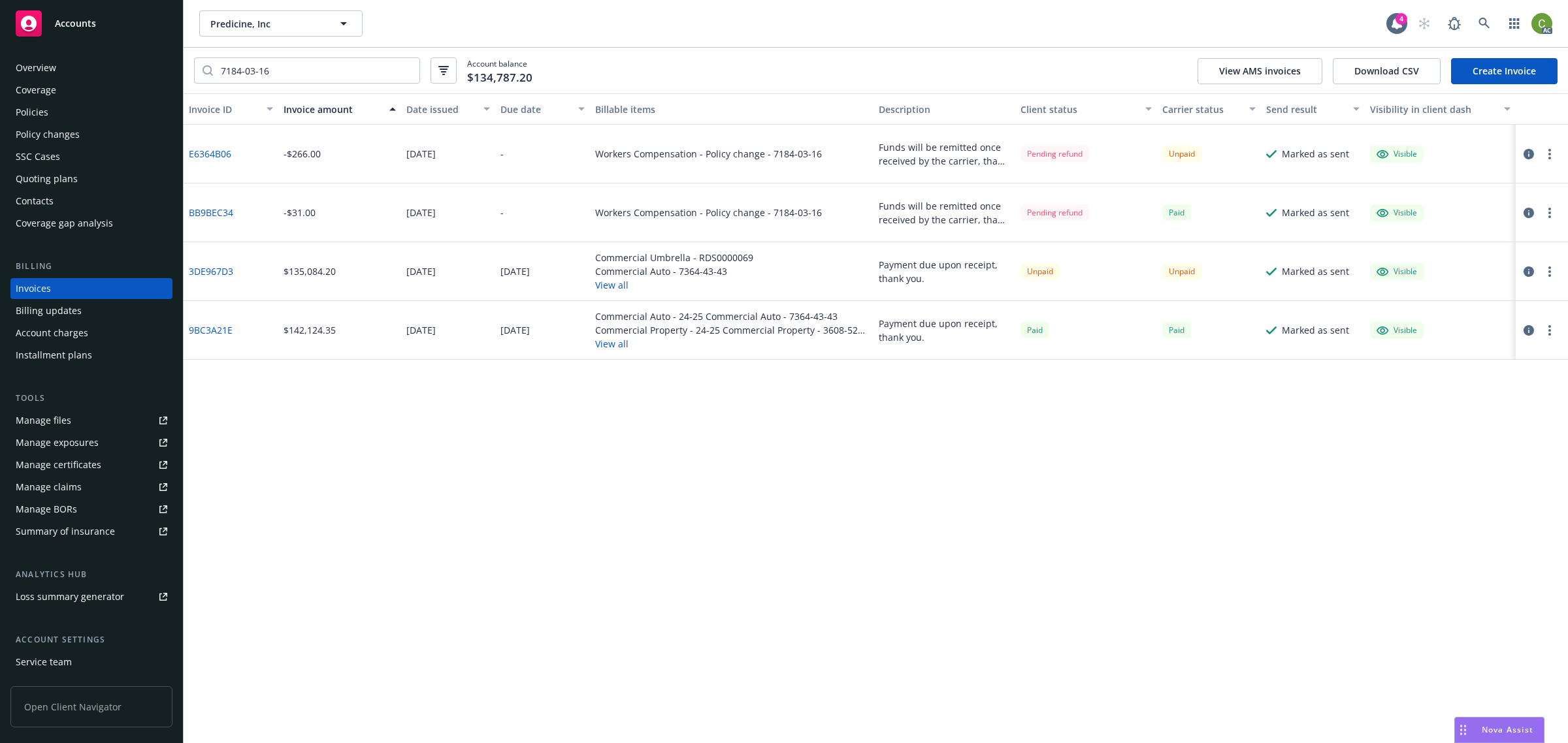
click at [66, 67] on div "Overview" at bounding box center [91, 68] width 151 height 21
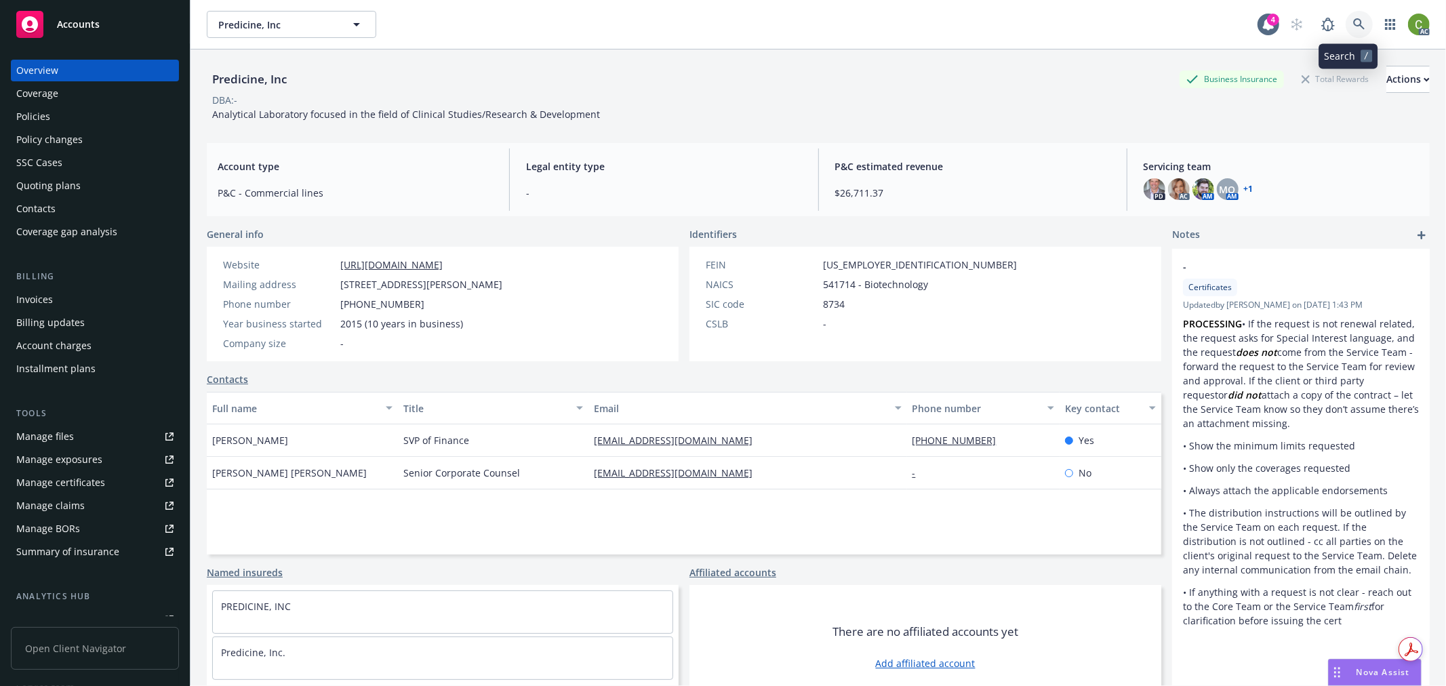
click at [1353, 24] on icon at bounding box center [1359, 24] width 12 height 12
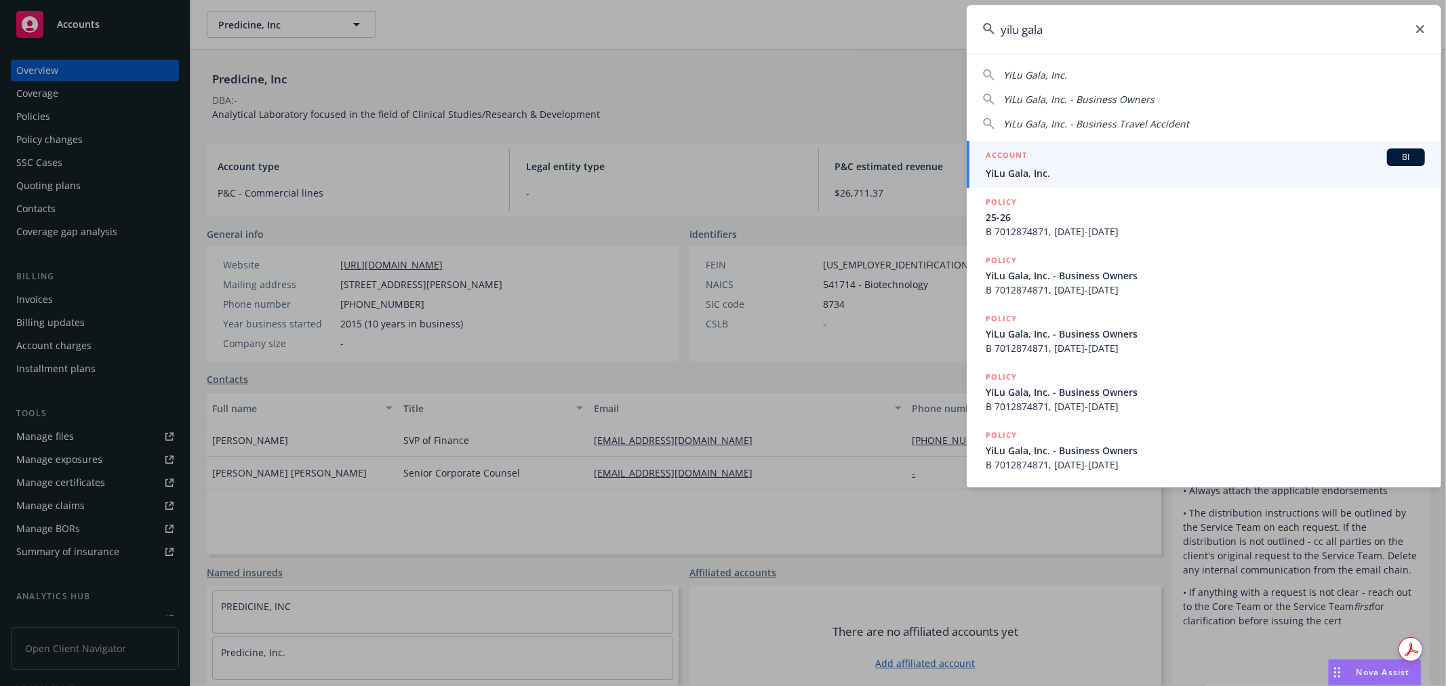
type input "yilu gala"
drag, startPoint x: 1040, startPoint y: 161, endPoint x: 1015, endPoint y: 165, distance: 24.9
click at [1040, 161] on div "ACCOUNT BI" at bounding box center [1204, 157] width 439 height 18
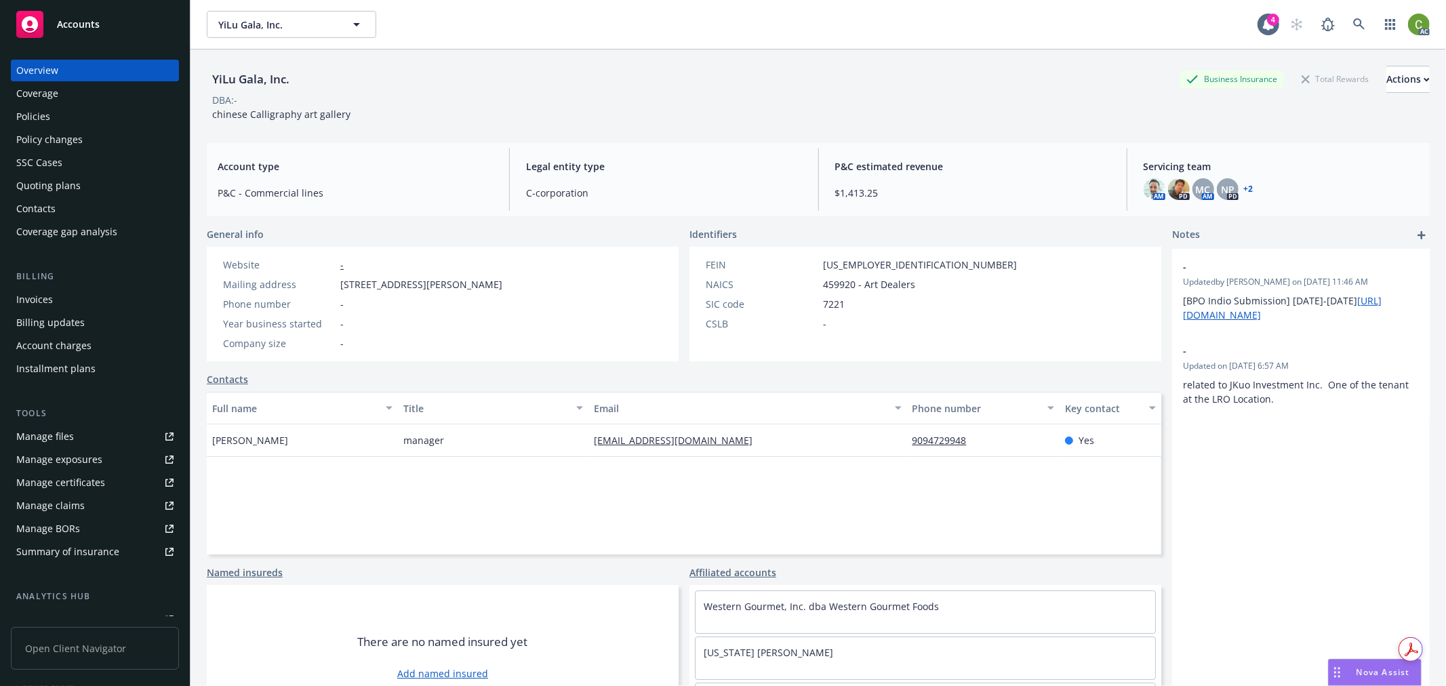
click at [39, 299] on div "Invoices" at bounding box center [34, 300] width 37 height 22
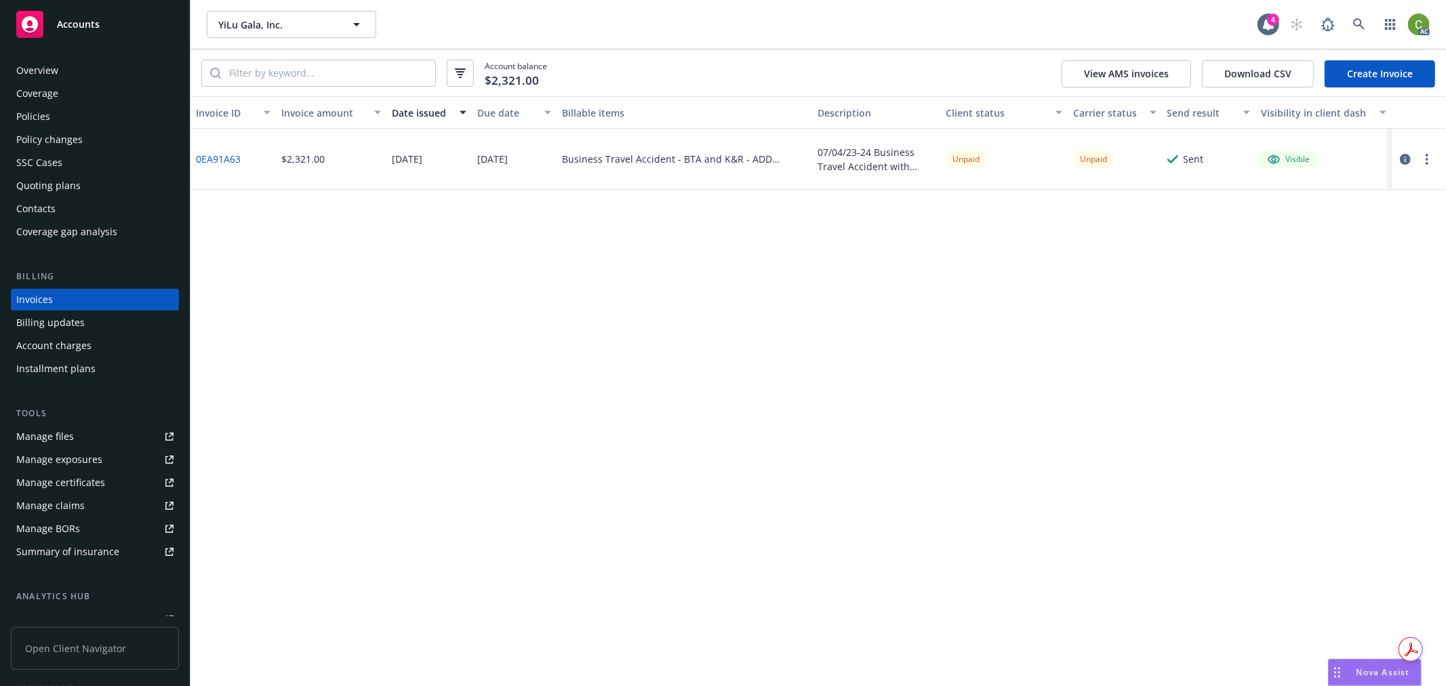
click at [1404, 156] on icon "button" at bounding box center [1405, 159] width 11 height 11
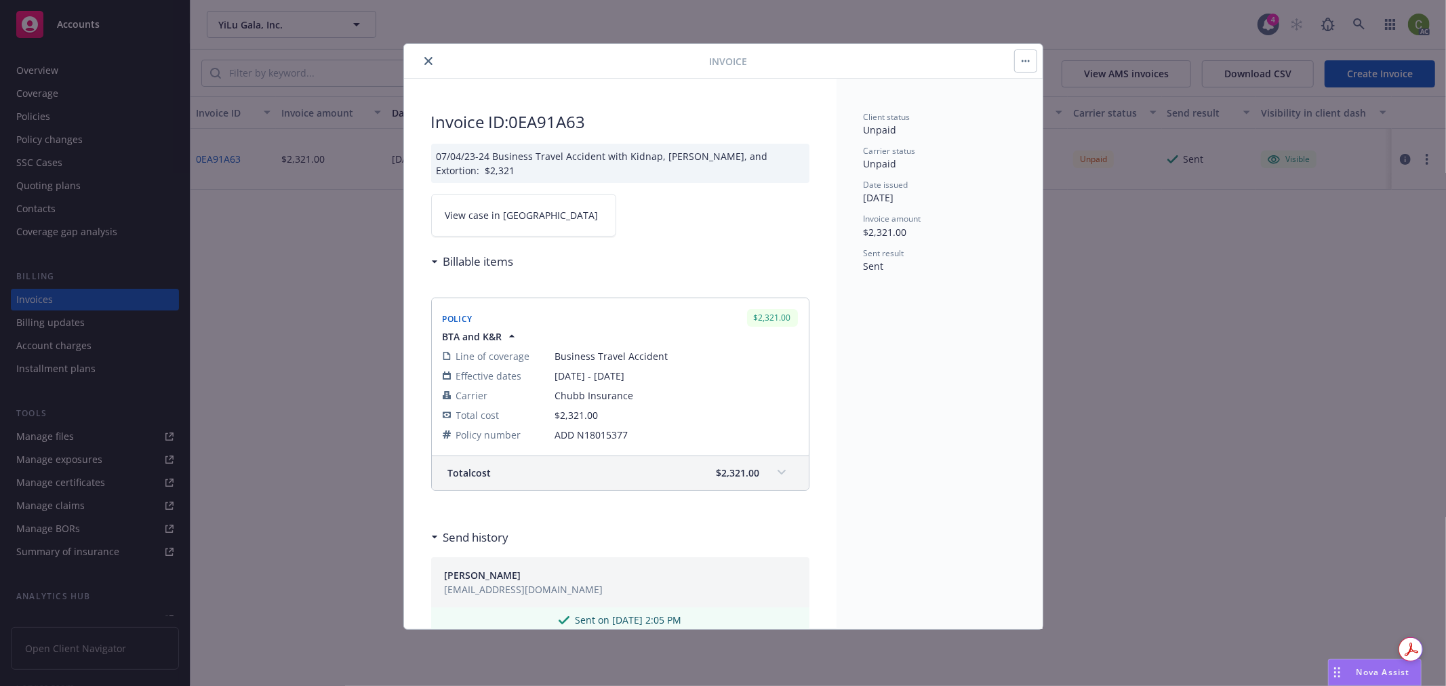
click at [516, 215] on span "View case in SSC" at bounding box center [521, 215] width 153 height 14
click at [432, 61] on button "close" at bounding box center [428, 61] width 16 height 16
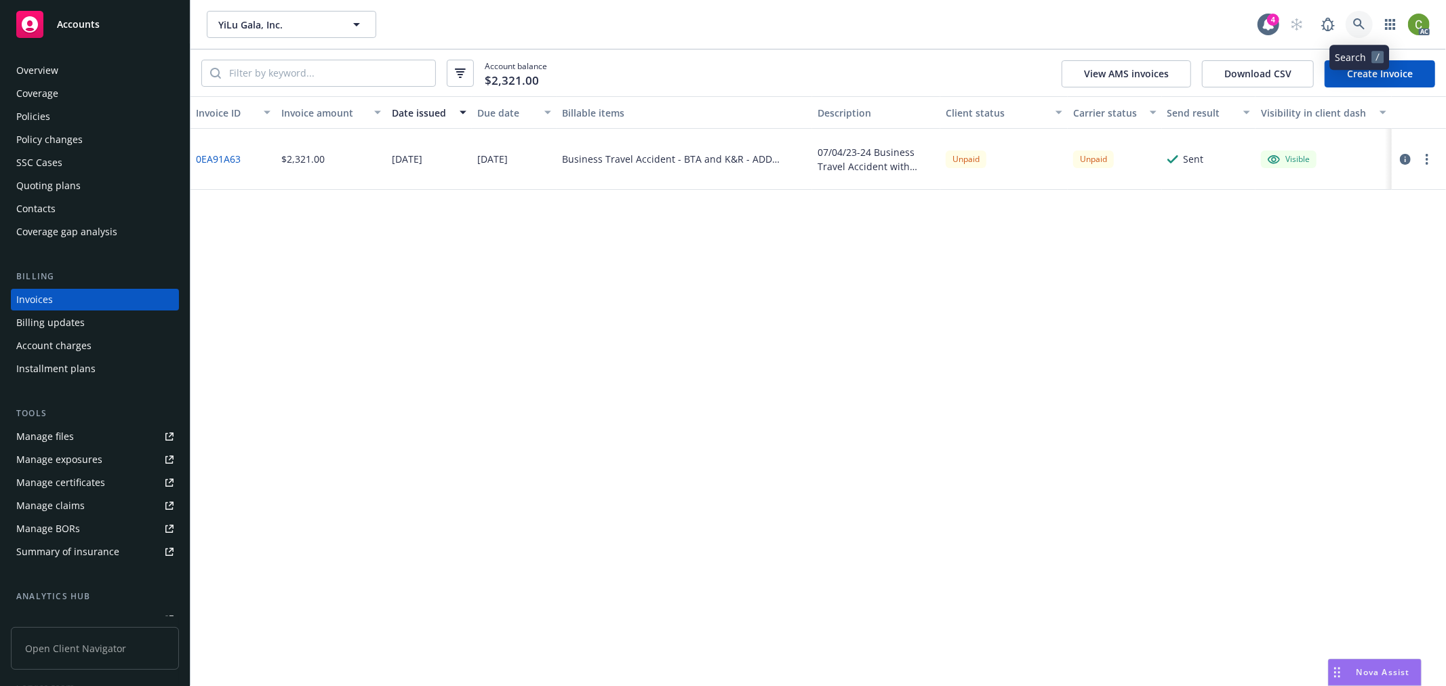
drag, startPoint x: 1363, startPoint y: 27, endPoint x: 1347, endPoint y: 52, distance: 29.5
click at [1362, 26] on icon at bounding box center [1359, 24] width 12 height 12
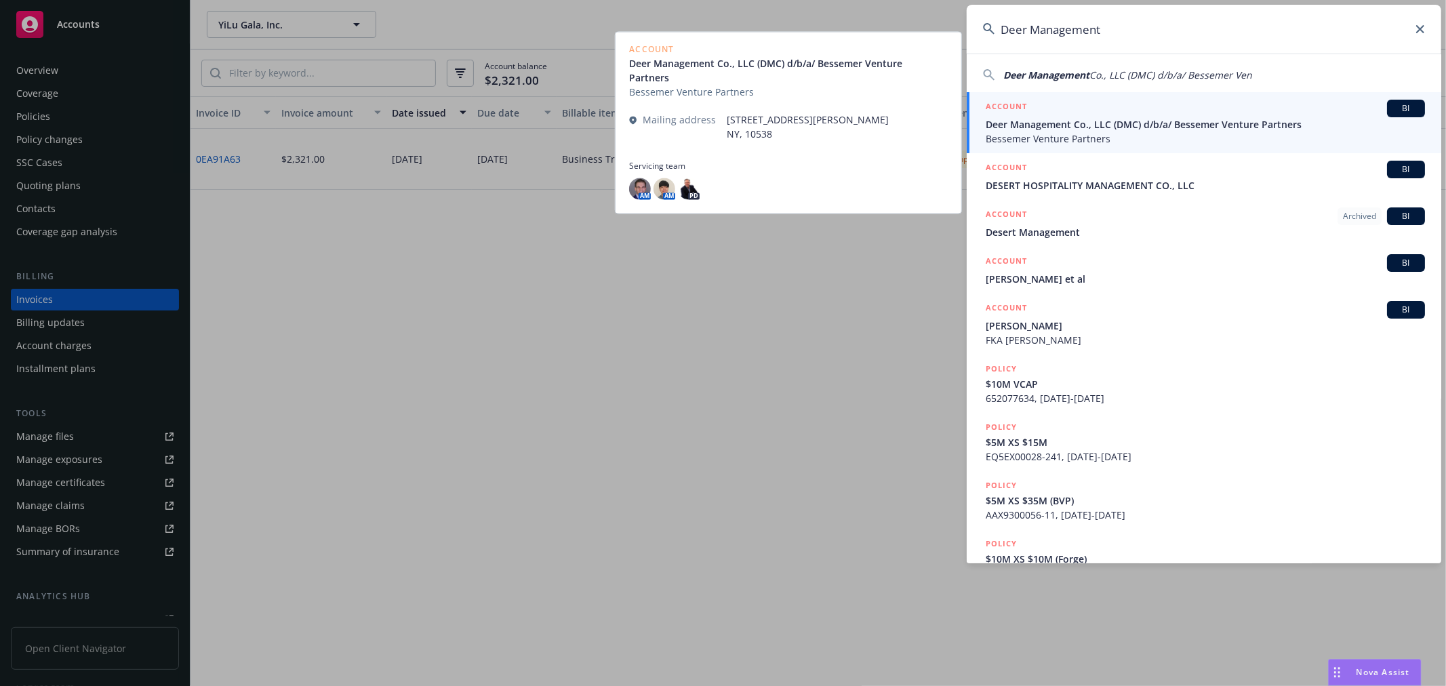
type input "Deer Management"
click at [1044, 129] on span "Deer Management Co., LLC (DMC) d/b/a/ Bessemer Venture Partners" at bounding box center [1204, 124] width 439 height 14
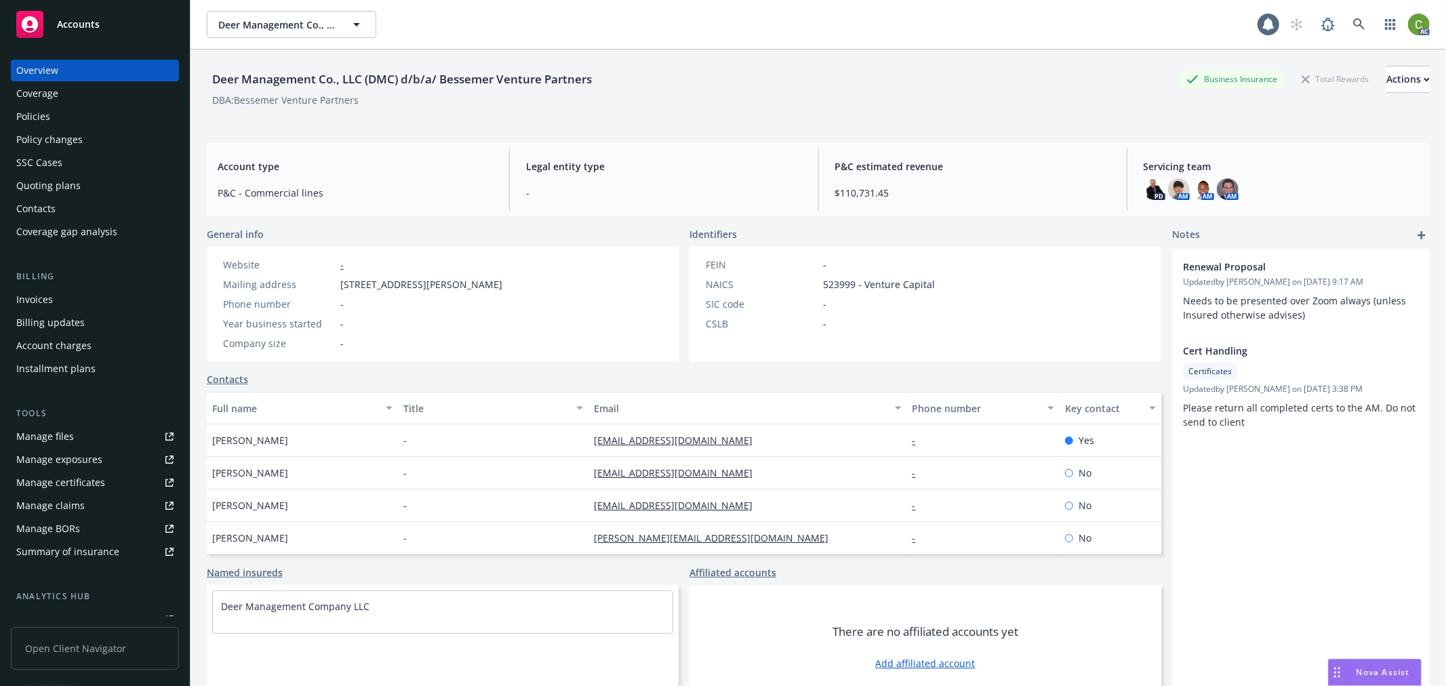
click at [62, 300] on div "Invoices" at bounding box center [94, 300] width 157 height 22
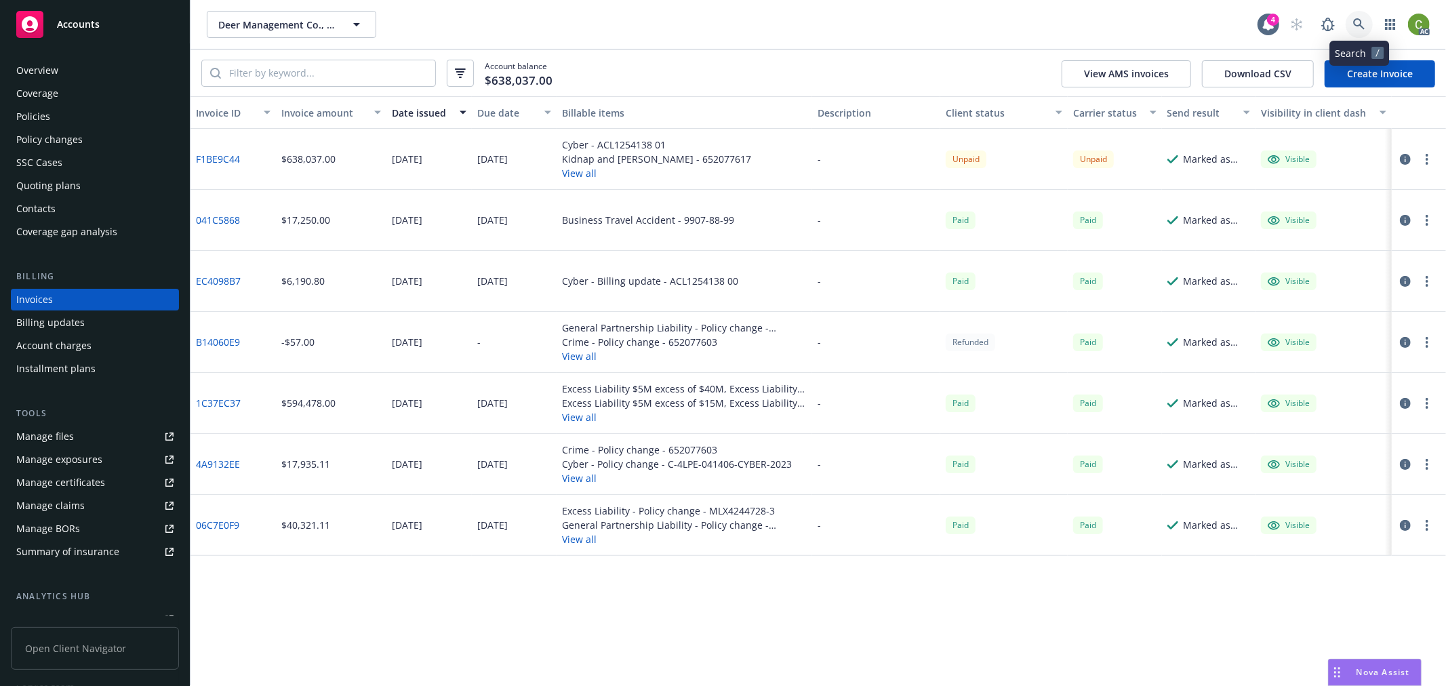
click at [1350, 28] on link at bounding box center [1358, 24] width 27 height 27
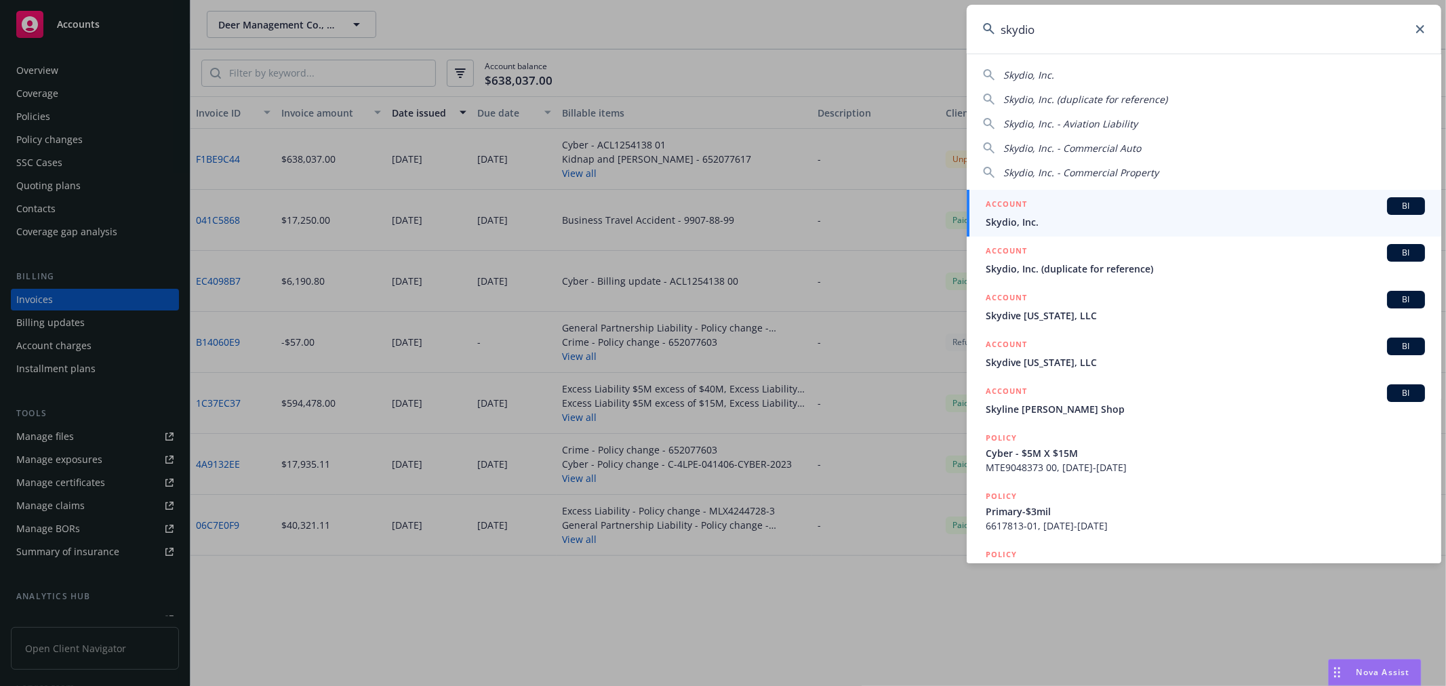
type input "skydio"
drag, startPoint x: 1080, startPoint y: 207, endPoint x: 1021, endPoint y: 208, distance: 59.6
click at [1080, 207] on div "ACCOUNT BI" at bounding box center [1204, 206] width 439 height 18
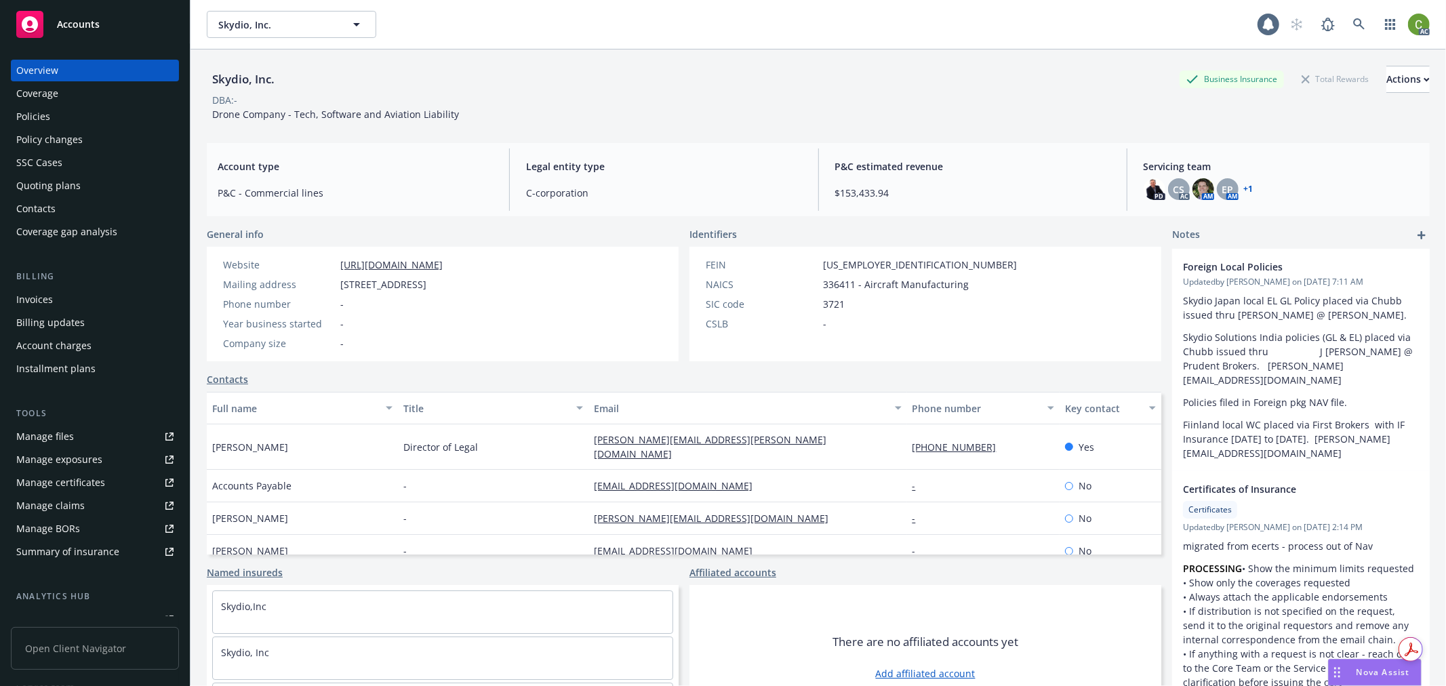
click at [41, 297] on div "Invoices" at bounding box center [34, 300] width 37 height 22
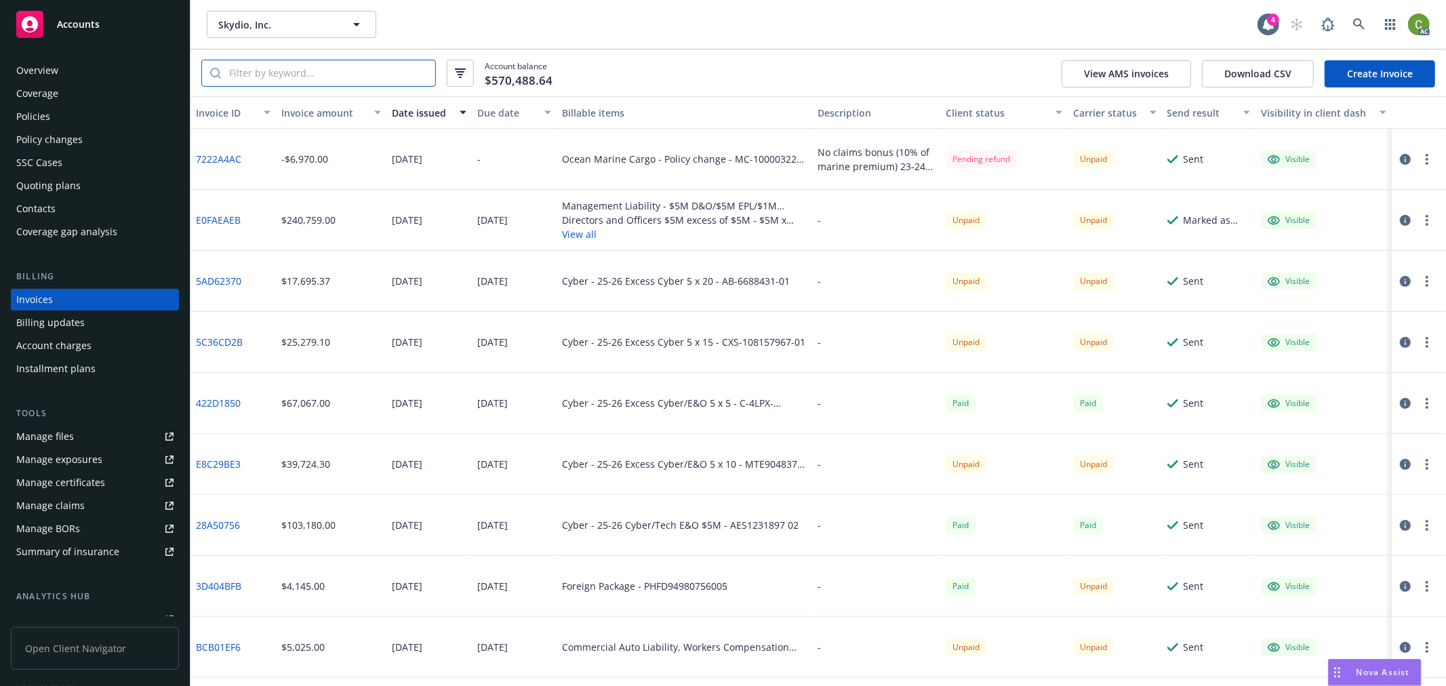
click at [319, 75] on input "search" at bounding box center [328, 73] width 214 height 26
paste input "G47681157"
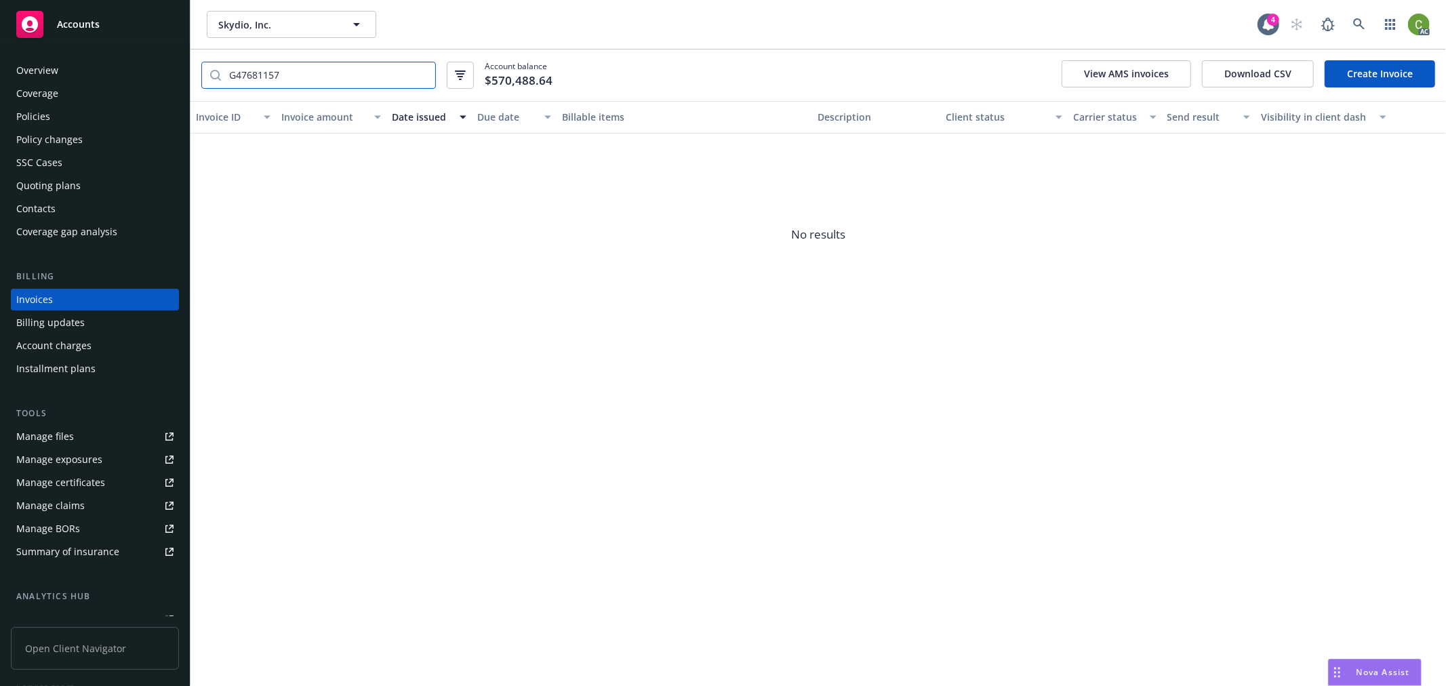
drag, startPoint x: 314, startPoint y: 73, endPoint x: -214, endPoint y: 73, distance: 528.6
click at [0, 73] on html "Accounts Overview Coverage Policies Policy changes SSC Cases Quoting plans Cont…" at bounding box center [723, 343] width 1446 height 686
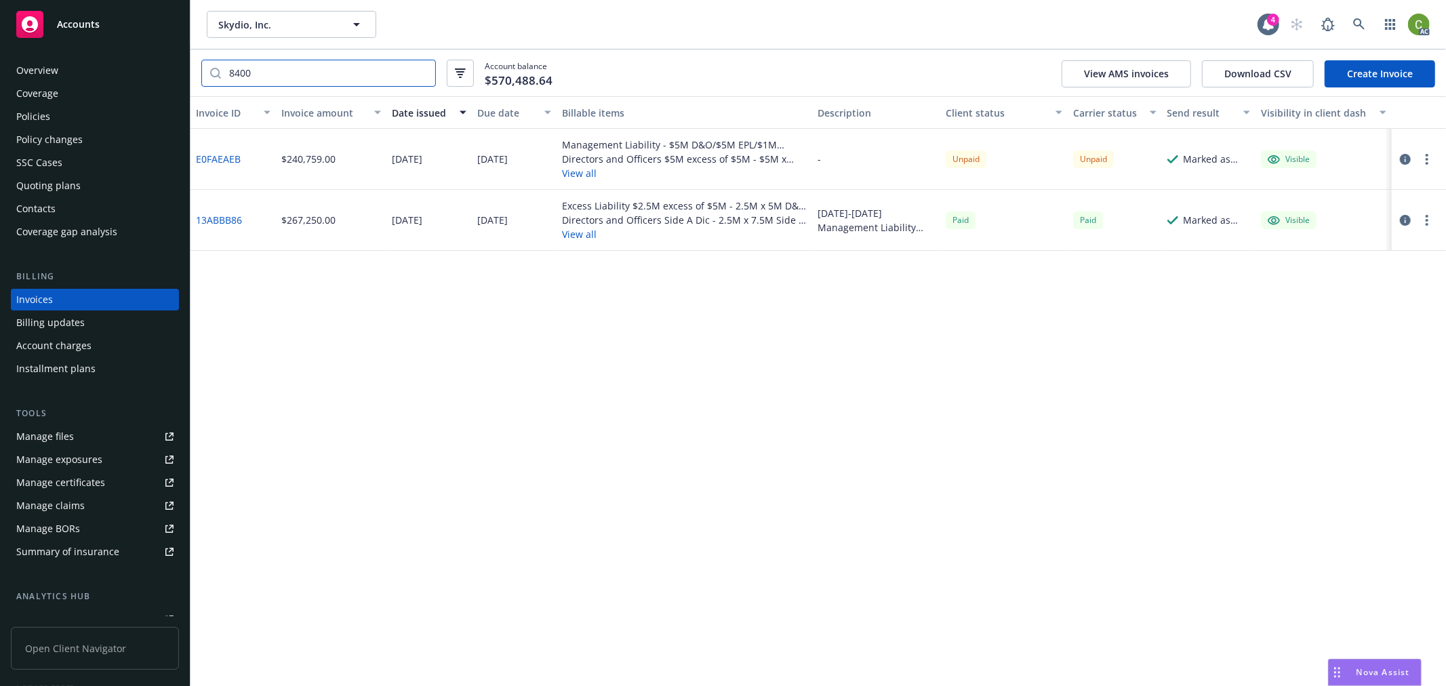
type input "8400"
click at [1408, 161] on icon "button" at bounding box center [1405, 159] width 11 height 11
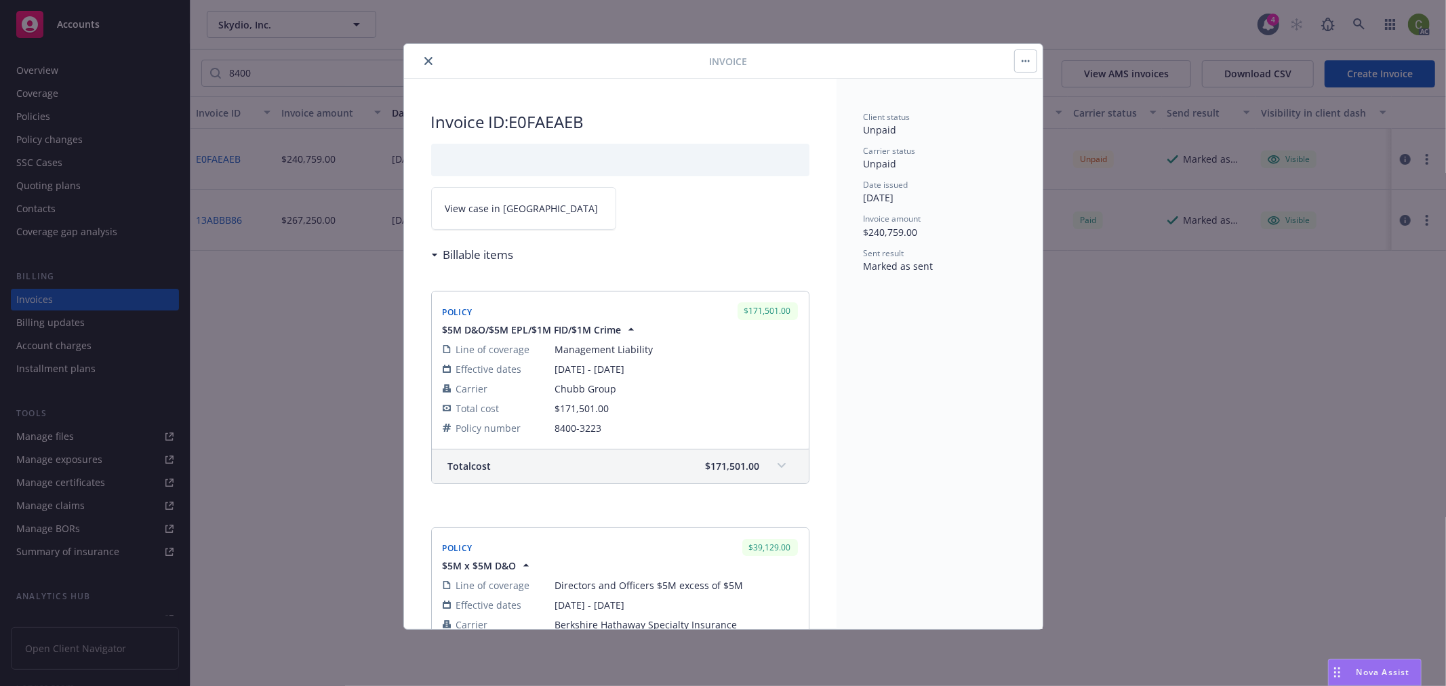
click at [504, 217] on link "View case in SSC" at bounding box center [523, 208] width 185 height 43
click at [426, 64] on icon "close" at bounding box center [428, 61] width 8 height 8
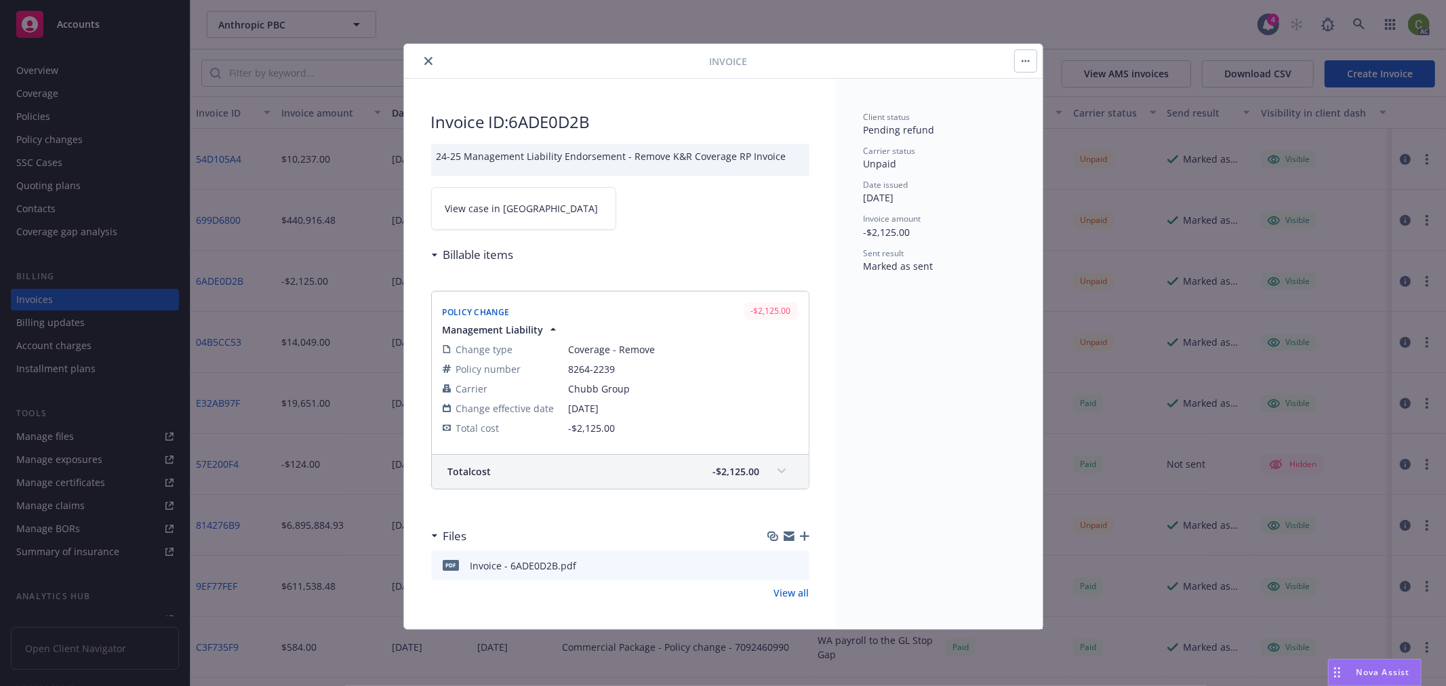
click at [486, 209] on span "View case in [GEOGRAPHIC_DATA]" at bounding box center [521, 208] width 153 height 14
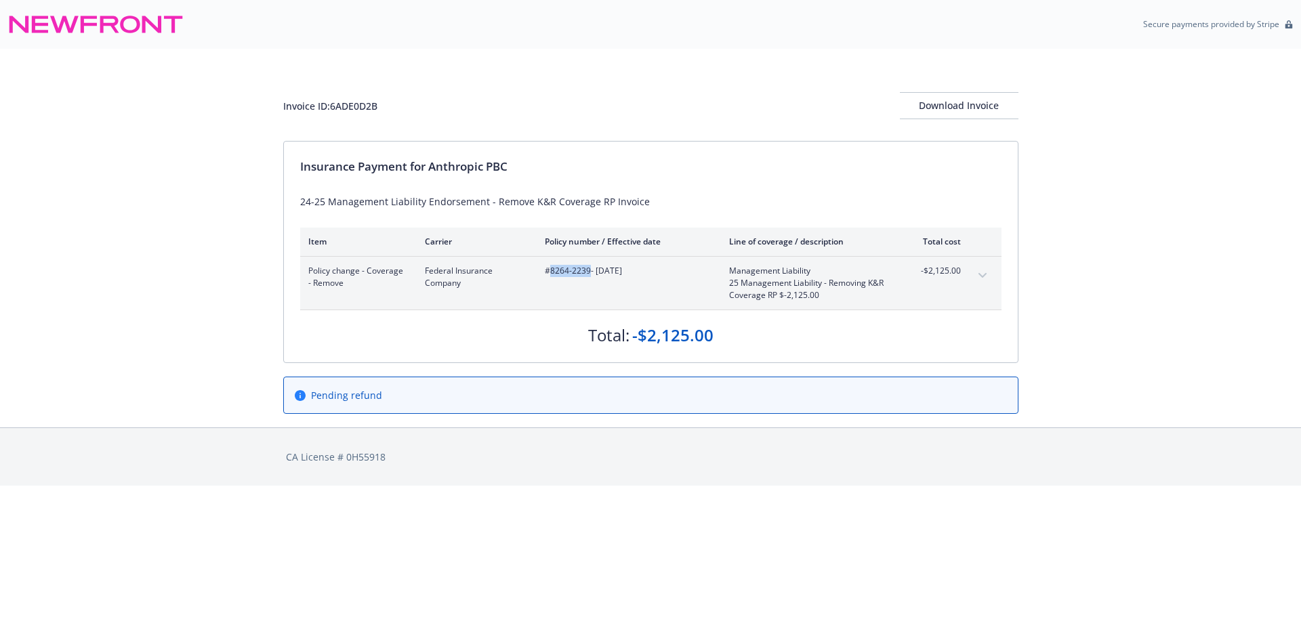
drag, startPoint x: 550, startPoint y: 279, endPoint x: 590, endPoint y: 279, distance: 39.3
click at [590, 279] on div "#8264-2239 - [DATE]" at bounding box center [626, 283] width 163 height 37
copy span "8264-2239"
click at [362, 107] on div "Invoice ID: 6ADE0D2B" at bounding box center [330, 106] width 94 height 14
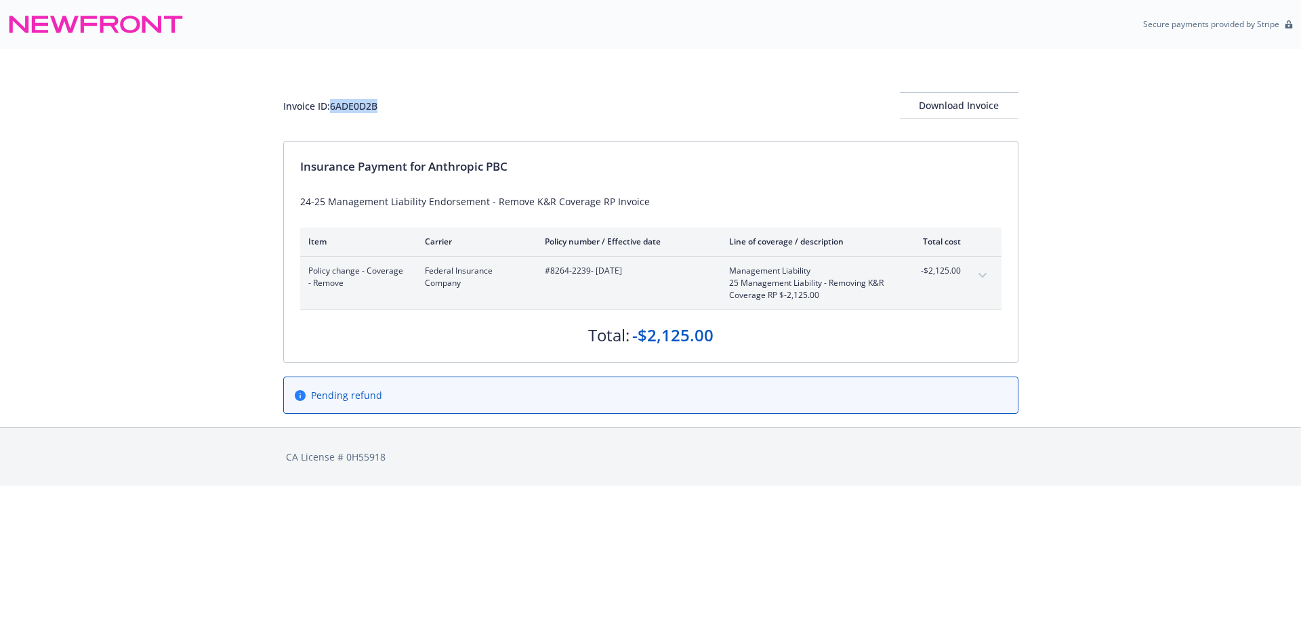
copy div "6ADE0D2B"
drag, startPoint x: 550, startPoint y: 277, endPoint x: 588, endPoint y: 277, distance: 38.0
click at [588, 277] on div "#8264-2239 - [DATE]" at bounding box center [626, 283] width 163 height 37
copy span "8264-2239"
drag, startPoint x: 429, startPoint y: 165, endPoint x: 762, endPoint y: 211, distance: 336.6
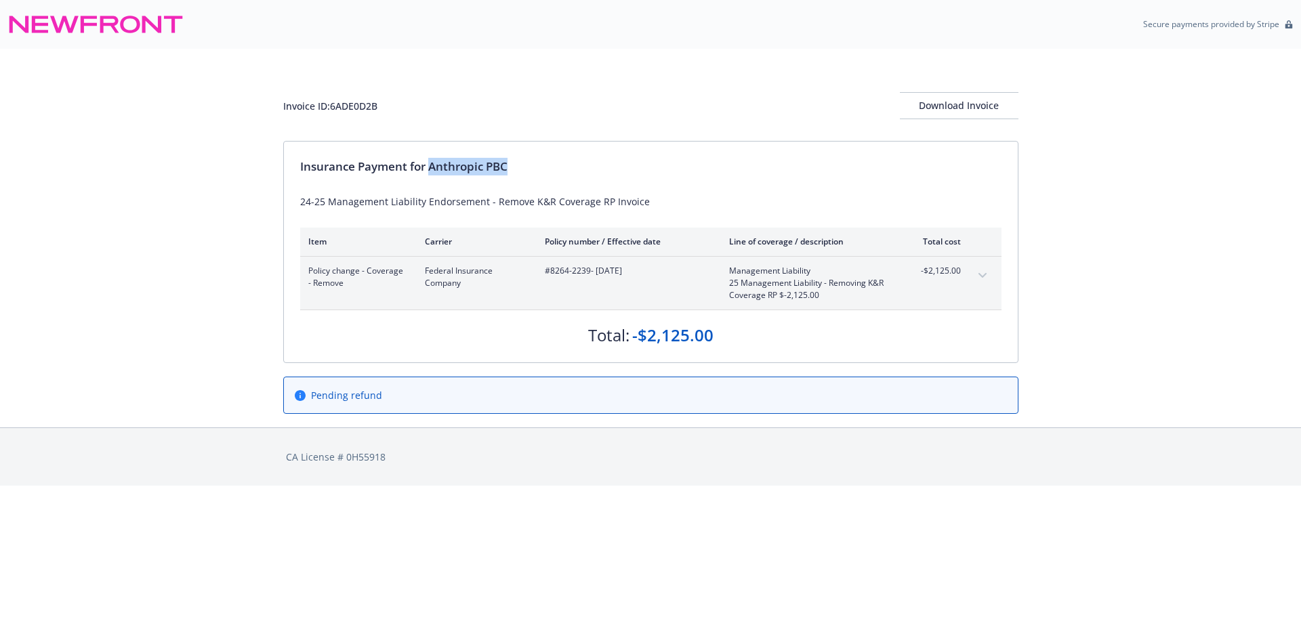
click at [737, 179] on div "Insurance Payment for Anthropic PBC 24-25 Management Liability Endorsement - Re…" at bounding box center [651, 252] width 734 height 221
copy div "Anthropic PBC 24-25 Management Liability Endorsement - Remove K&R Coverage RP I…"
click at [464, 165] on div "Insurance Payment for Anthropic PBC" at bounding box center [650, 167] width 701 height 18
drag, startPoint x: 430, startPoint y: 168, endPoint x: 573, endPoint y: 168, distance: 143.0
click at [573, 168] on div "Insurance Payment for Anthropic PBC" at bounding box center [650, 167] width 701 height 18
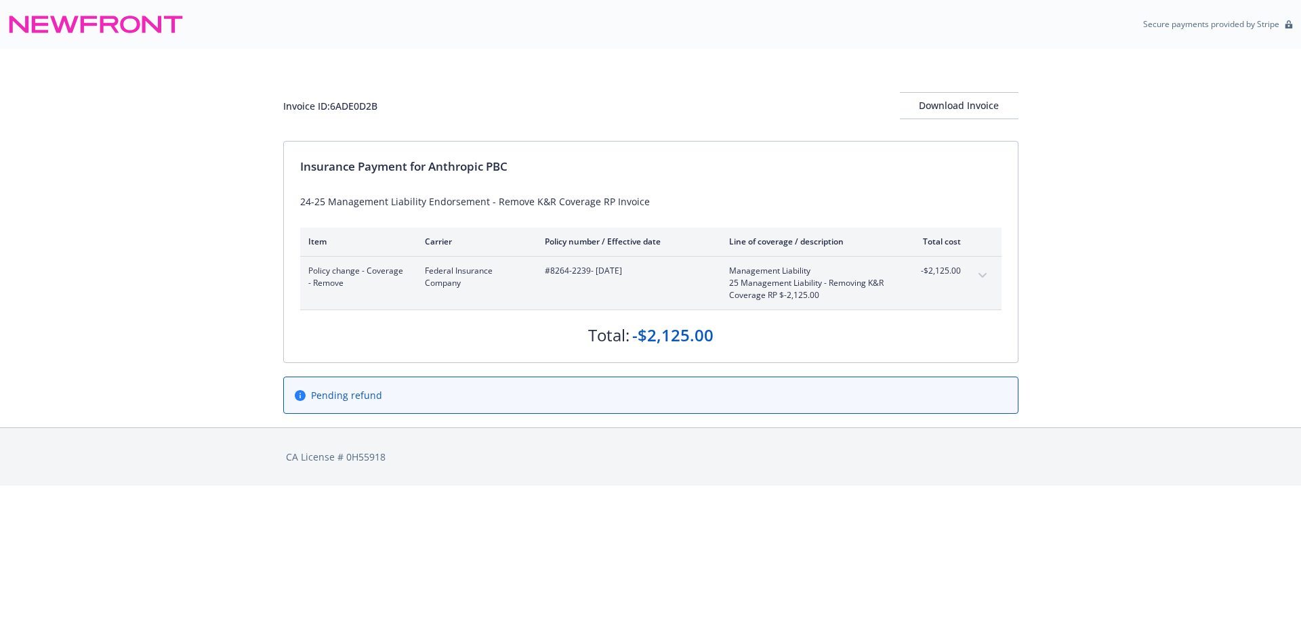
click at [352, 115] on div "Invoice ID: 6ADE0D2B Download Invoice" at bounding box center [650, 105] width 735 height 27
click at [354, 106] on div "Invoice ID: 6ADE0D2B" at bounding box center [330, 106] width 94 height 14
drag, startPoint x: 354, startPoint y: 106, endPoint x: 1232, endPoint y: 173, distance: 880.9
click at [370, 106] on div "Invoice ID: 6ADE0D2B" at bounding box center [330, 106] width 94 height 14
copy div "6ADE0D2B"
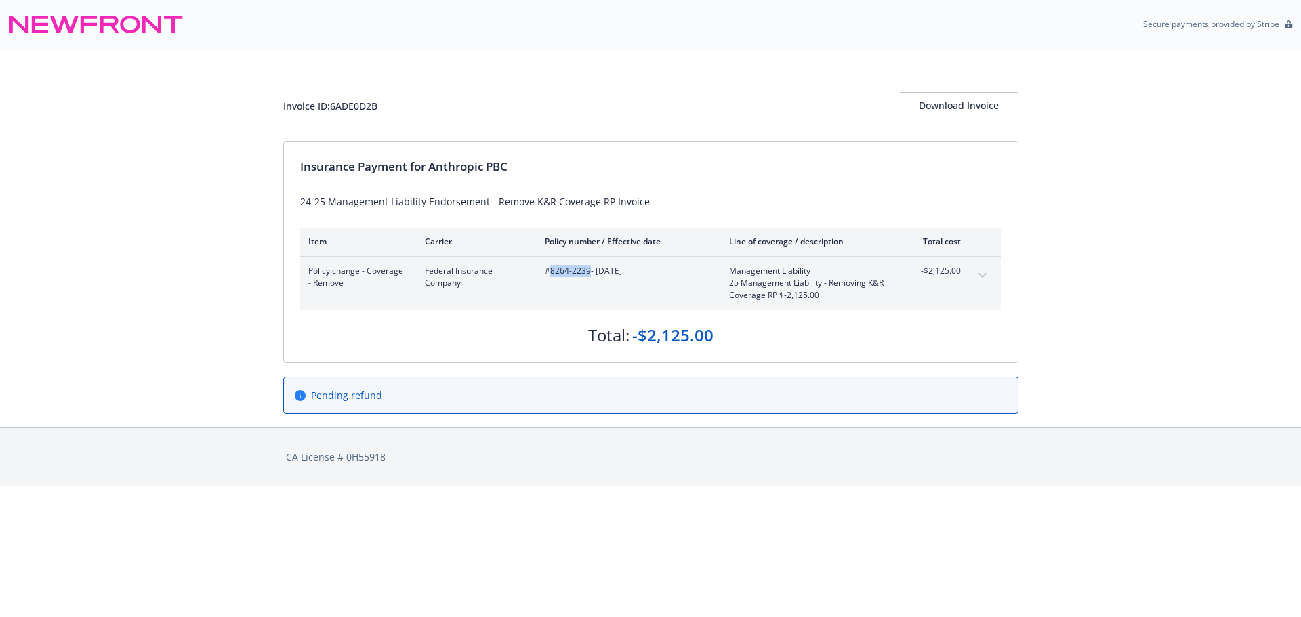
drag, startPoint x: 550, startPoint y: 278, endPoint x: 590, endPoint y: 283, distance: 40.4
click at [590, 283] on div "#8264-2239 - 08/01/2025" at bounding box center [626, 283] width 163 height 37
copy span "8264-2239"
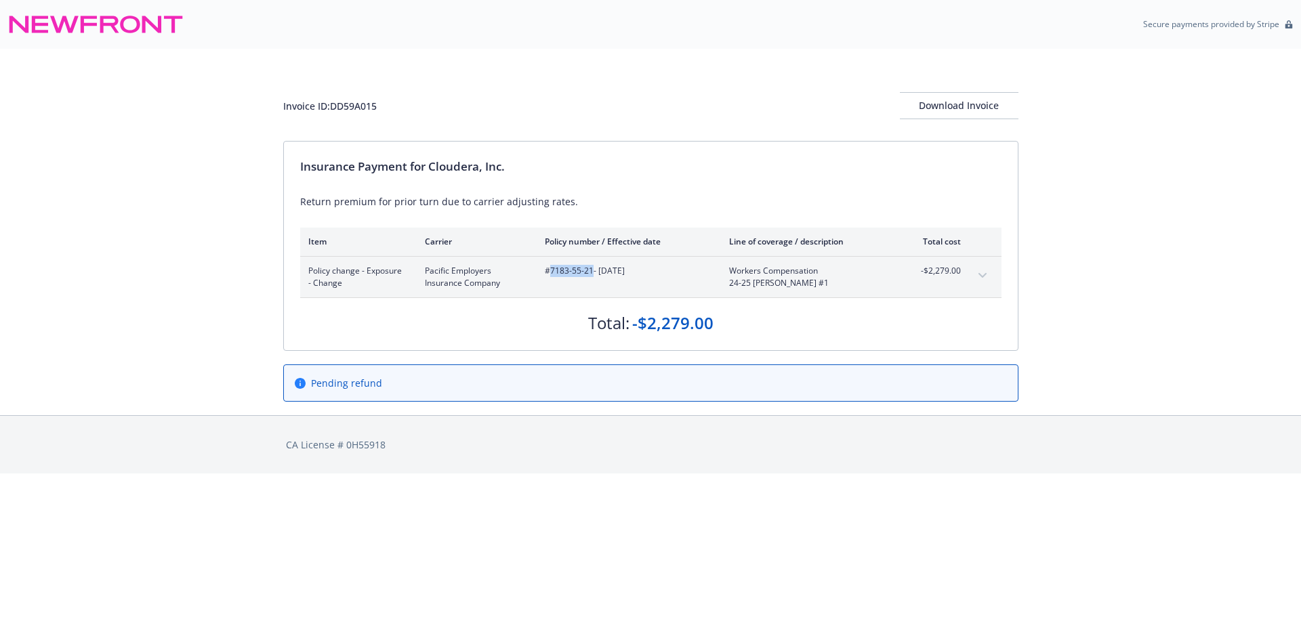
drag, startPoint x: 549, startPoint y: 276, endPoint x: 590, endPoint y: 276, distance: 41.3
click at [590, 276] on span "#7183-55-21 - [DATE]" at bounding box center [626, 271] width 163 height 12
copy span "7183-55-21"
click at [336, 100] on div "Invoice ID: DD59A015" at bounding box center [330, 106] width 94 height 14
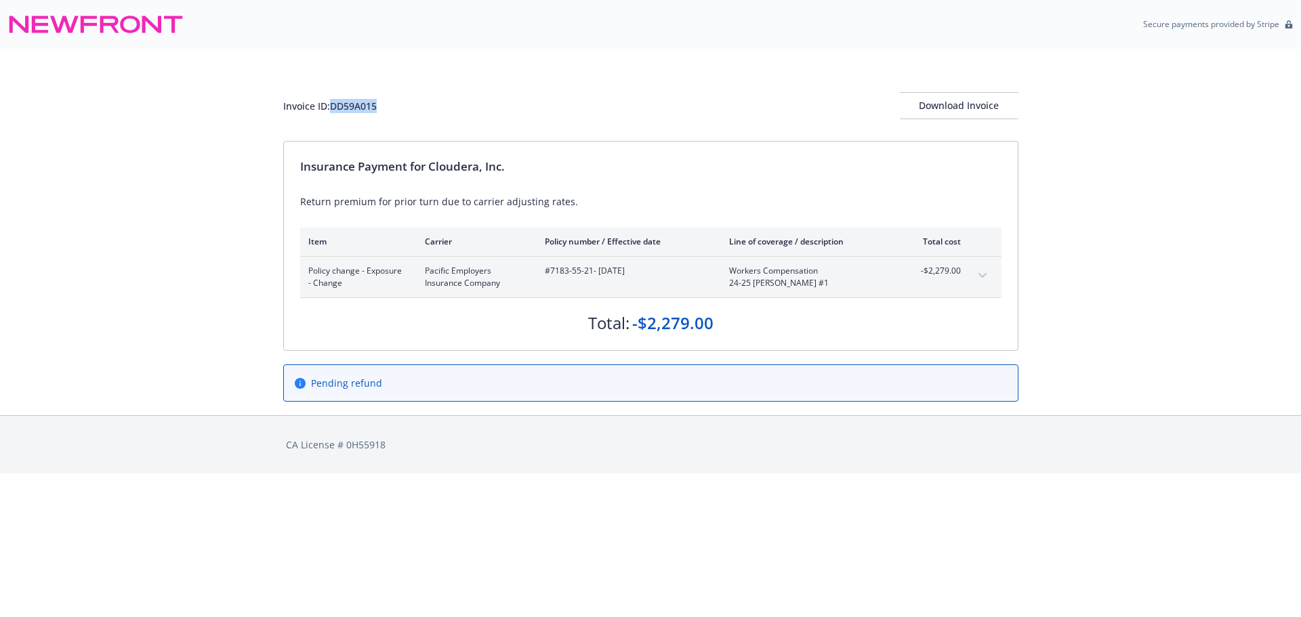
copy div "DD59A015"
drag, startPoint x: 431, startPoint y: 166, endPoint x: 896, endPoint y: 333, distance: 493.9
click at [616, 173] on div "Insurance Payment for Cloudera, Inc." at bounding box center [650, 167] width 701 height 18
copy div "Cloudera, Inc."
drag, startPoint x: 549, startPoint y: 277, endPoint x: 590, endPoint y: 277, distance: 41.3
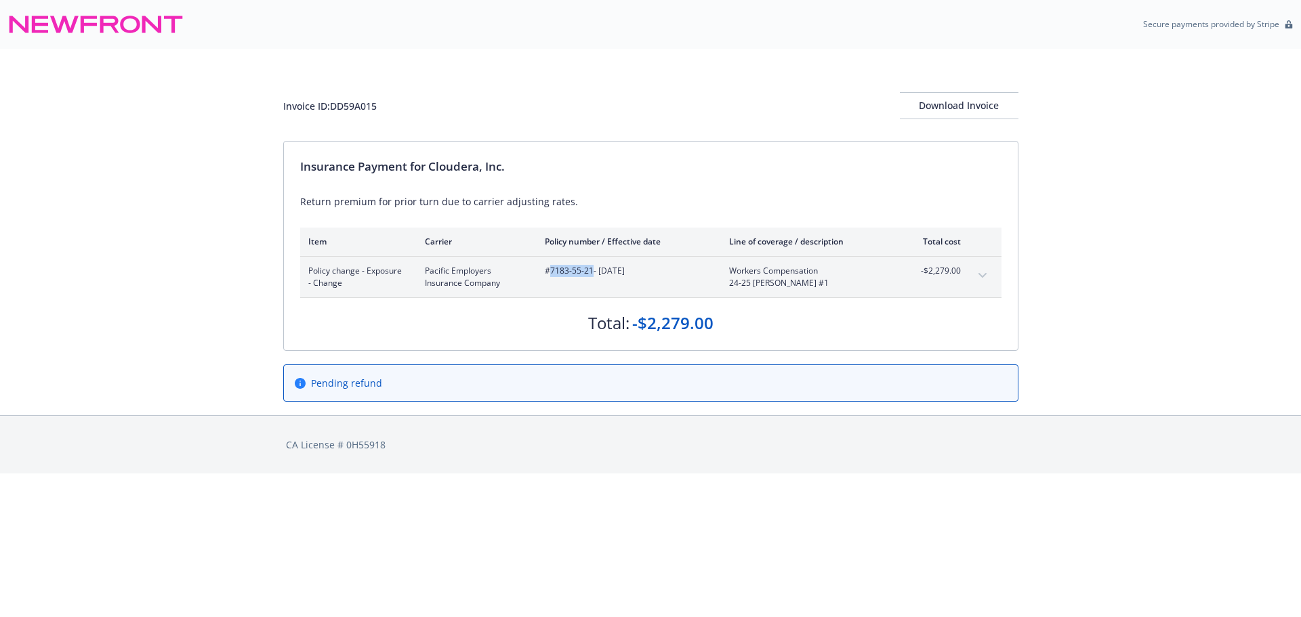
click at [590, 277] on div "#7183-55-21 - 01/01/2024" at bounding box center [626, 277] width 163 height 24
copy span "7183-55-21"
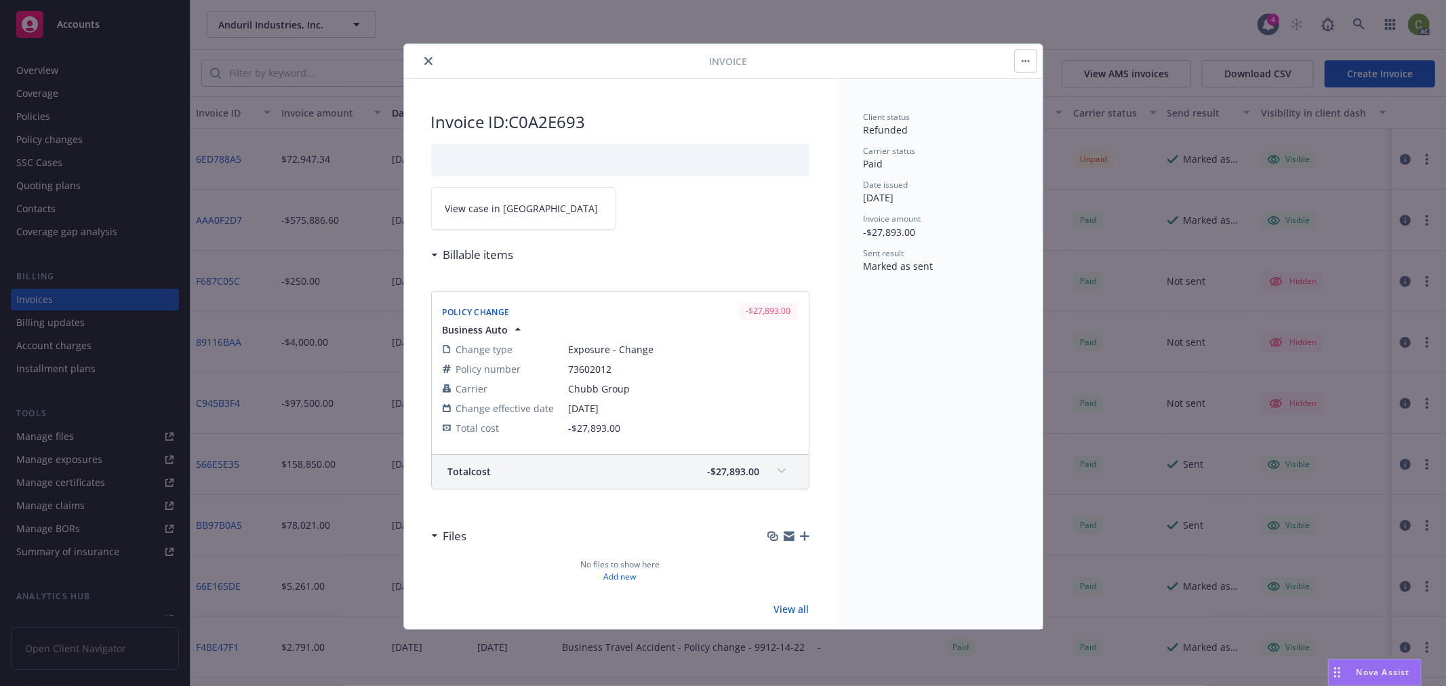
click at [591, 367] on span "73602012" at bounding box center [683, 369] width 229 height 14
copy span "73602012"
click at [504, 201] on span "View case in SSC" at bounding box center [521, 208] width 153 height 14
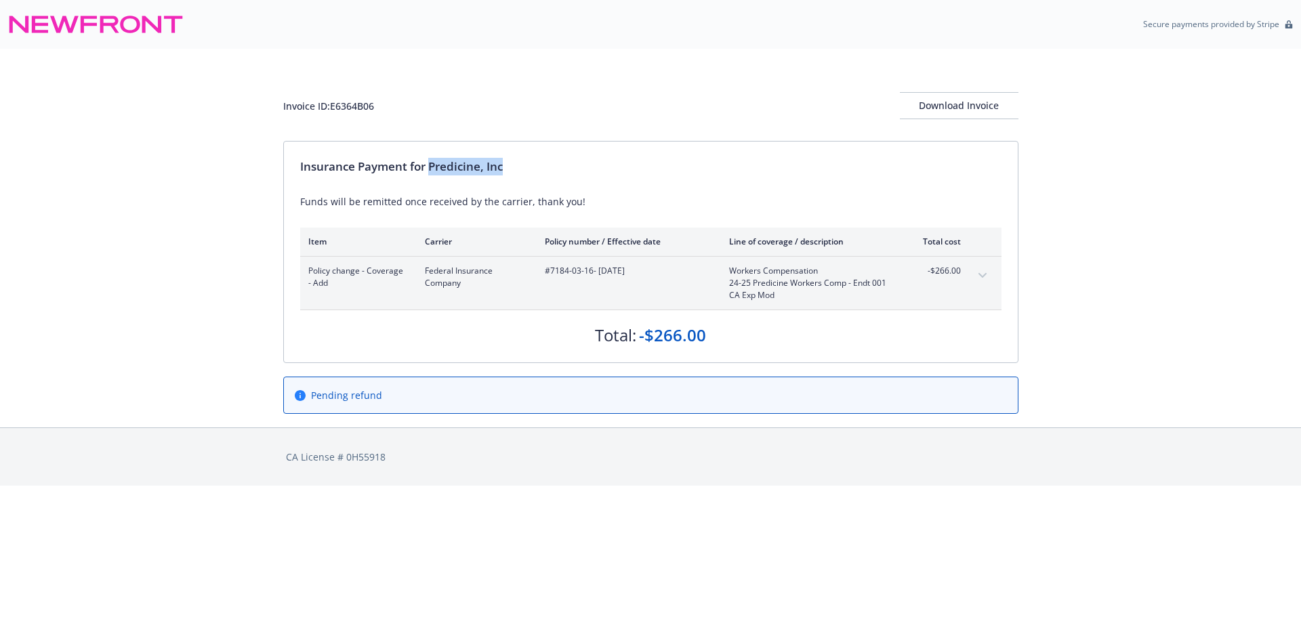
drag, startPoint x: 430, startPoint y: 166, endPoint x: 840, endPoint y: 285, distance: 426.8
click at [667, 166] on div "Insurance Payment for Predicine, Inc" at bounding box center [650, 167] width 701 height 18
copy div "Predicine, Inc"
click at [363, 106] on div "Invoice ID: E6364B06" at bounding box center [328, 106] width 91 height 14
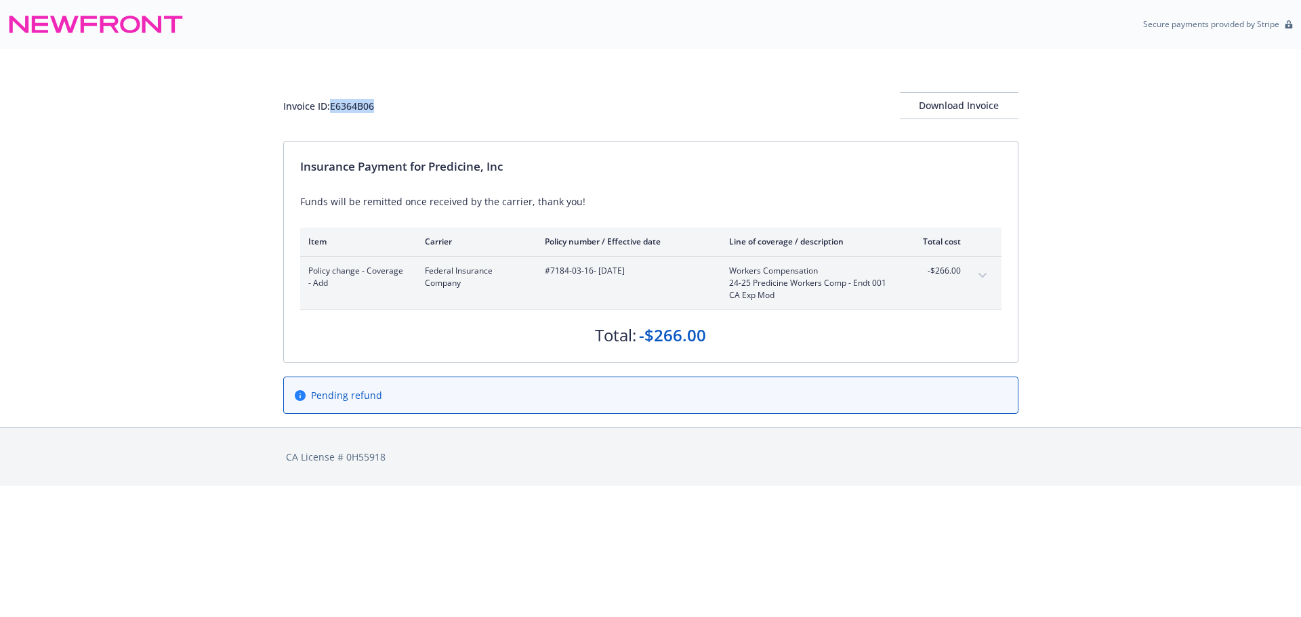
copy div "E6364B06"
drag, startPoint x: 548, startPoint y: 278, endPoint x: 592, endPoint y: 278, distance: 44.1
click at [592, 278] on div "#7184-03-16 - [DATE]" at bounding box center [626, 283] width 163 height 37
copy span "7184-03-16"
click at [351, 107] on div "Invoice ID: E6364B06" at bounding box center [328, 106] width 91 height 14
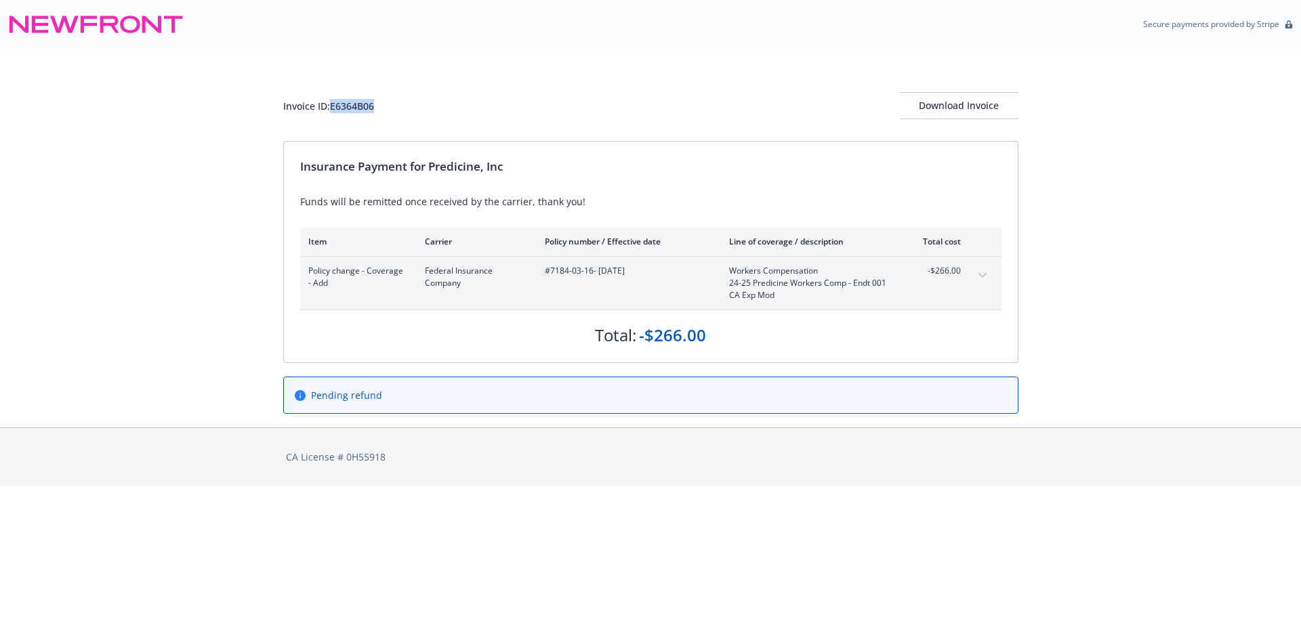
click at [351, 107] on div "Invoice ID: E6364B06" at bounding box center [328, 106] width 91 height 14
copy div "E6364B06"
click at [352, 108] on div "Invoice ID: E6364B06" at bounding box center [328, 106] width 91 height 14
click at [342, 110] on div "Invoice ID: E6364B06" at bounding box center [328, 106] width 91 height 14
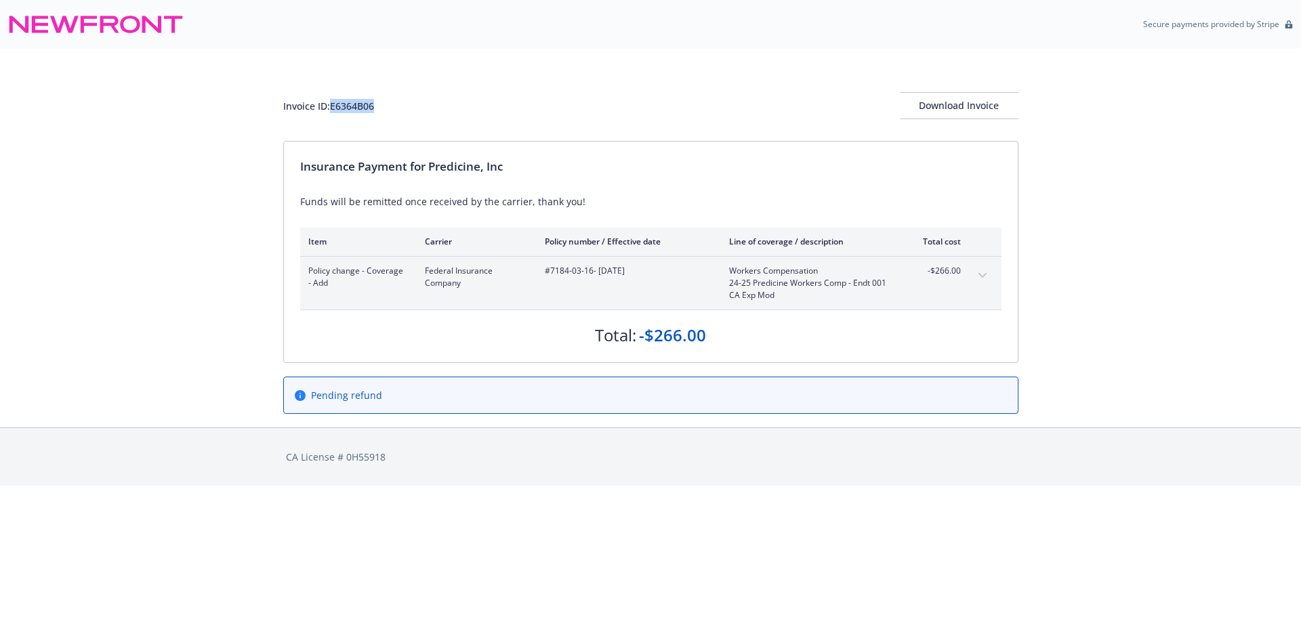
click at [342, 110] on div "Invoice ID: E6364B06" at bounding box center [328, 106] width 91 height 14
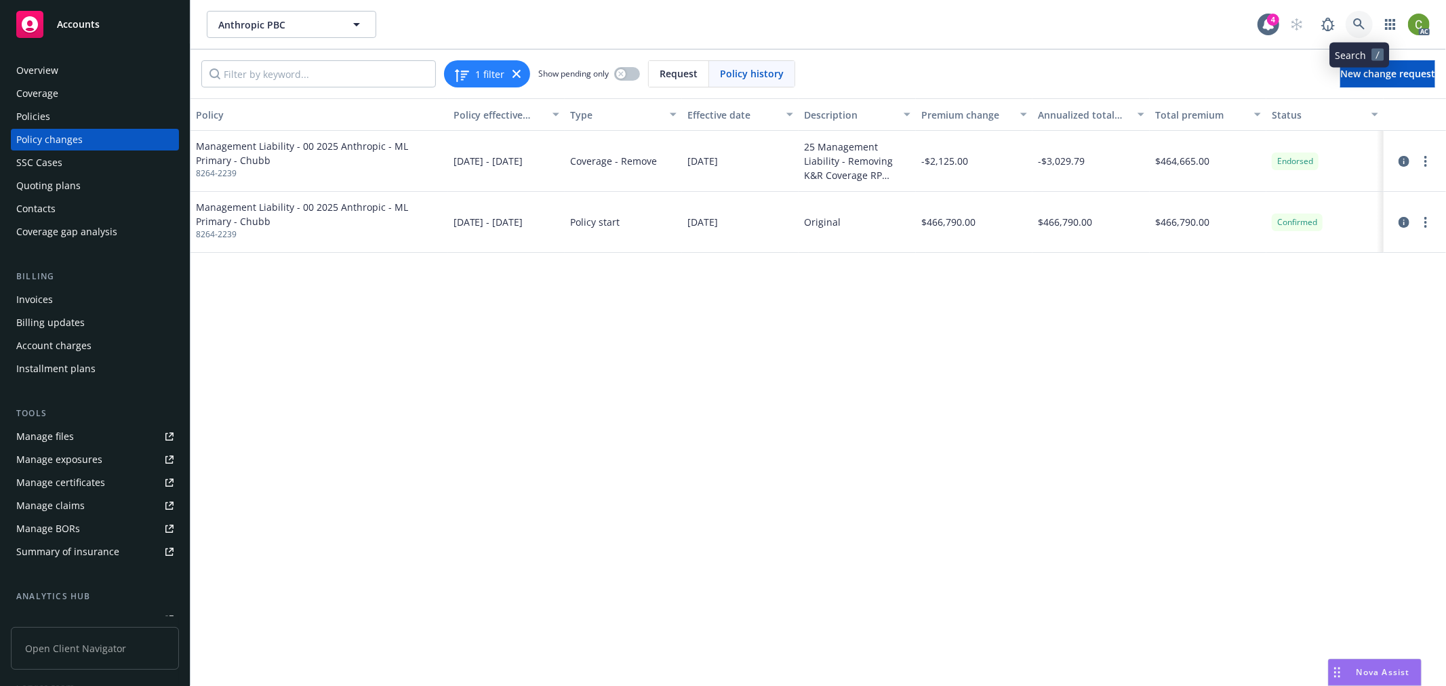
click at [1367, 22] on link at bounding box center [1358, 24] width 27 height 27
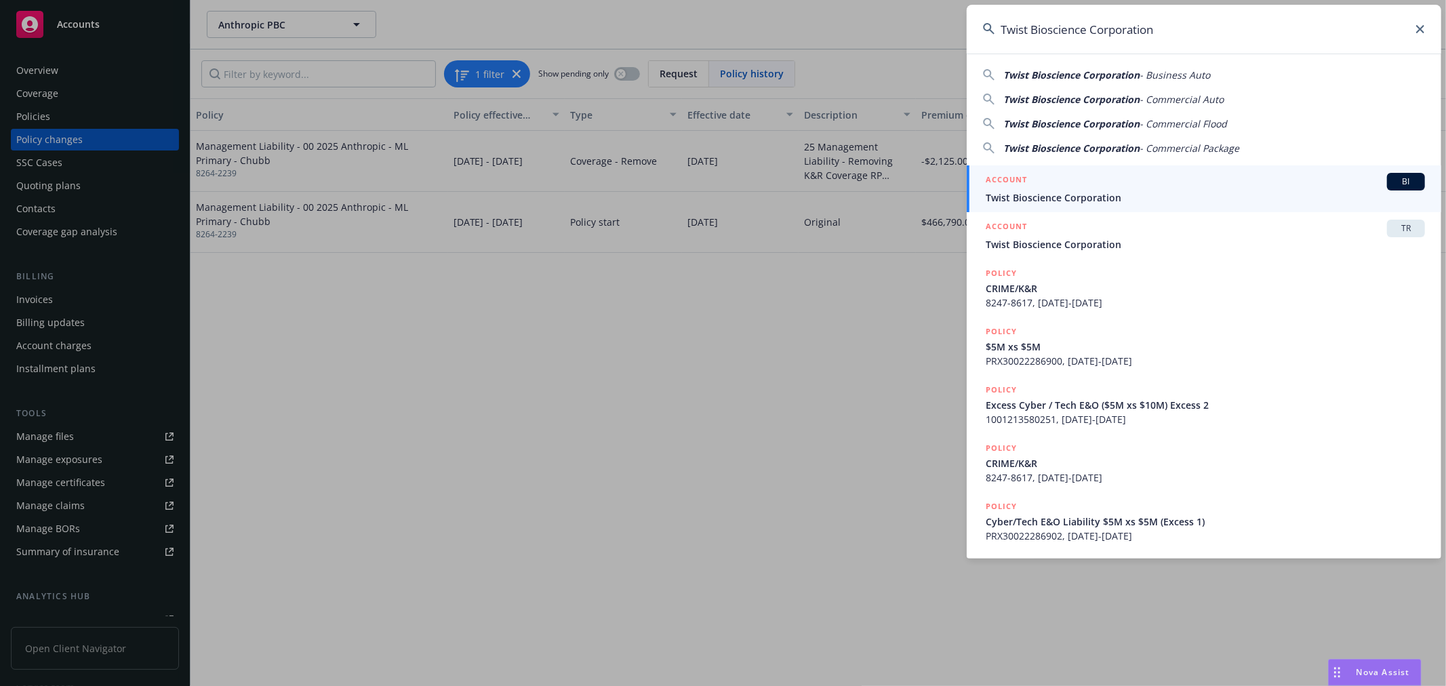
type input "Twist Bioscience Corporation"
click at [1120, 187] on div "ACCOUNT BI" at bounding box center [1204, 182] width 439 height 18
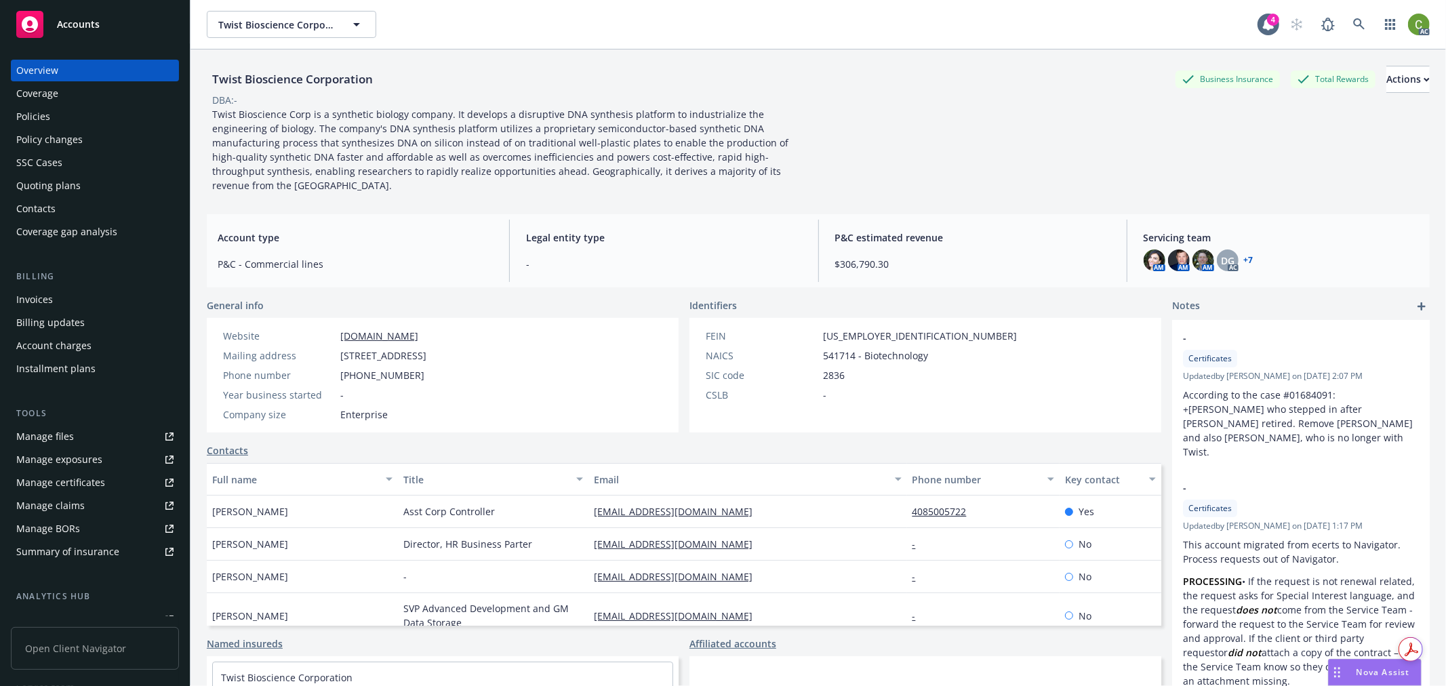
click at [58, 113] on div "Policies" at bounding box center [94, 117] width 157 height 22
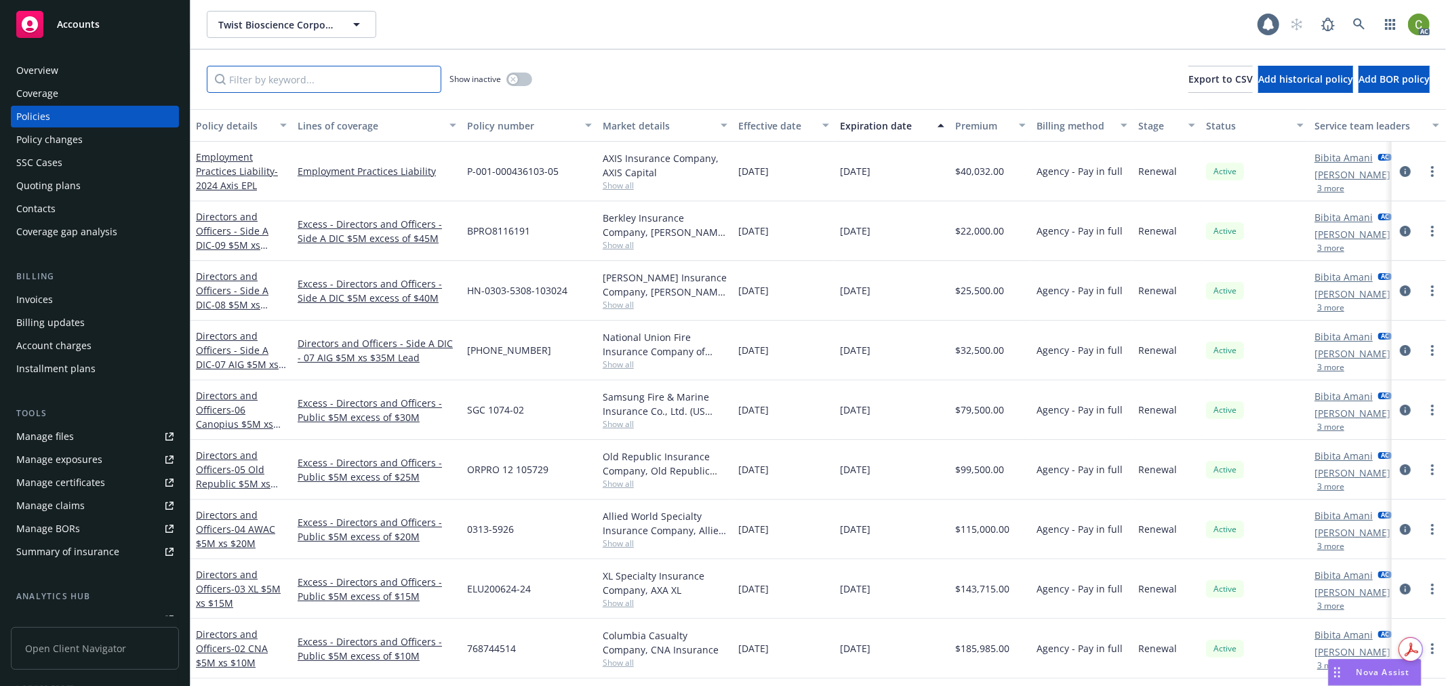
click at [276, 77] on input "Filter by keyword..." at bounding box center [324, 79] width 234 height 27
drag, startPoint x: 275, startPoint y: 83, endPoint x: 676, endPoint y: 150, distance: 406.8
click at [285, 82] on input "Filter by keyword..." at bounding box center [324, 79] width 234 height 27
paste input "73616098"
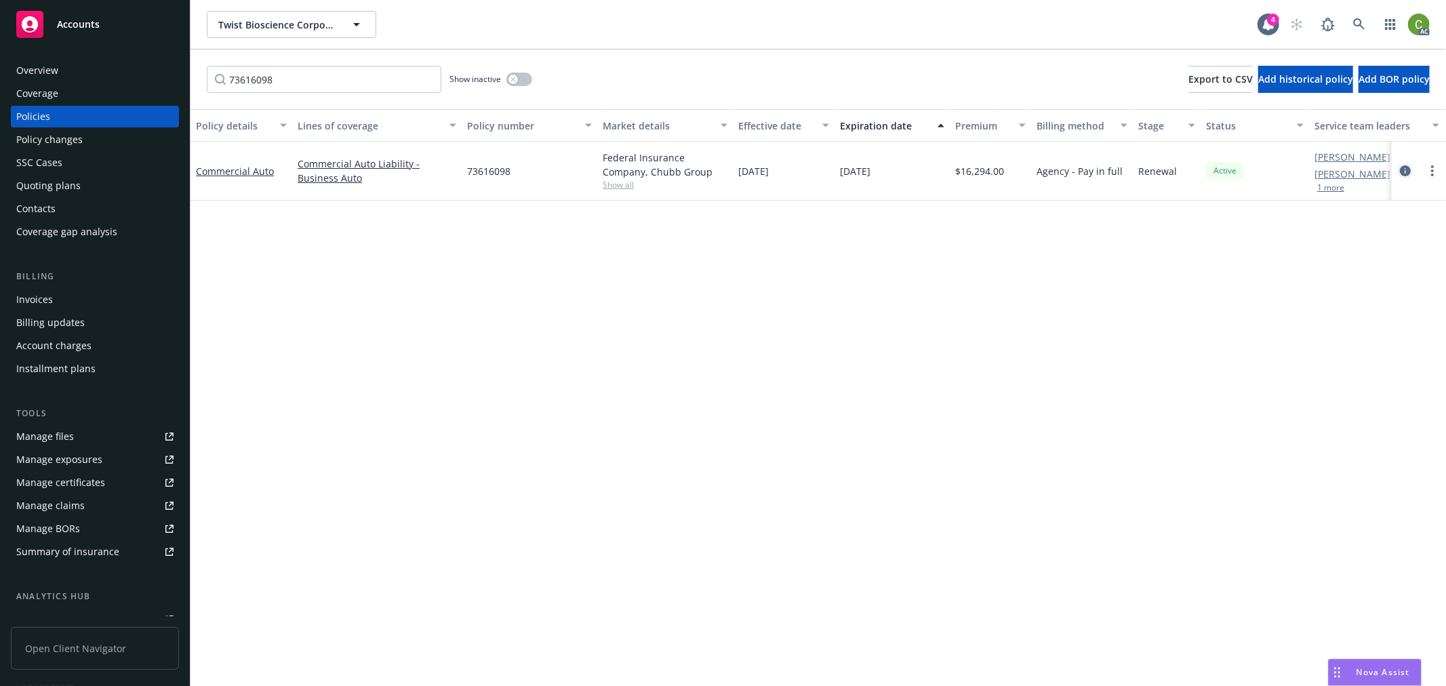
click at [1403, 172] on icon "circleInformation" at bounding box center [1405, 170] width 11 height 11
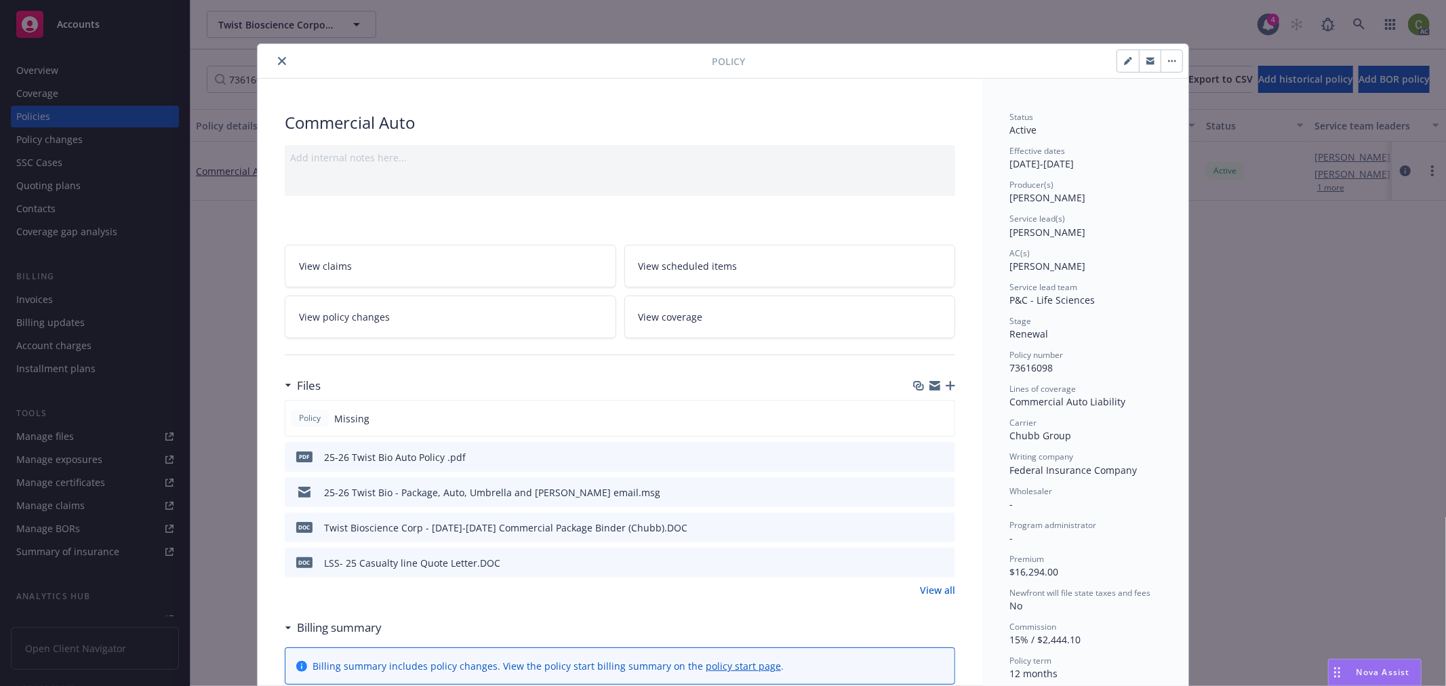
click at [283, 54] on div at bounding box center [487, 61] width 449 height 16
click at [278, 60] on icon "close" at bounding box center [282, 61] width 8 height 8
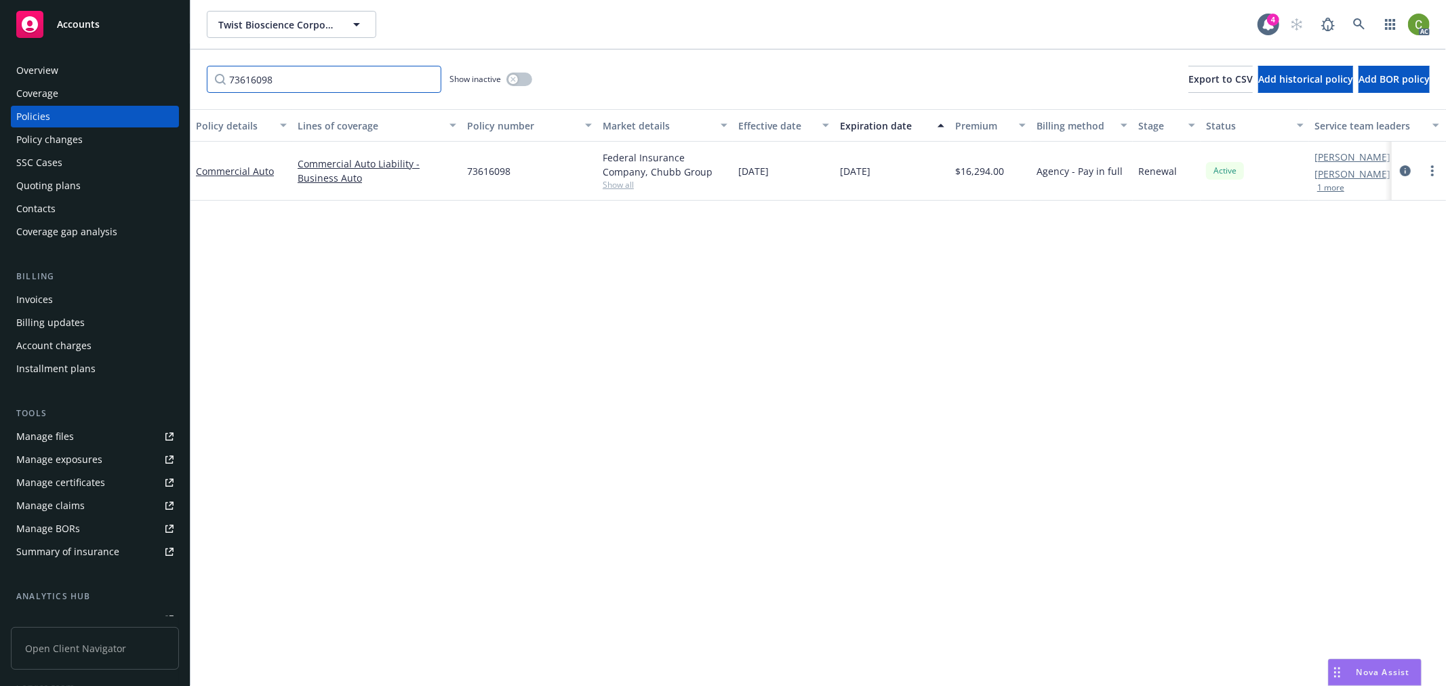
drag, startPoint x: 298, startPoint y: 80, endPoint x: 306, endPoint y: 79, distance: 7.6
click at [299, 80] on input "73616098" at bounding box center [324, 79] width 234 height 27
drag, startPoint x: 306, startPoint y: 79, endPoint x: 14, endPoint y: 96, distance: 293.3
click at [14, 96] on div "Accounts Overview Coverage Policies Policy changes SSC Cases Quoting plans Cont…" at bounding box center [723, 343] width 1446 height 686
paste input "8193266"
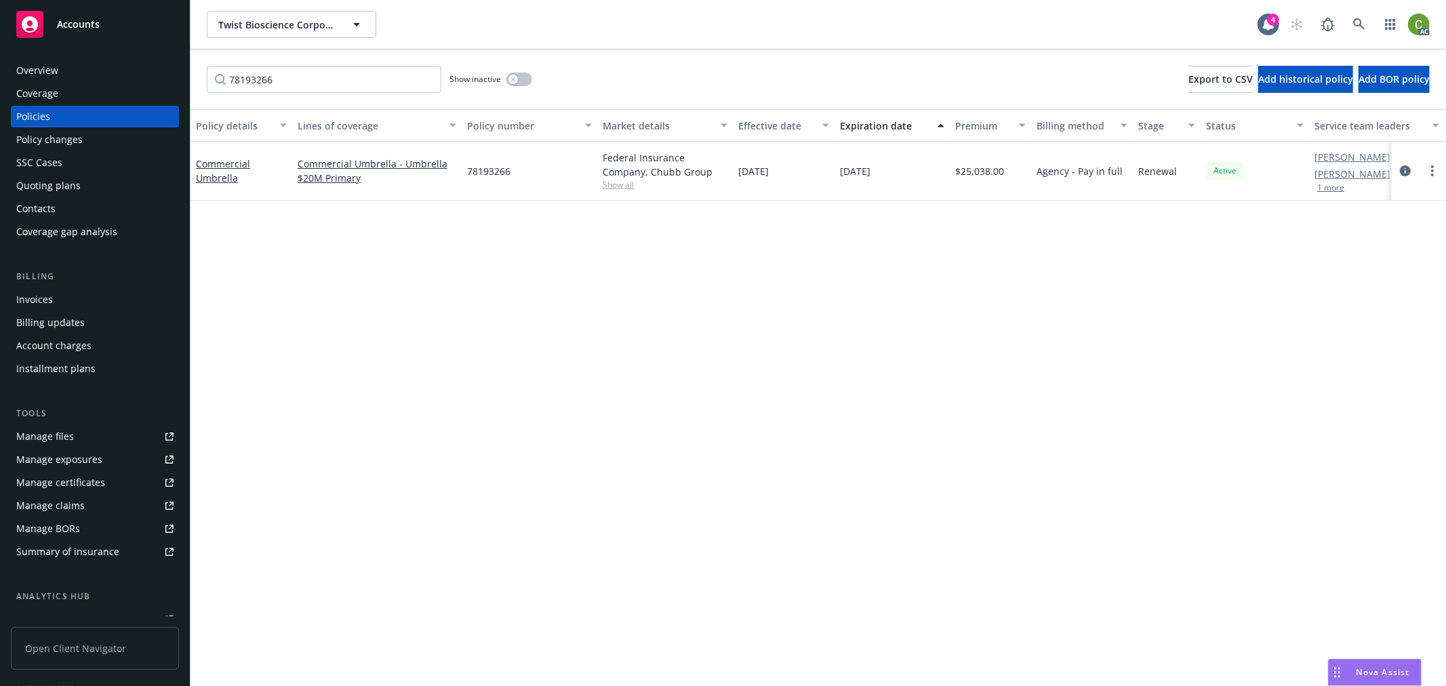
drag, startPoint x: 1403, startPoint y: 173, endPoint x: 1376, endPoint y: 211, distance: 46.8
click at [1403, 173] on icon "circleInformation" at bounding box center [1405, 170] width 11 height 11
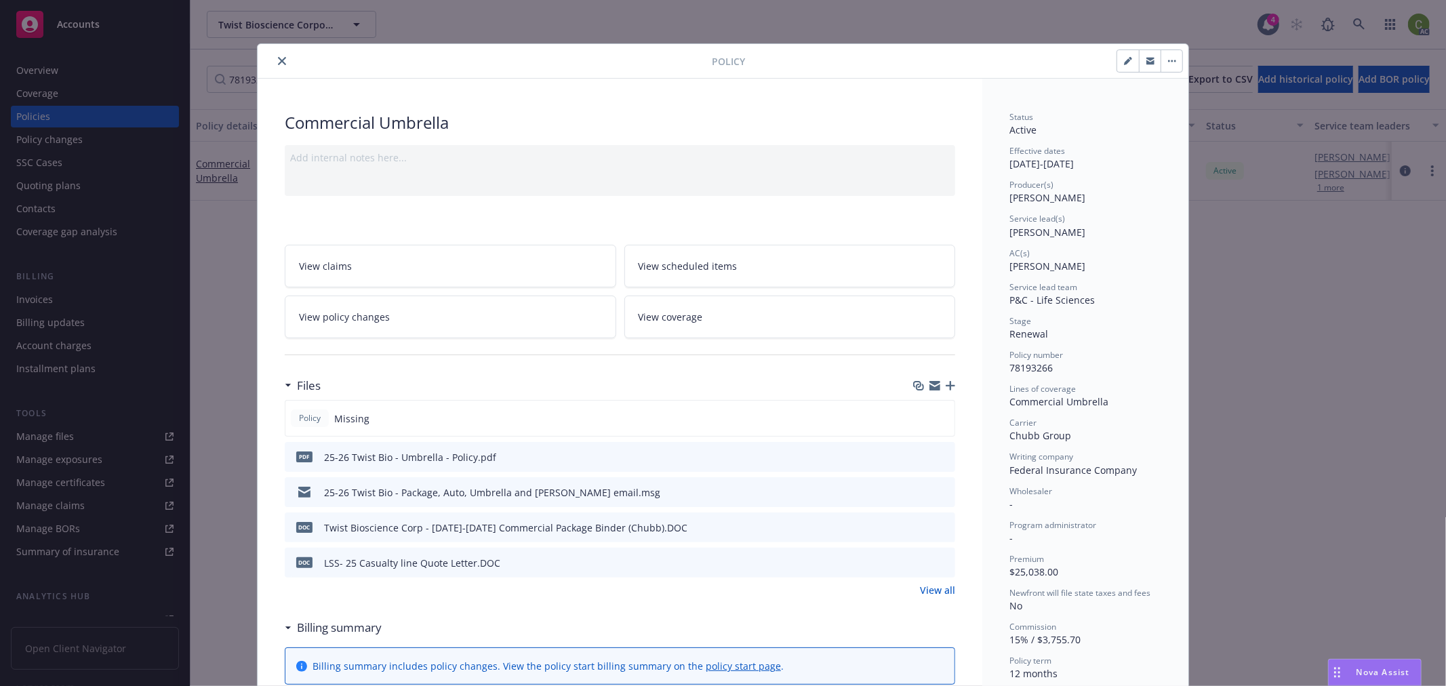
drag, startPoint x: 278, startPoint y: 61, endPoint x: 320, endPoint y: 85, distance: 48.6
click at [278, 61] on icon "close" at bounding box center [282, 61] width 8 height 8
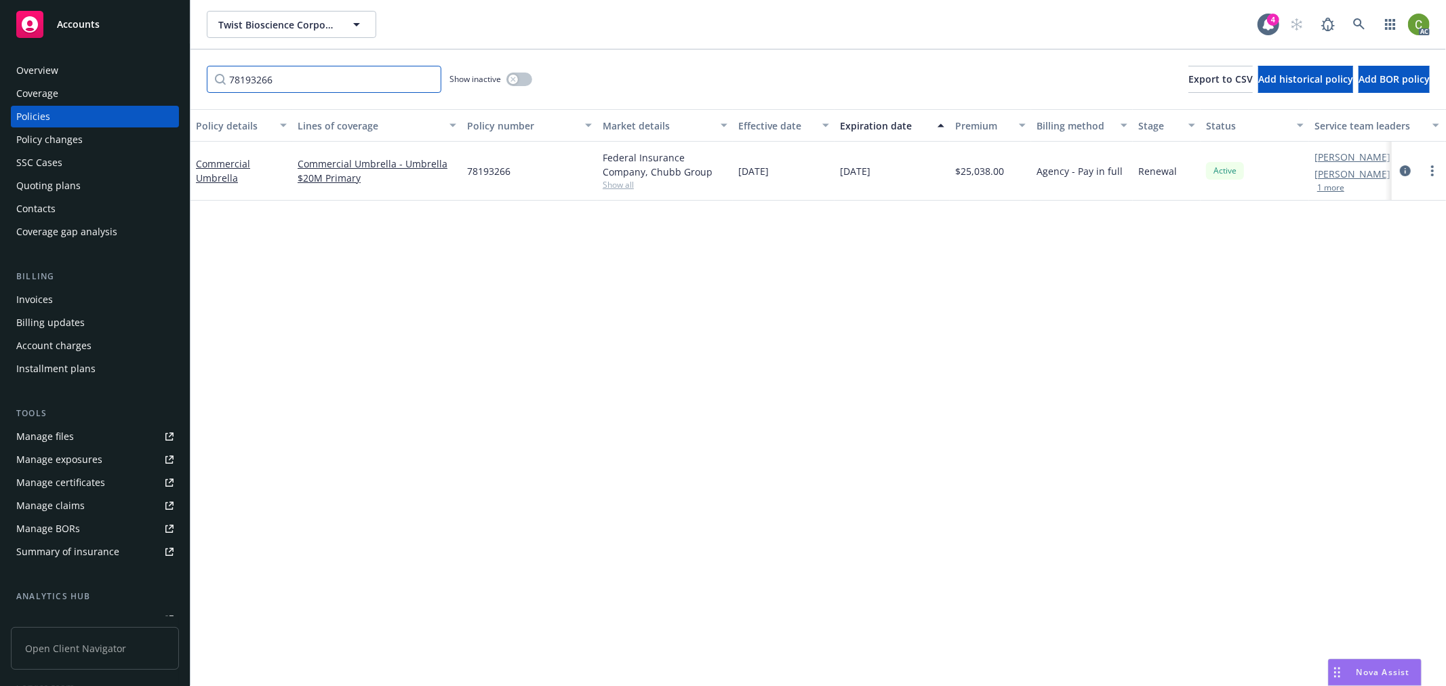
drag, startPoint x: 405, startPoint y: 82, endPoint x: 0, endPoint y: 80, distance: 404.6
click at [0, 80] on div "Accounts Overview Coverage Policies Policy changes SSC Cases Quoting plans Cont…" at bounding box center [723, 343] width 1446 height 686
paste input "1840231"
click at [1408, 167] on icon "circleInformation" at bounding box center [1405, 170] width 11 height 11
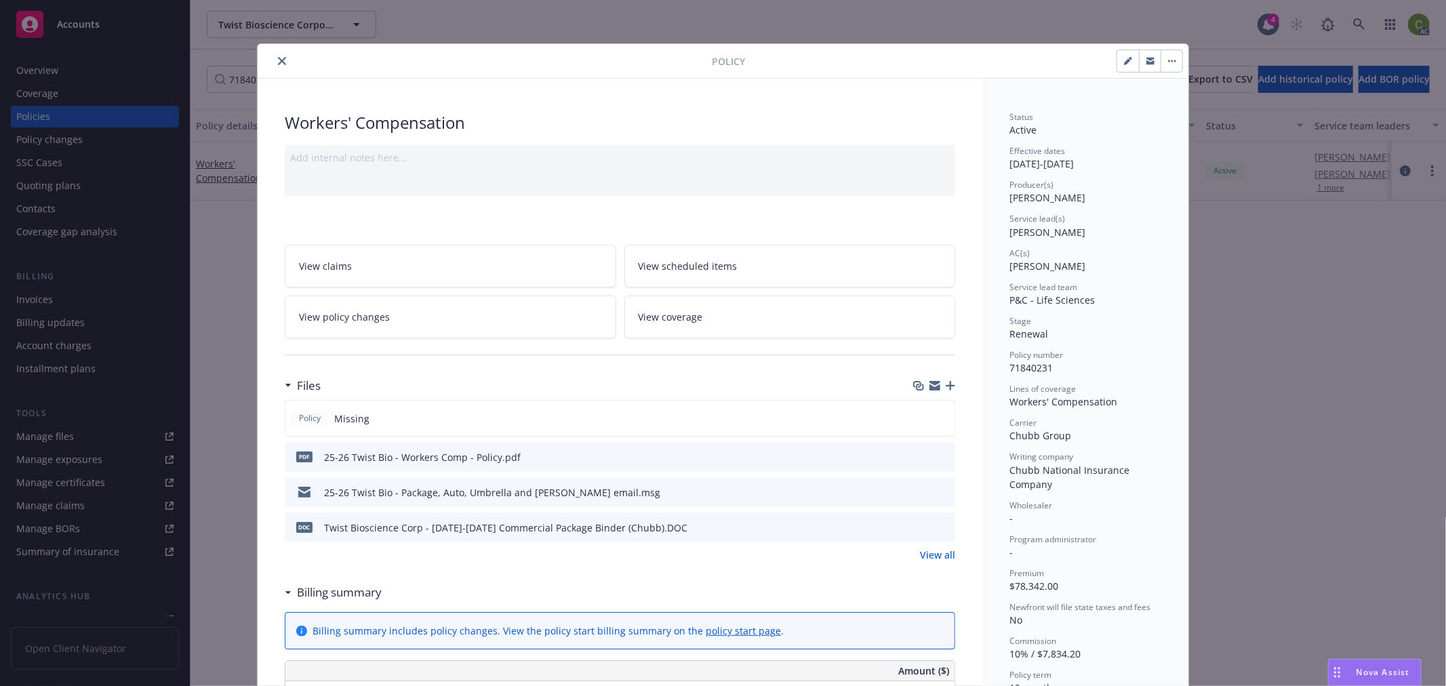
click at [278, 62] on icon "close" at bounding box center [282, 61] width 8 height 8
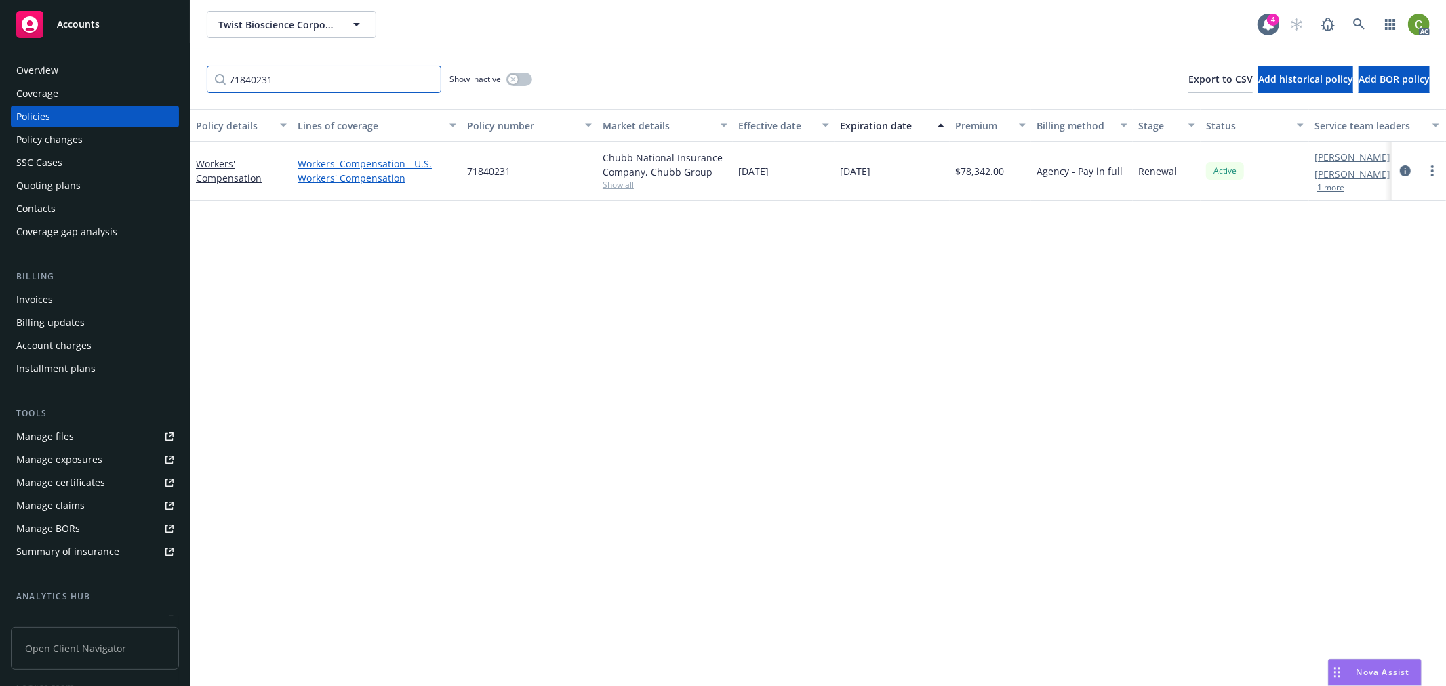
drag, startPoint x: 308, startPoint y: 79, endPoint x: 333, endPoint y: 173, distance: 96.7
click at [9, 85] on div "Accounts Overview Coverage Policies Policy changes SSC Cases Quoting plans Cont…" at bounding box center [723, 343] width 1446 height 686
paste input "J06013533"
drag, startPoint x: 390, startPoint y: 77, endPoint x: 0, endPoint y: 77, distance: 389.7
click at [0, 77] on div "Accounts Overview Coverage Policies Policy changes SSC Cases Quoting plans Cont…" at bounding box center [723, 343] width 1446 height 686
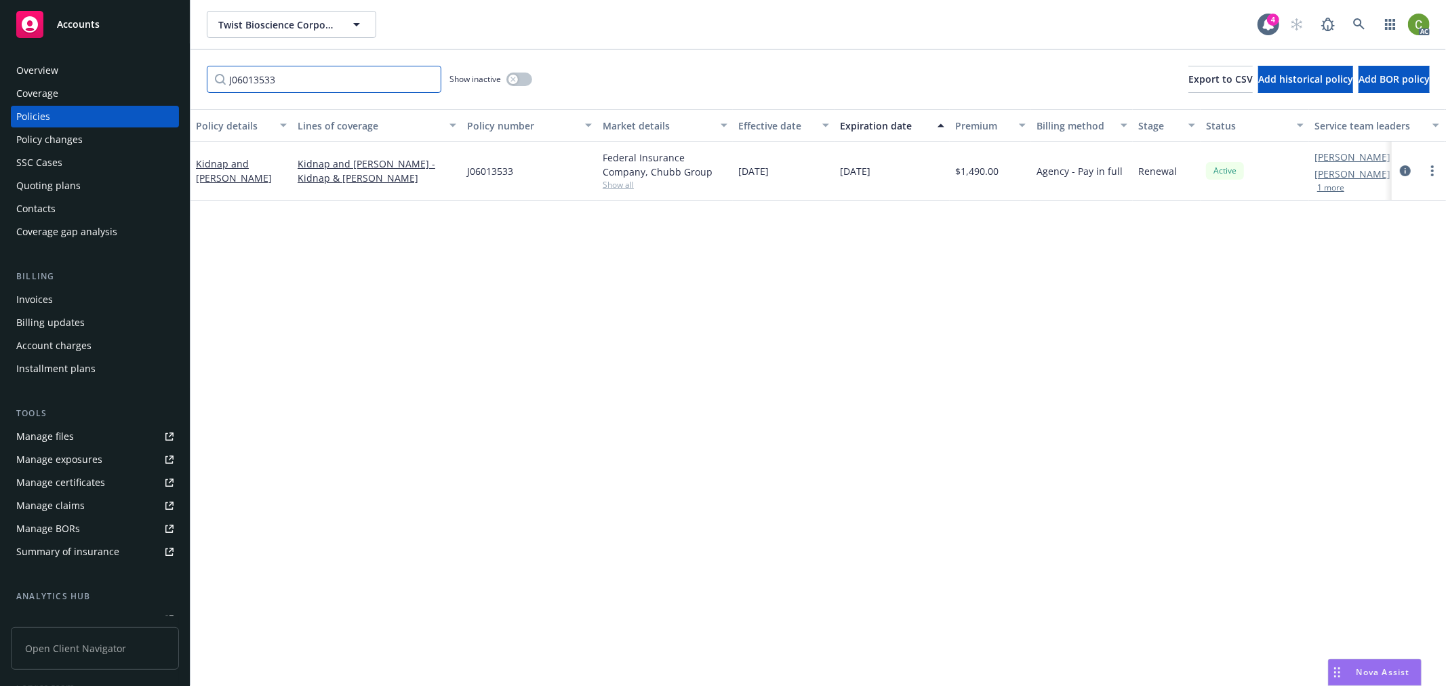
paste input "598855A"
drag, startPoint x: 415, startPoint y: 79, endPoint x: 515, endPoint y: 204, distance: 160.1
click at [9, 86] on div "Accounts Overview Coverage Policies Policy changes SSC Cases Quoting plans Cont…" at bounding box center [723, 343] width 1446 height 686
paste input "73"
drag, startPoint x: 297, startPoint y: 90, endPoint x: 287, endPoint y: 104, distance: 16.5
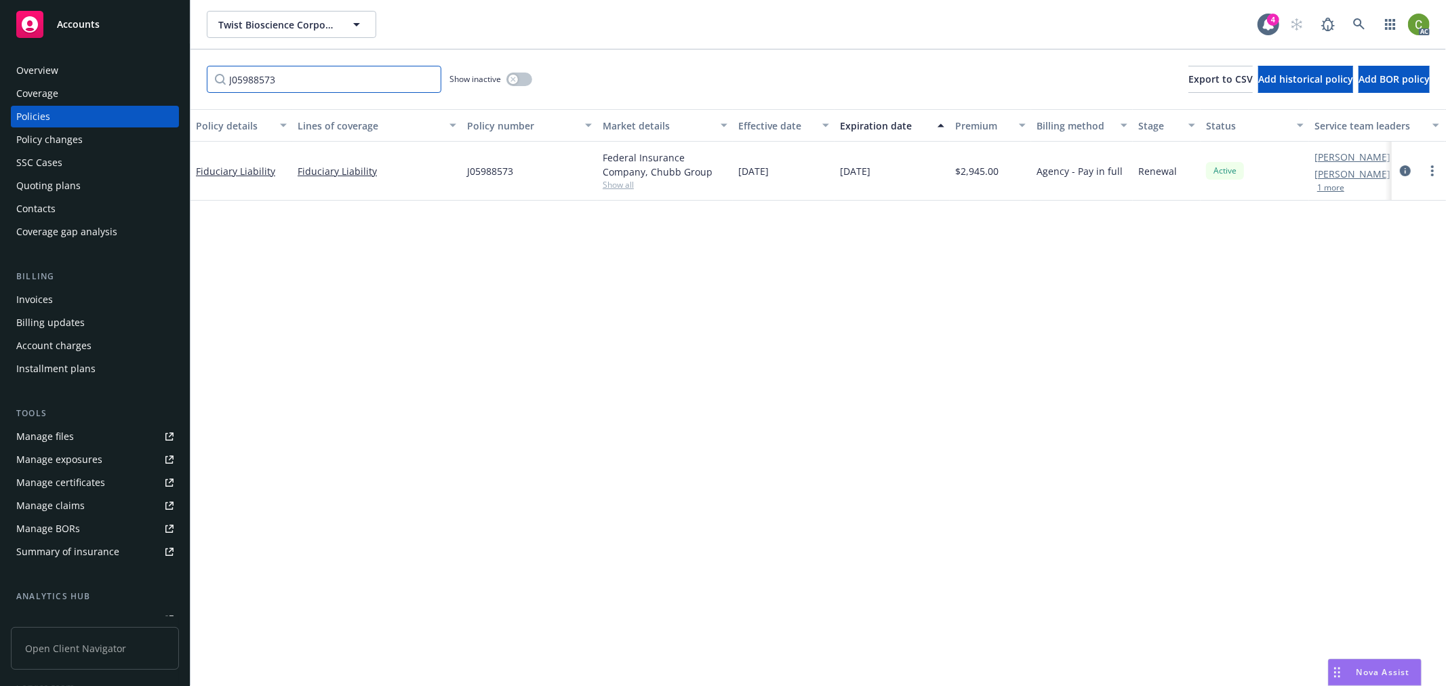
click at [0, 90] on div "Accounts Overview Coverage Policies Policy changes SSC Cases Quoting plans Cont…" at bounding box center [723, 343] width 1446 height 686
paste input "D95301174"
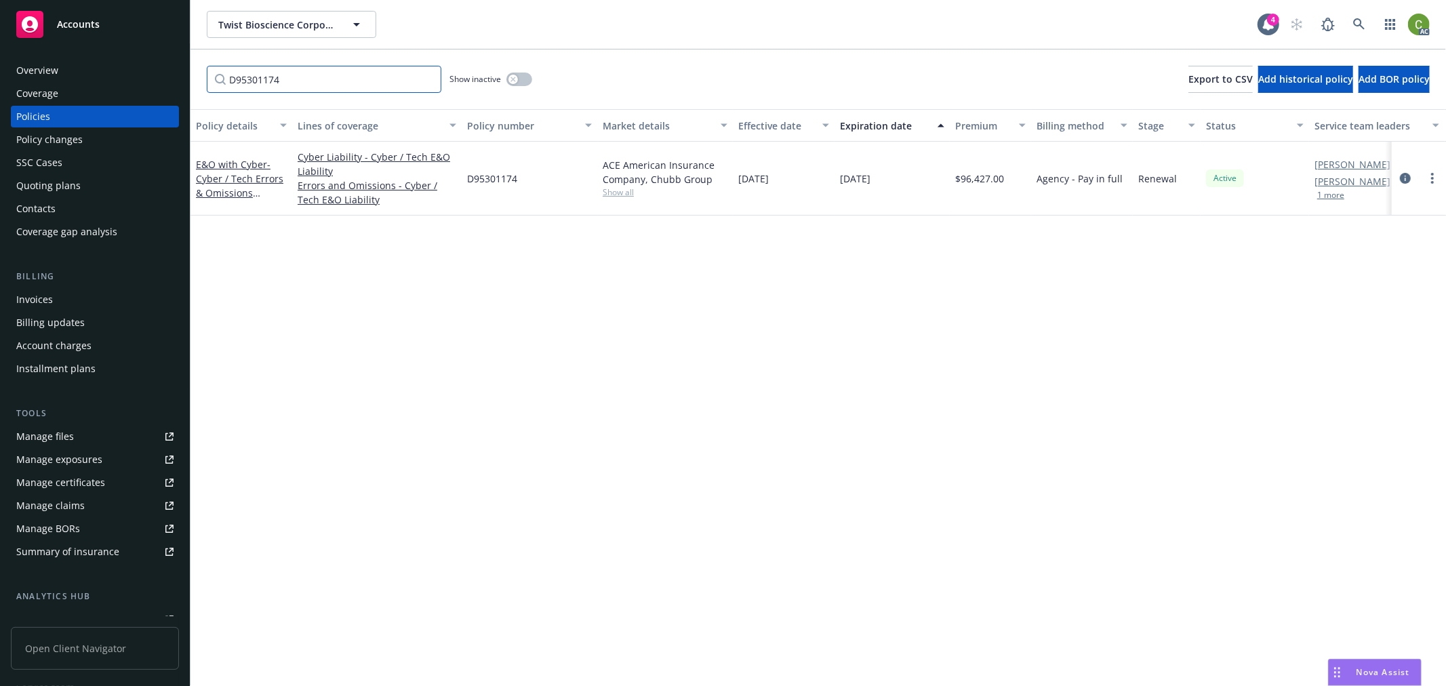
drag, startPoint x: 148, startPoint y: 81, endPoint x: 85, endPoint y: 105, distance: 67.3
click at [3, 81] on div "Accounts Overview Coverage Policies Policy changes SSC Cases Quoting plans Cont…" at bounding box center [723, 343] width 1446 height 686
paste input "36065498"
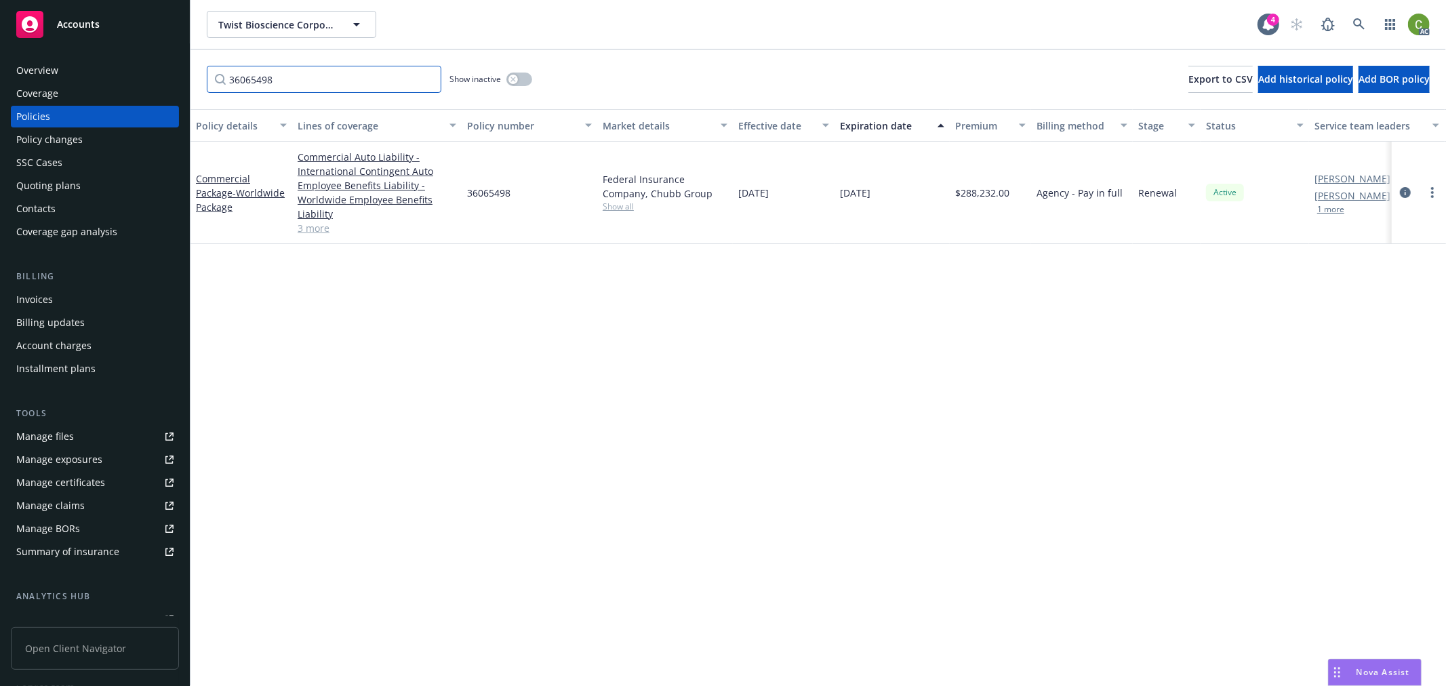
type input "36065498"
click at [1360, 21] on icon at bounding box center [1359, 24] width 12 height 12
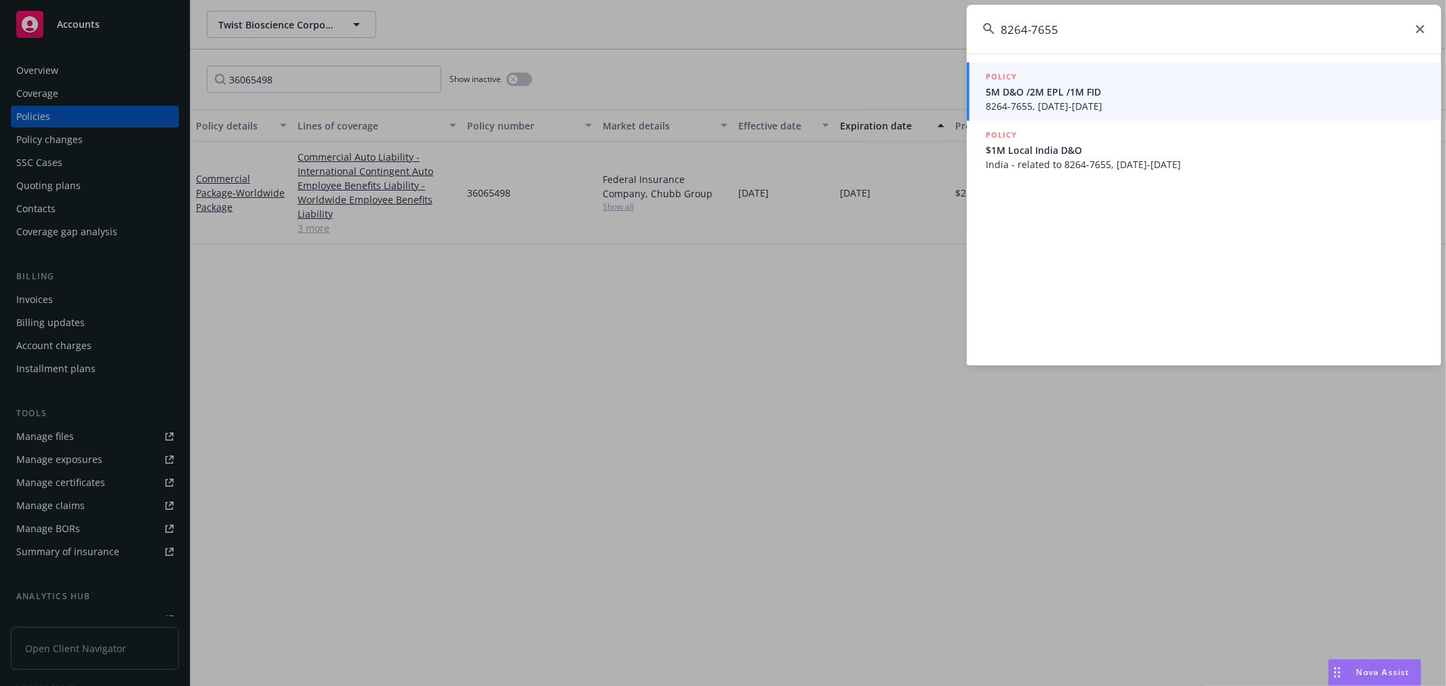
type input "8264-7655"
click at [1147, 98] on span "5M D&O /2M EPL /1M FID" at bounding box center [1204, 92] width 439 height 14
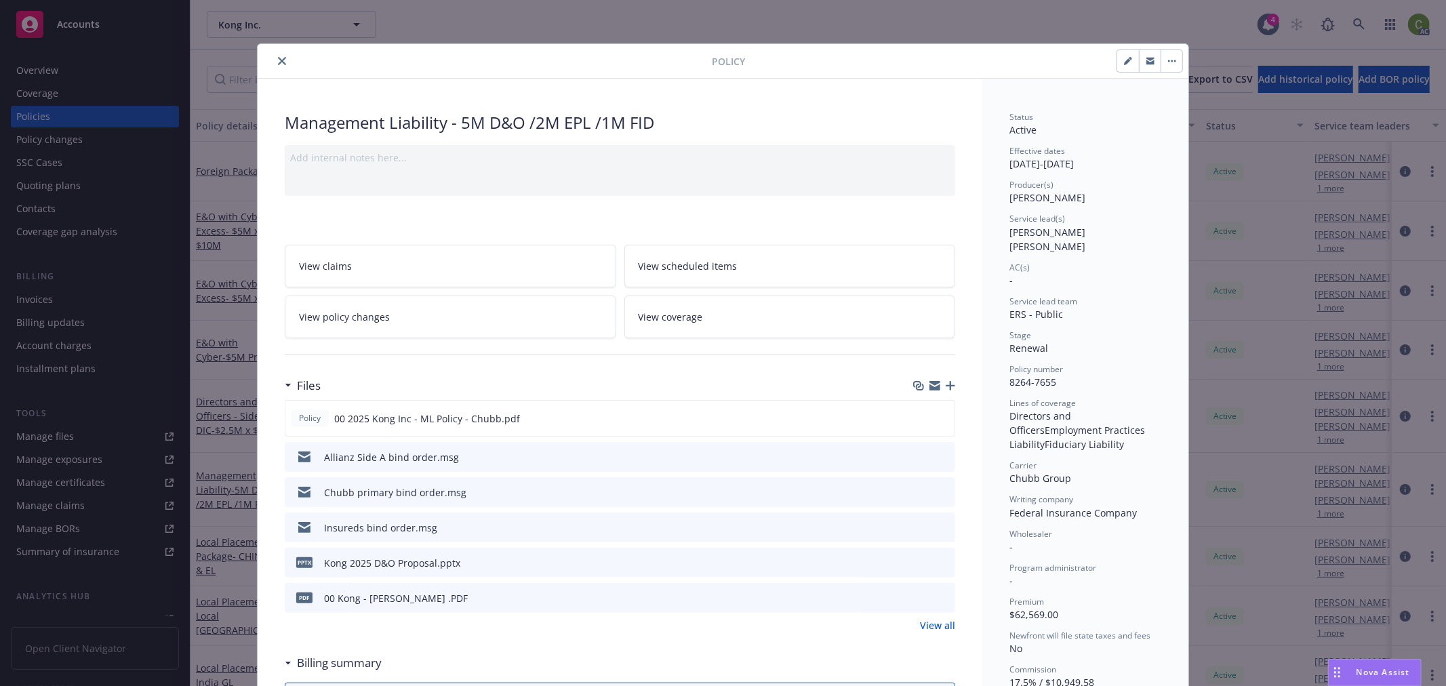
click at [266, 64] on div at bounding box center [487, 61] width 449 height 16
click at [278, 62] on icon "close" at bounding box center [282, 61] width 8 height 8
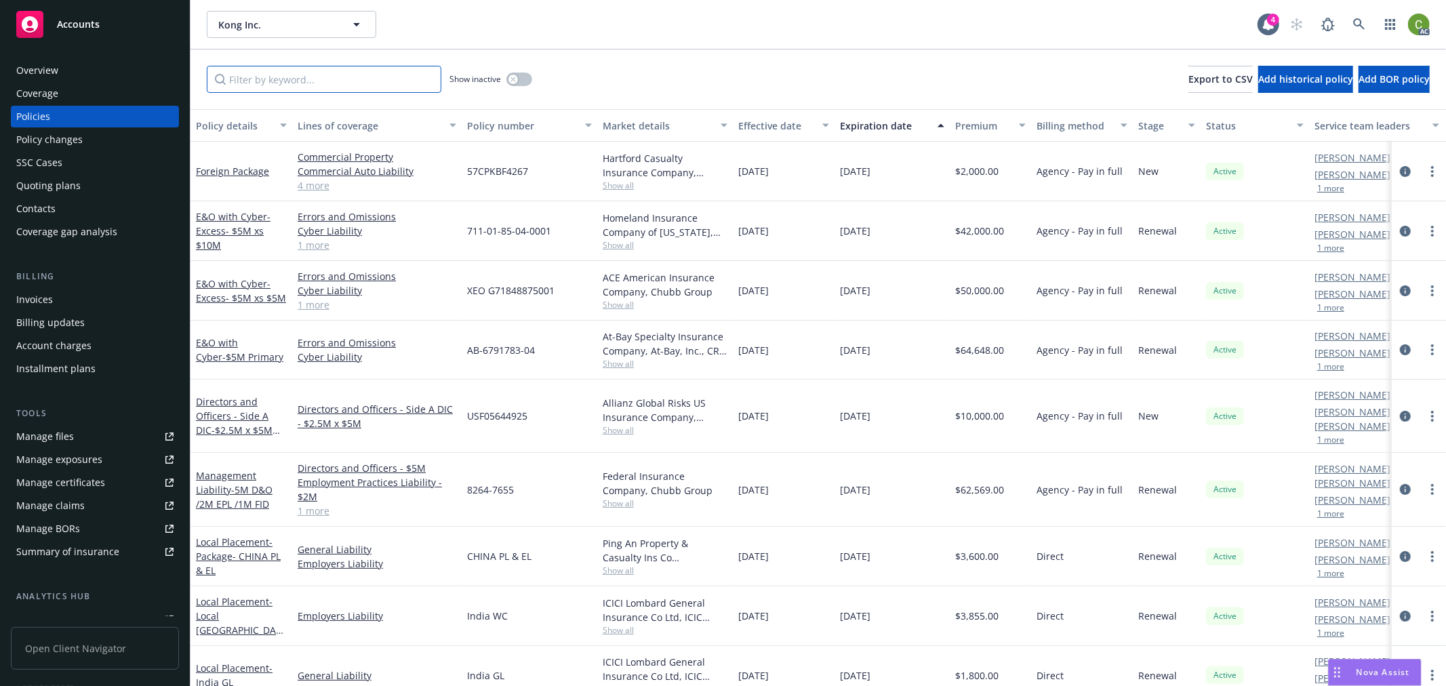
click at [283, 77] on input "Filter by keyword..." at bounding box center [324, 79] width 234 height 27
paste input "J06330204"
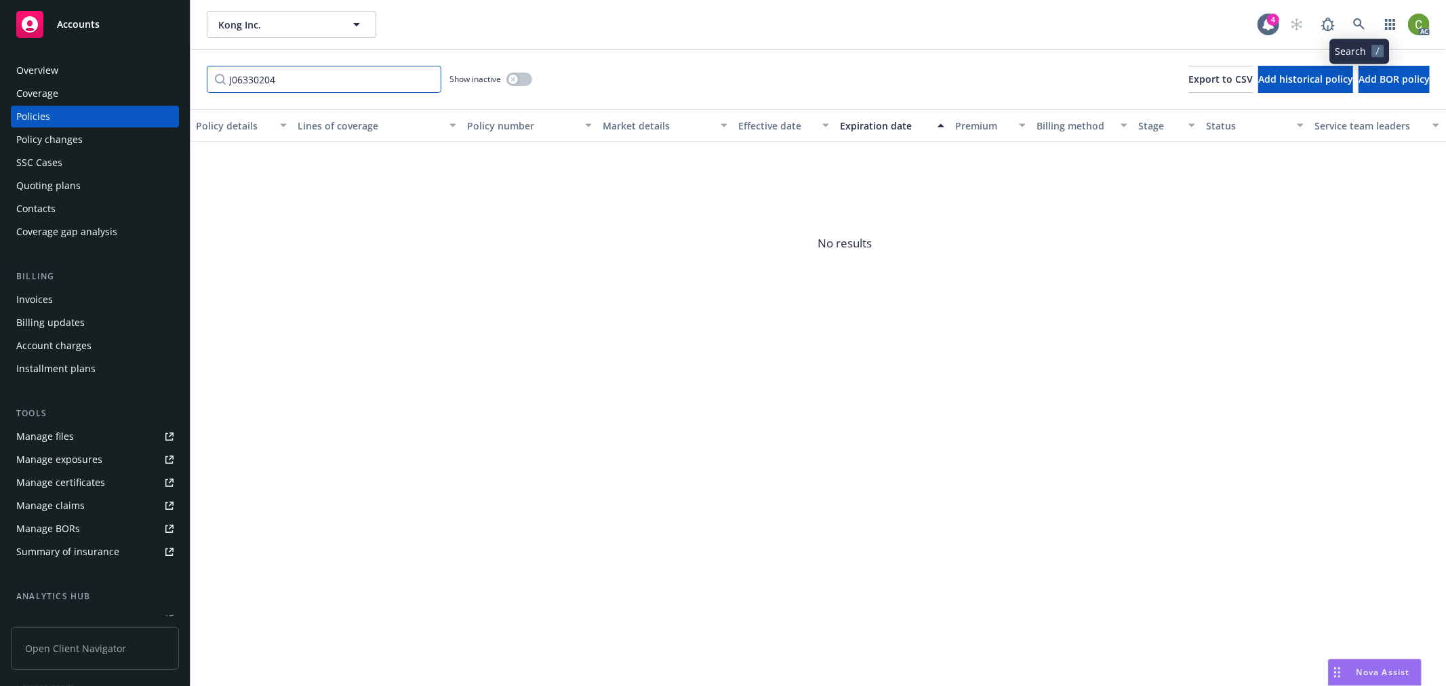
type input "J06330204"
click at [1349, 19] on link at bounding box center [1358, 24] width 27 height 27
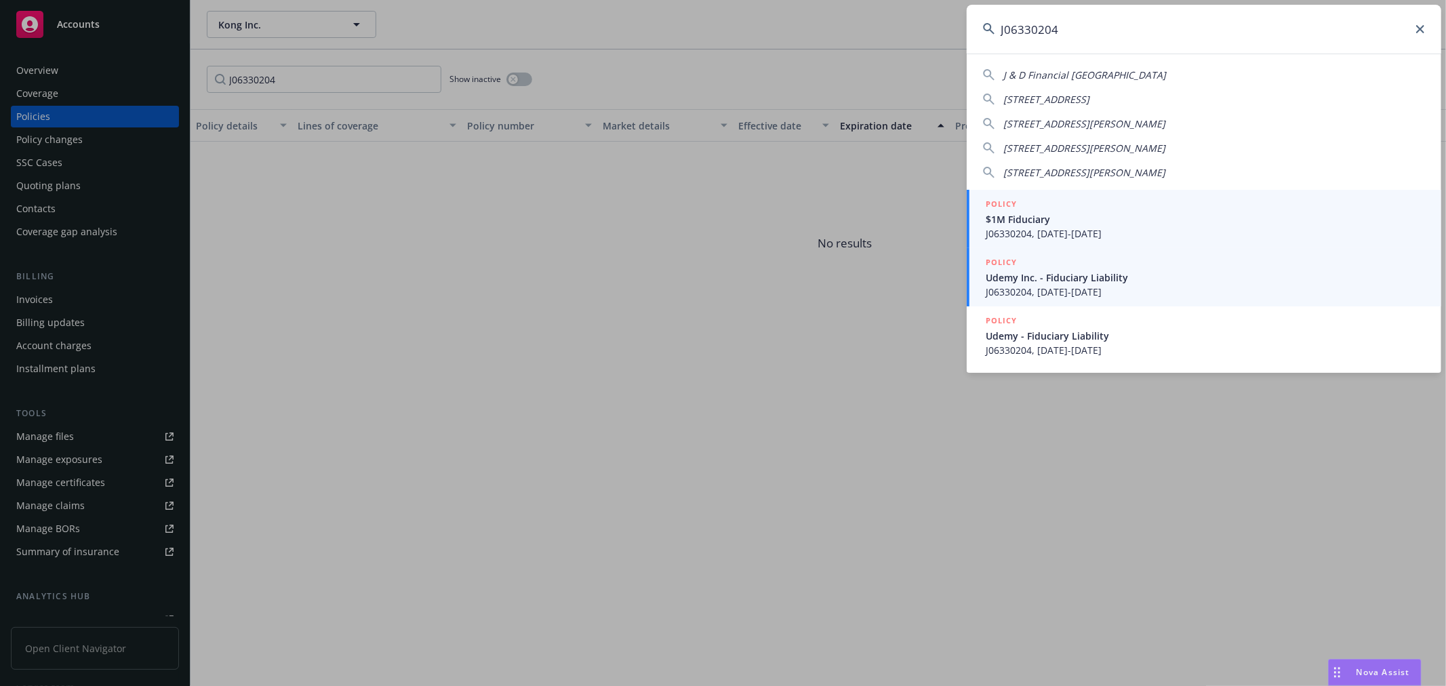
type input "J06330204"
click at [1129, 283] on span "Udemy Inc. - Fiduciary Liability" at bounding box center [1204, 277] width 439 height 14
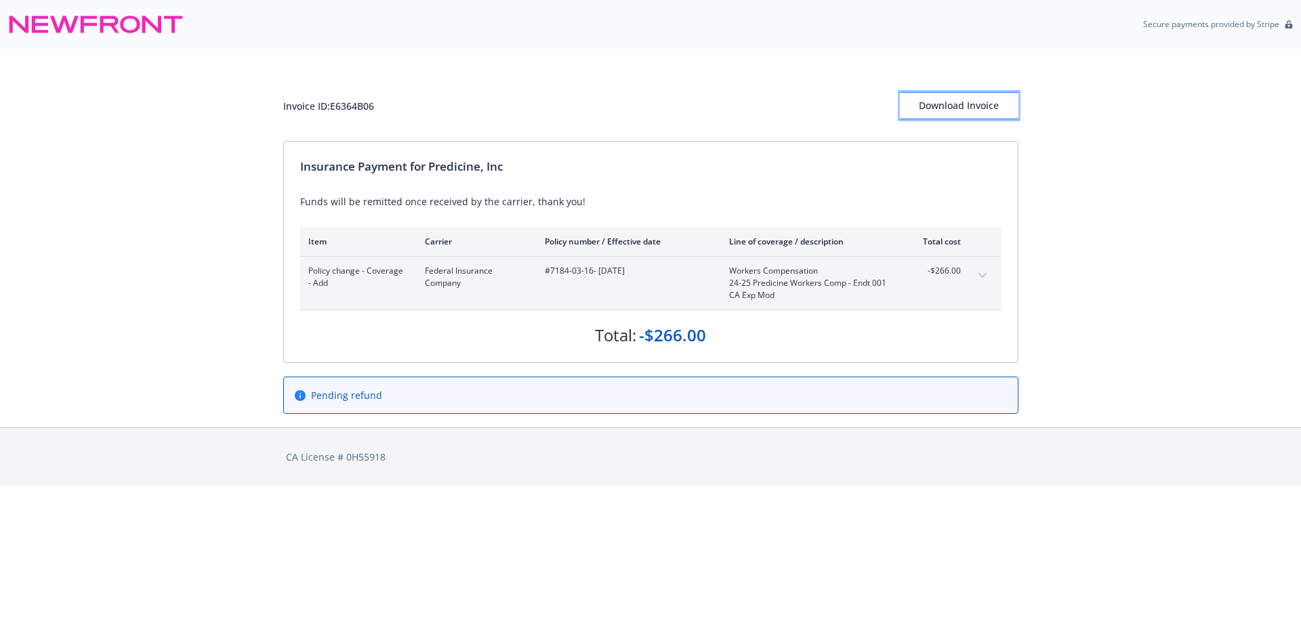
click at [954, 100] on div "Download Invoice" at bounding box center [959, 106] width 119 height 26
click at [972, 113] on div "Download Invoice" at bounding box center [959, 106] width 119 height 26
